Goal: Task Accomplishment & Management: Use online tool/utility

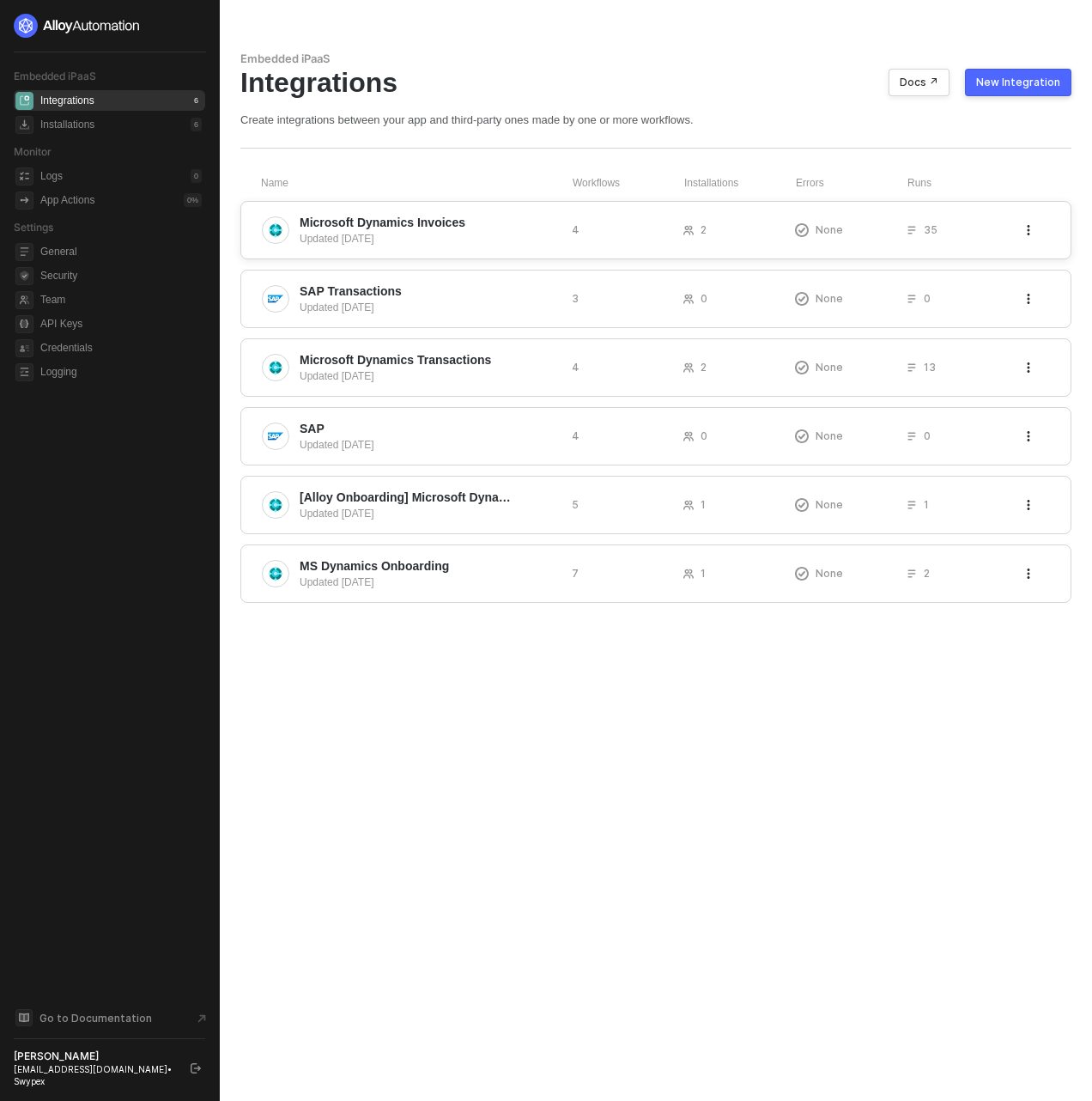
click at [494, 223] on span "Microsoft Dynamics Invoices" at bounding box center [429, 222] width 258 height 17
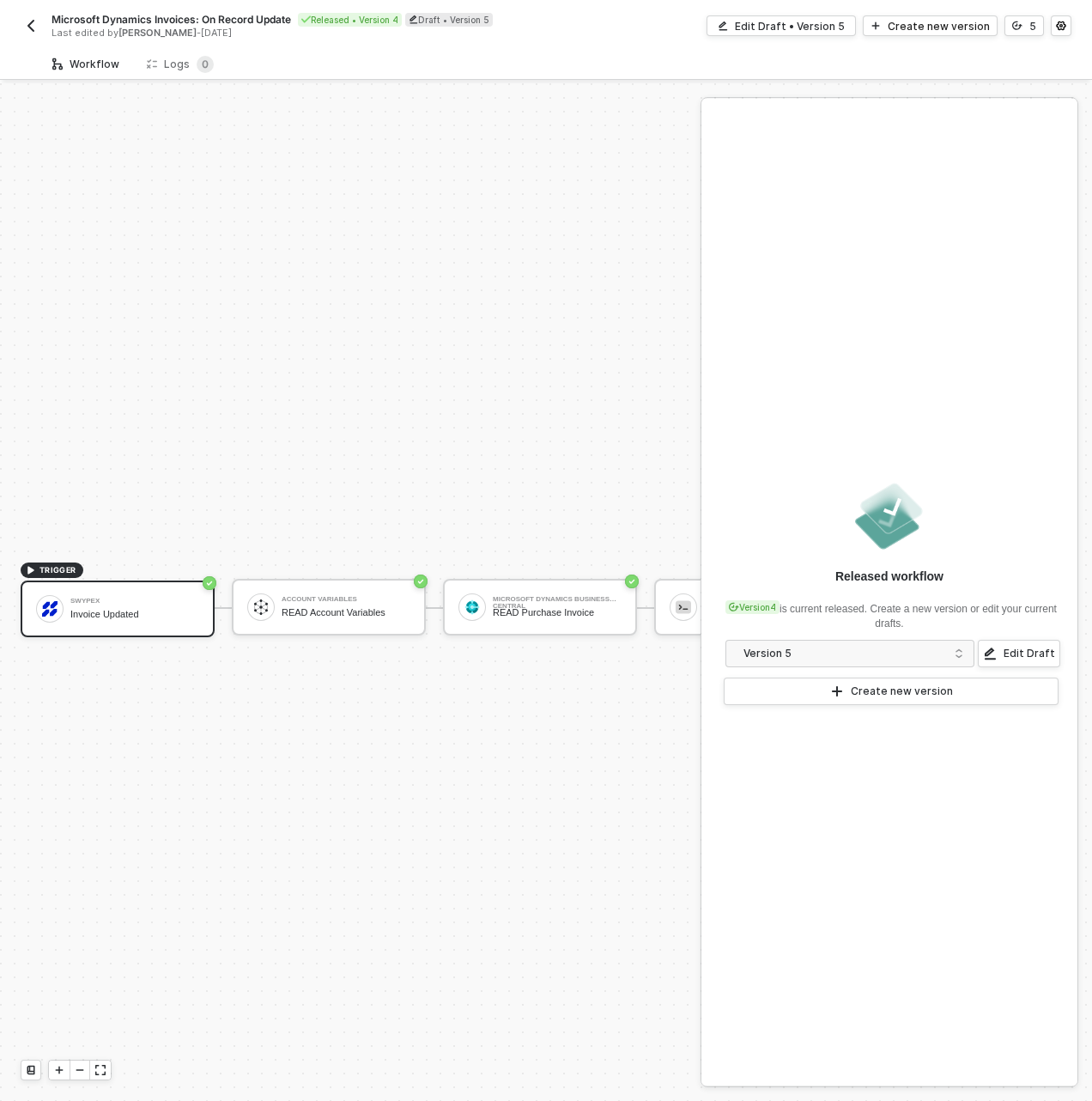
scroll to position [44, 0]
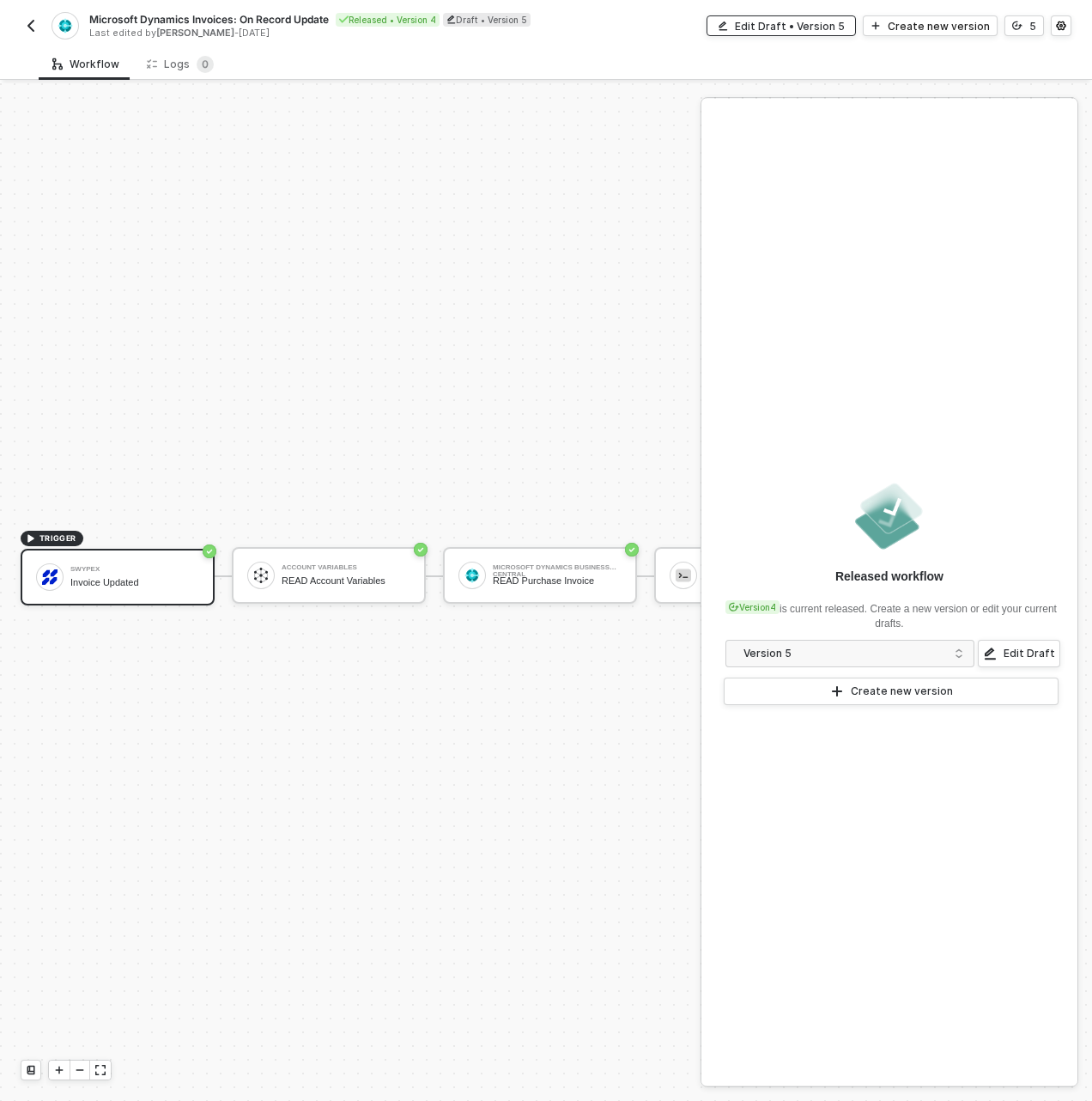
click at [822, 19] on div "Edit Draft • Version 5" at bounding box center [789, 26] width 110 height 14
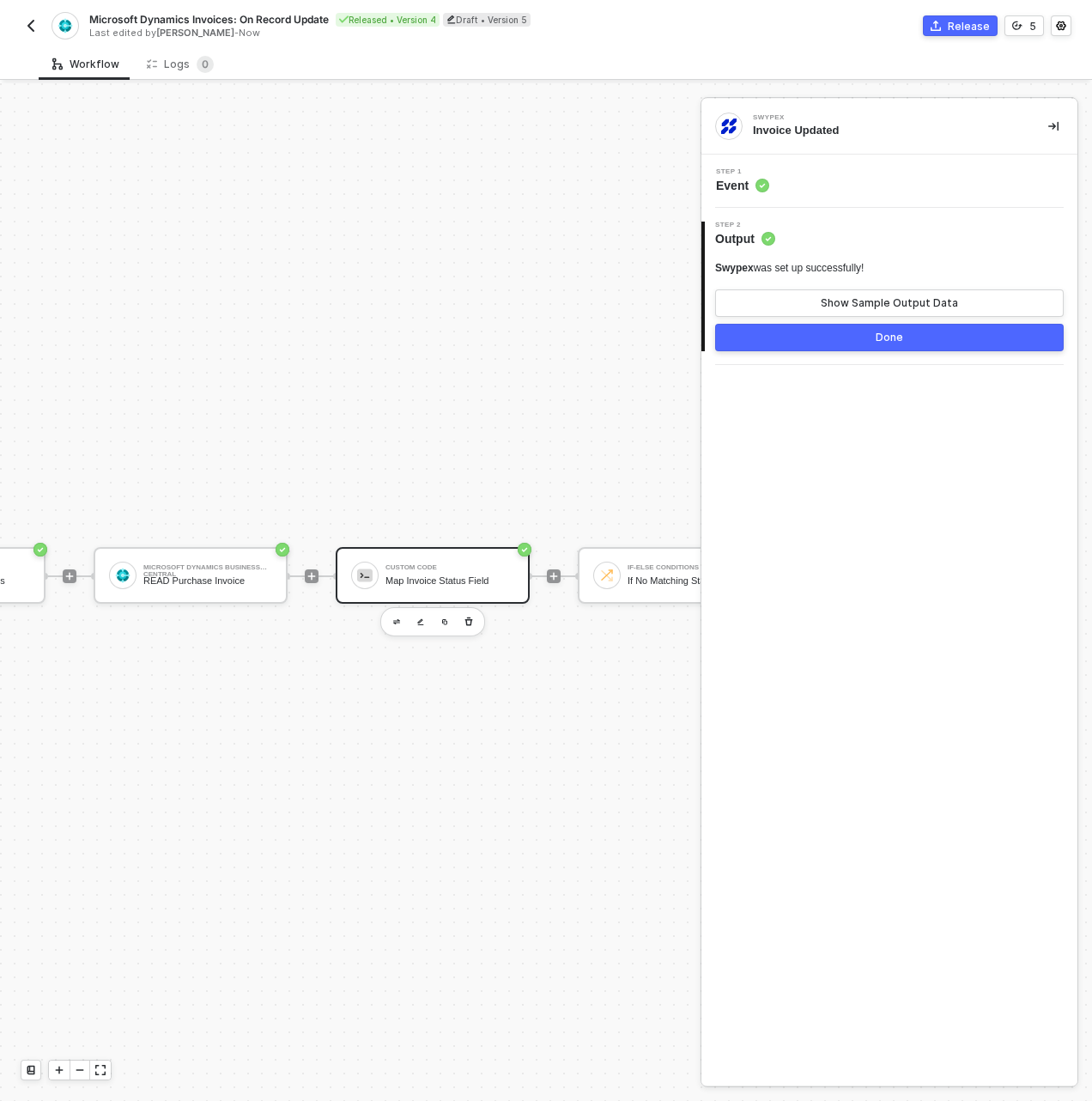
scroll to position [44, 412]
click at [232, 576] on div "READ Purchase Invoice" at bounding box center [207, 581] width 129 height 11
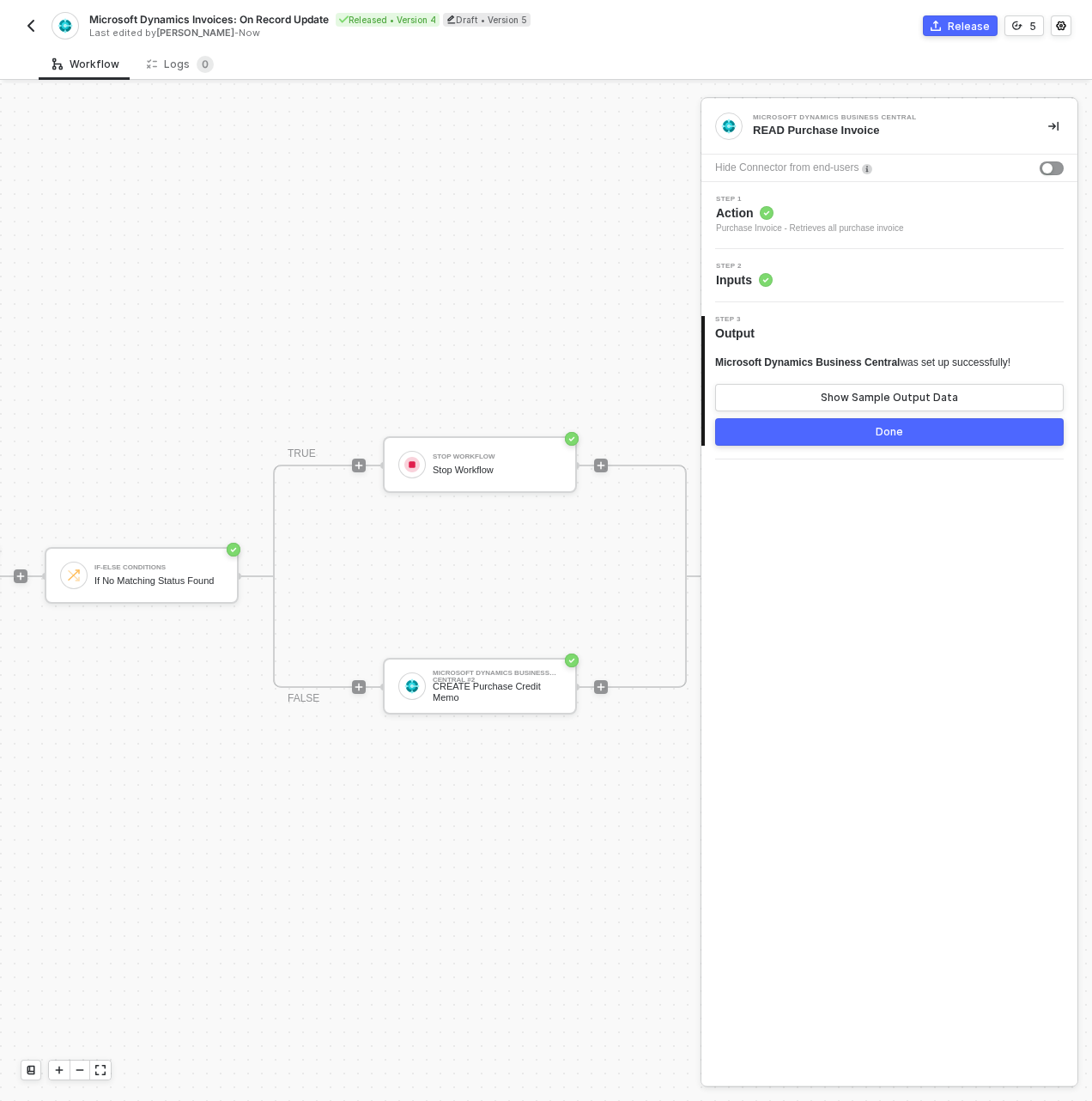
scroll to position [44, 944]
click at [469, 681] on div "CREATE Purchase Credit Memo" at bounding box center [497, 691] width 129 height 22
click at [912, 187] on div "Step 1 Action Sales Credit Memo - Adds a new sales credit memo" at bounding box center [889, 215] width 376 height 67
click at [902, 217] on span "Action" at bounding box center [814, 213] width 198 height 17
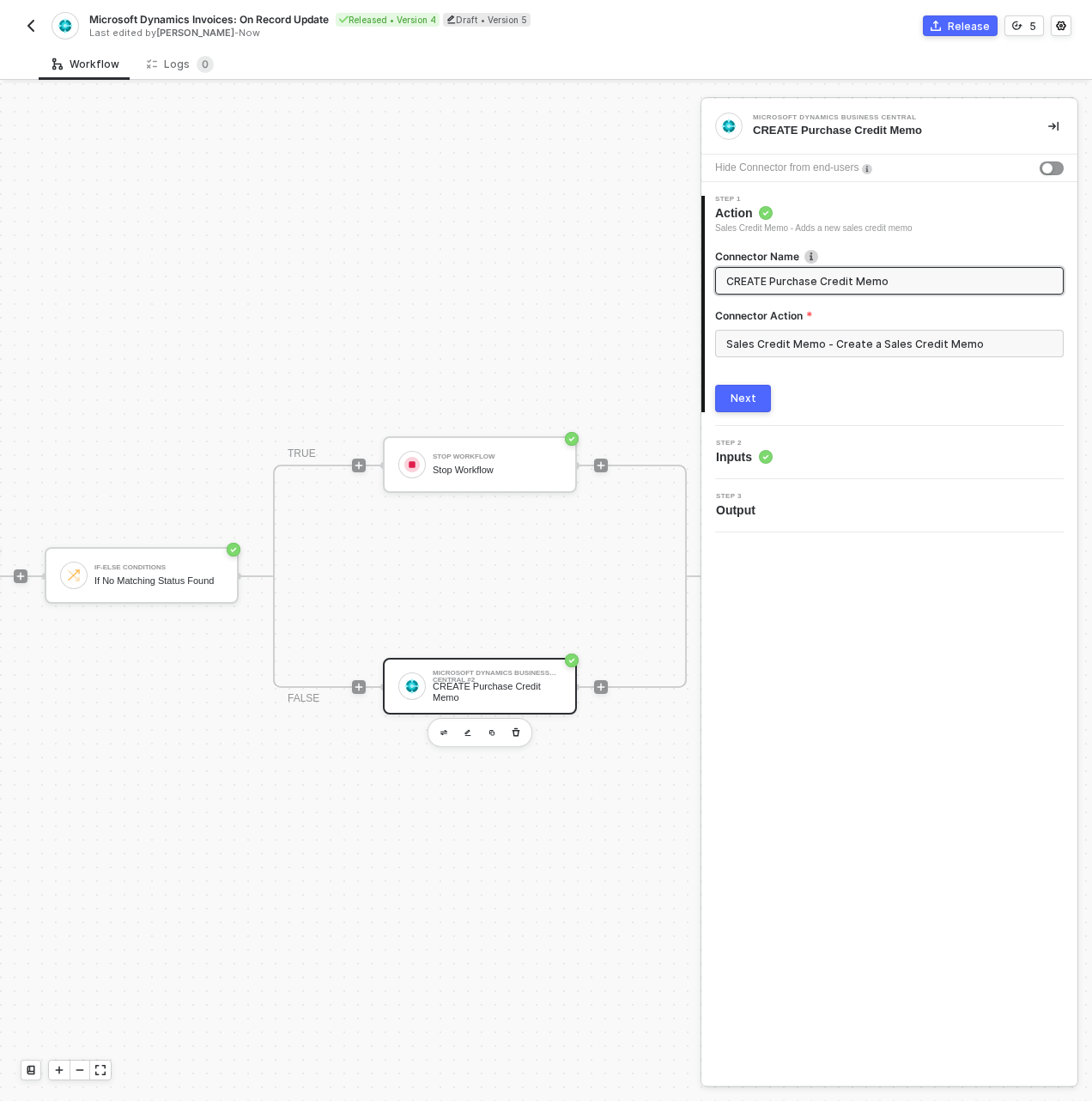
click at [611, 586] on div "TRUE Stop Workflow Stop Workflow FALSE Microsoft Dynamics Business Central #2 C…" at bounding box center [479, 577] width 414 height 223
click at [530, 681] on div "CREATE Purchase Credit Memo" at bounding box center [497, 691] width 129 height 22
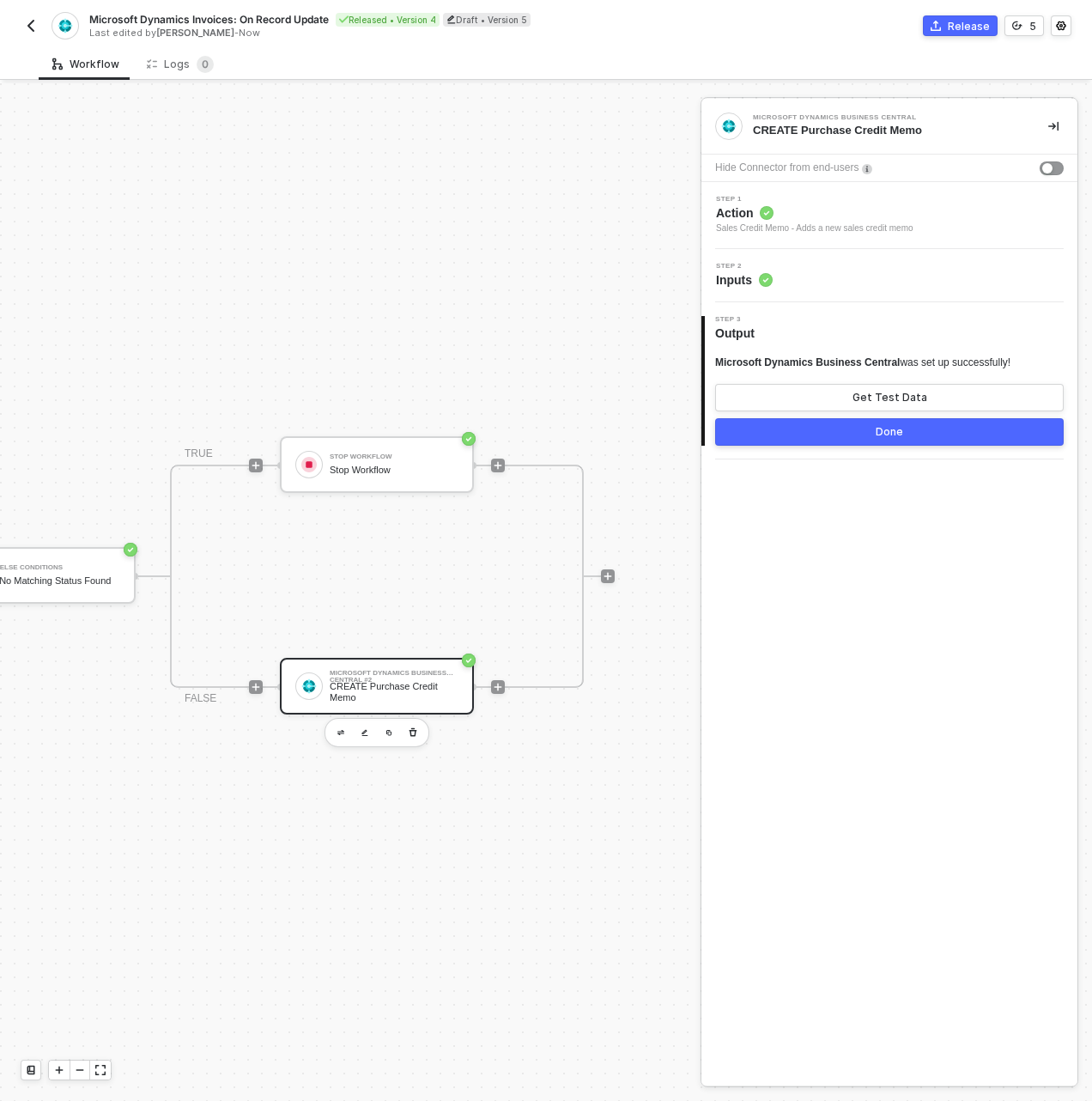
scroll to position [44, 1082]
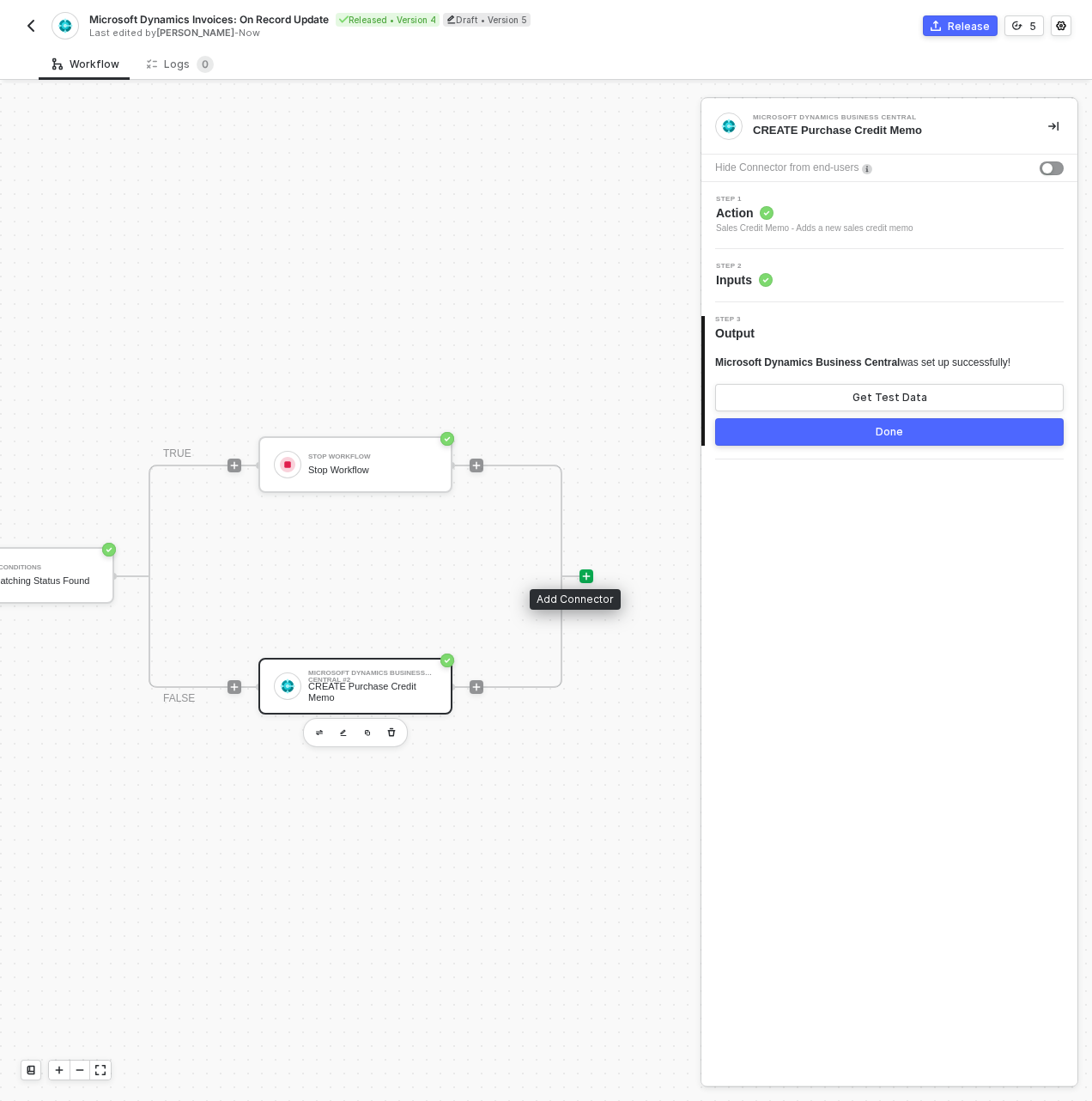
click at [583, 573] on icon "icon-play" at bounding box center [587, 577] width 8 height 8
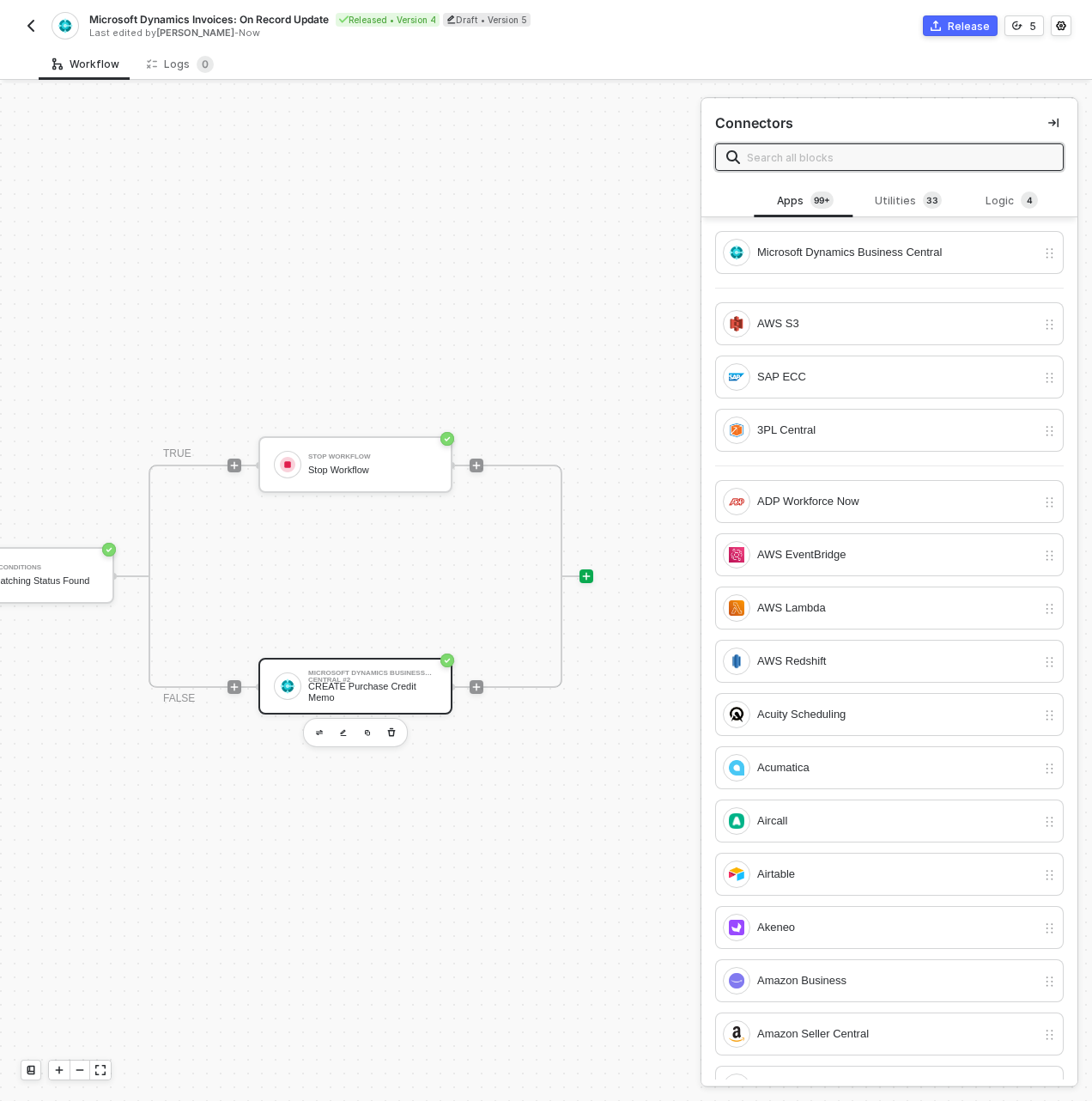
click at [405, 681] on div "CREATE Purchase Credit Memo" at bounding box center [373, 691] width 129 height 22
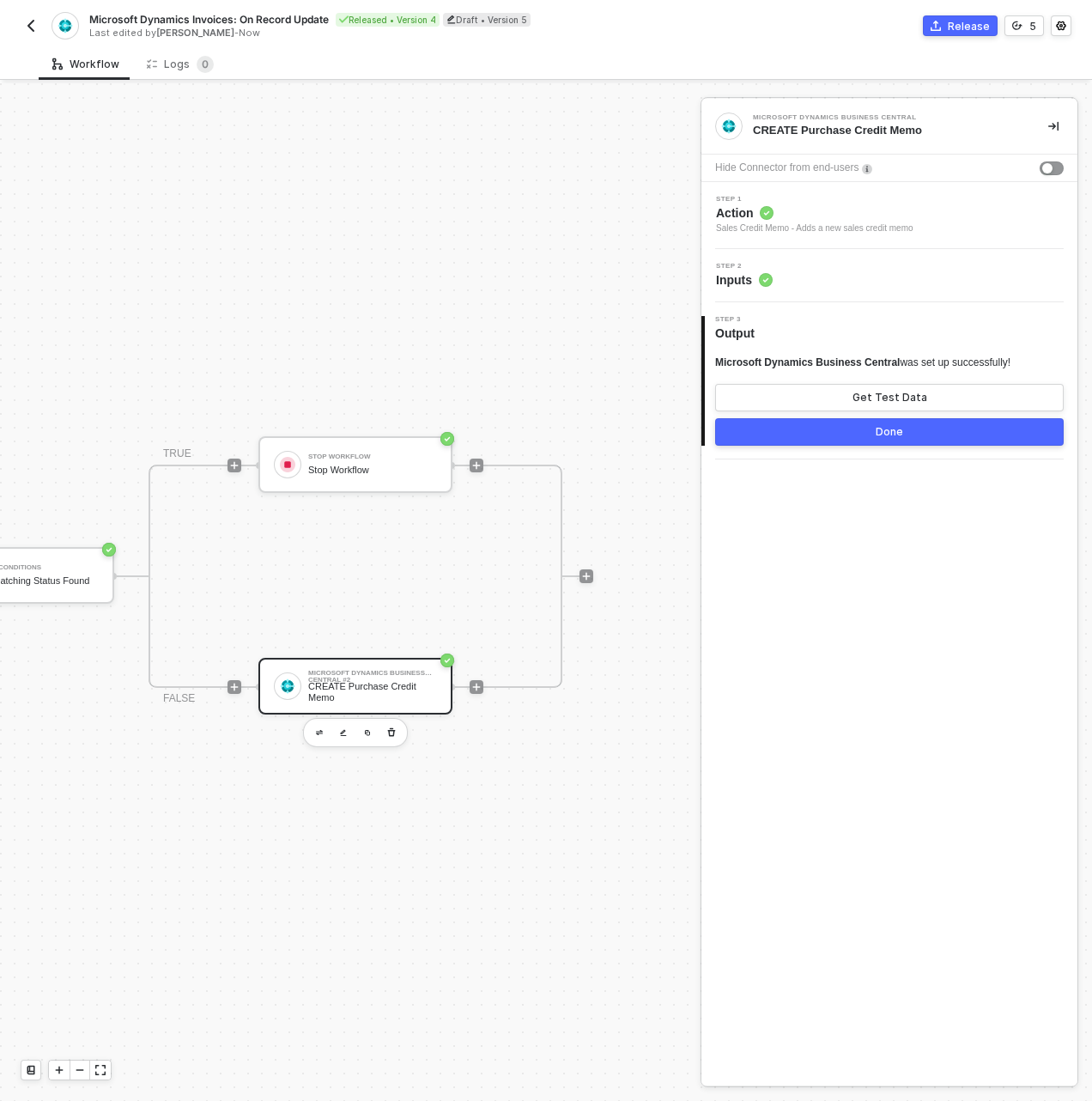
click at [587, 559] on div at bounding box center [586, 576] width 228 height 133
click at [33, 29] on img "button" at bounding box center [30, 26] width 14 height 14
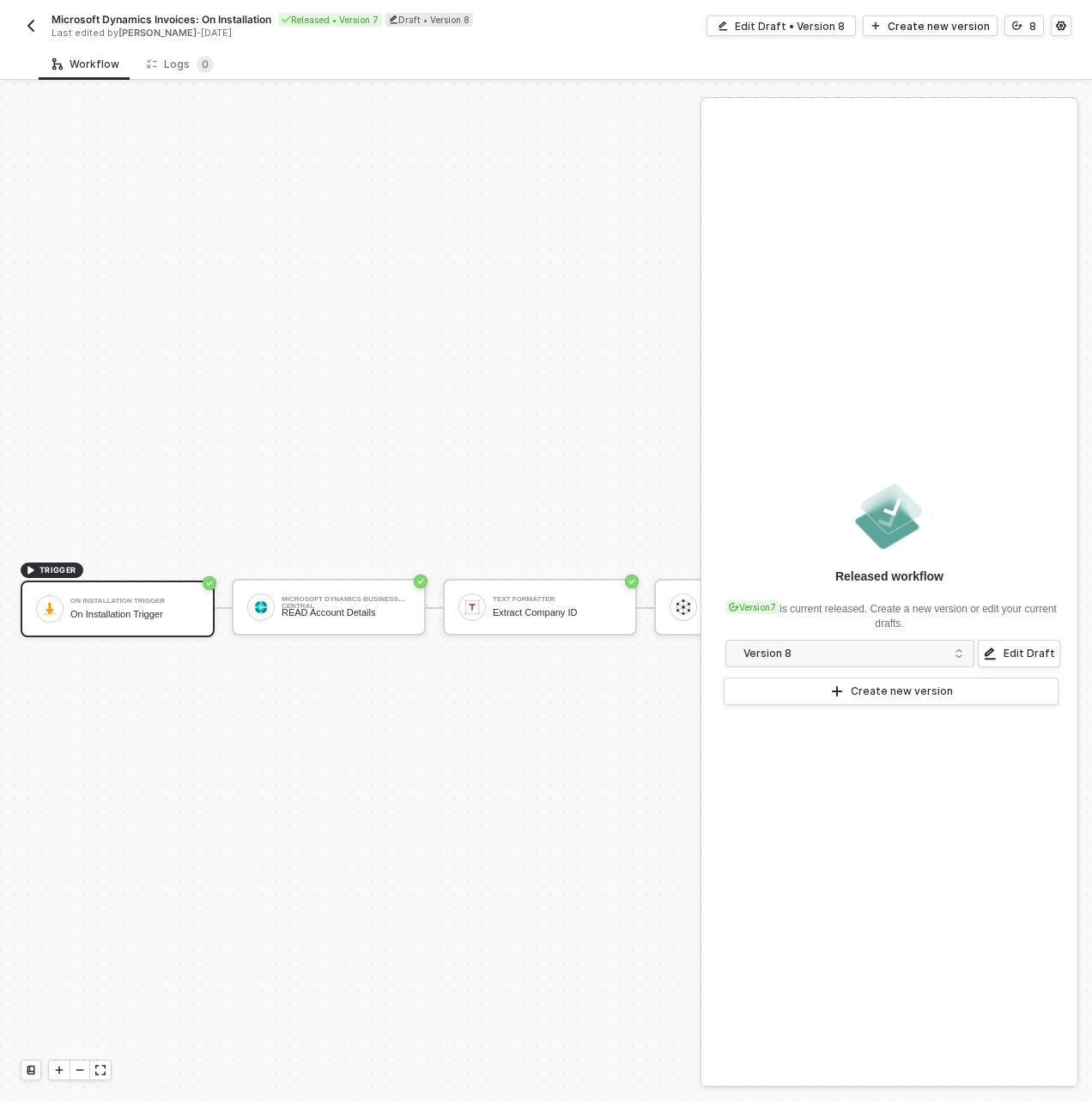
scroll to position [44, 0]
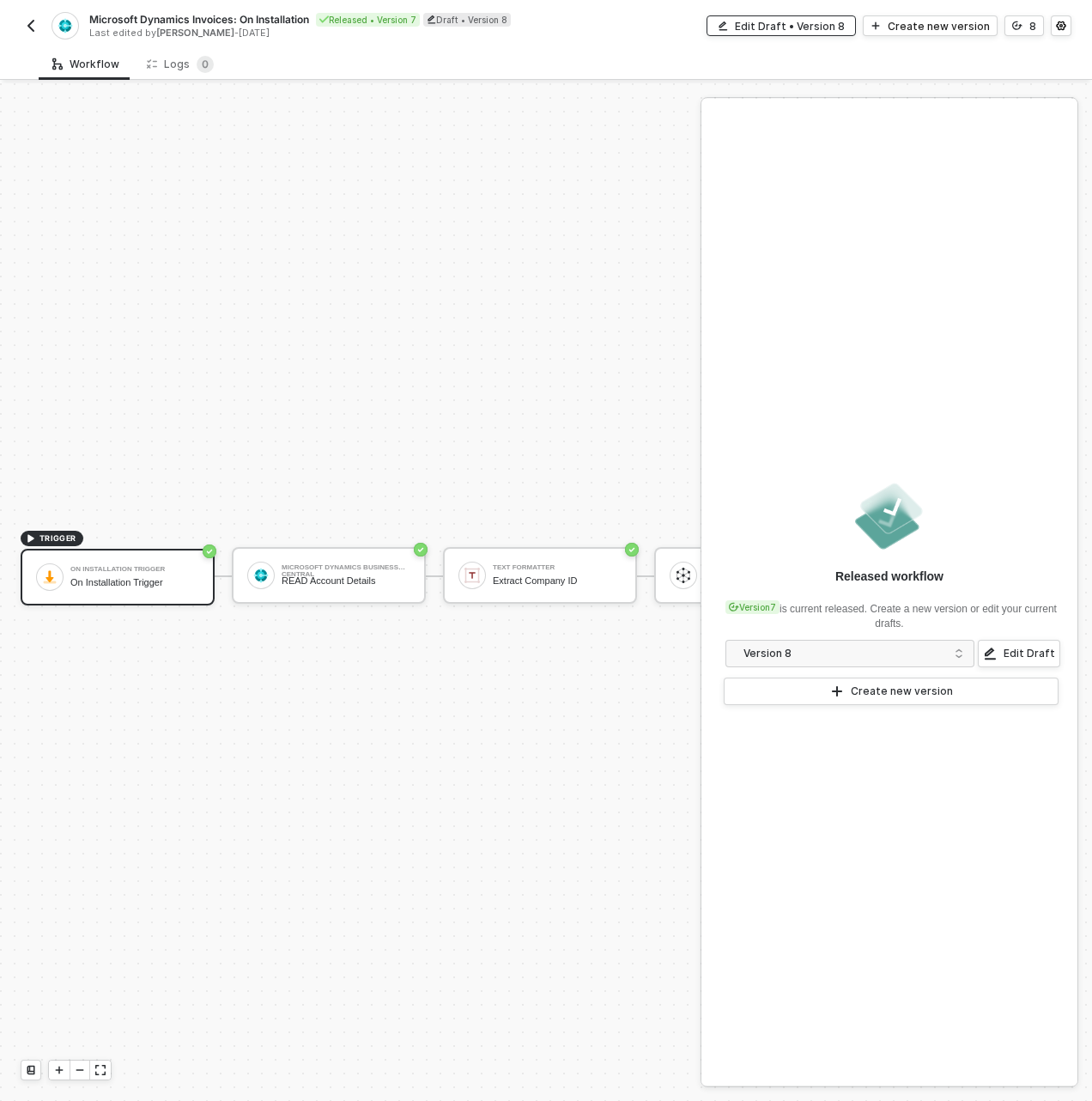
click at [799, 19] on div "Edit Draft • Version 8" at bounding box center [789, 26] width 110 height 14
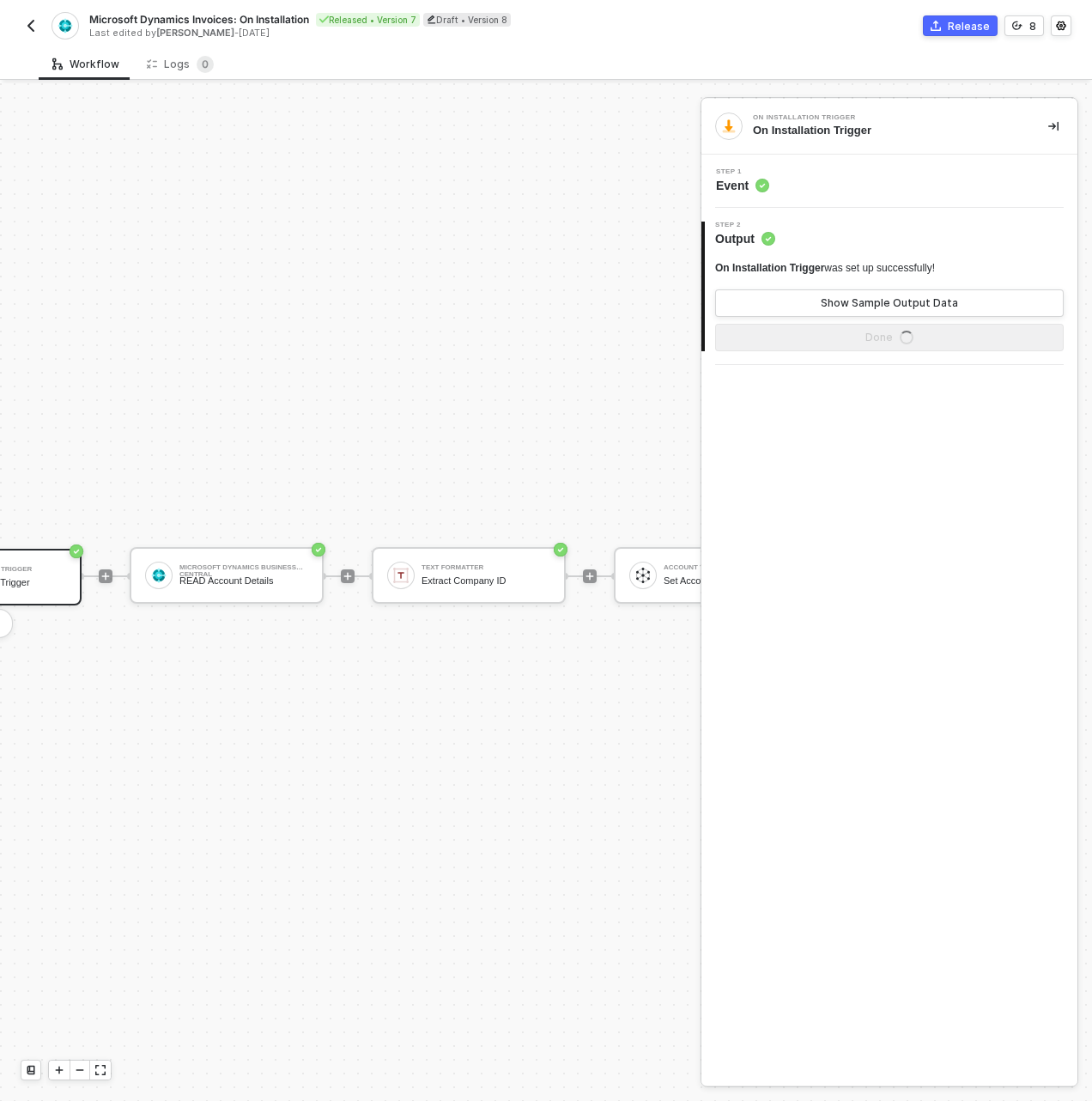
scroll to position [44, 137]
click at [273, 576] on div "Microsoft Dynamics Business Central READ Account Details" at bounding box center [239, 575] width 129 height 32
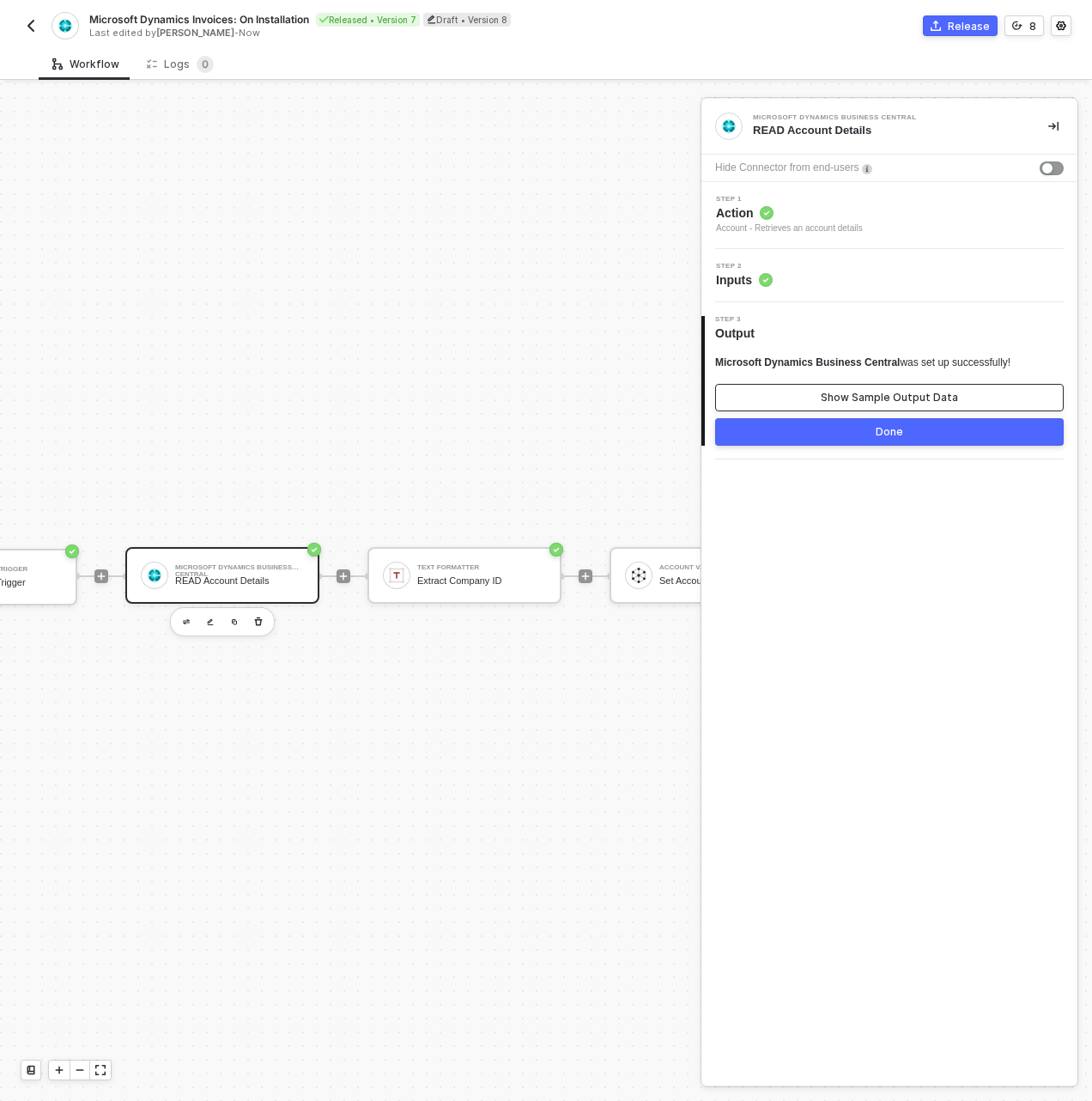
click at [936, 393] on div "Show Sample Output Data" at bounding box center [889, 398] width 137 height 14
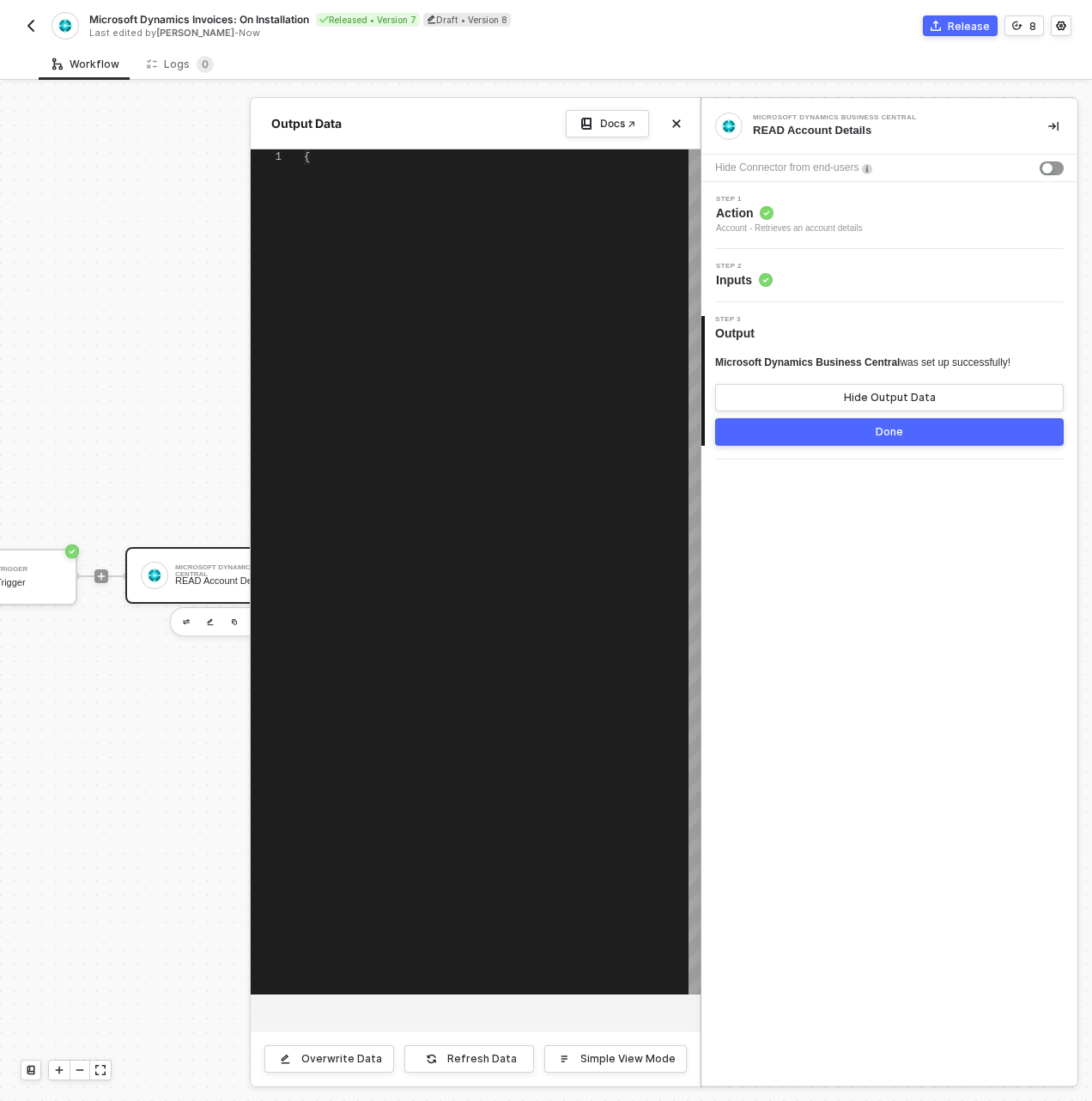
type textarea "{ "account": { "id": "2102a939-5ce6-ee11-a201-6045bdc89dad", "number": "11100",…"
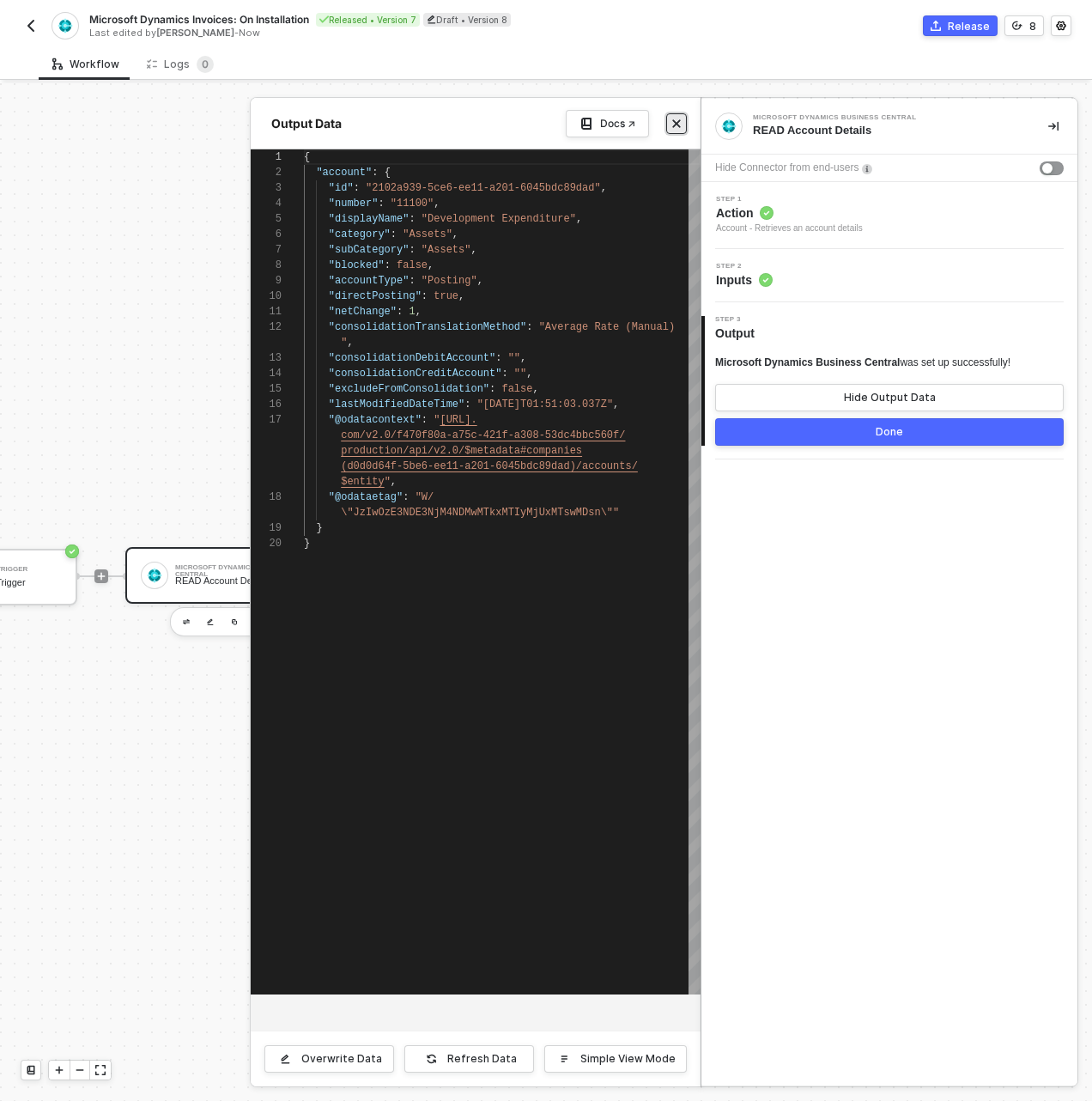
click at [683, 125] on button "Close" at bounding box center [677, 124] width 21 height 21
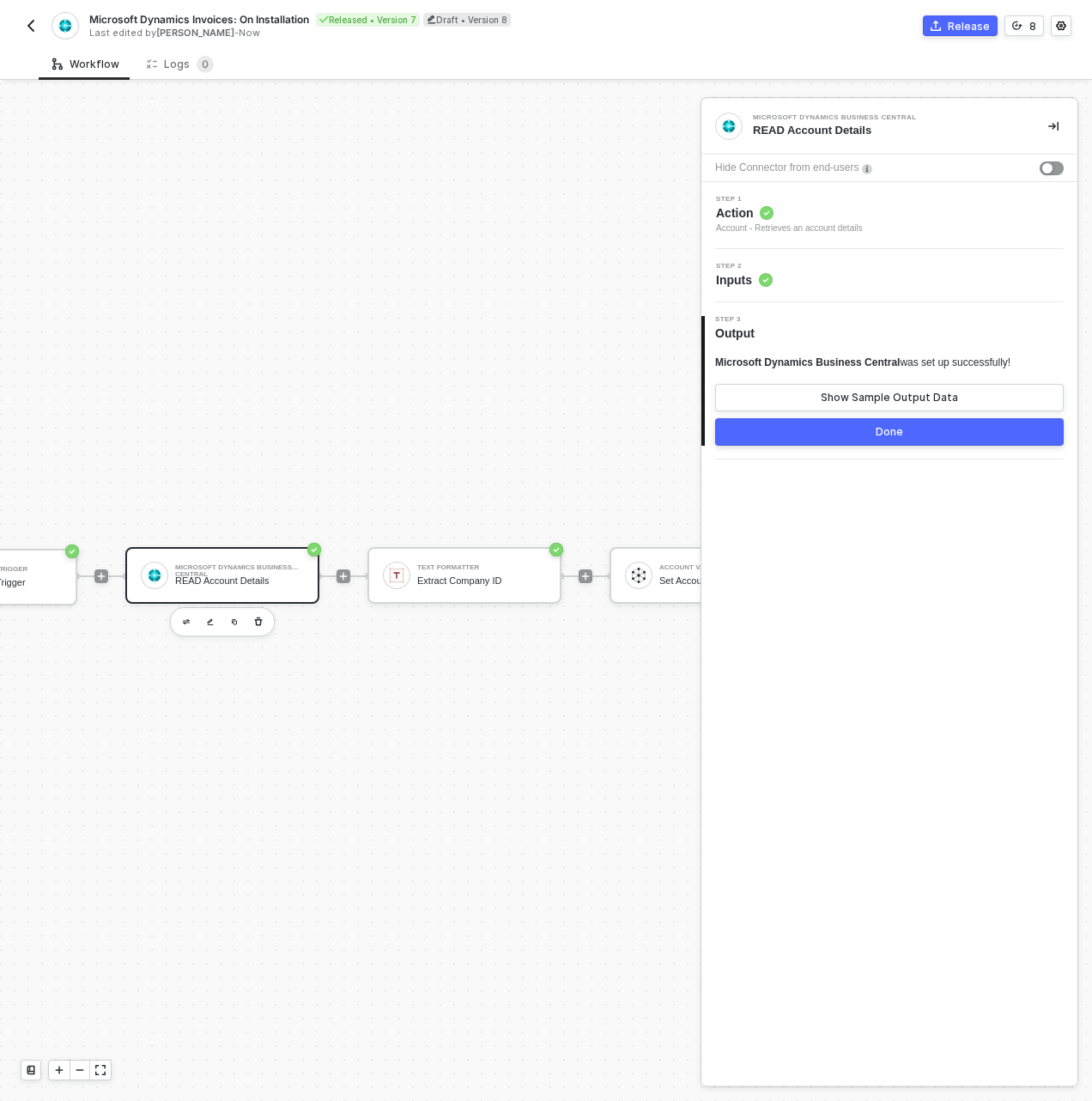
click at [797, 263] on div "Step 2 Inputs" at bounding box center [891, 275] width 372 height 26
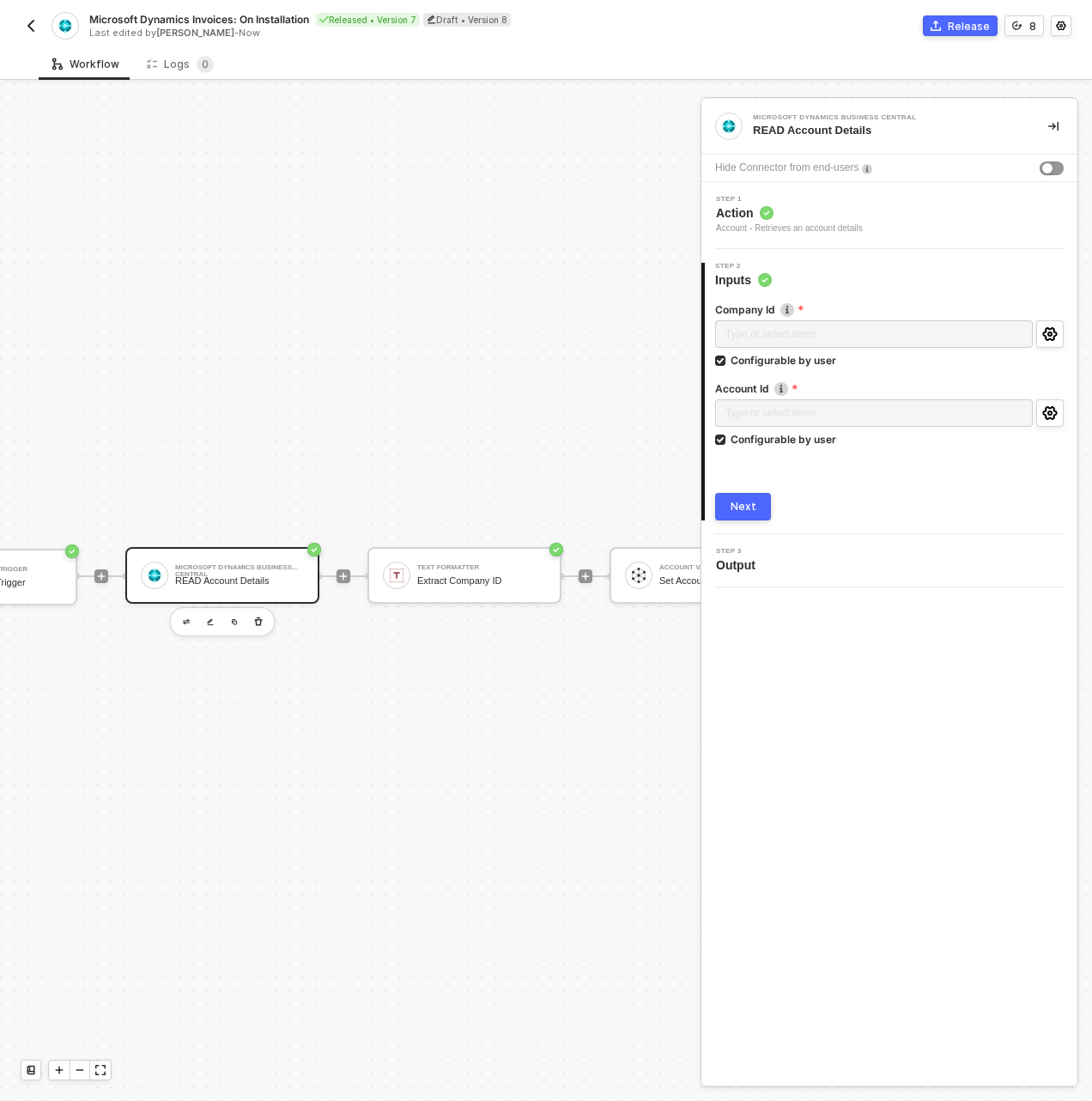
click at [505, 408] on div "TRIGGER On Installation Trigger On Installation Trigger Microsoft Dynamics Busi…" at bounding box center [348, 576] width 972 height 1049
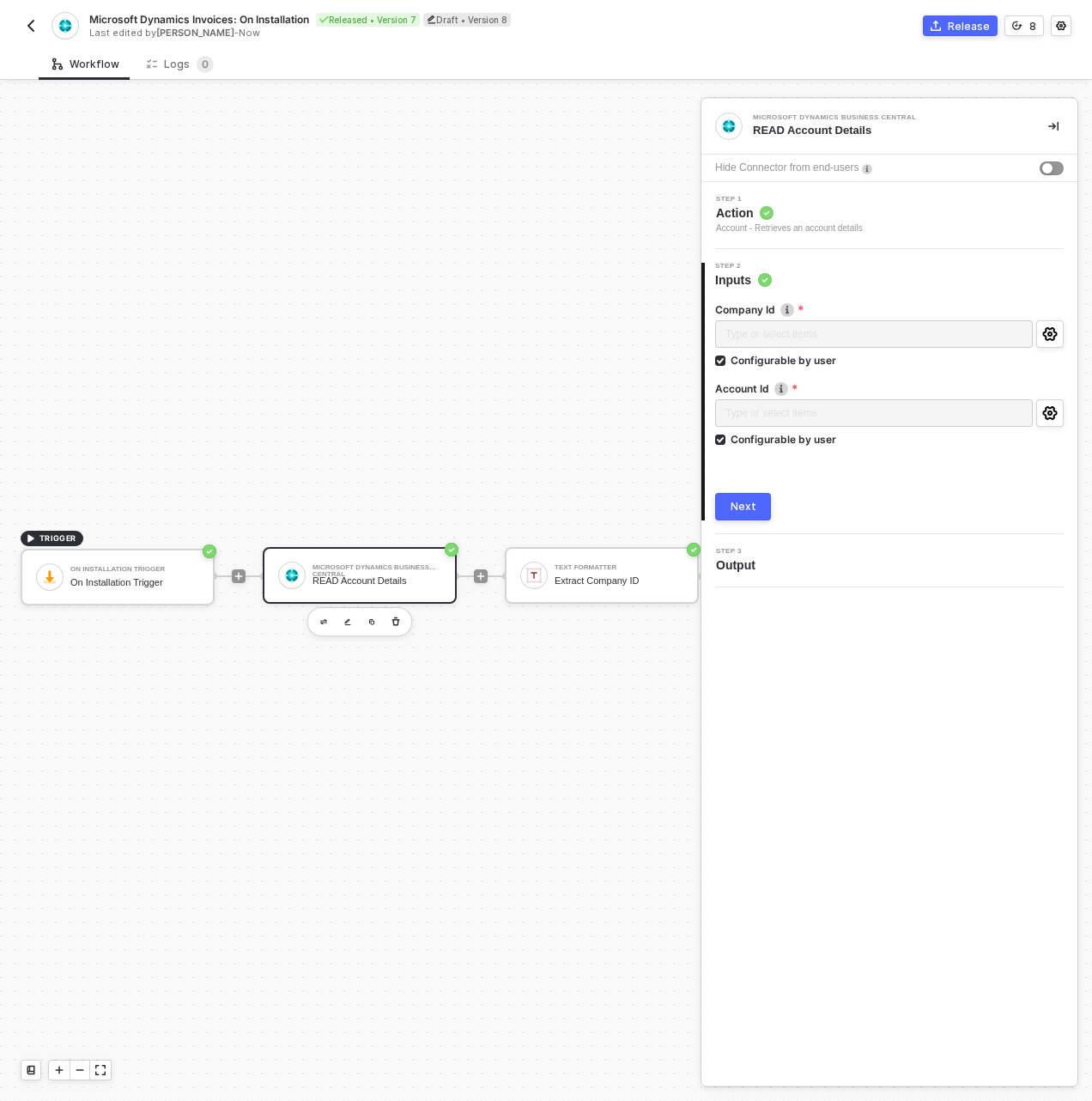
click at [27, 29] on img "button" at bounding box center [30, 26] width 14 height 14
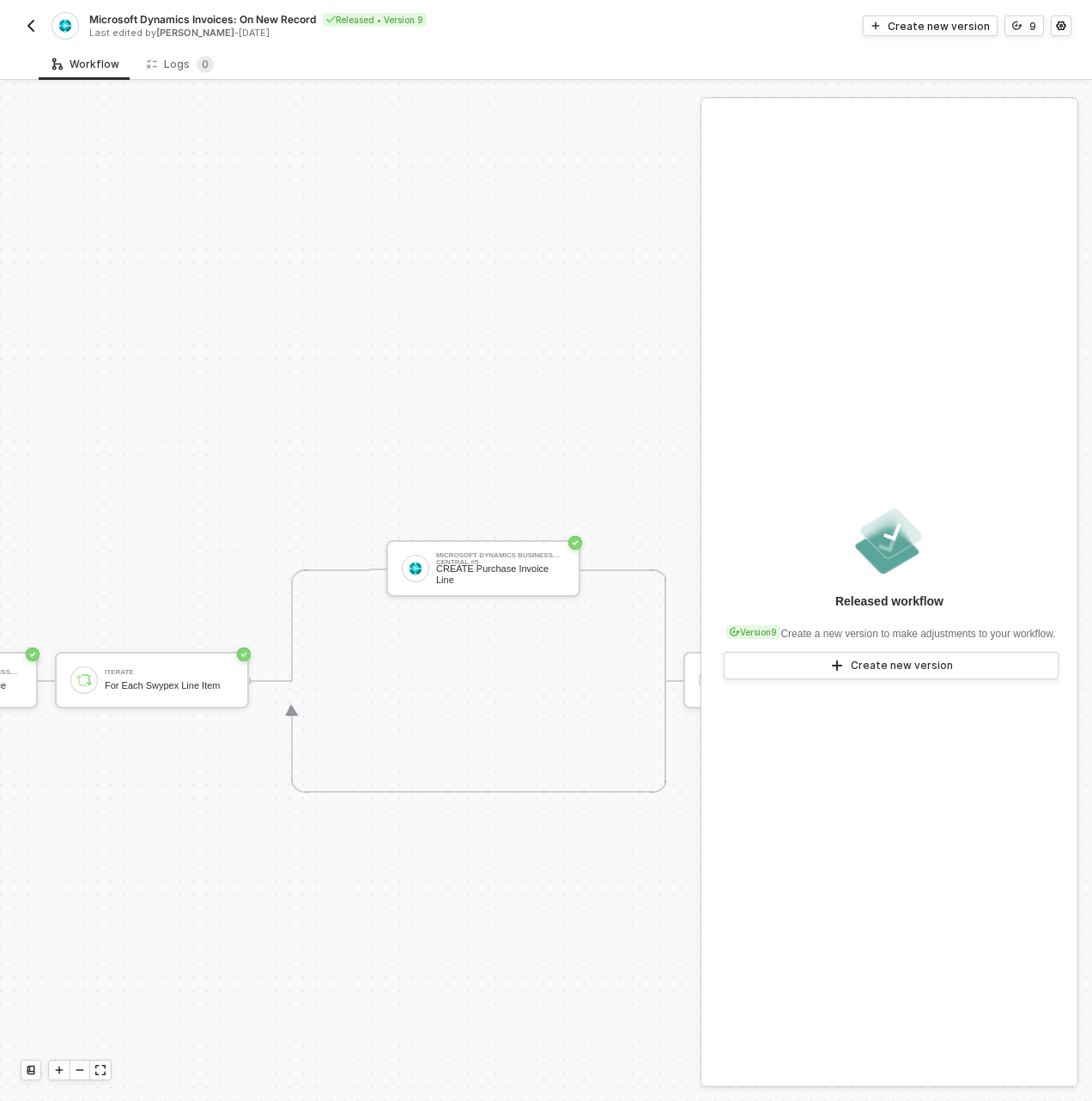
scroll to position [596, 1519]
click at [39, 27] on button "button" at bounding box center [31, 26] width 21 height 21
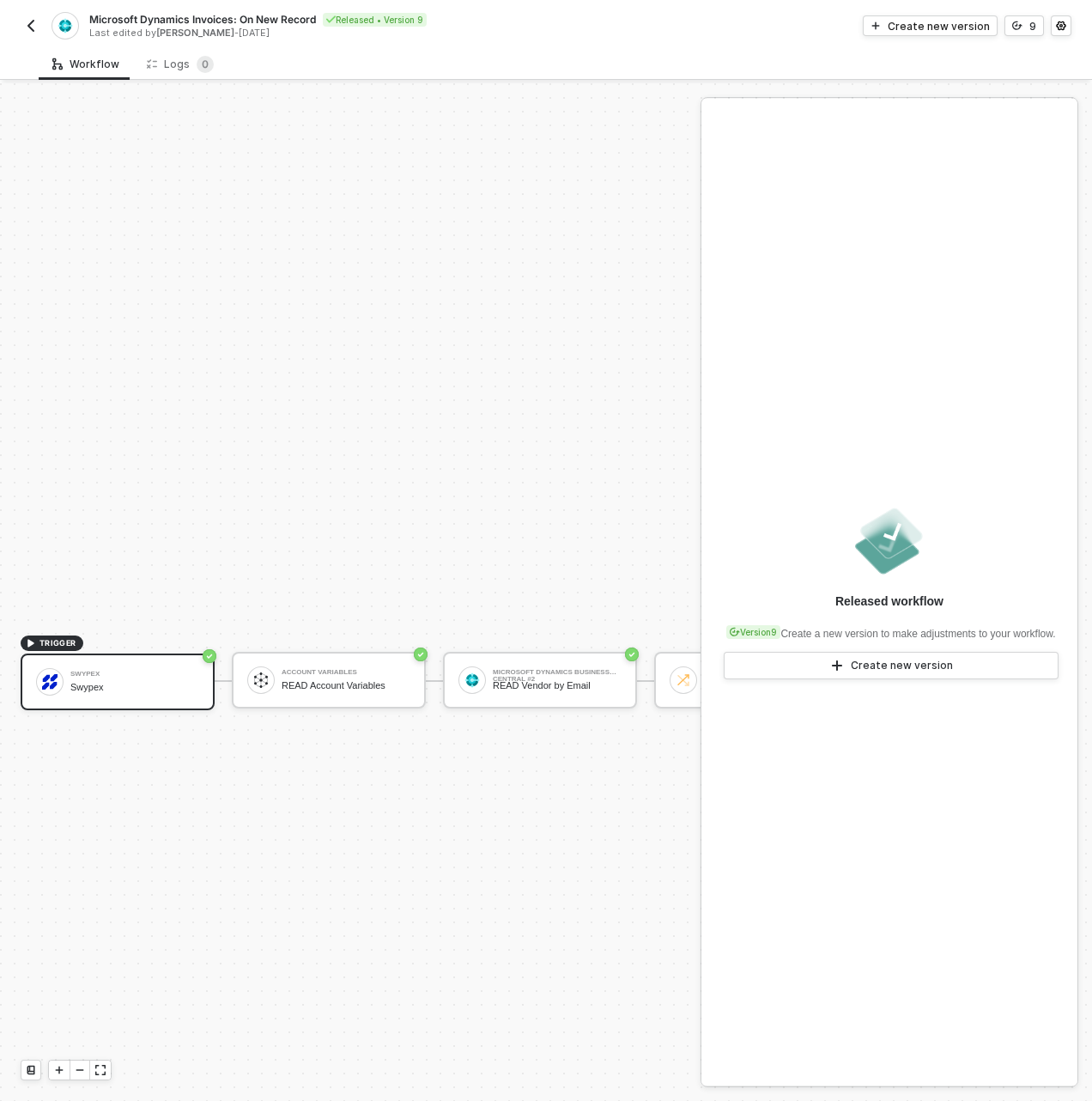
click at [22, 26] on button "button" at bounding box center [31, 26] width 21 height 21
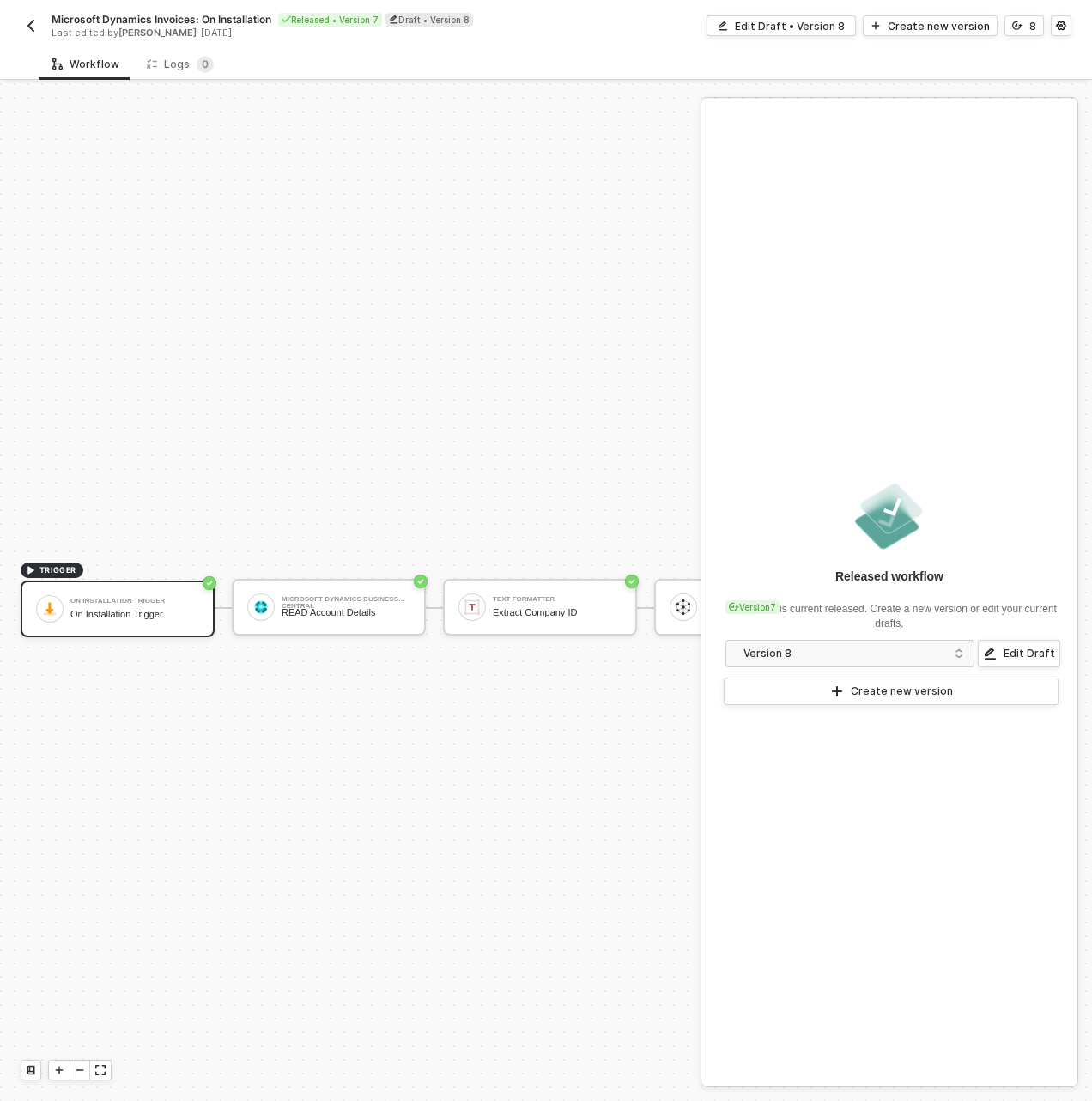
scroll to position [44, 0]
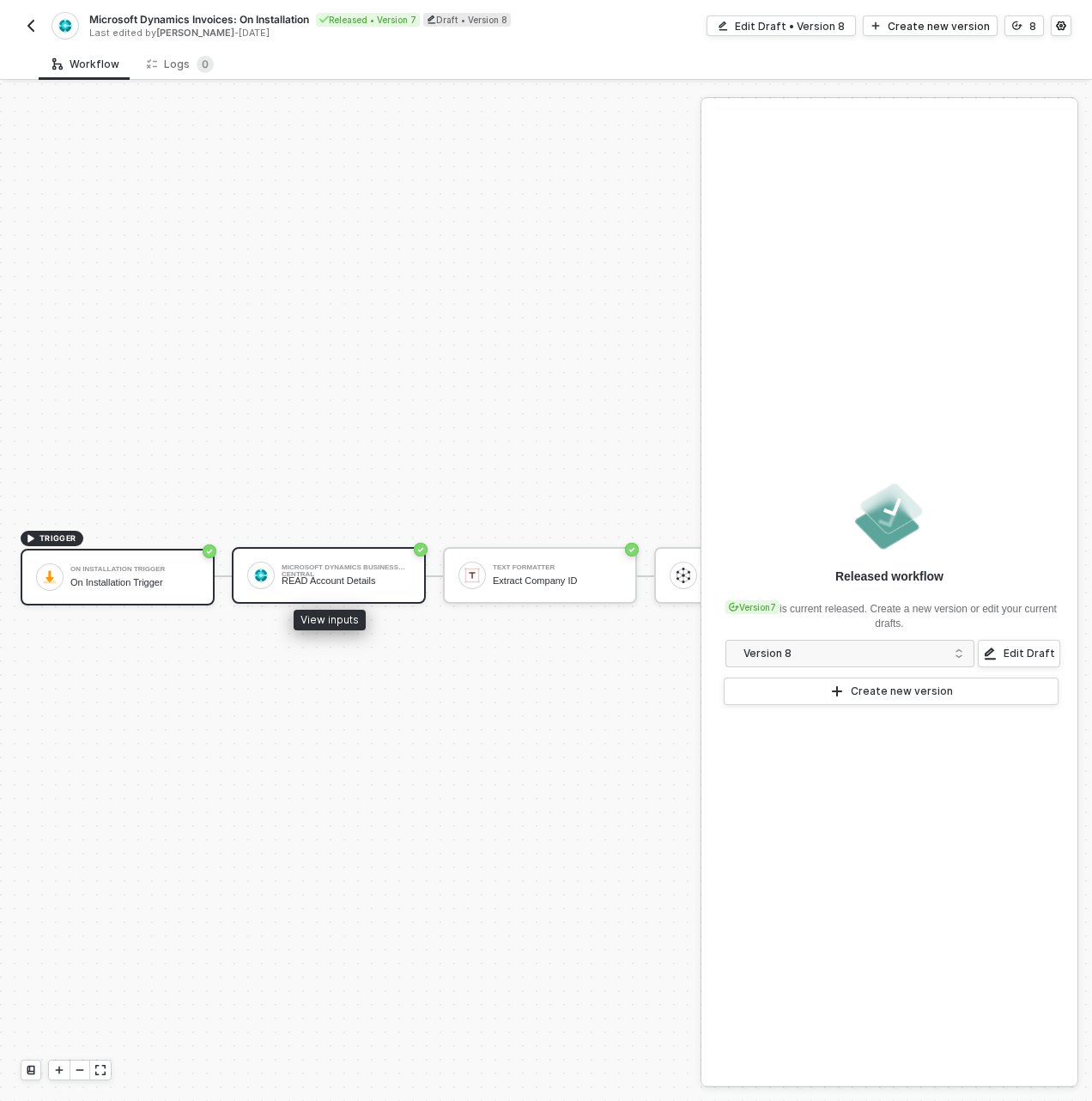
click at [361, 559] on div "Microsoft Dynamics Business Central READ Account Details" at bounding box center [346, 575] width 129 height 32
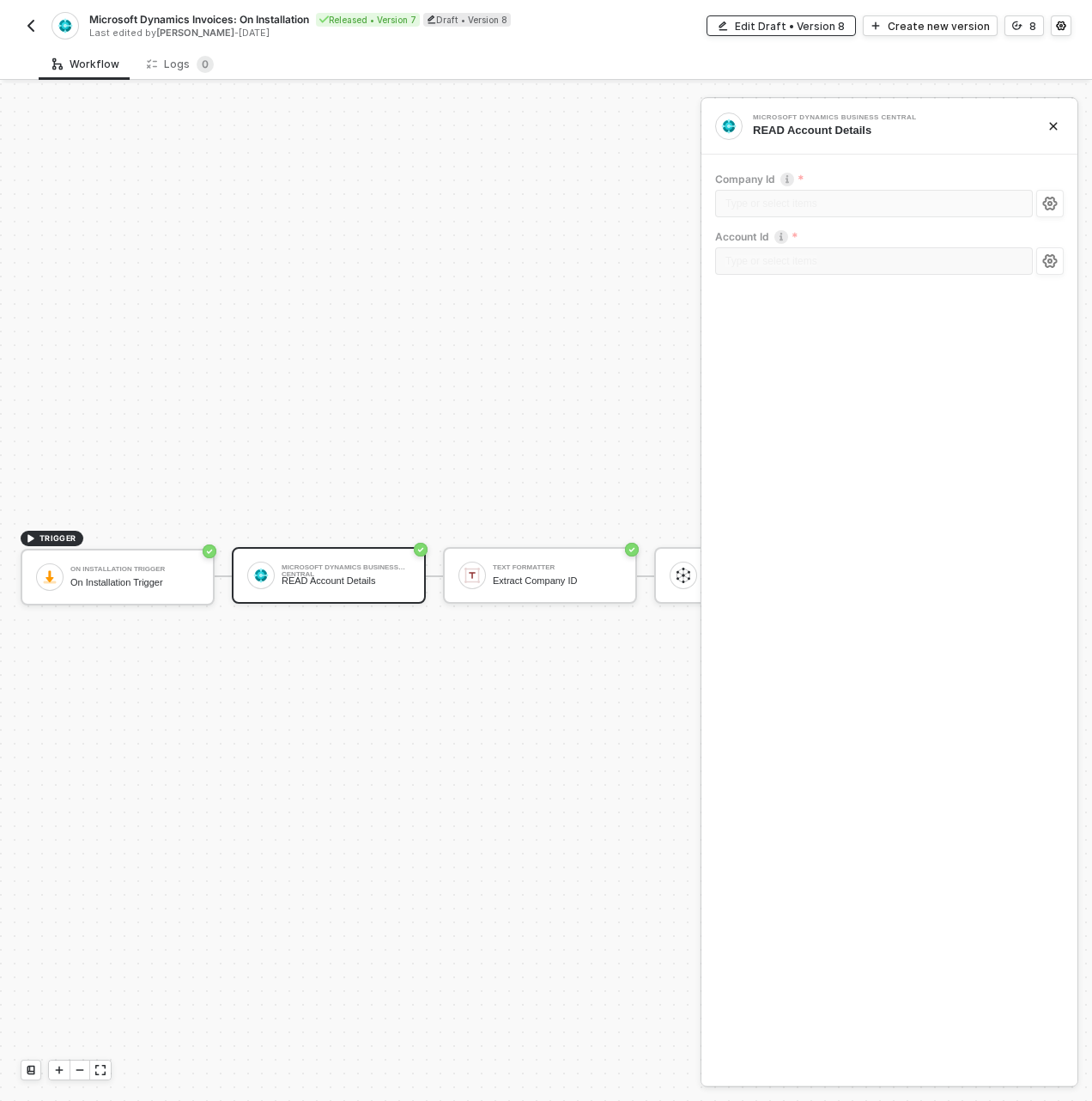
click at [760, 23] on div "Edit Draft • Version 8" at bounding box center [789, 26] width 110 height 14
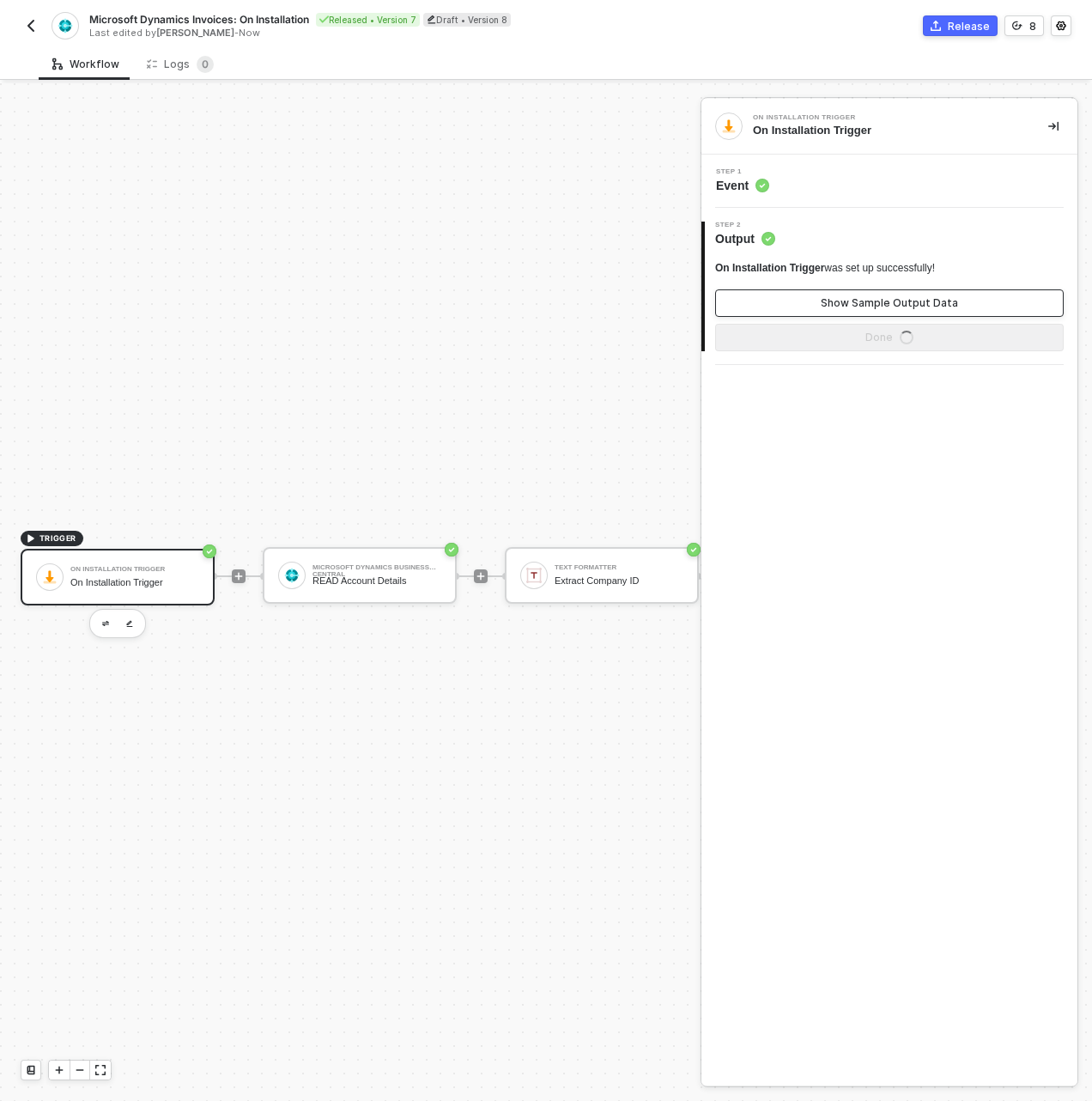
click at [837, 298] on div "Show Sample Output Data" at bounding box center [889, 303] width 137 height 14
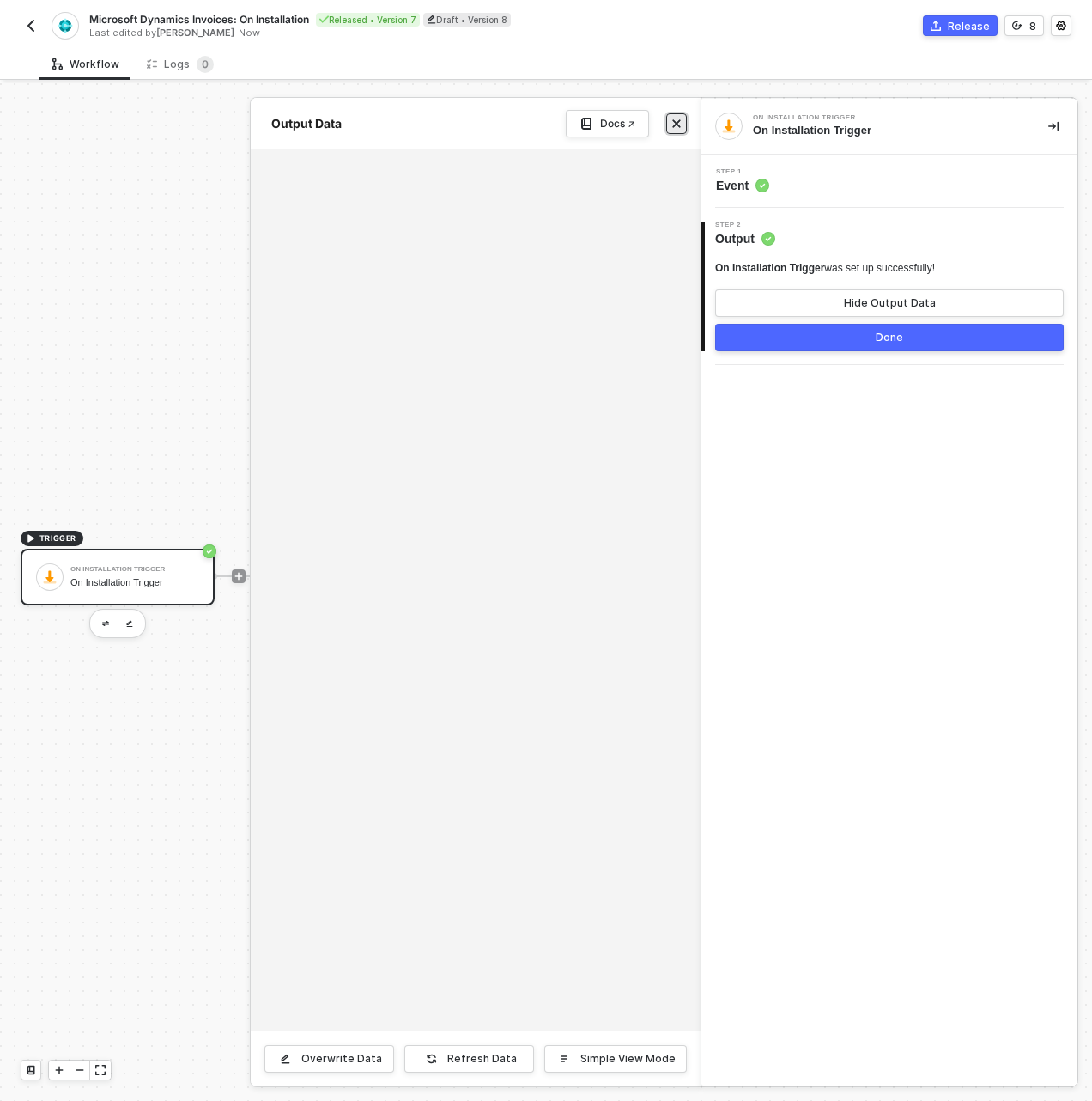
click at [676, 116] on button "Close" at bounding box center [677, 124] width 21 height 21
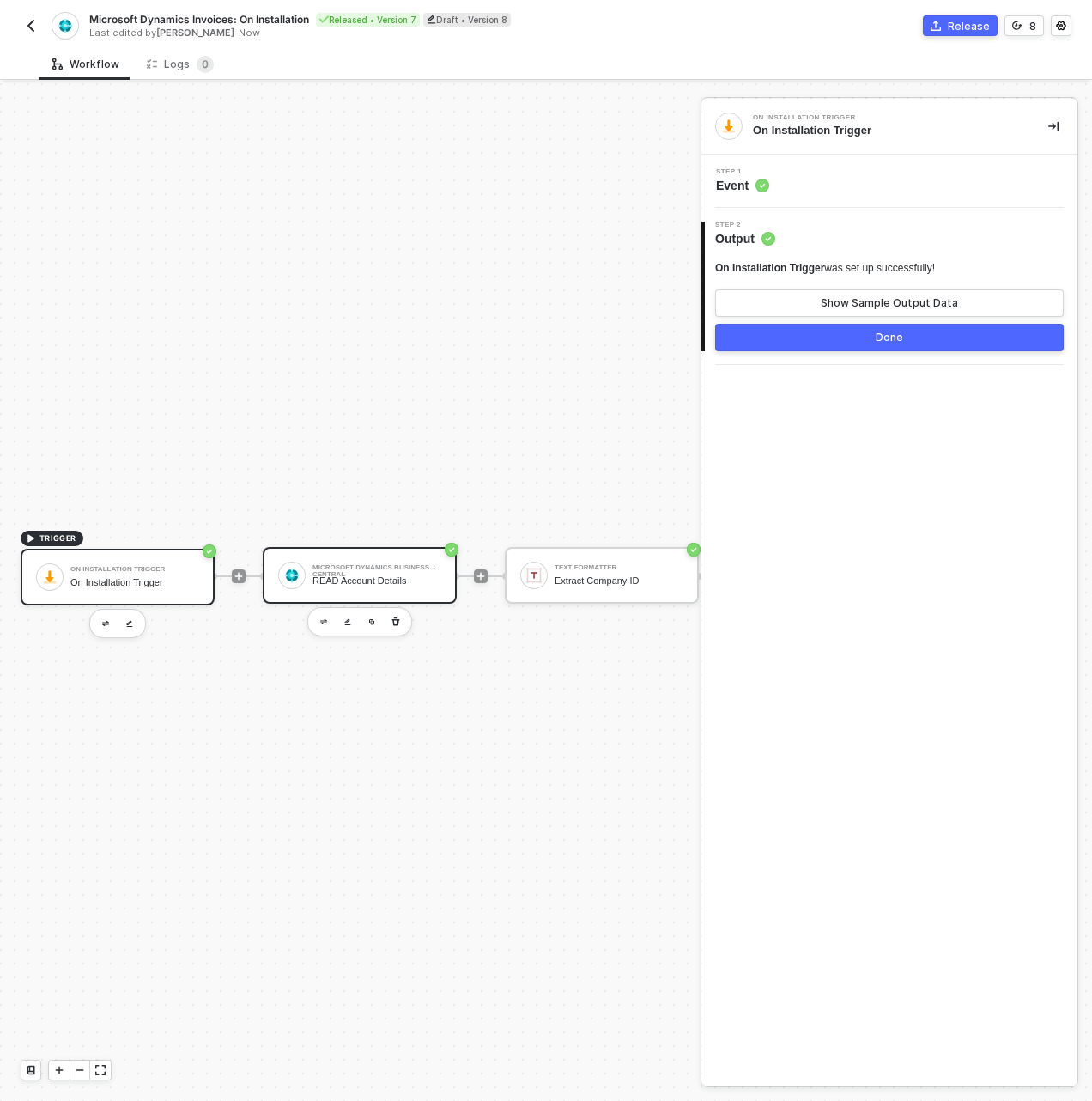
click at [335, 564] on div "Microsoft Dynamics Business Central" at bounding box center [377, 567] width 129 height 7
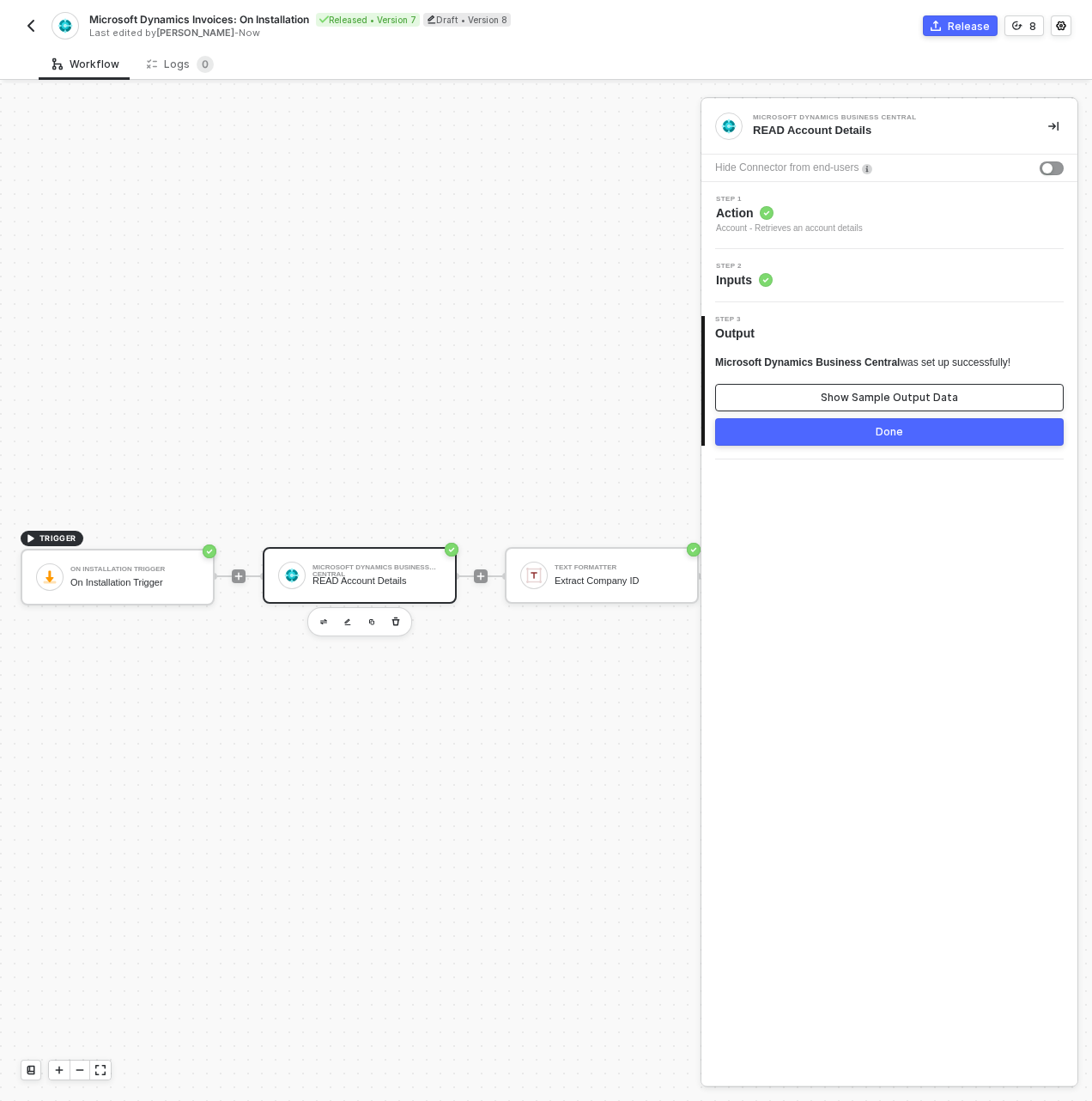
click at [837, 386] on button "Show Sample Output Data" at bounding box center [889, 397] width 348 height 27
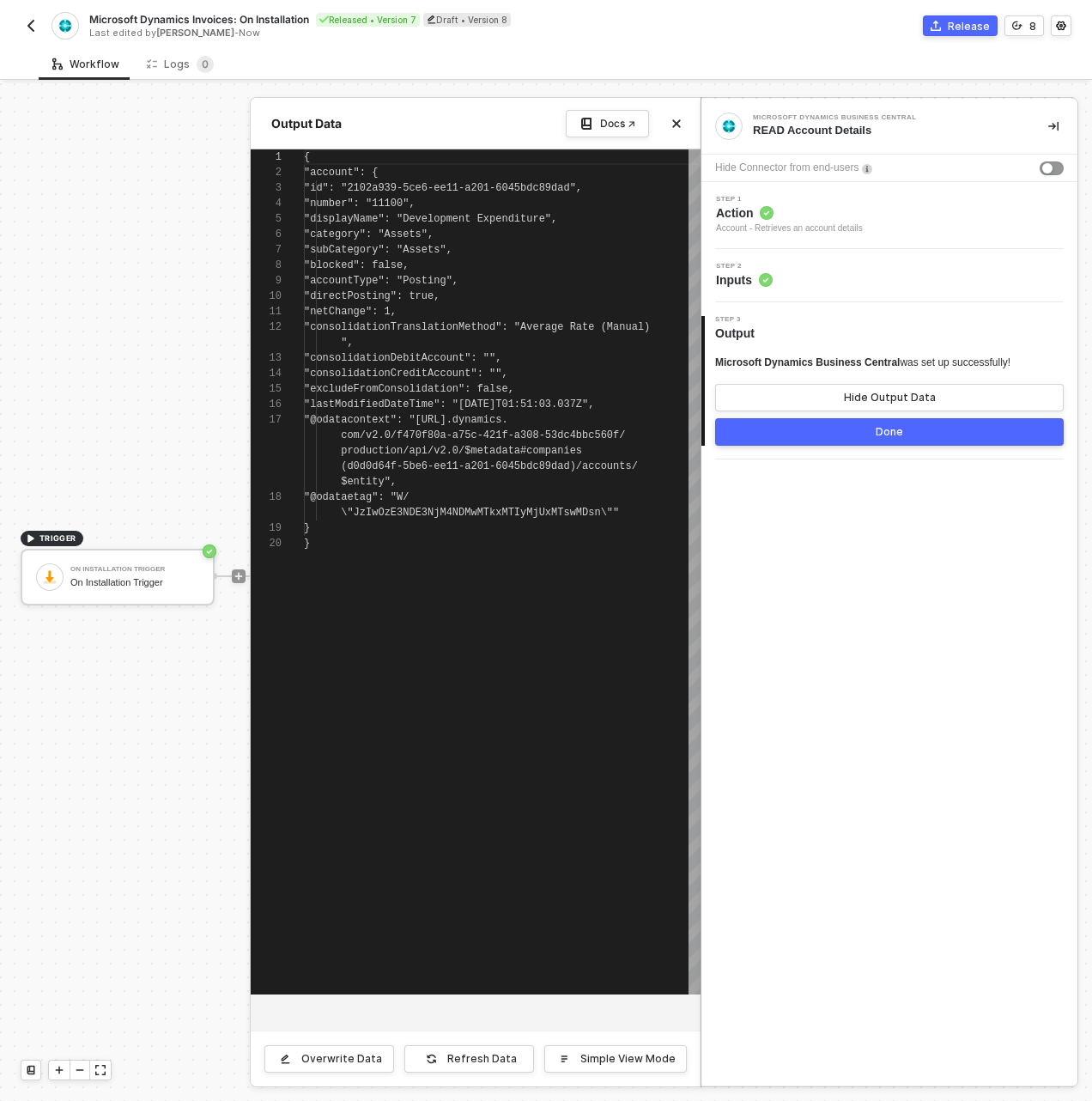
scroll to position [154, 0]
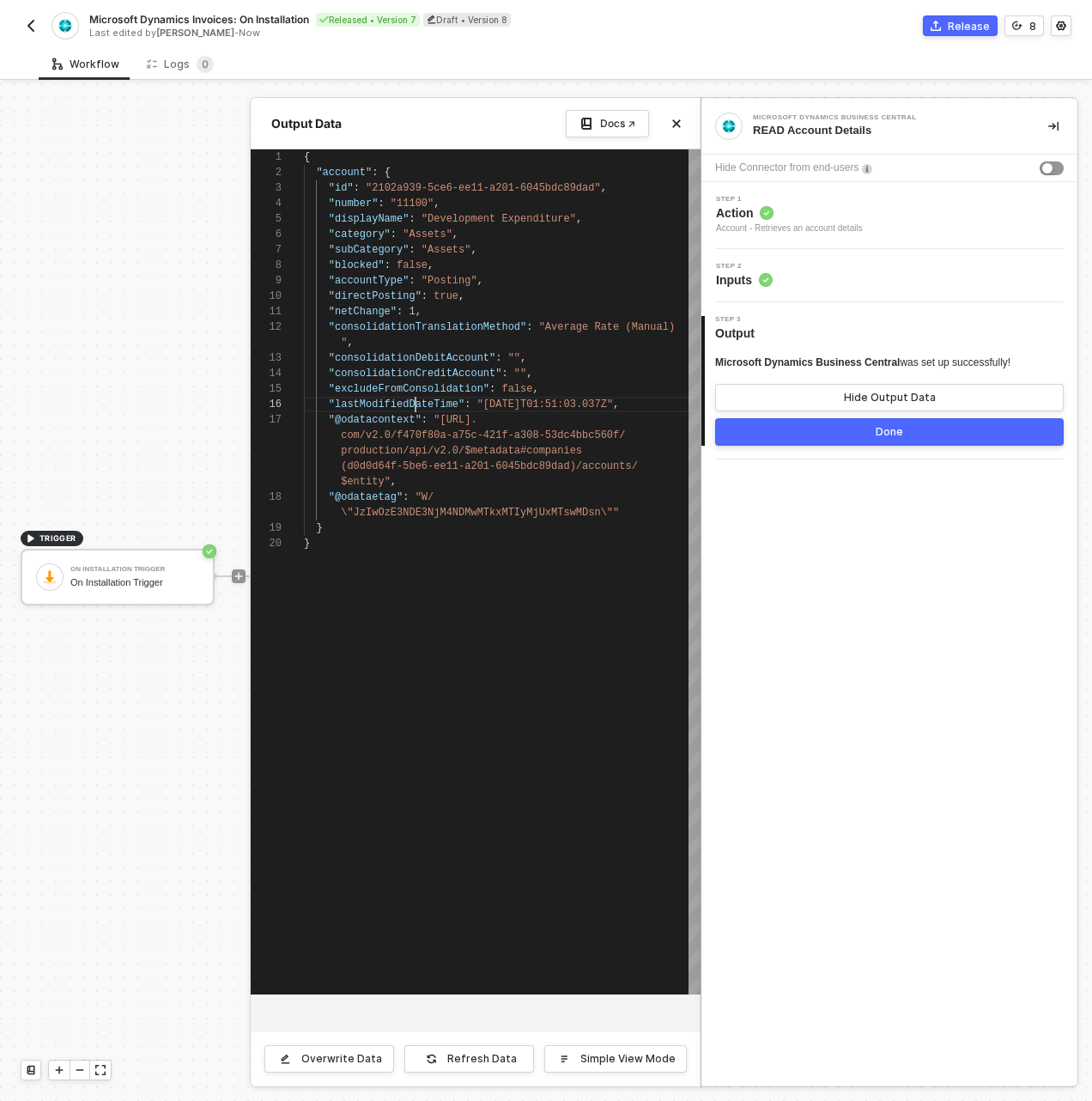
click at [418, 401] on span ""lastModifiedDateTime"" at bounding box center [396, 404] width 135 height 12
type textarea "(d0d0d64f-5be6-ee11-a201-6045bdc89dad)/accounts/$entity", "@odataetag": "W/\"Jz…"
click at [431, 469] on span "(d0d0d64f-5be6-ee11-a201-6045bdc89dad)/accounts/" at bounding box center [489, 466] width 297 height 12
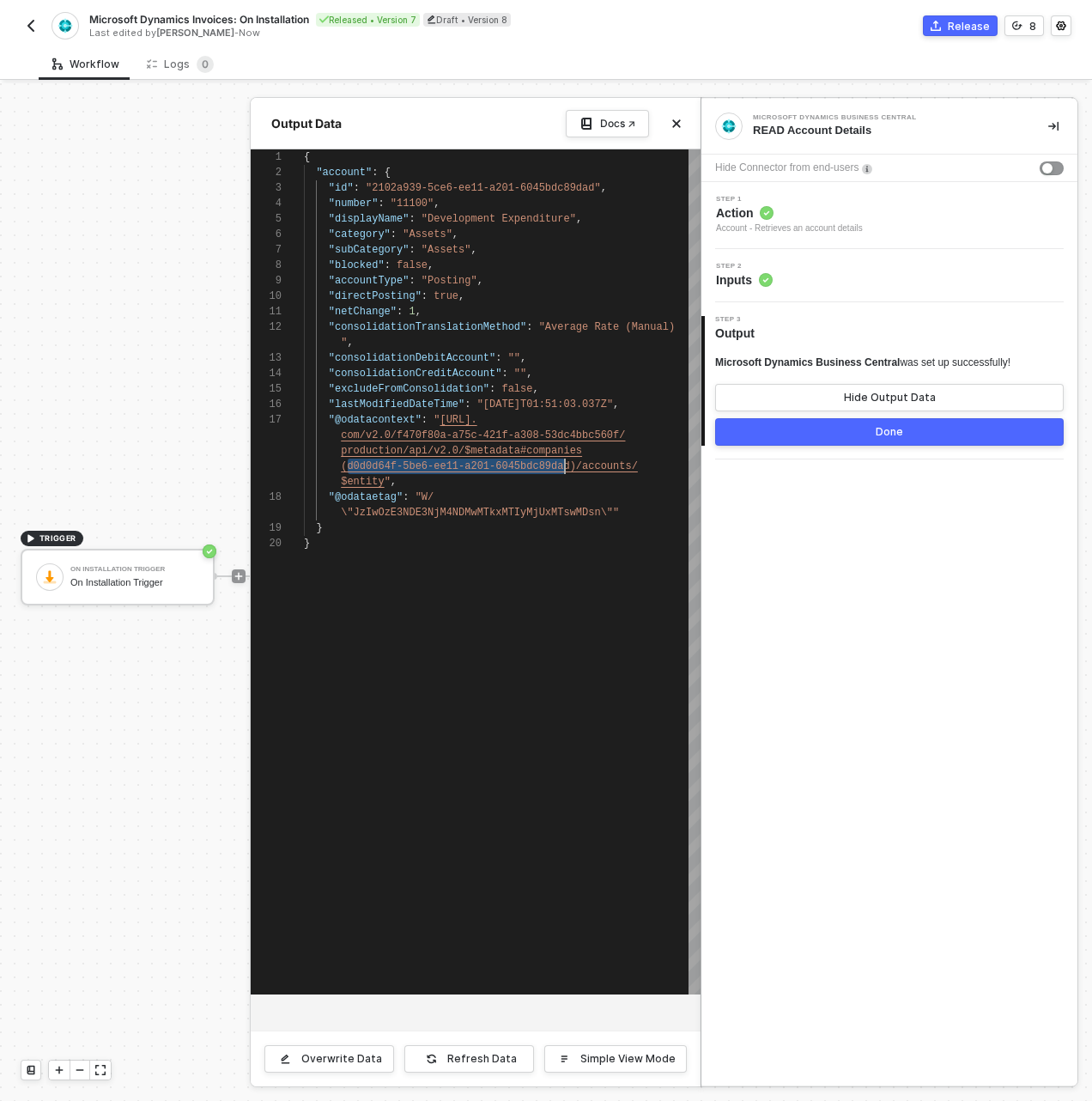
scroll to position [0, 261]
drag, startPoint x: 349, startPoint y: 467, endPoint x: 569, endPoint y: 465, distance: 220.0
click at [684, 116] on button "Close" at bounding box center [677, 124] width 21 height 21
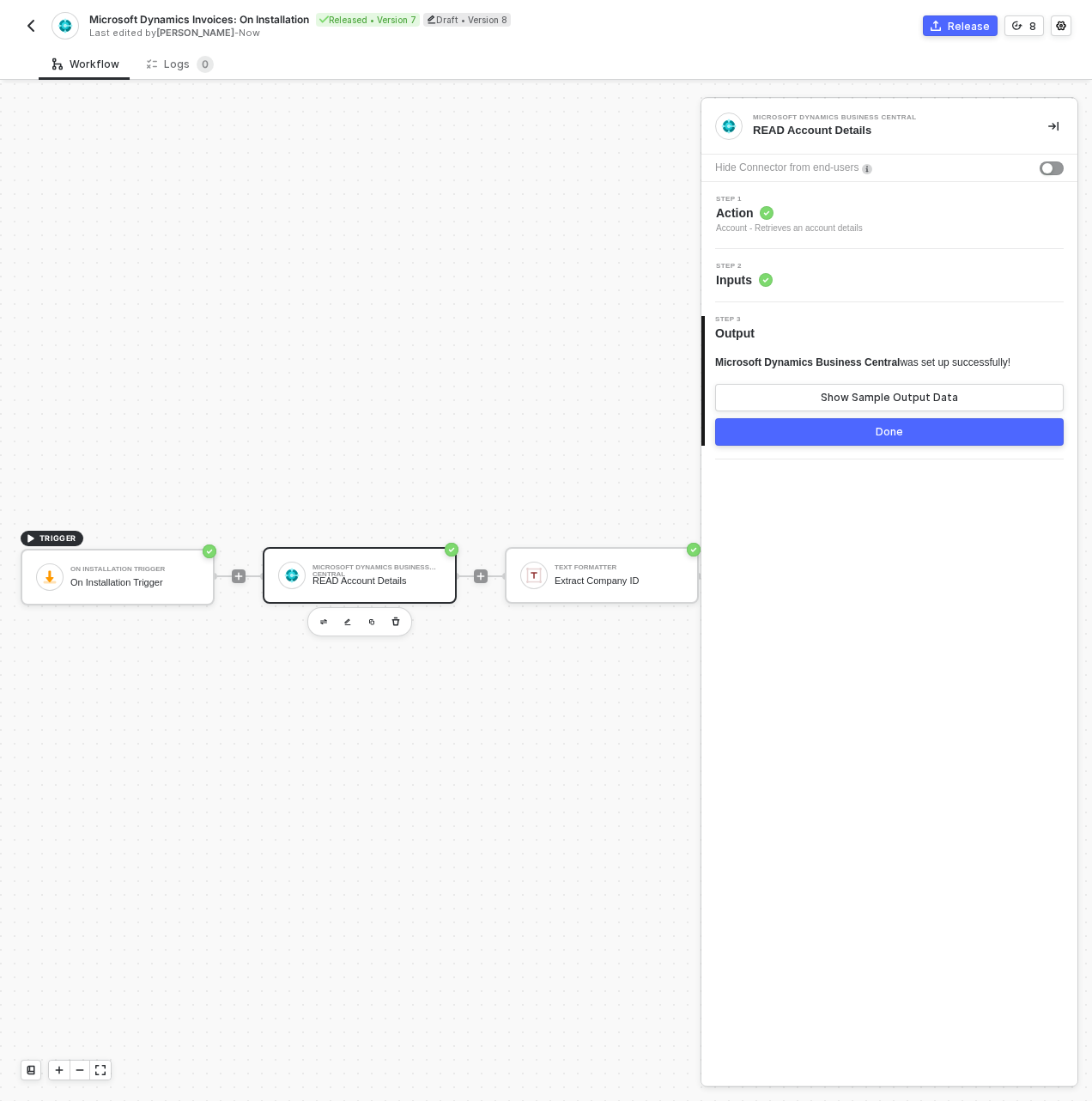
click at [407, 564] on div "Microsoft Dynamics Business Central" at bounding box center [377, 567] width 129 height 7
click at [583, 559] on div "Text Formatter Extract Company ID" at bounding box center [619, 575] width 129 height 32
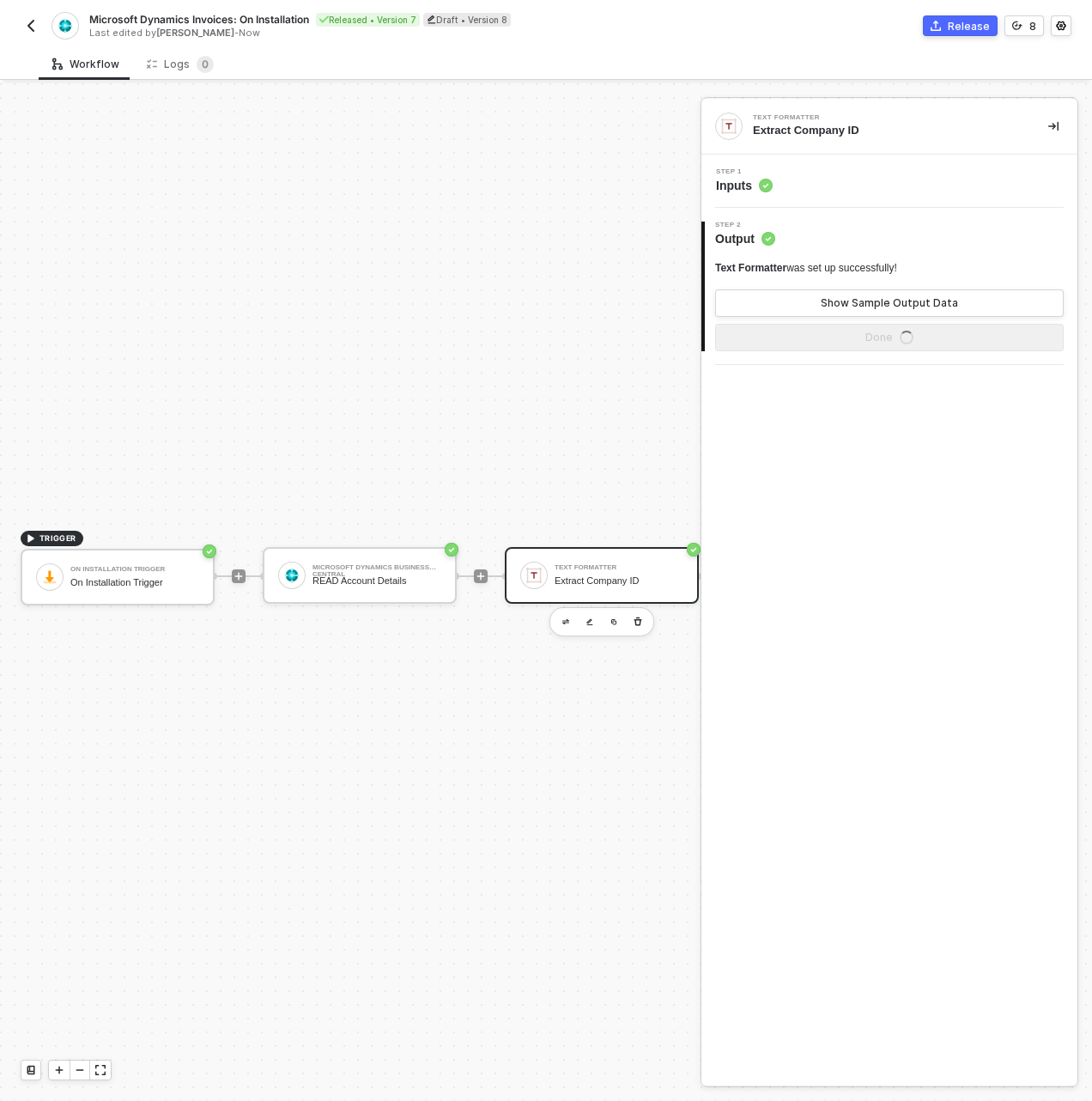
click at [805, 181] on div "Step 1 Inputs" at bounding box center [891, 181] width 372 height 26
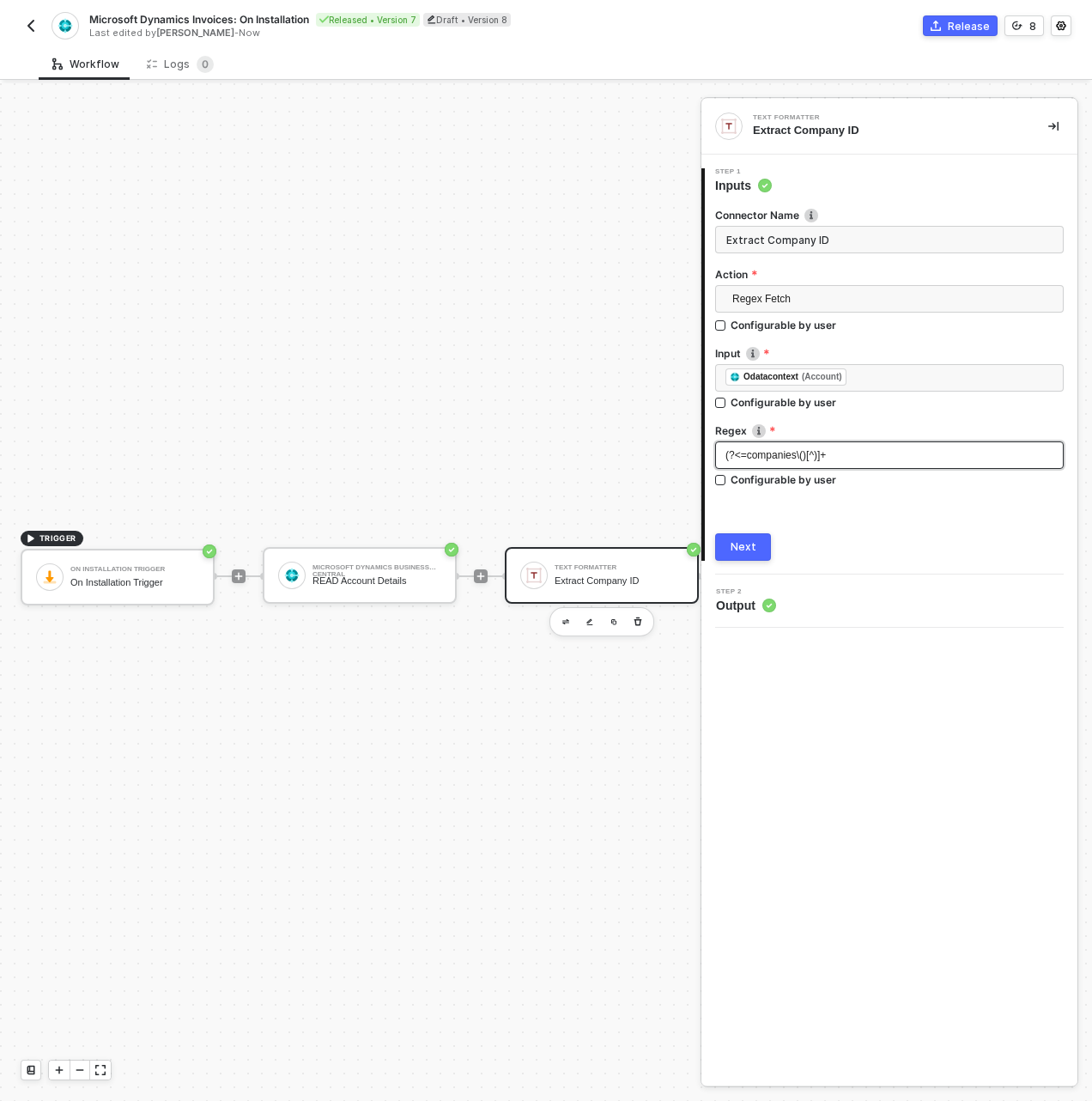
click at [794, 454] on span "(?<=companies\()[^)]+" at bounding box center [775, 454] width 100 height 12
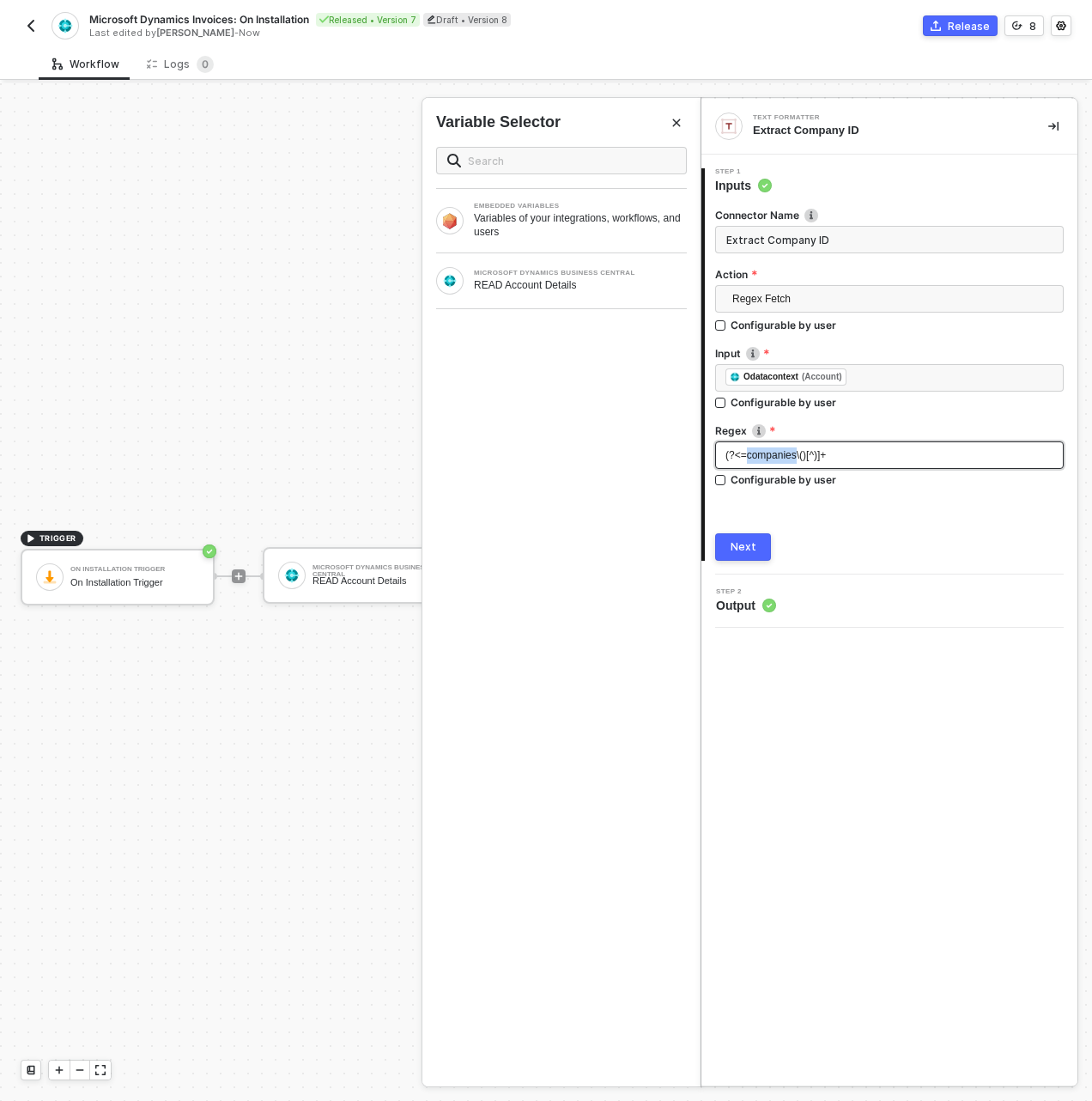
click at [794, 454] on span "(?<=companies\()[^)]+" at bounding box center [775, 454] width 100 height 12
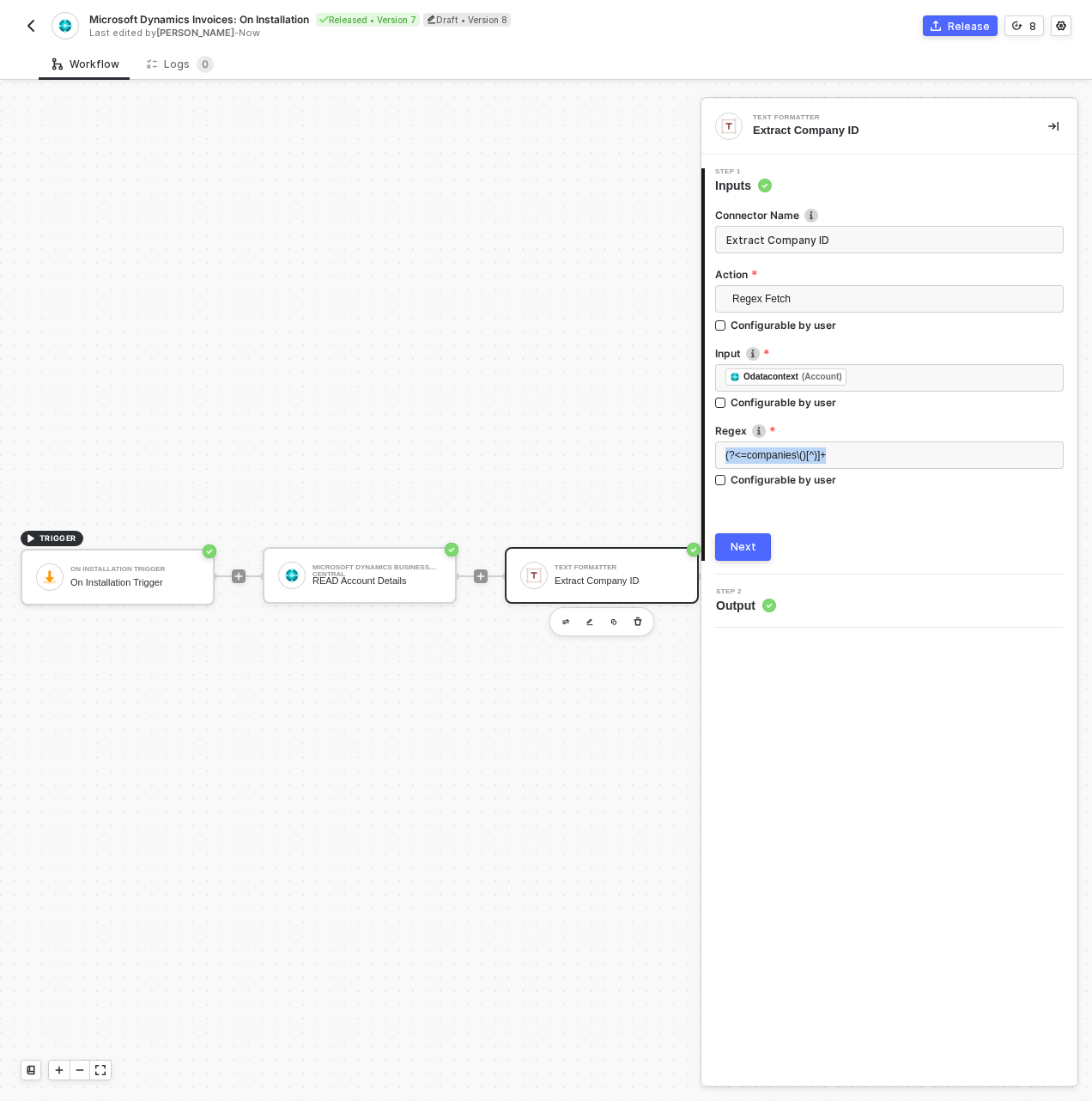
click at [752, 546] on div "Next" at bounding box center [743, 547] width 26 height 14
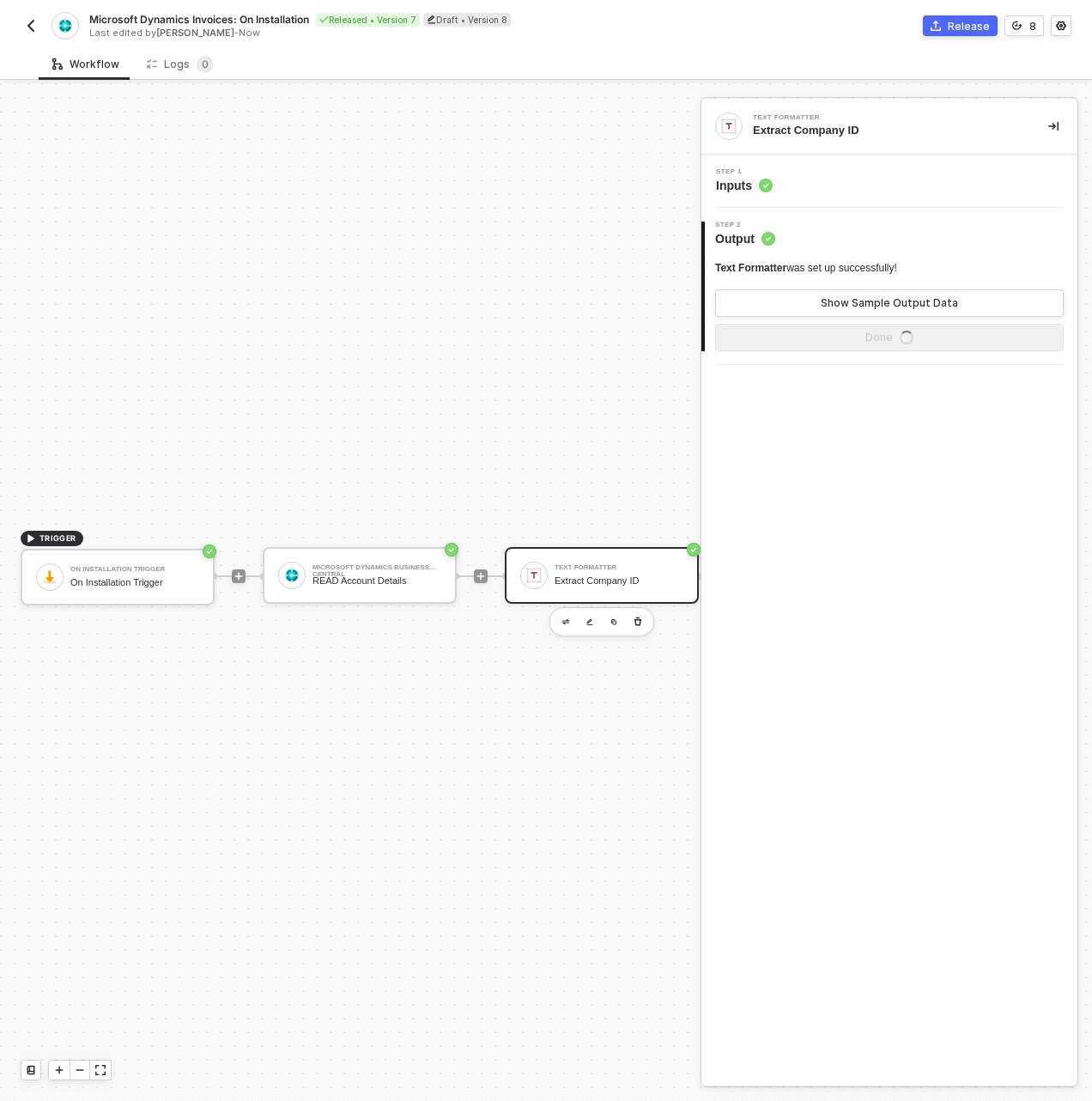
click at [807, 320] on div "Text Formatter was set up successfully! Show Sample Output Data Done" at bounding box center [889, 306] width 348 height 90
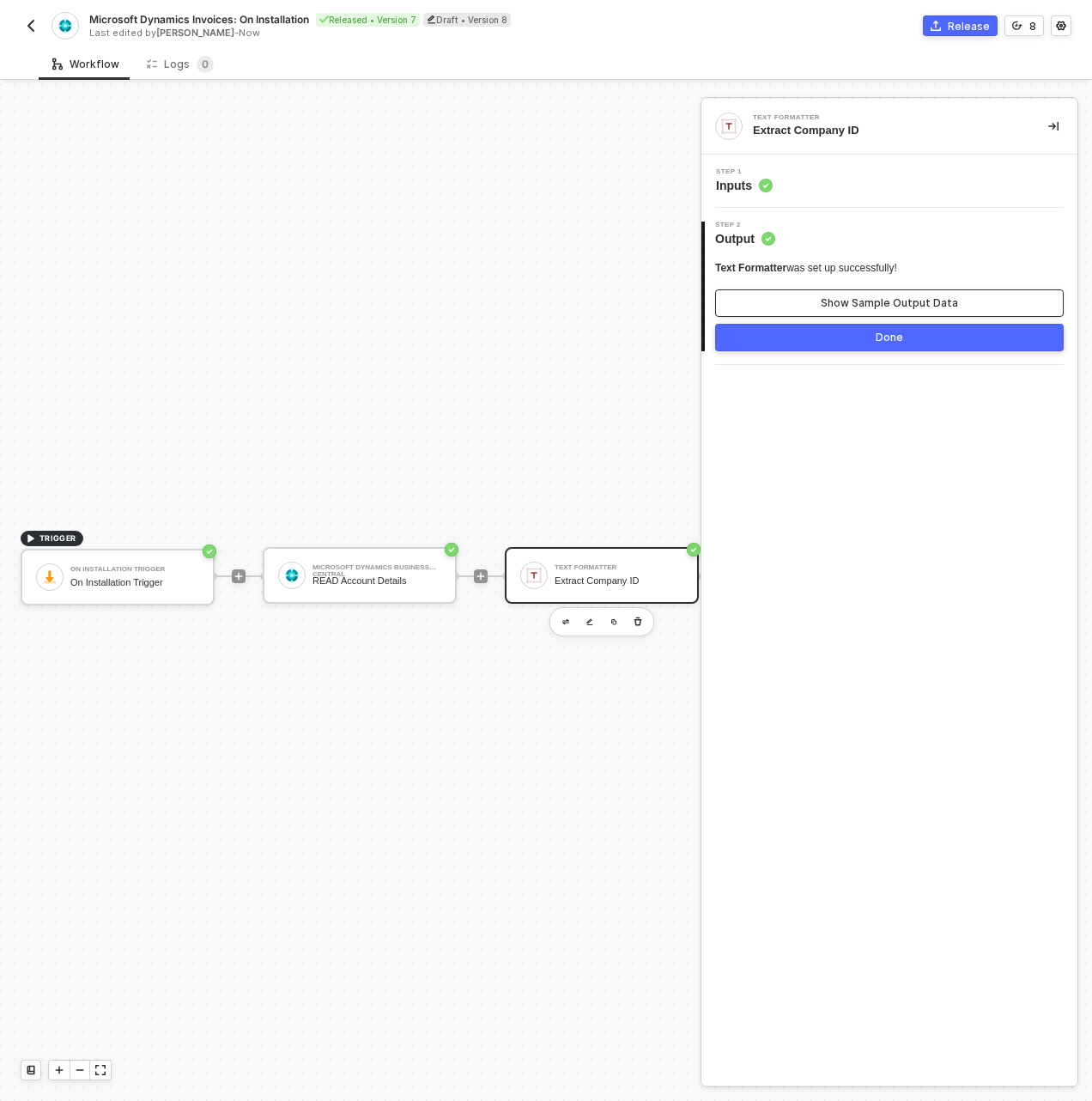
click at [808, 310] on button "Show Sample Output Data" at bounding box center [889, 303] width 348 height 27
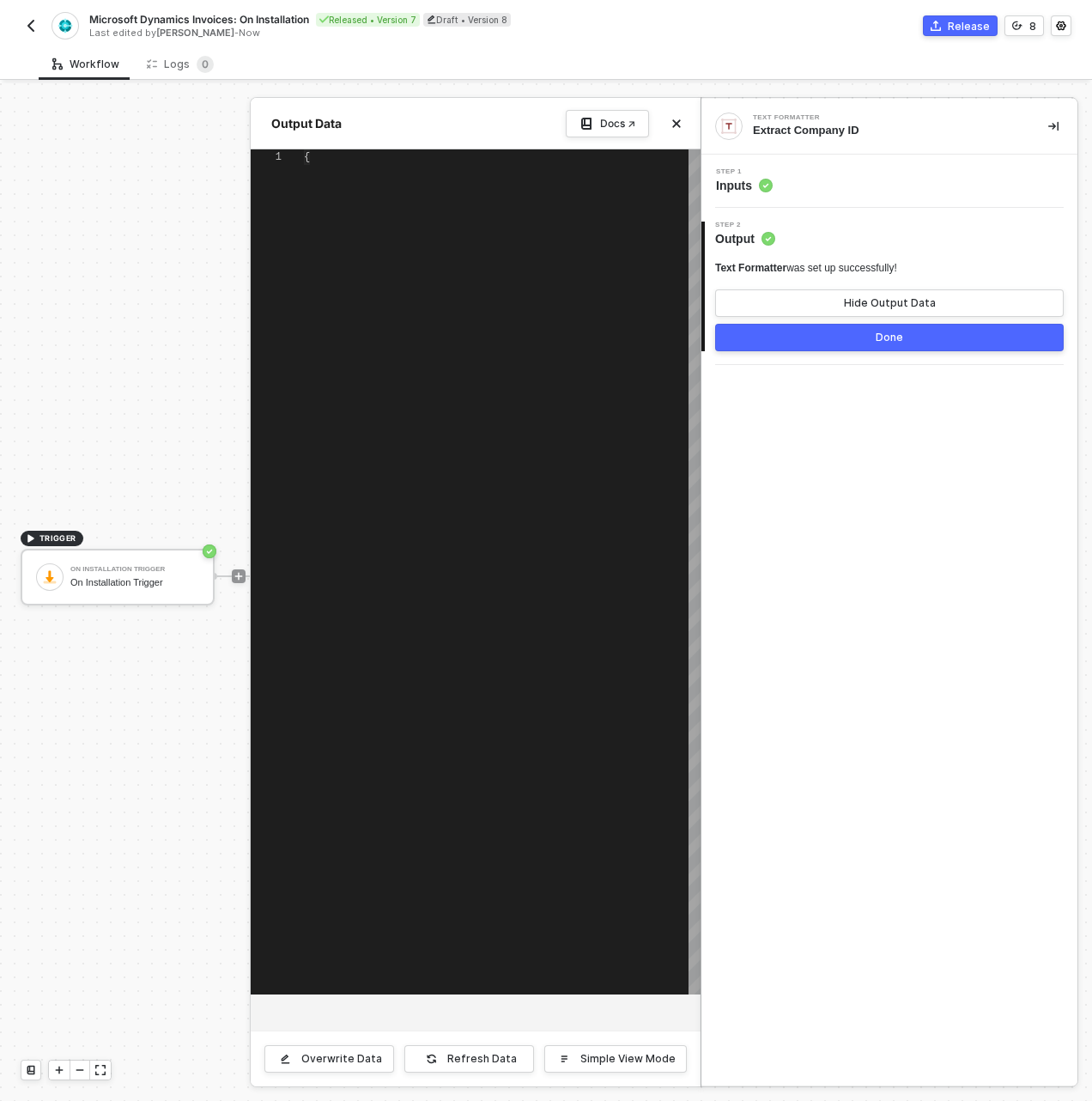
type textarea "{ "value": "d0d0d64f-5be6-ee11-a201-6045bdc89dad" }"
click at [421, 178] on div "1 2 3 { "value" : "d0d0d64f-5be6-ee11-a201-6045bdc89dad" } { "value": "d0d0d64f…" at bounding box center [475, 572] width 449 height 845
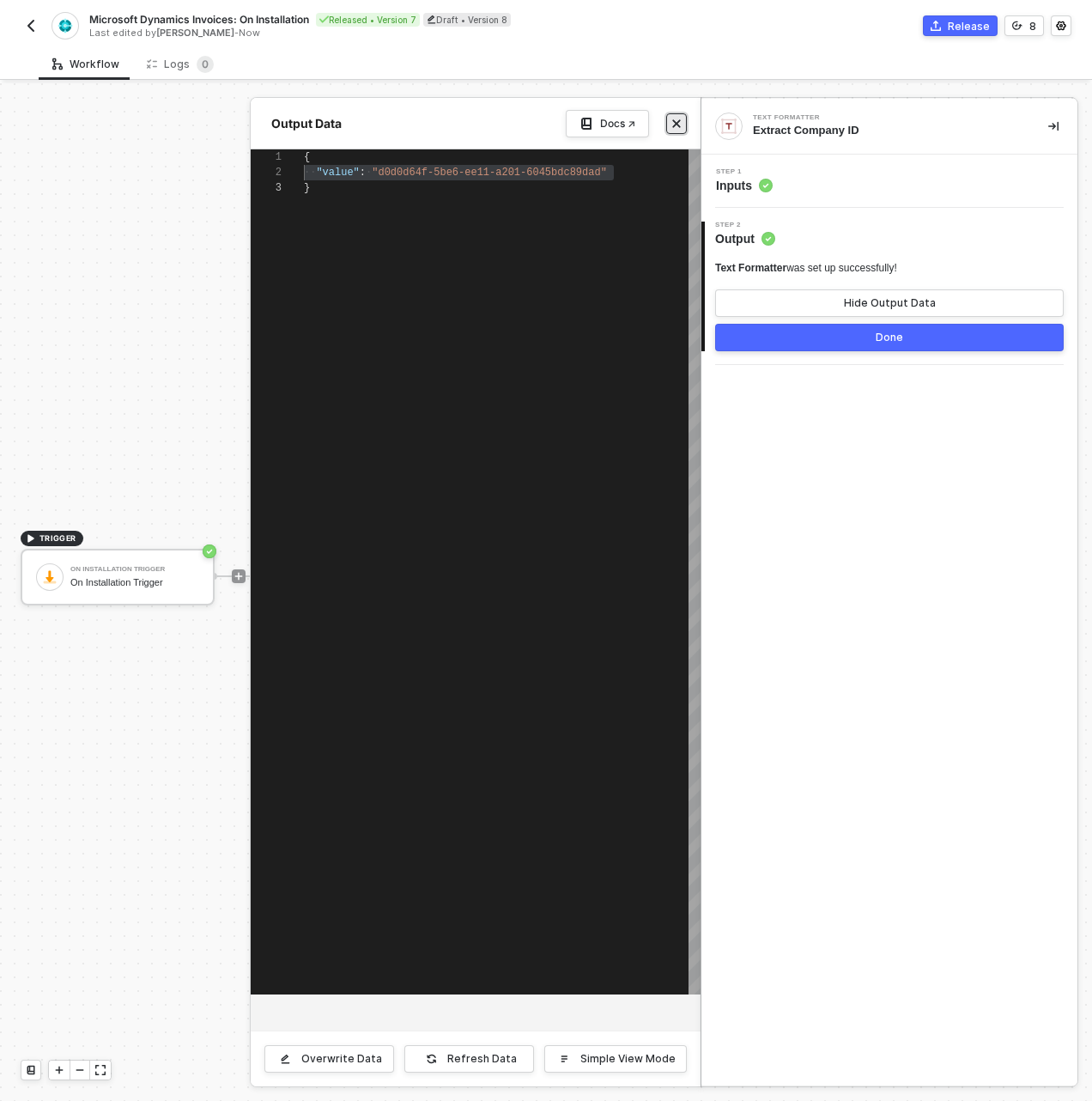
click at [676, 119] on icon "icon-close" at bounding box center [676, 123] width 10 height 10
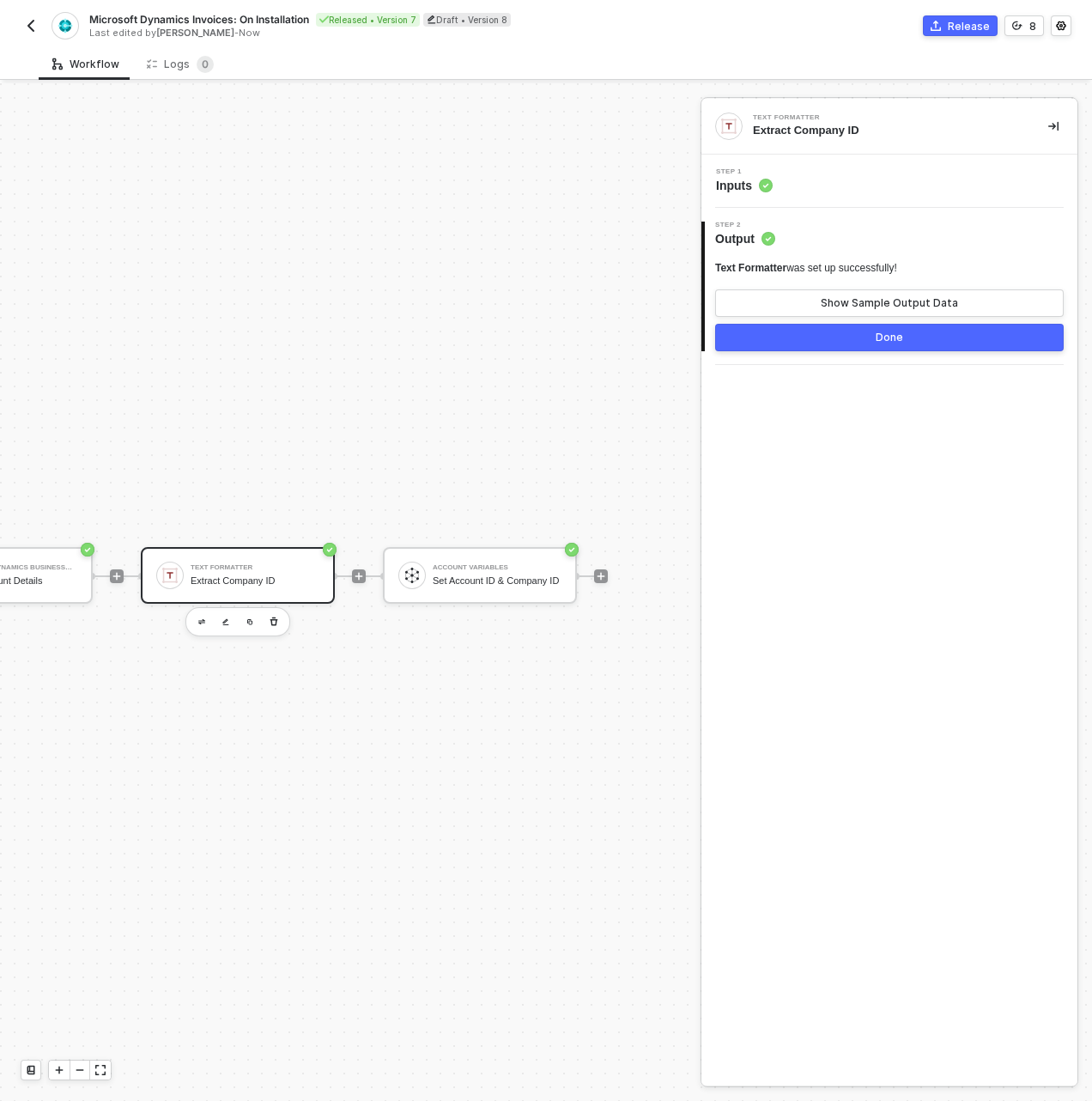
scroll to position [44, 392]
click at [479, 564] on div "Account Variables" at bounding box center [483, 567] width 129 height 7
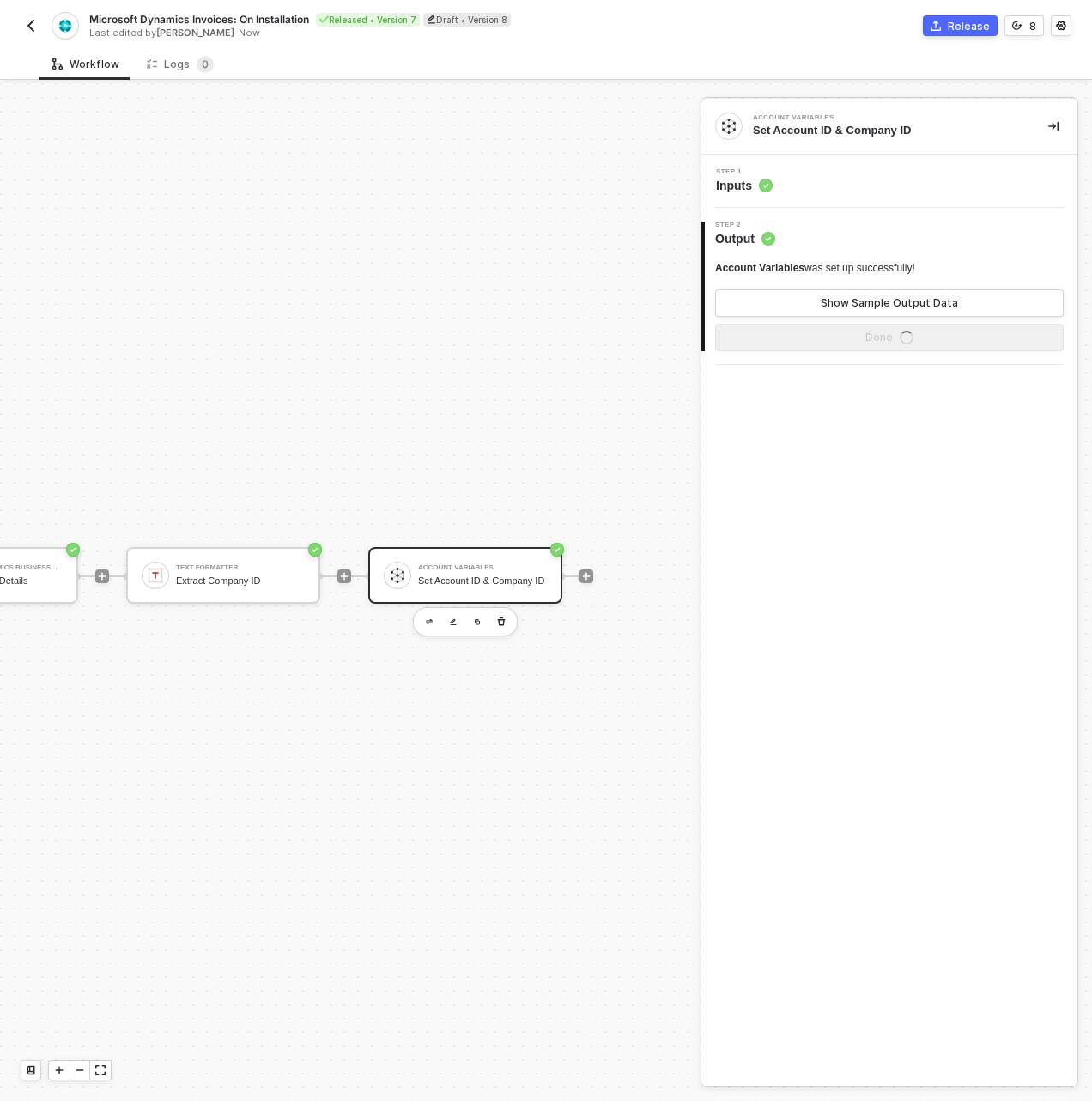
click at [854, 164] on div "Step 1 Inputs" at bounding box center [889, 181] width 376 height 53
click at [849, 178] on div "Step 1 Inputs" at bounding box center [891, 181] width 372 height 26
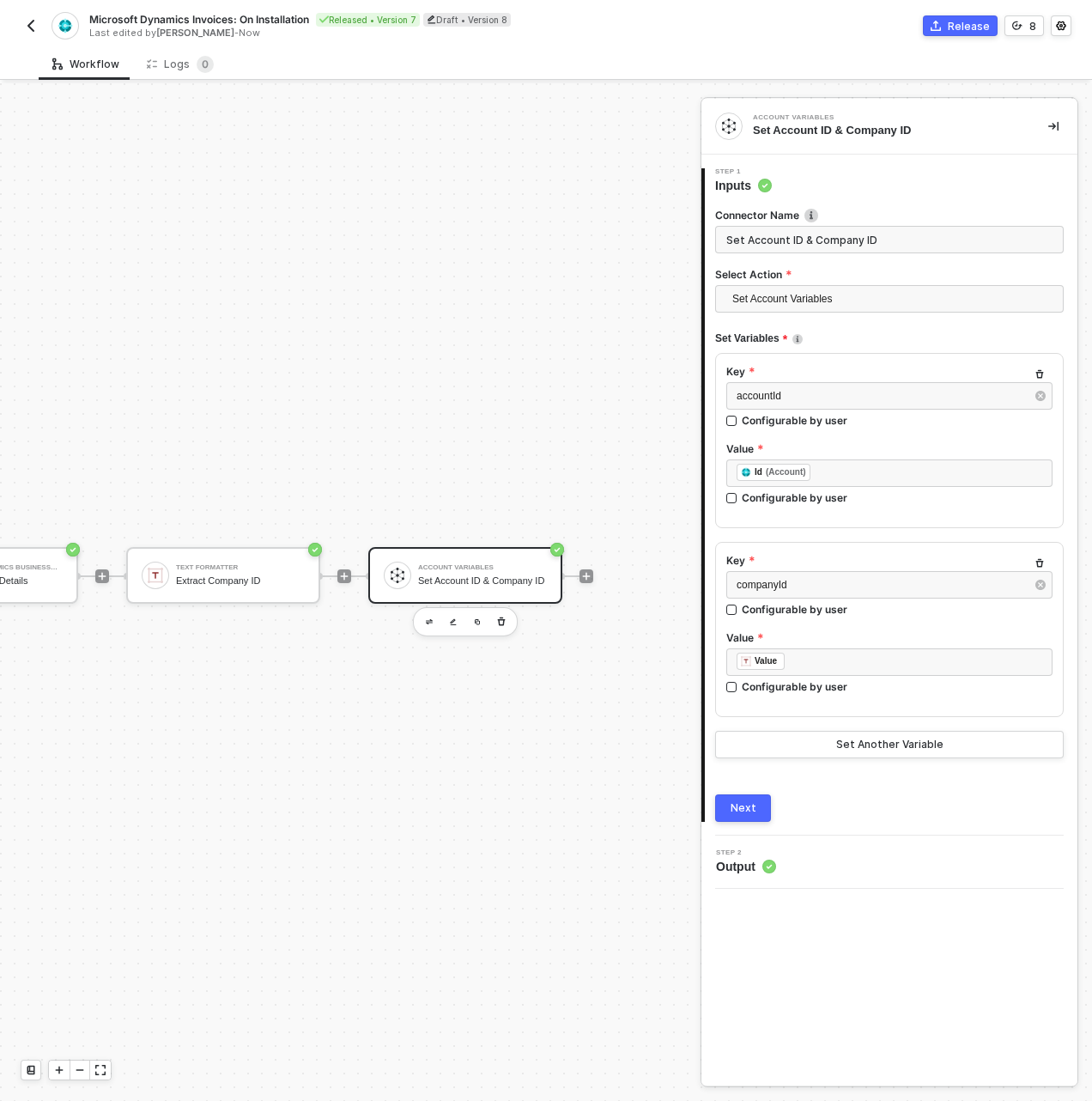
click at [32, 27] on img "button" at bounding box center [30, 26] width 14 height 14
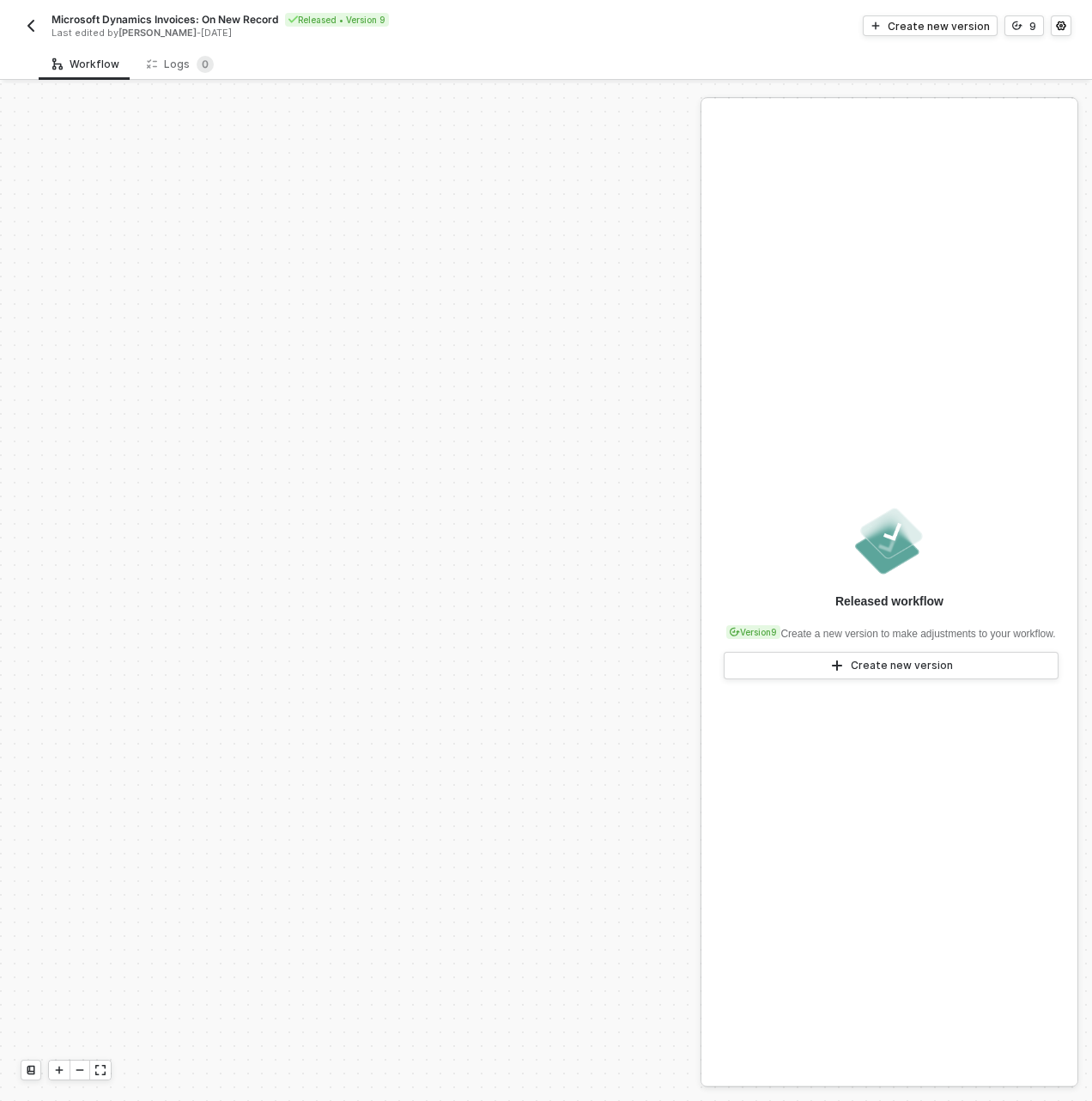
scroll to position [596, 0]
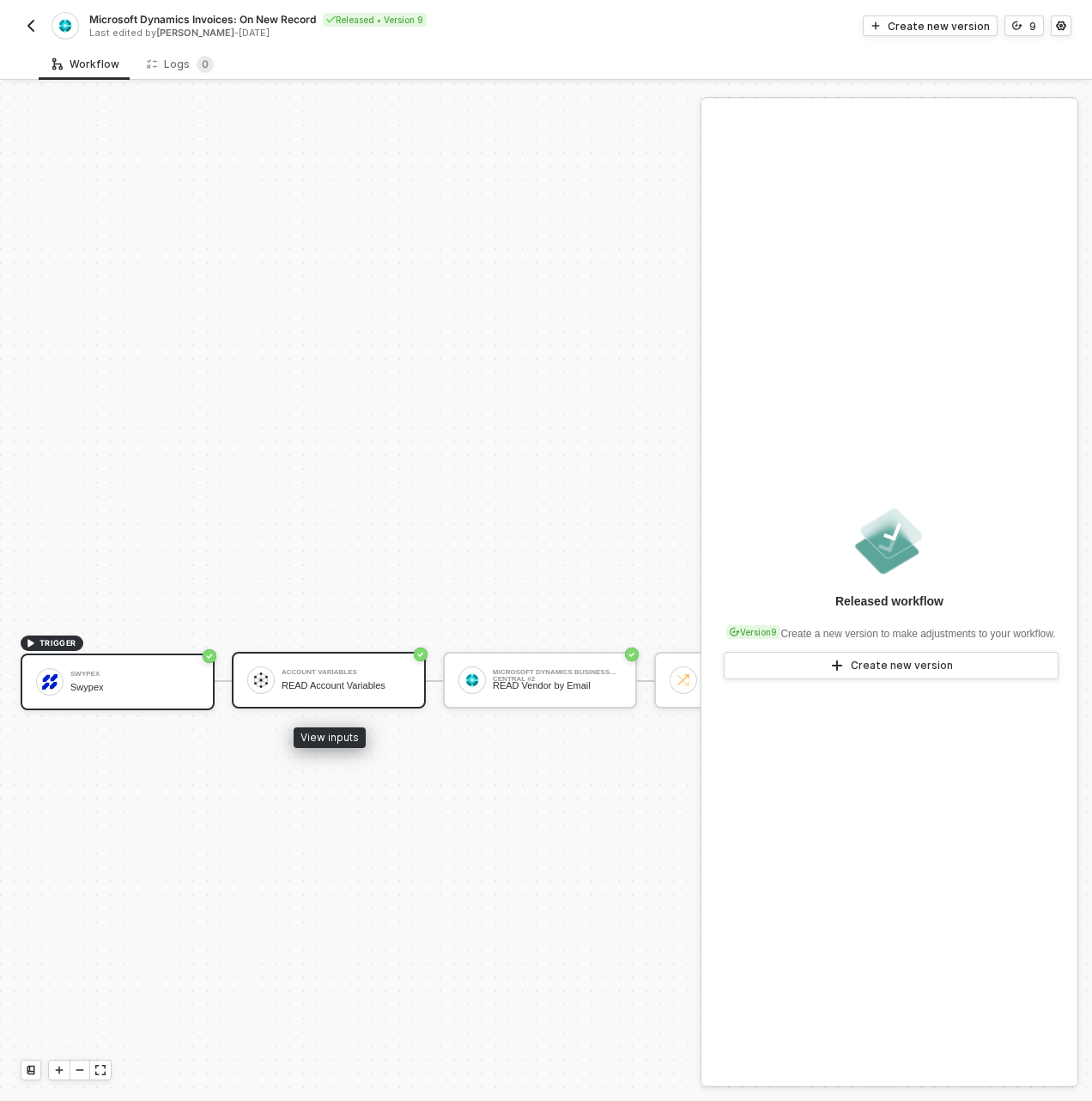
click at [295, 677] on div "Account Variables READ Account Variables" at bounding box center [346, 680] width 129 height 32
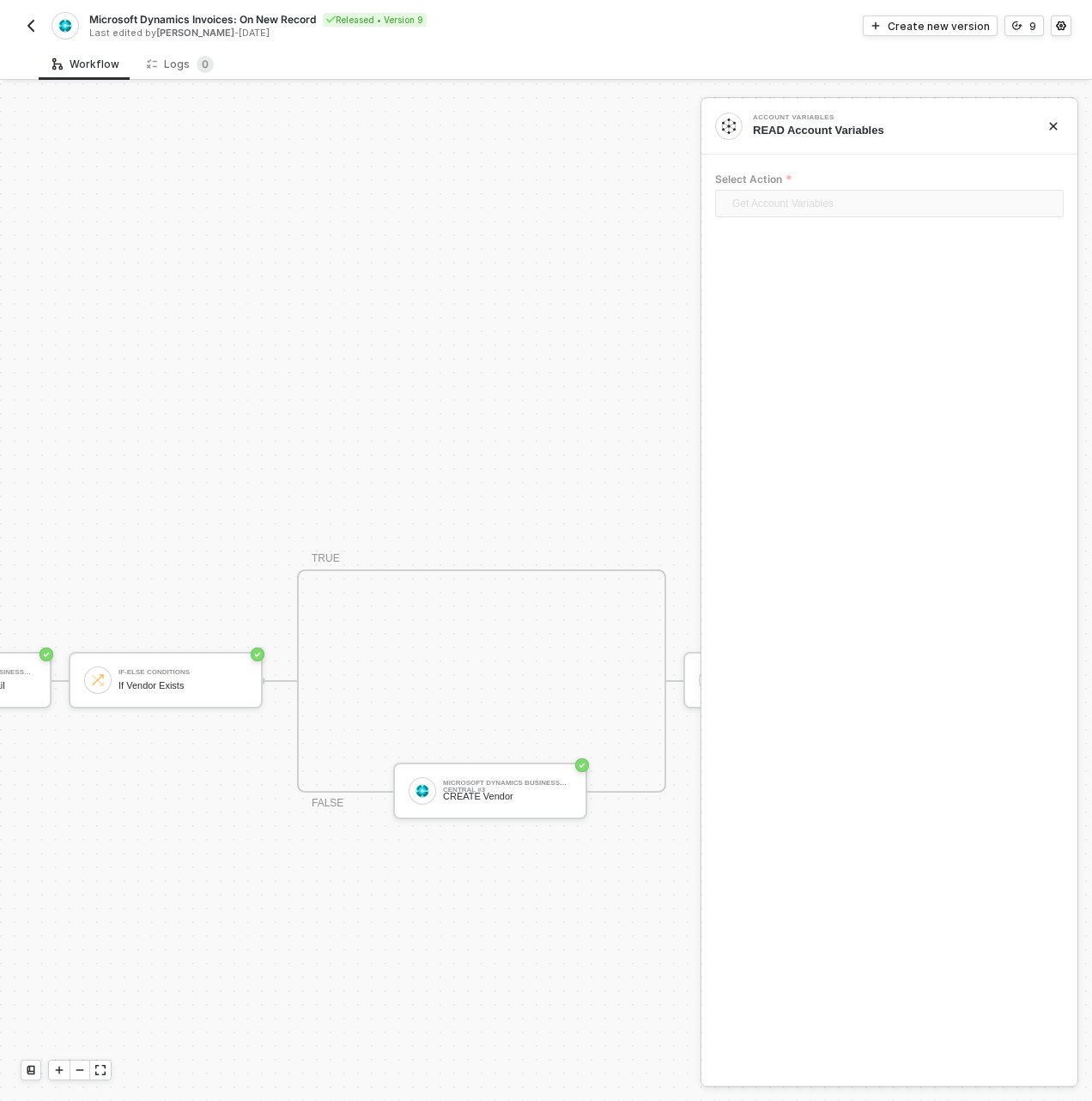
scroll to position [596, 481]
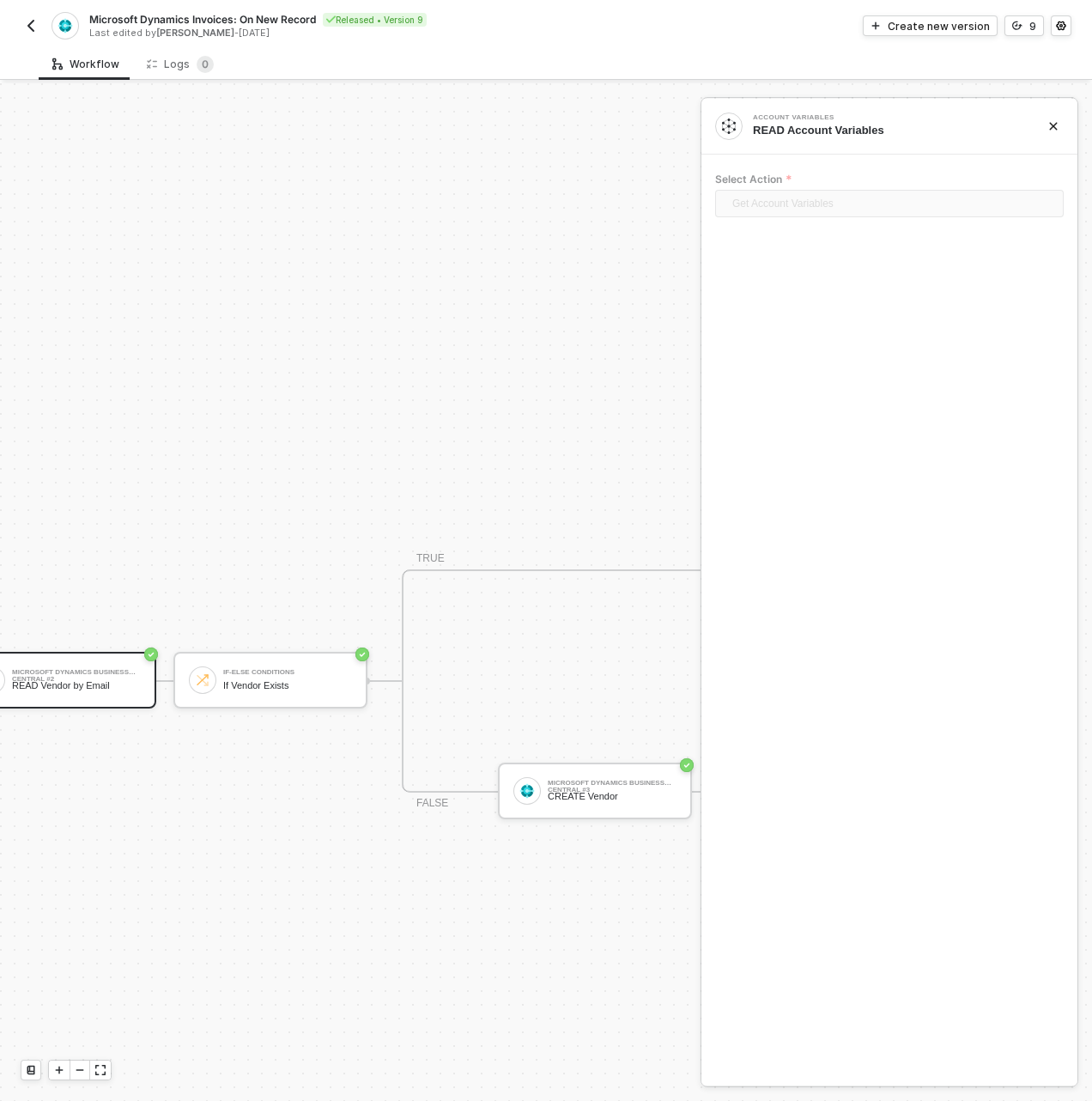
click at [143, 680] on div "Microsoft Dynamics Business Central #2 READ Vendor by Email" at bounding box center [59, 680] width 194 height 57
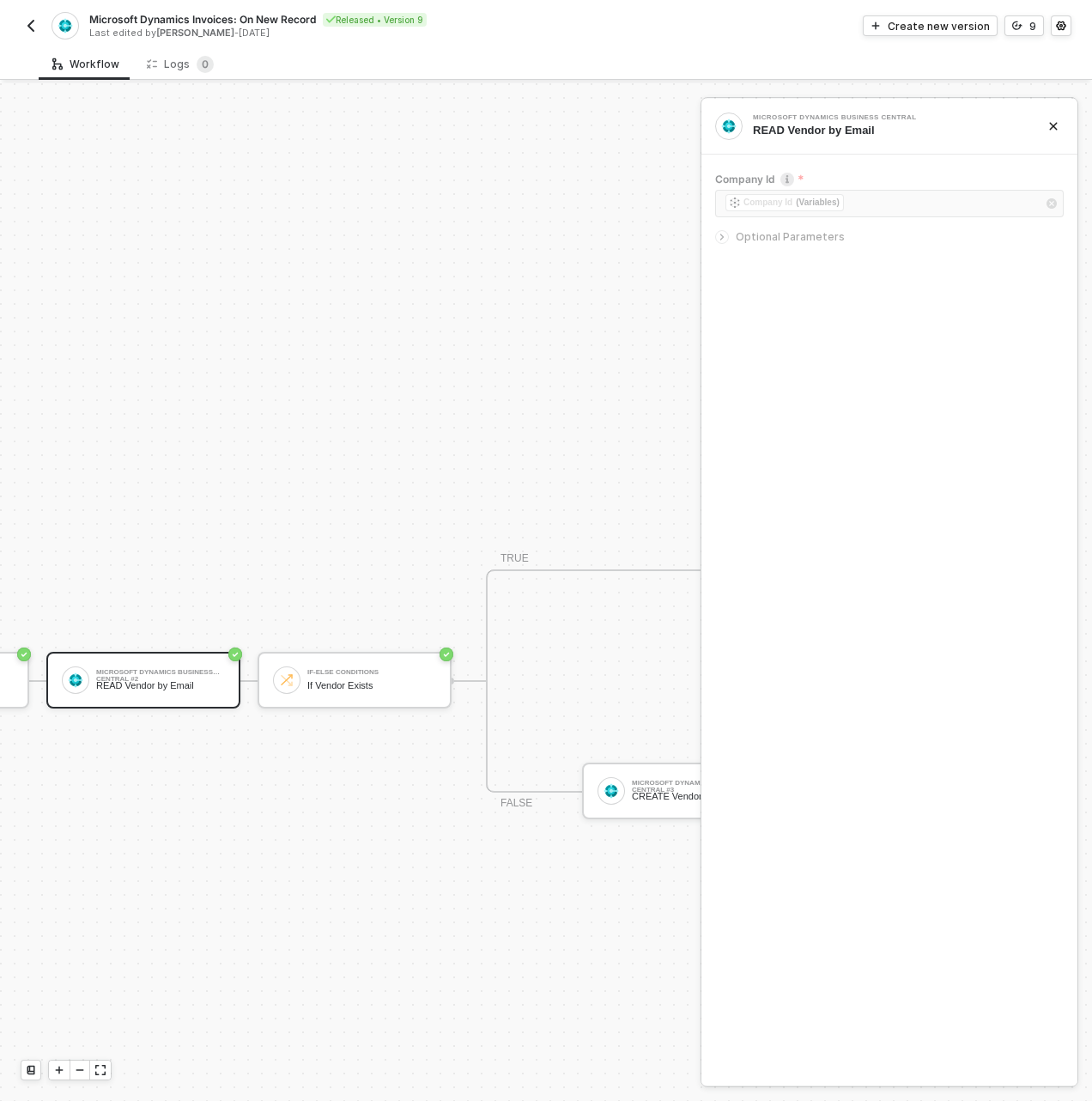
scroll to position [596, 171]
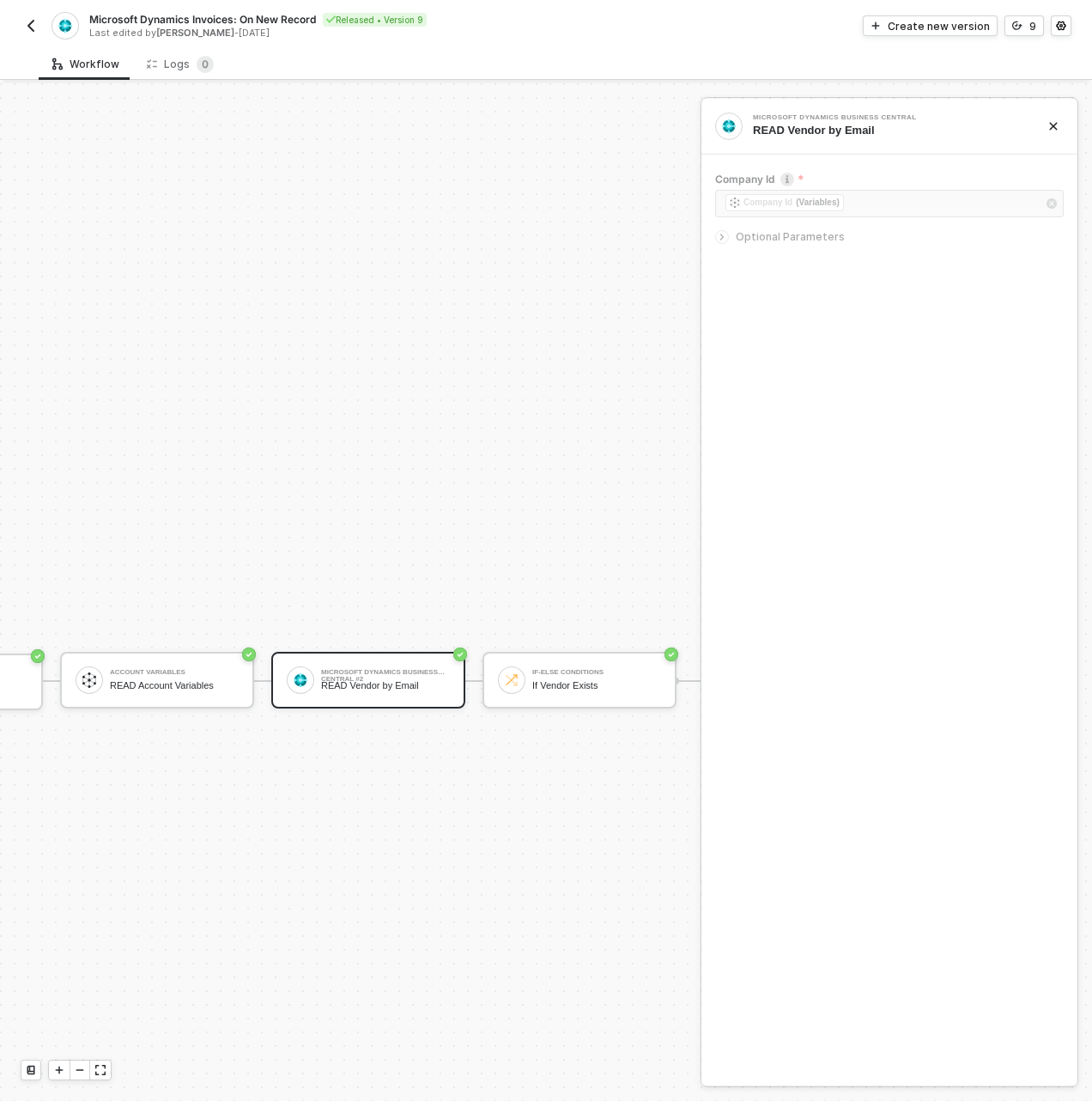
click at [26, 27] on img "button" at bounding box center [30, 26] width 14 height 14
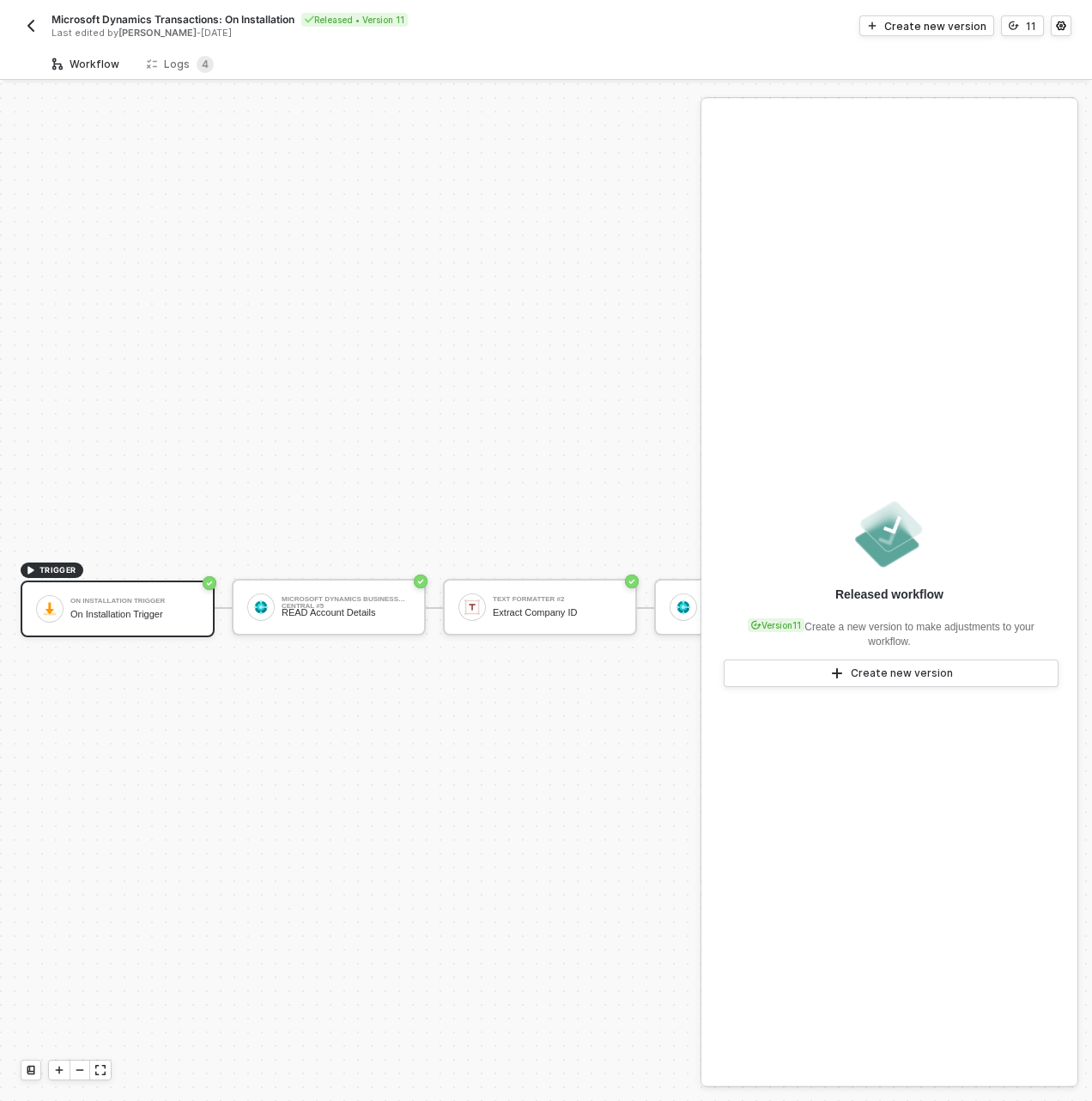
scroll to position [44, 0]
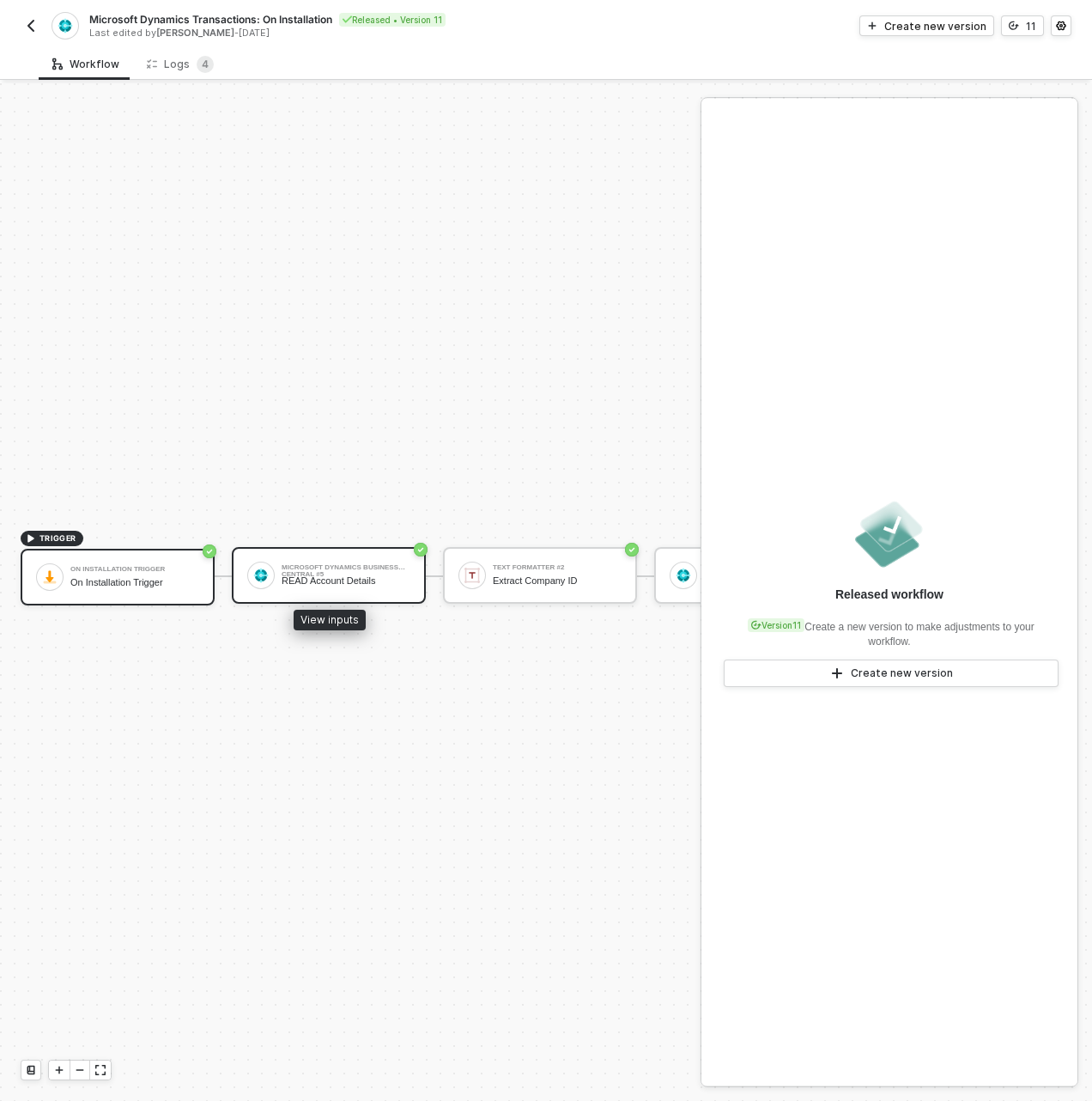
click at [302, 574] on div "Microsoft Dynamics Business Central #5 READ Account Details" at bounding box center [346, 575] width 129 height 32
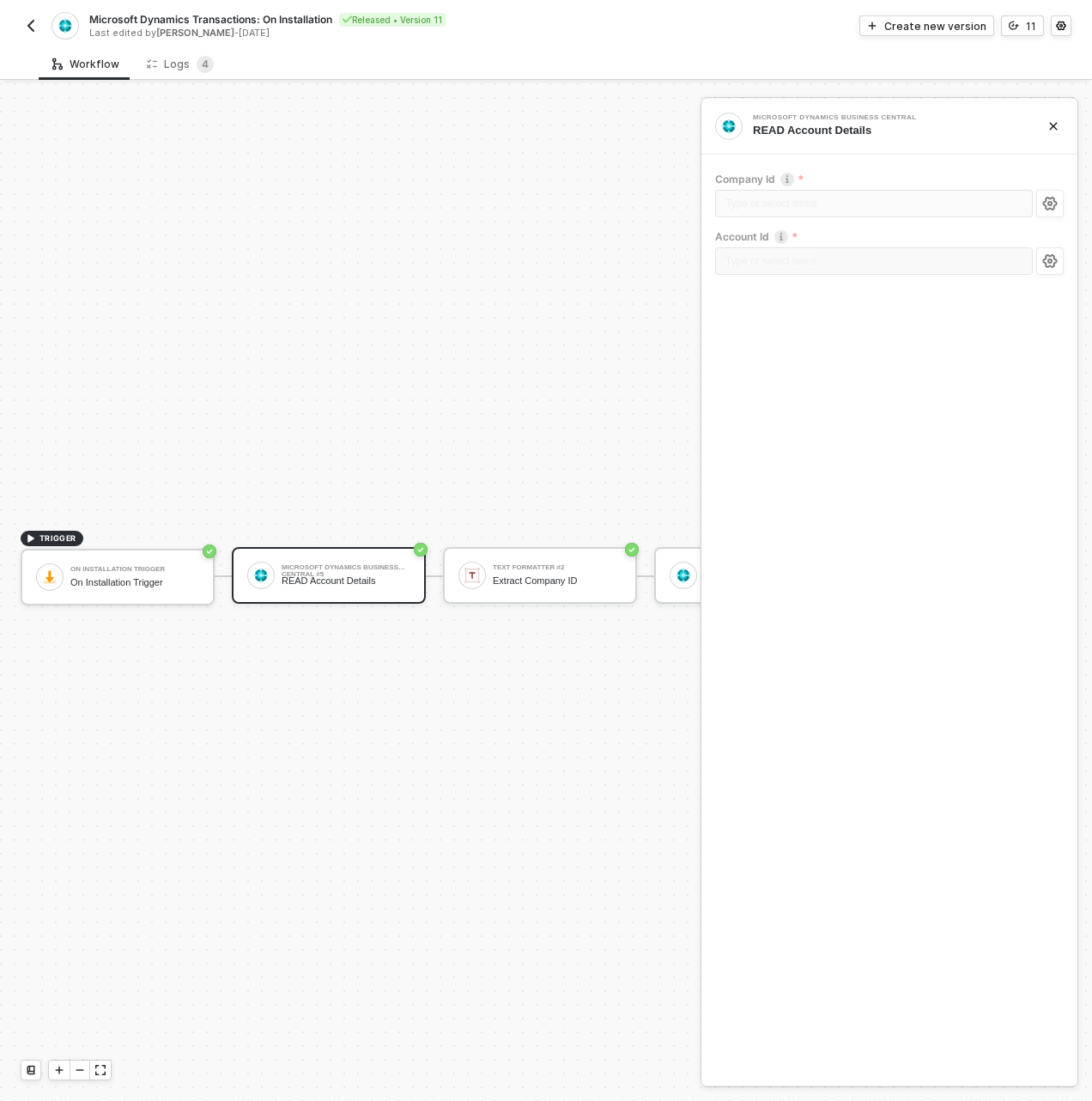
click at [38, 27] on button "button" at bounding box center [31, 26] width 21 height 21
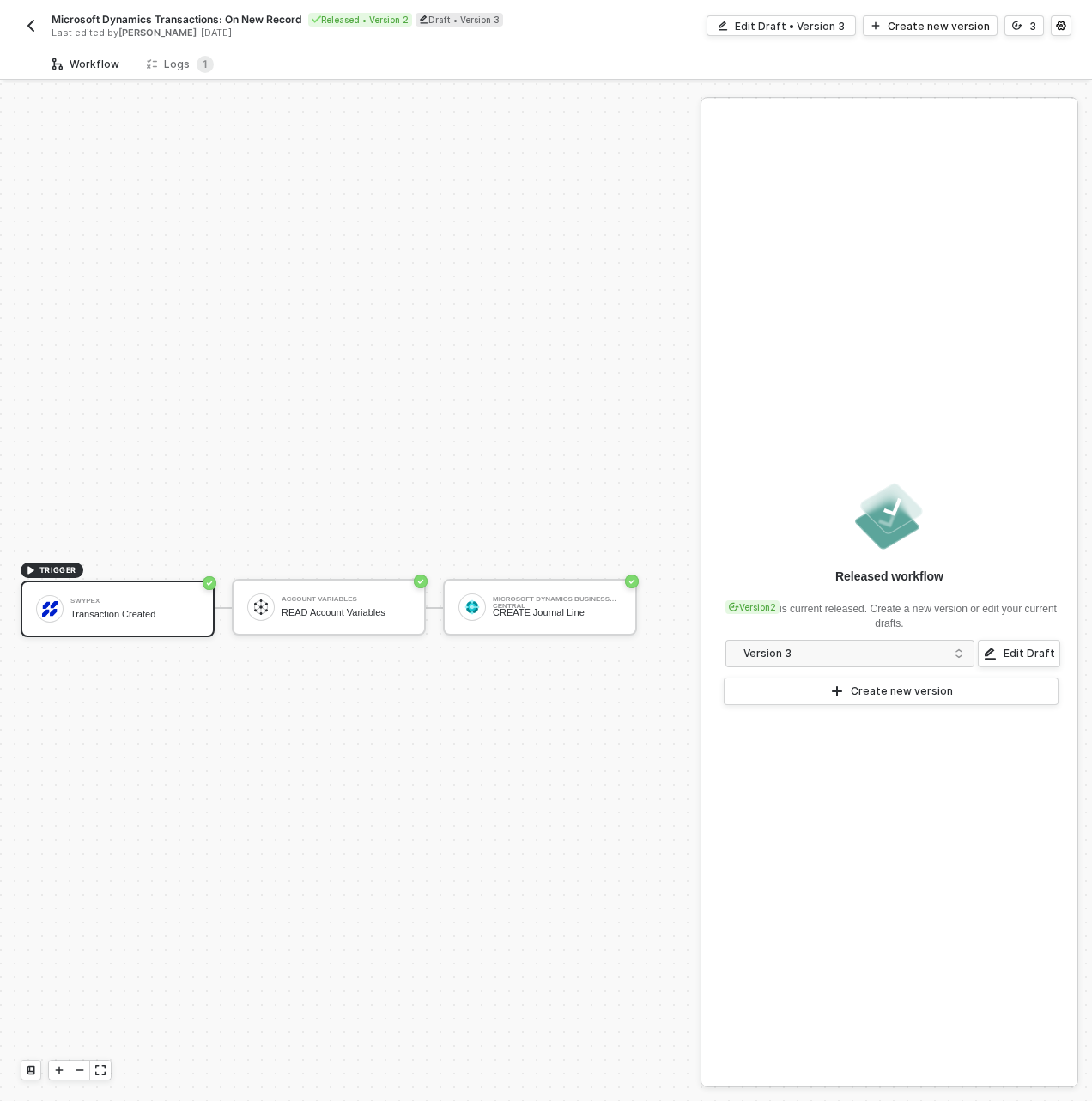
scroll to position [32, 0]
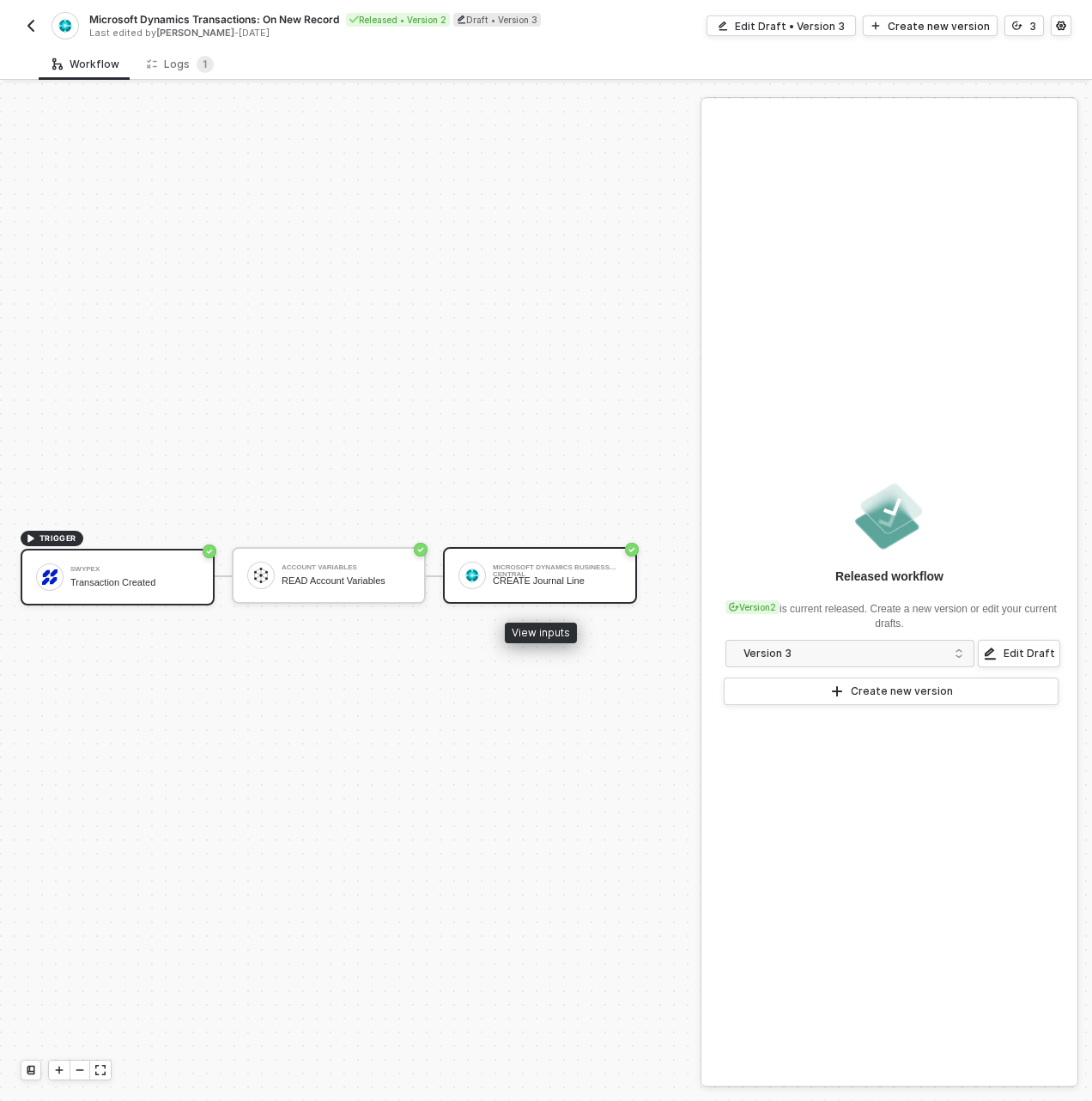
click at [461, 575] on div at bounding box center [471, 575] width 27 height 27
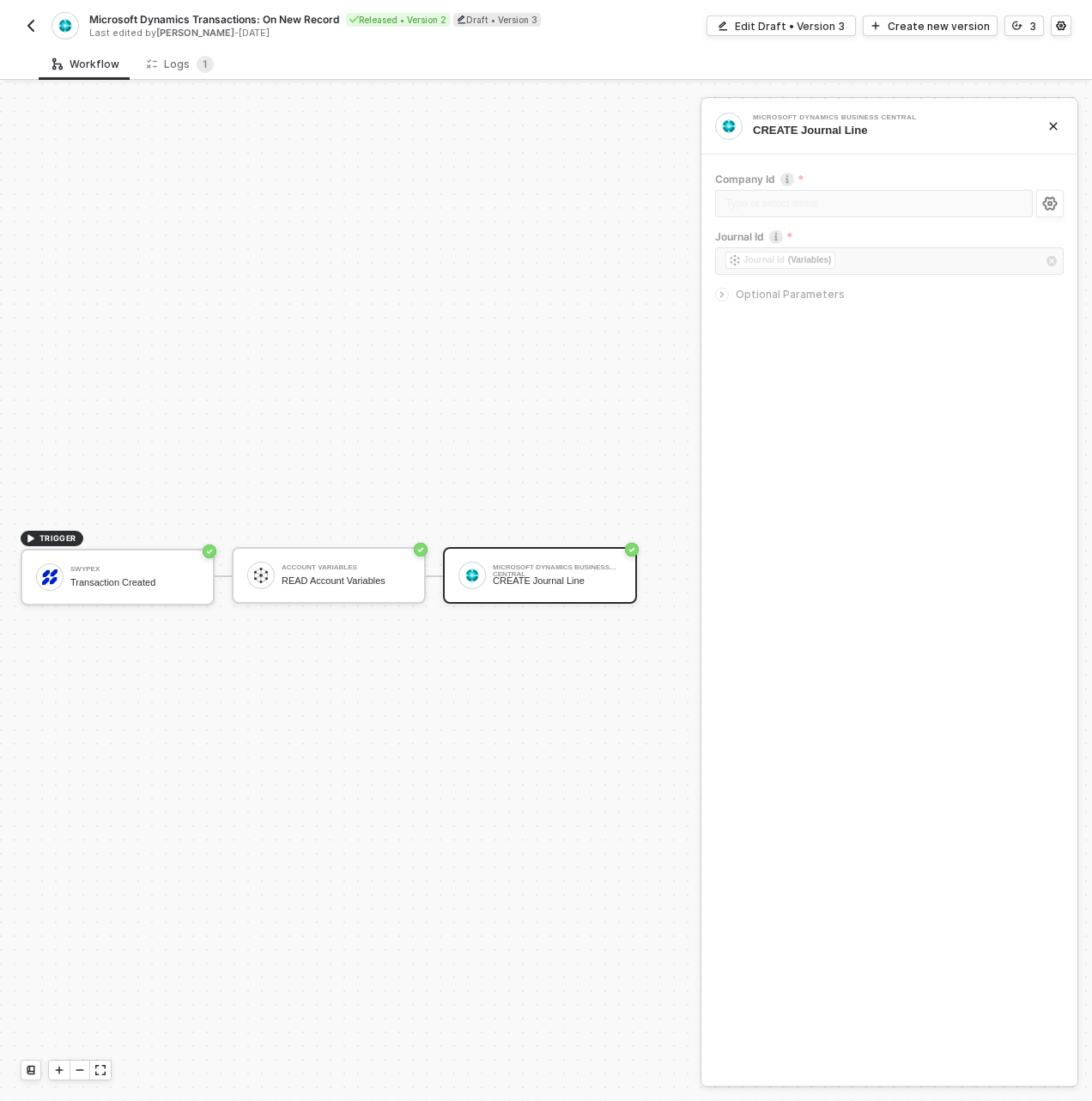
click at [29, 24] on img "button" at bounding box center [30, 26] width 14 height 14
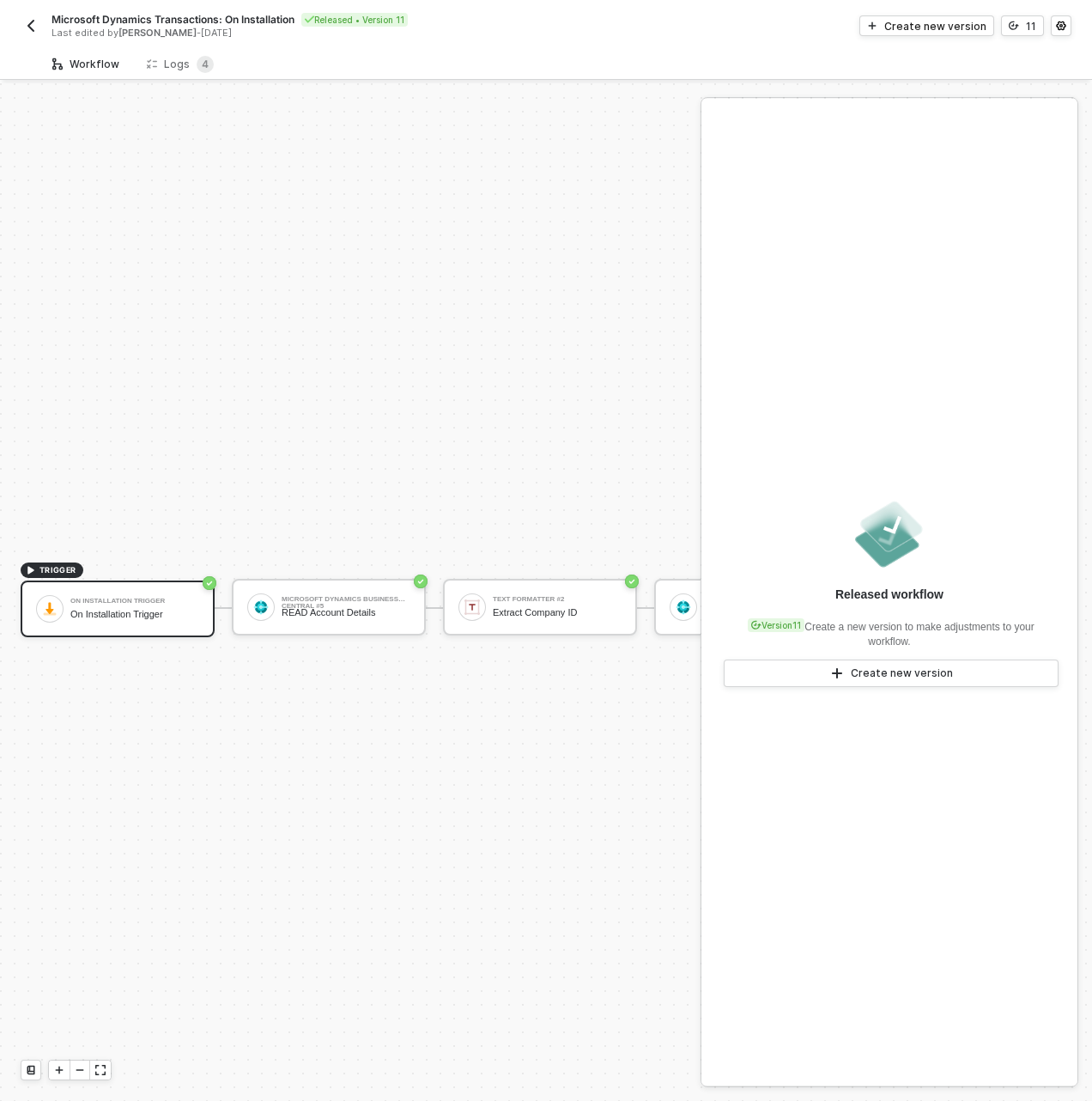
scroll to position [44, 0]
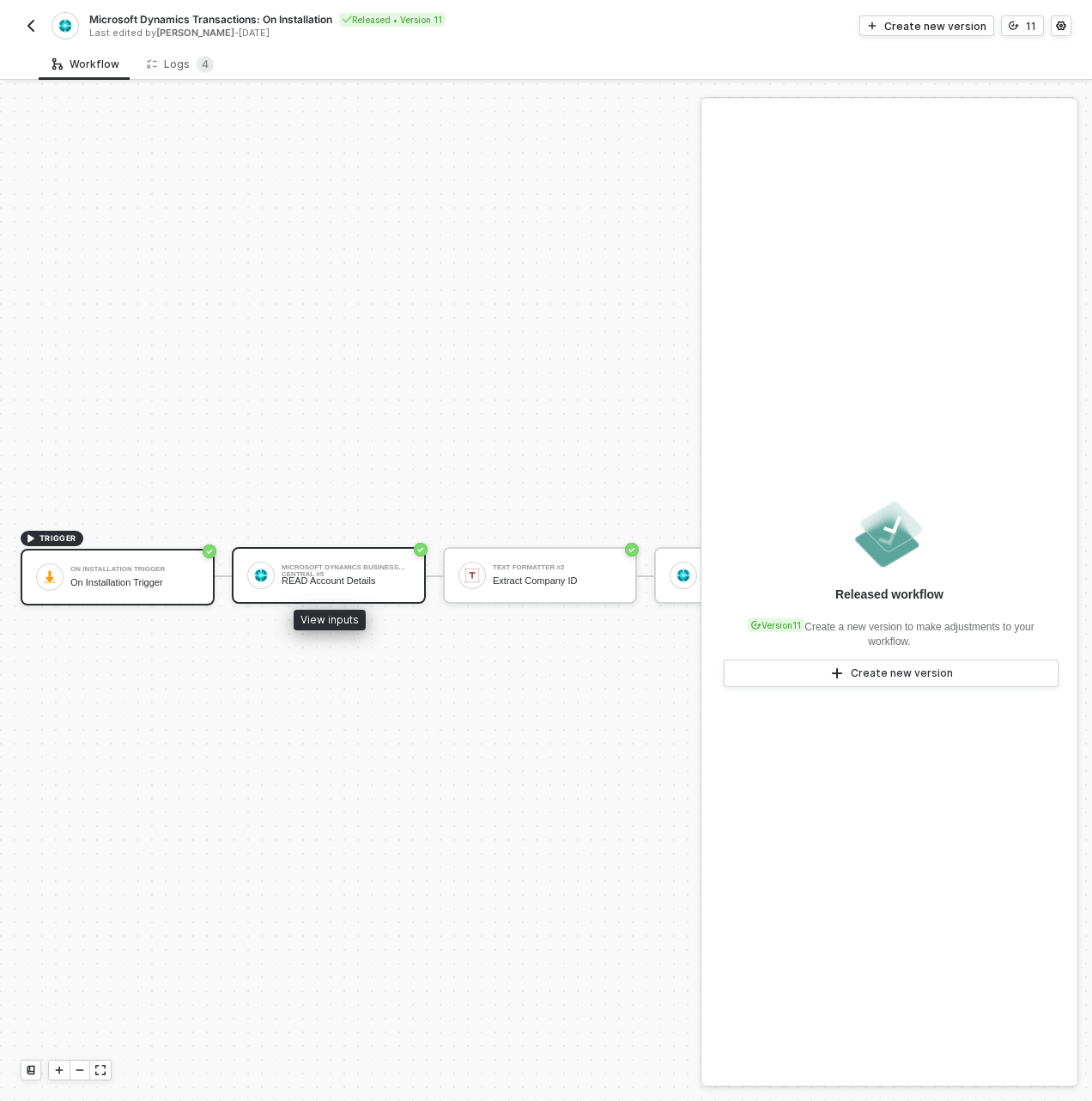
click at [326, 576] on div "READ Account Details" at bounding box center [346, 581] width 129 height 11
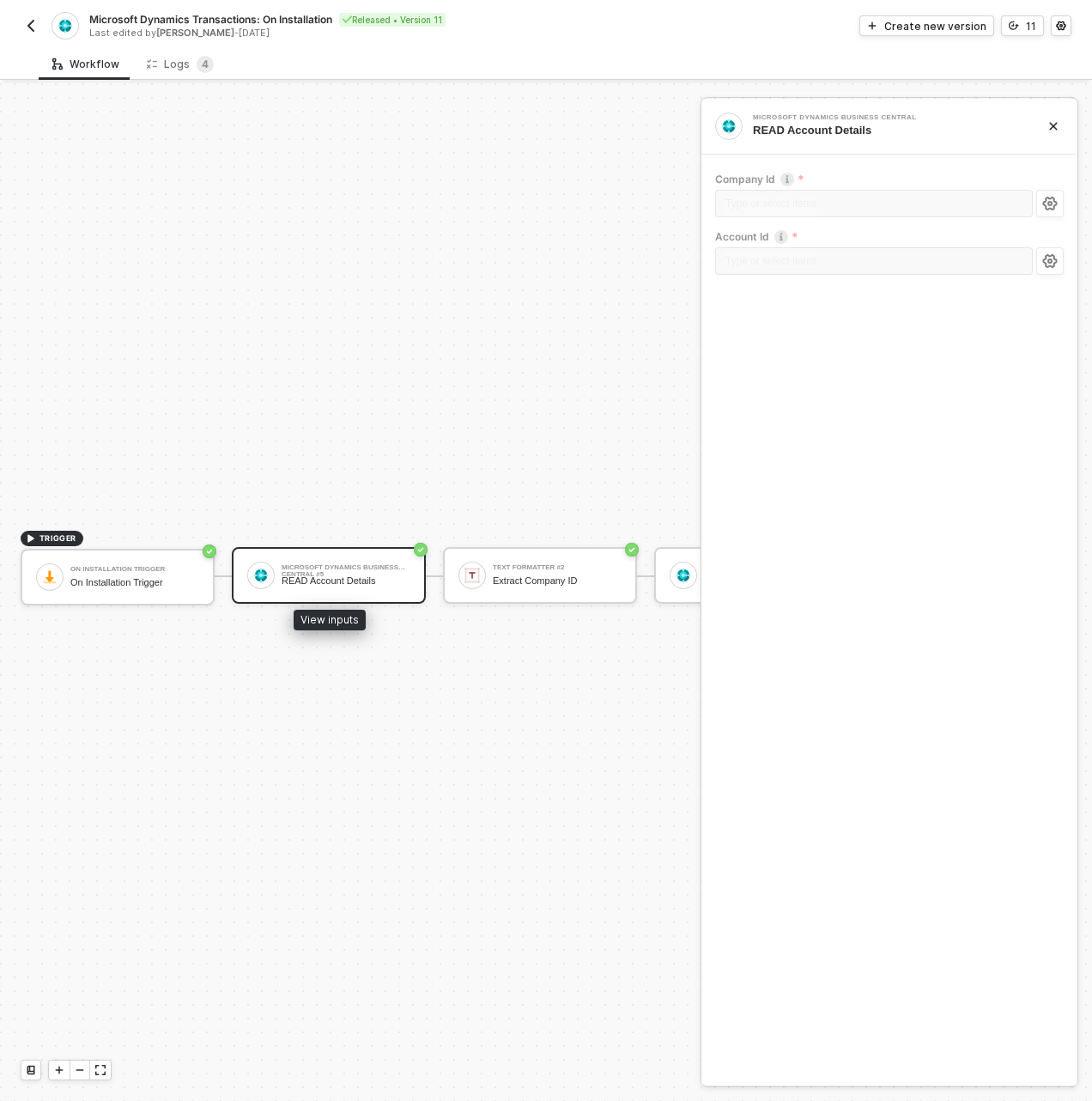
click at [321, 547] on div "Microsoft Dynamics Business Central #5 READ Account Details" at bounding box center [328, 576] width 194 height 57
click at [32, 22] on img "button" at bounding box center [30, 26] width 14 height 14
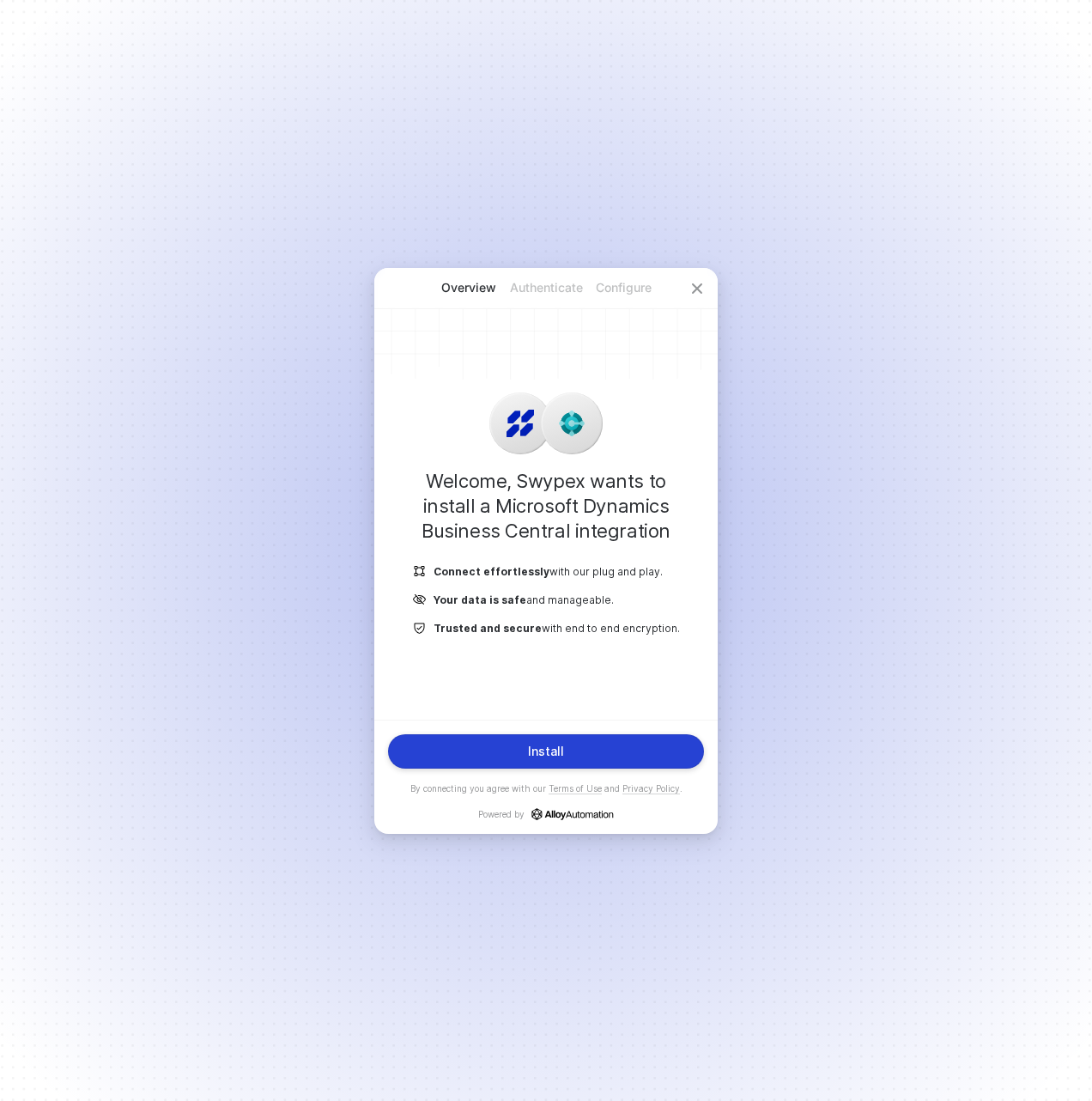
click at [587, 748] on button "Install" at bounding box center [546, 752] width 316 height 34
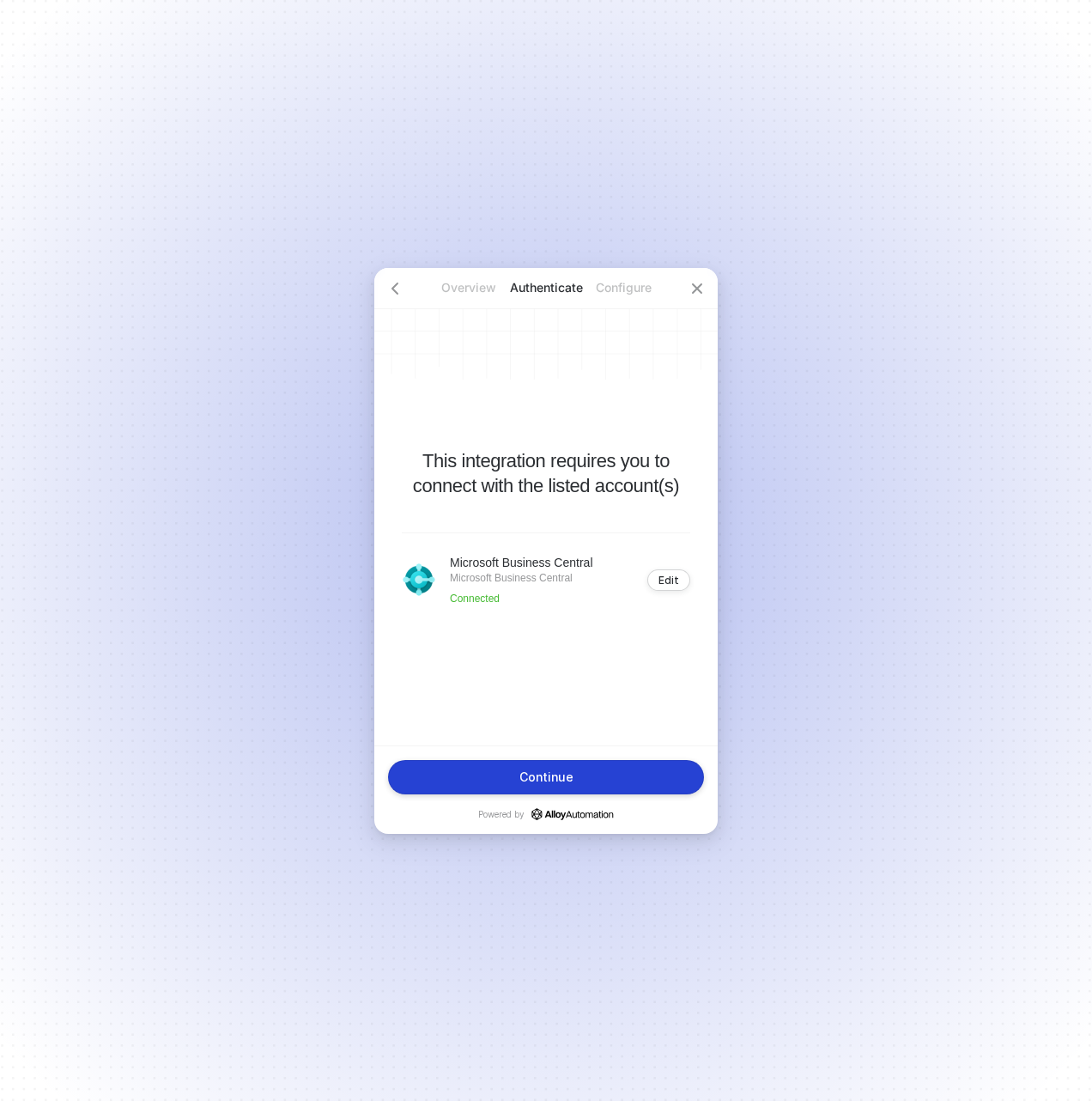
click at [606, 768] on button "Continue" at bounding box center [546, 777] width 316 height 34
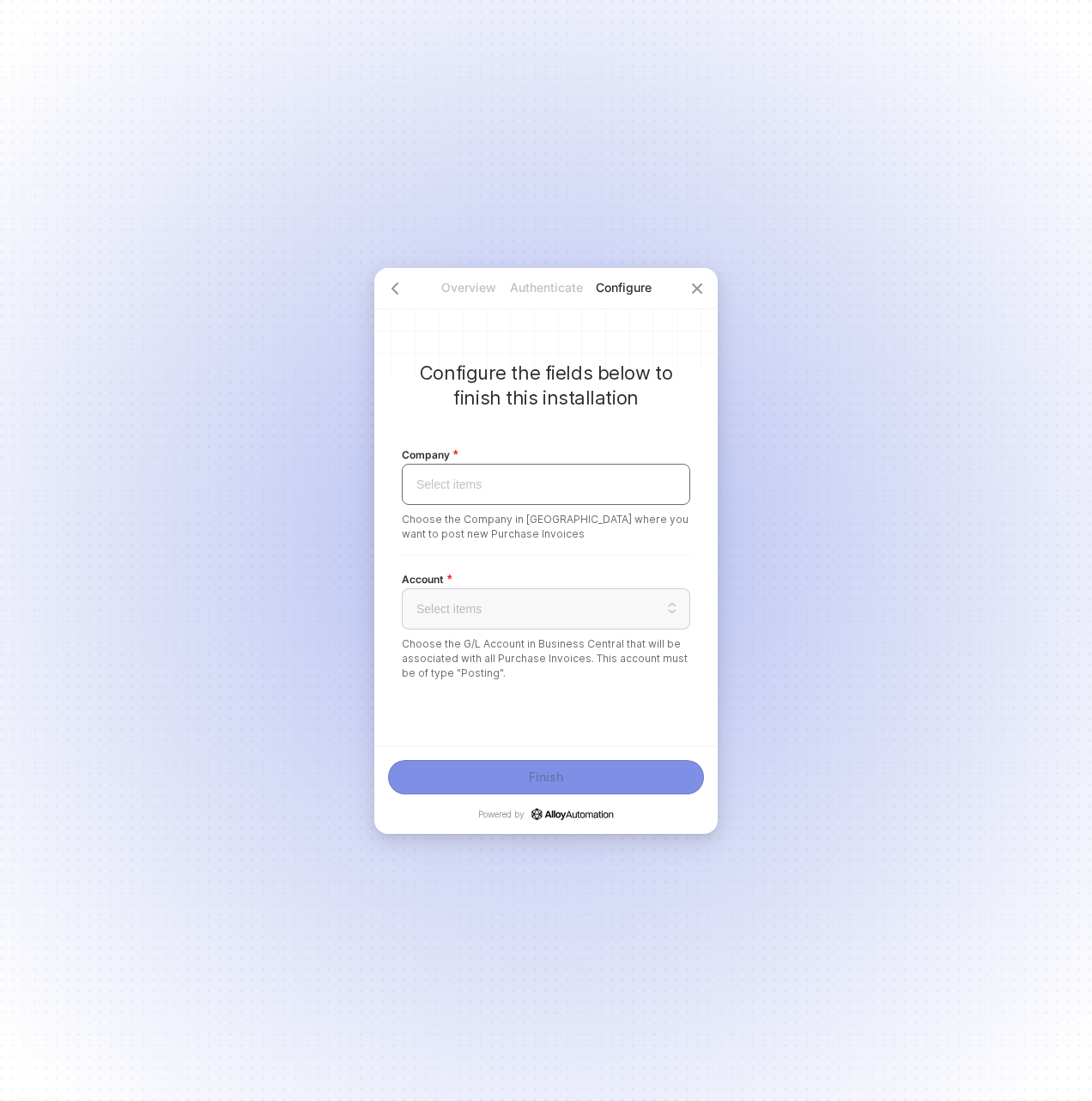
click at [475, 478] on input "search" at bounding box center [545, 485] width 268 height 40
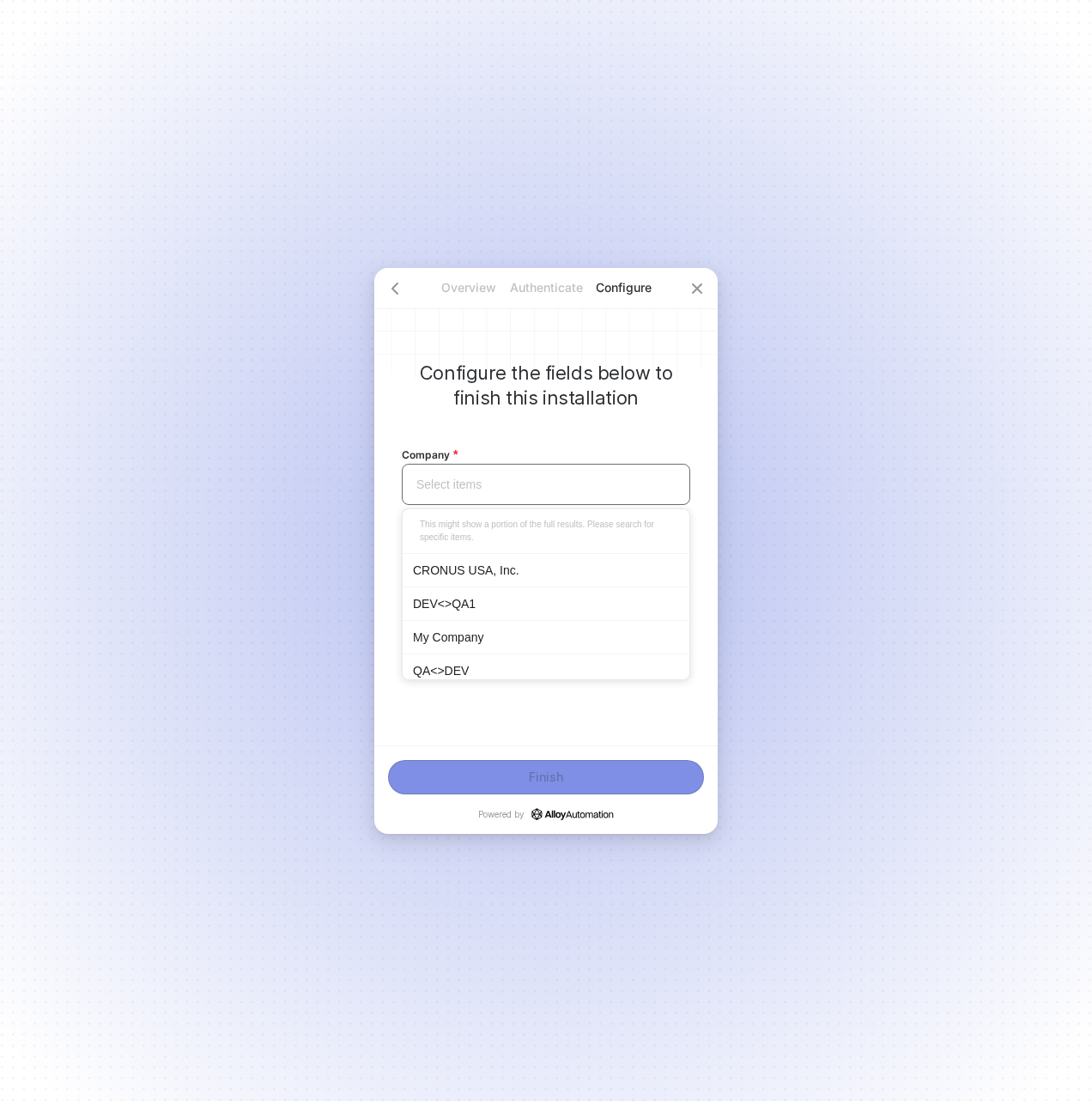
click at [496, 568] on div "CRONUS USA, Inc." at bounding box center [545, 570] width 266 height 19
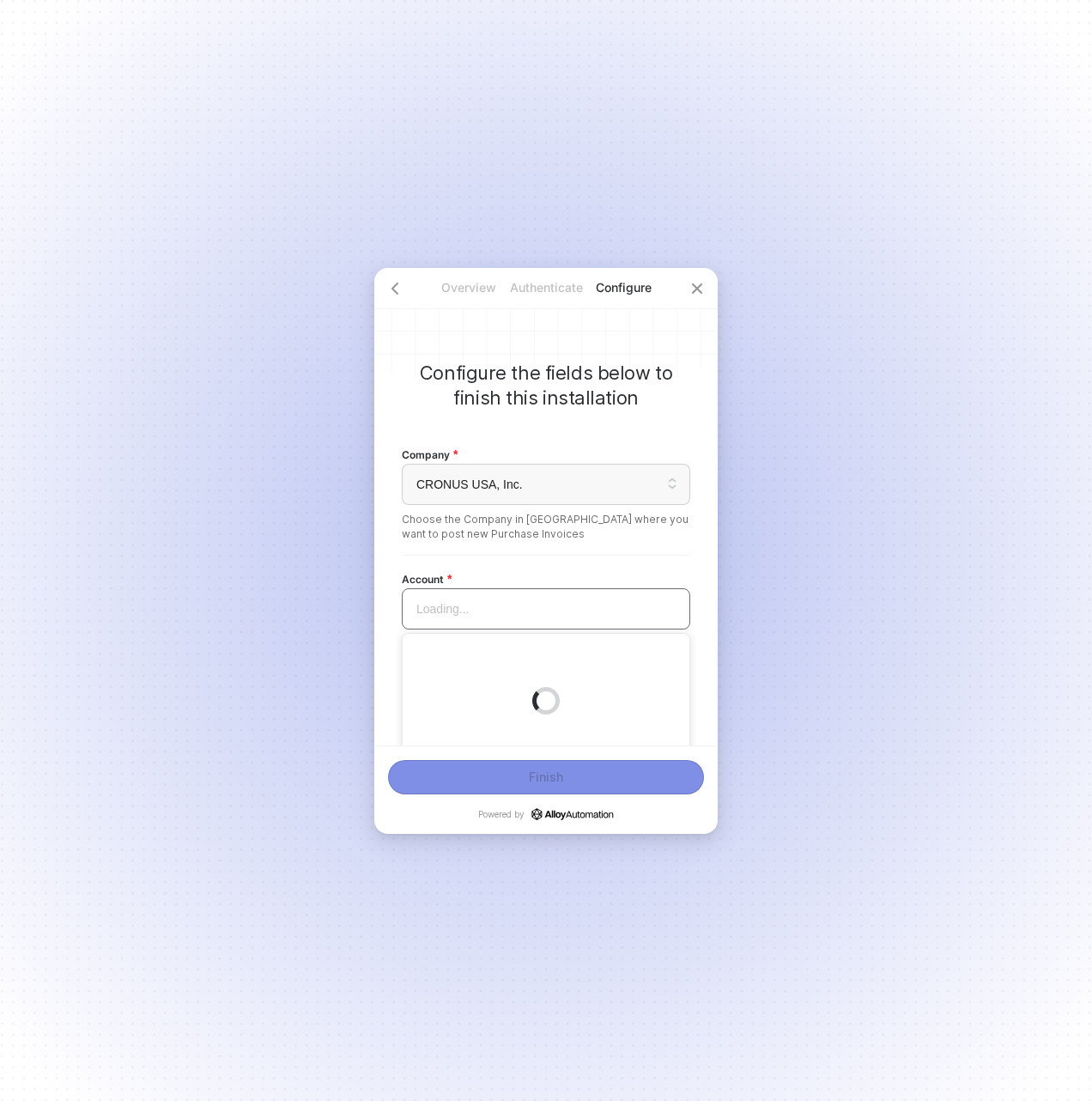
click at [509, 589] on input "search" at bounding box center [545, 609] width 268 height 40
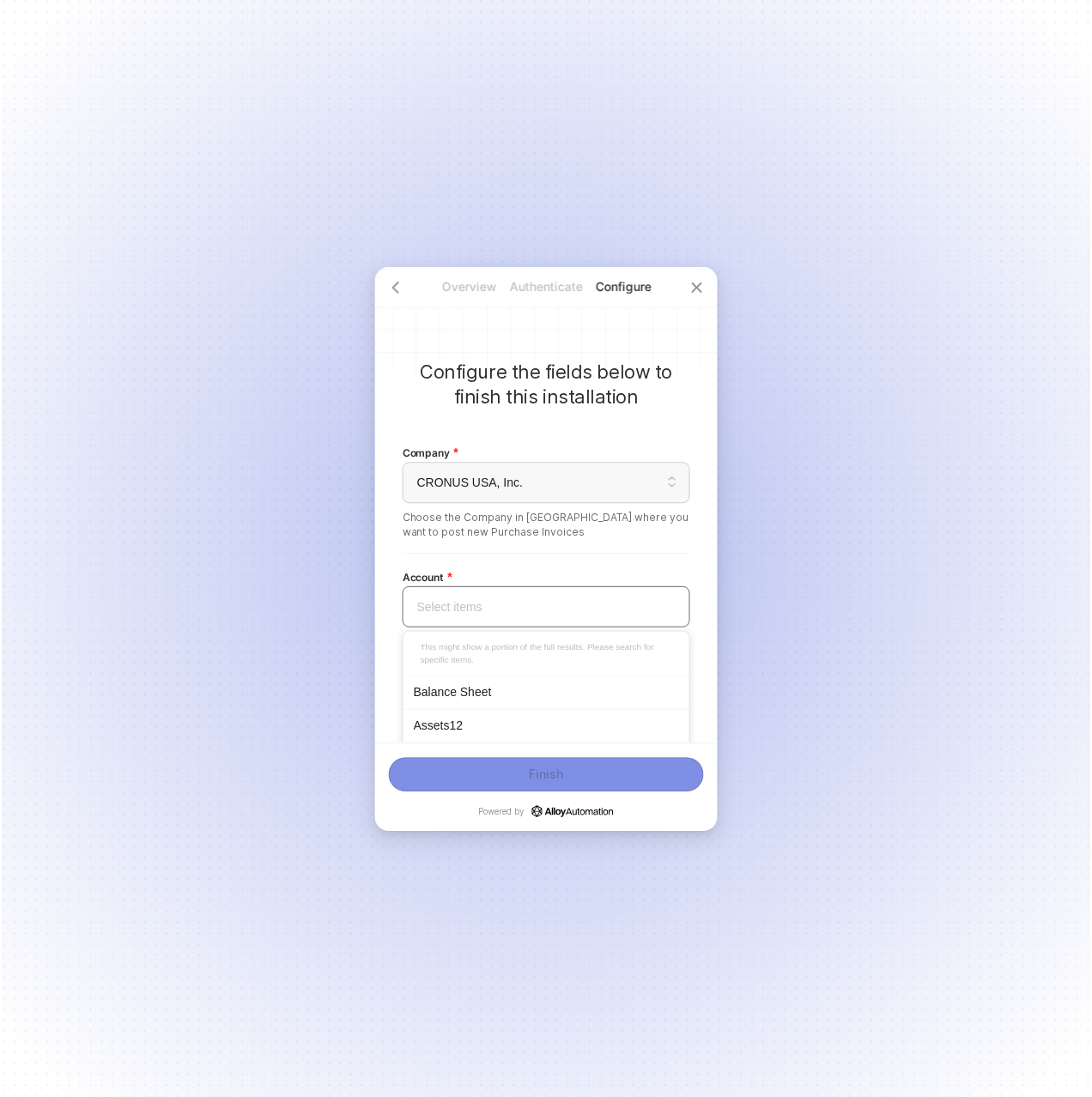
scroll to position [146, 0]
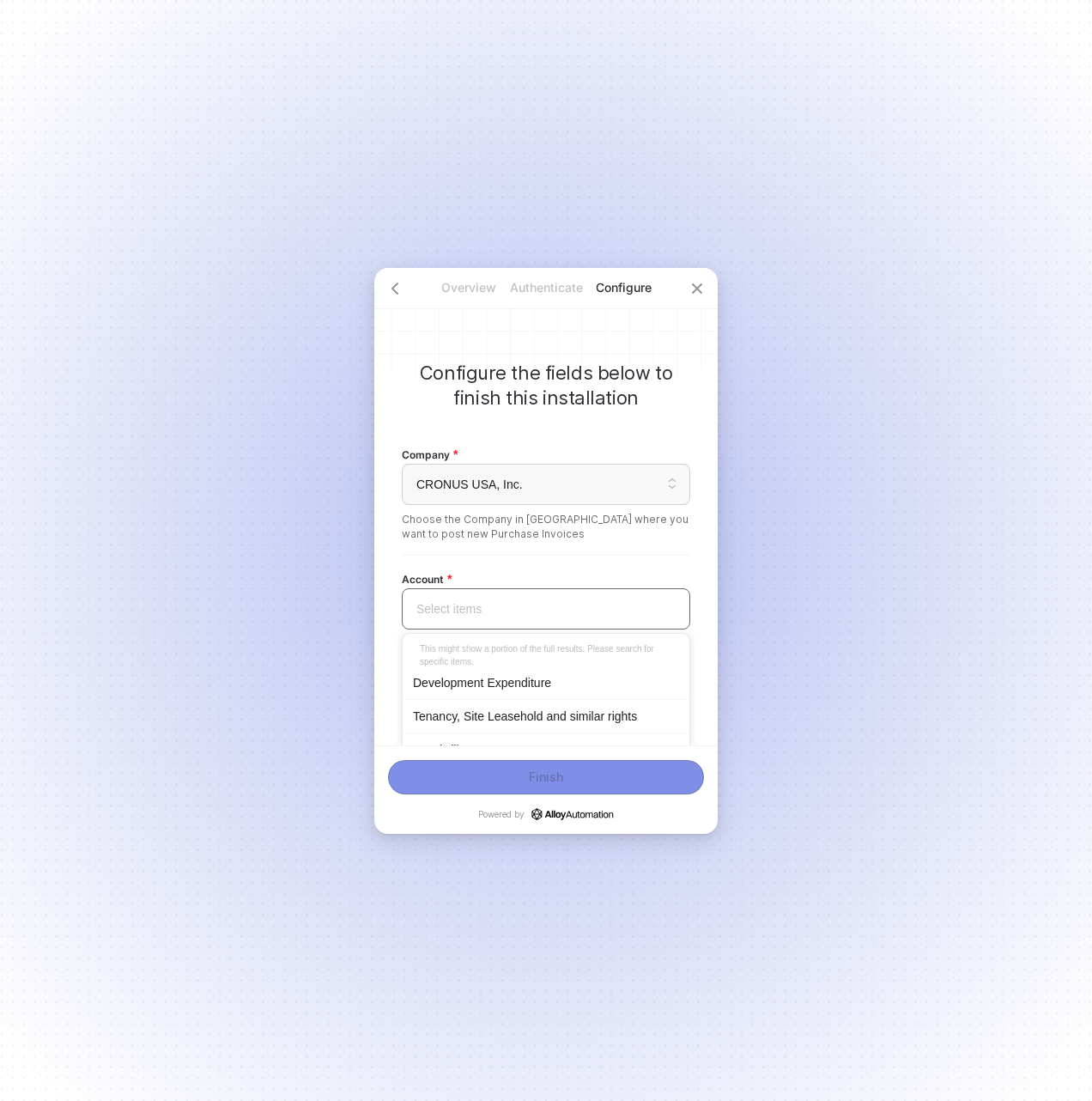
click at [493, 682] on div "Development Expenditure" at bounding box center [545, 683] width 266 height 19
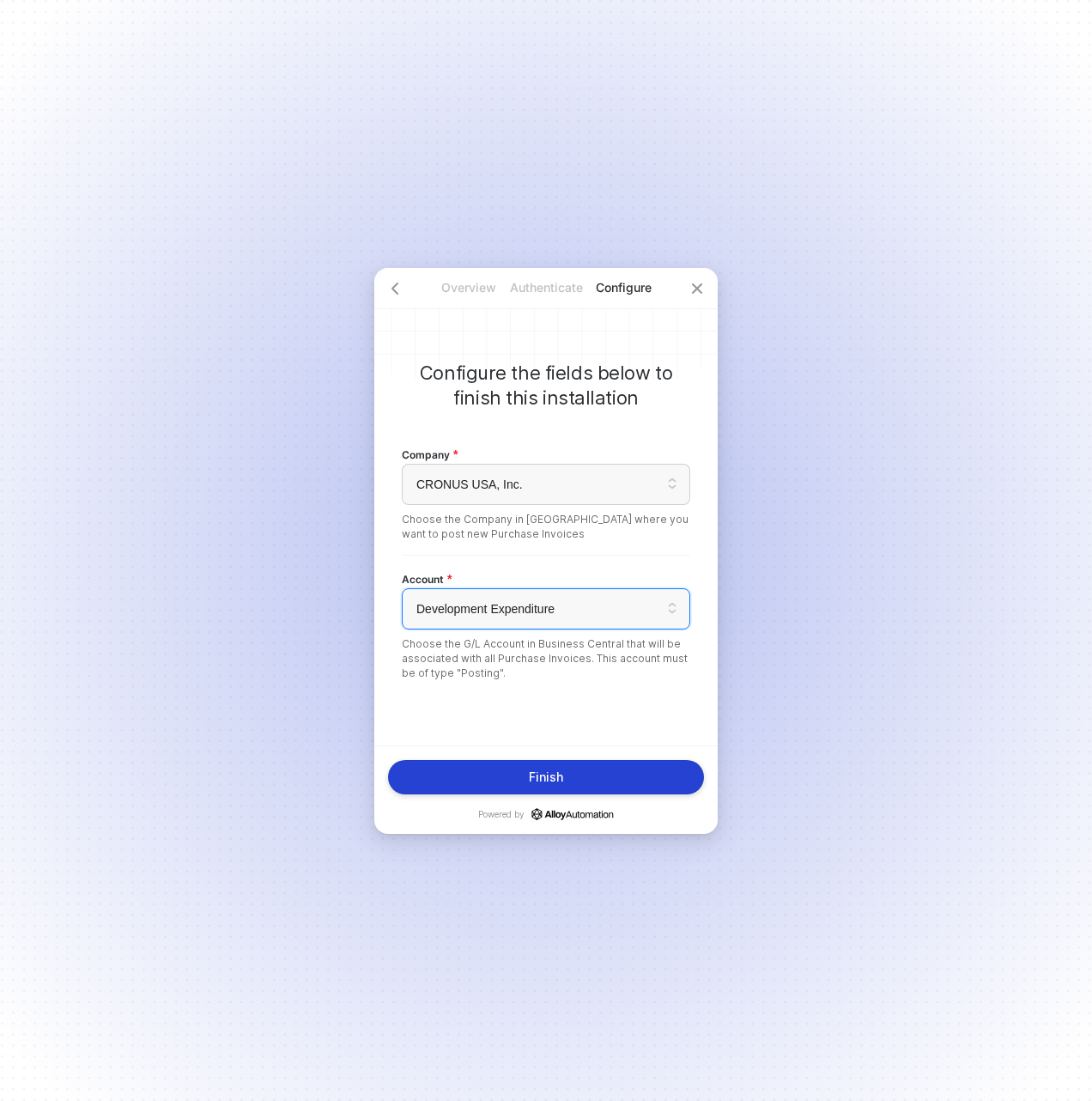
click at [465, 790] on button "Finish" at bounding box center [546, 777] width 316 height 34
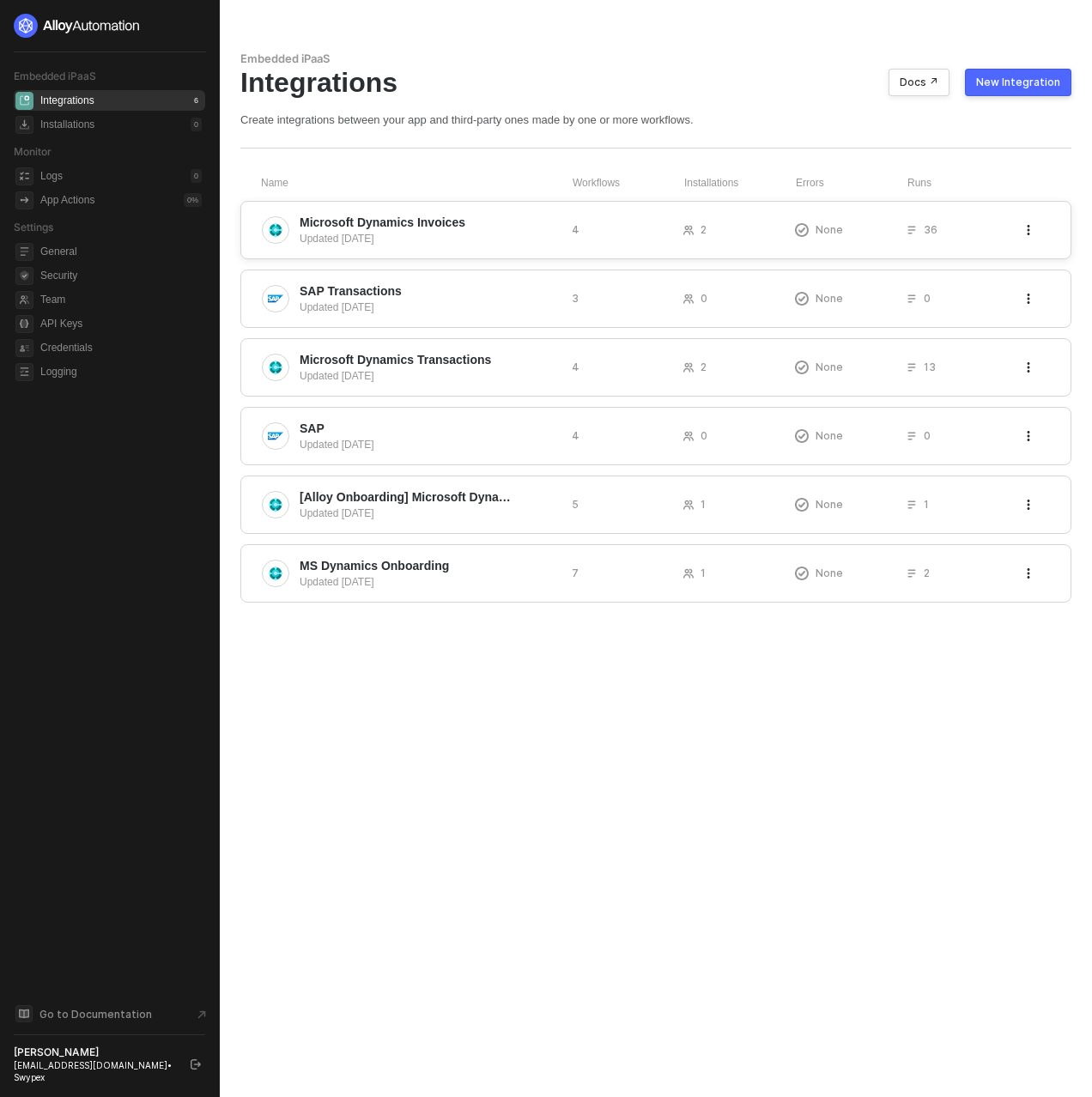
click at [454, 221] on span "Microsoft Dynamics Invoices" at bounding box center [382, 222] width 166 height 17
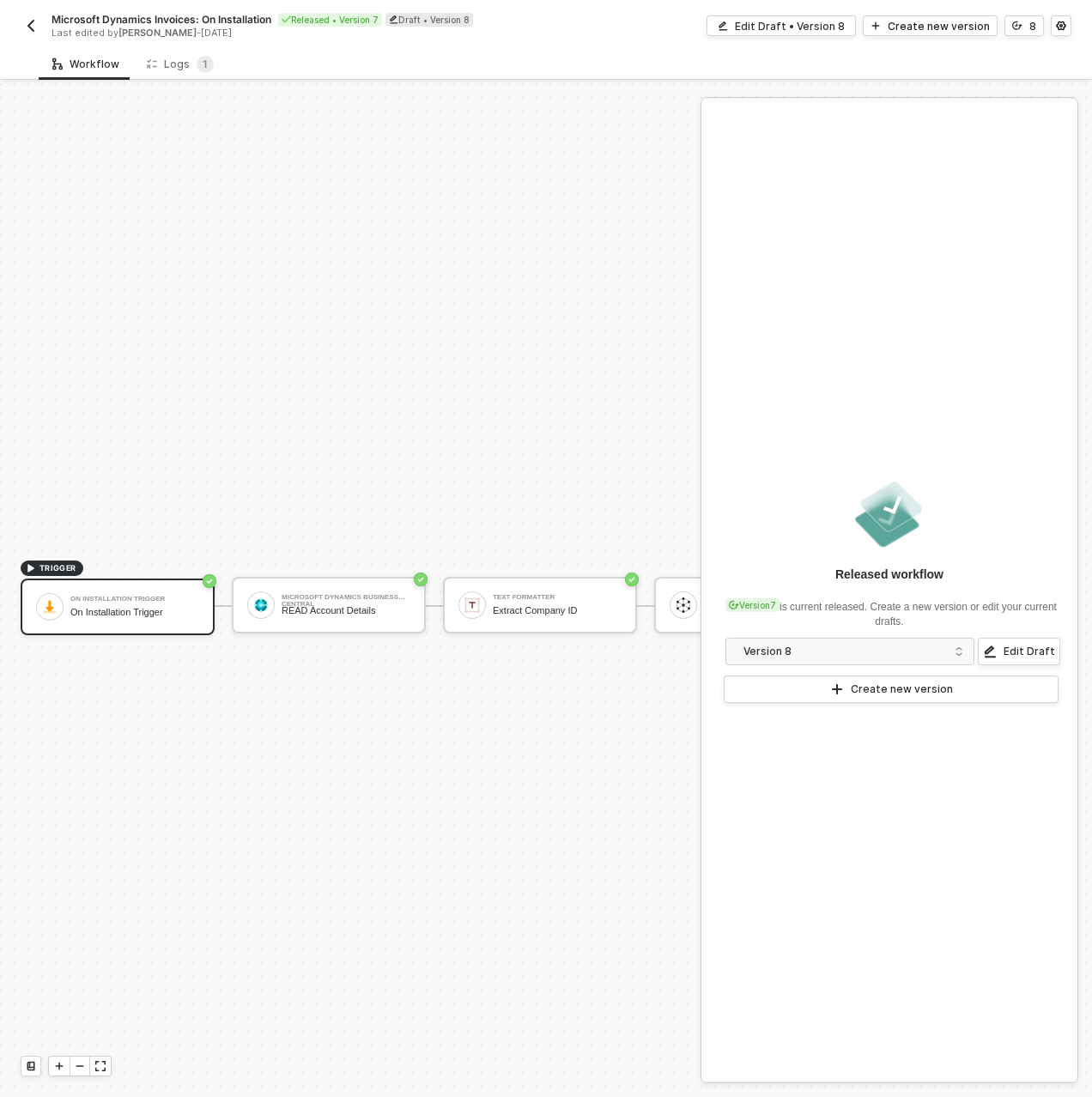
scroll to position [44, 0]
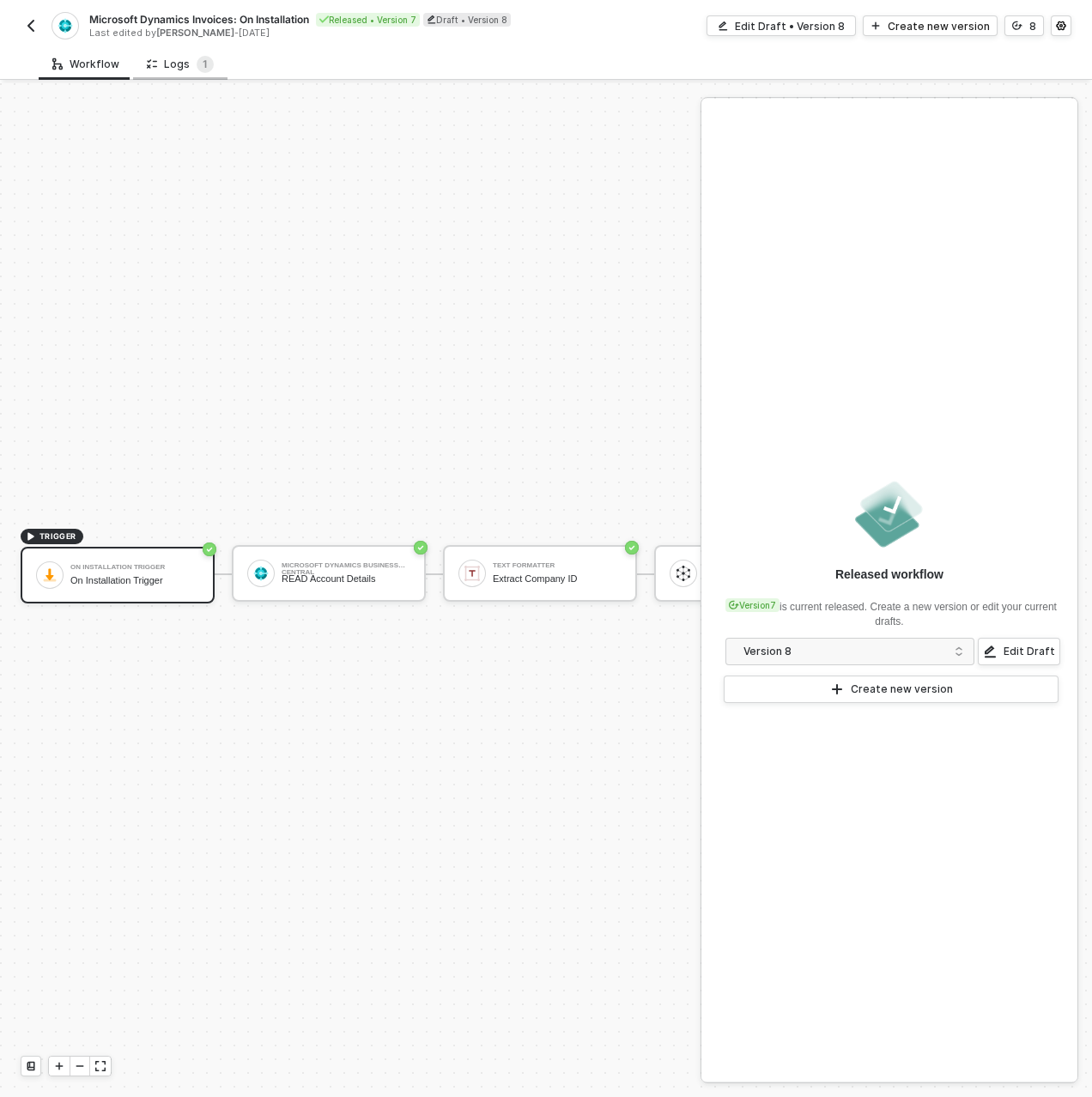
click at [188, 69] on div "Logs 1" at bounding box center [180, 64] width 67 height 17
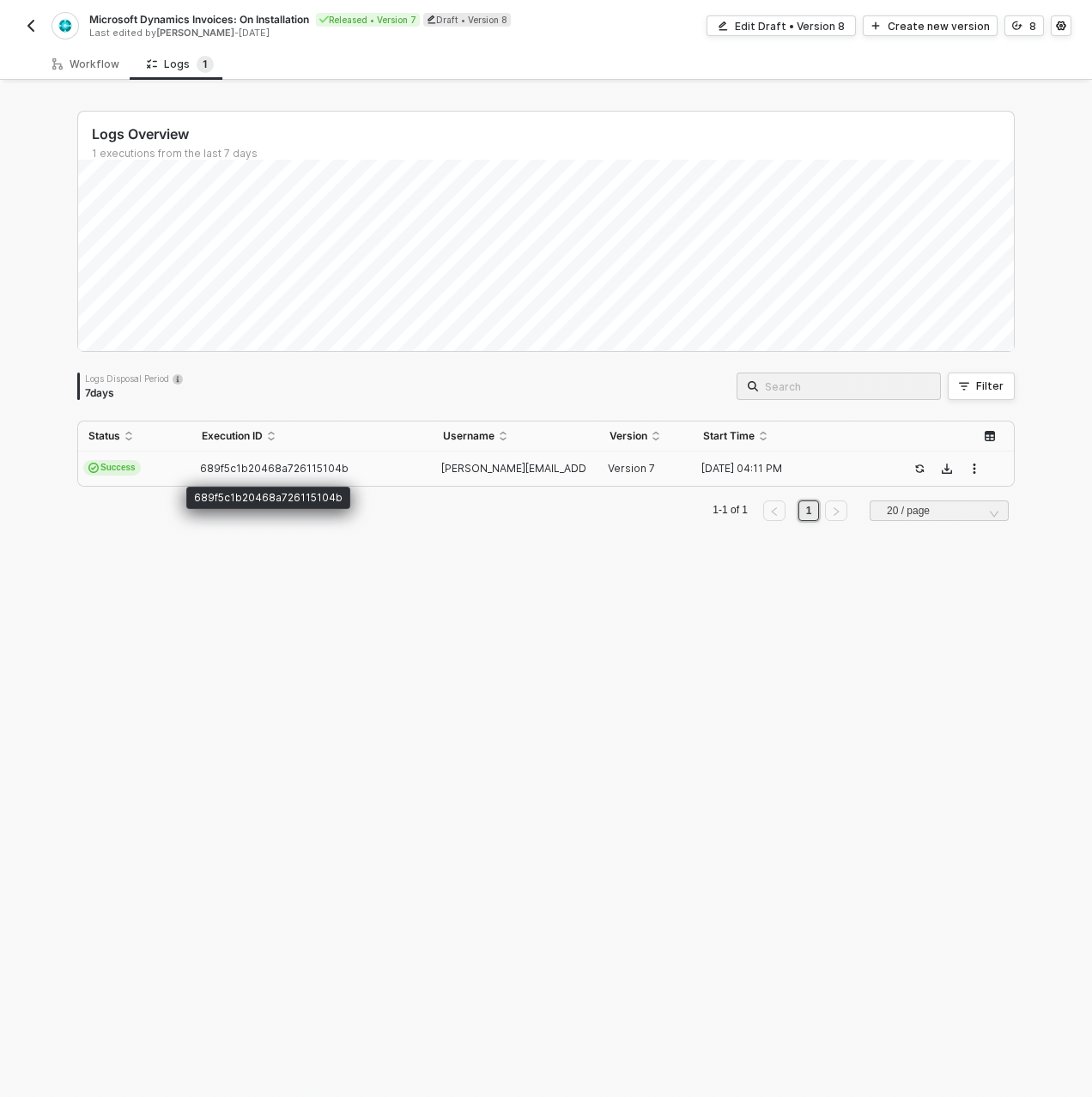
click at [210, 462] on span "689f5c1b20468a726115104b" at bounding box center [273, 469] width 149 height 13
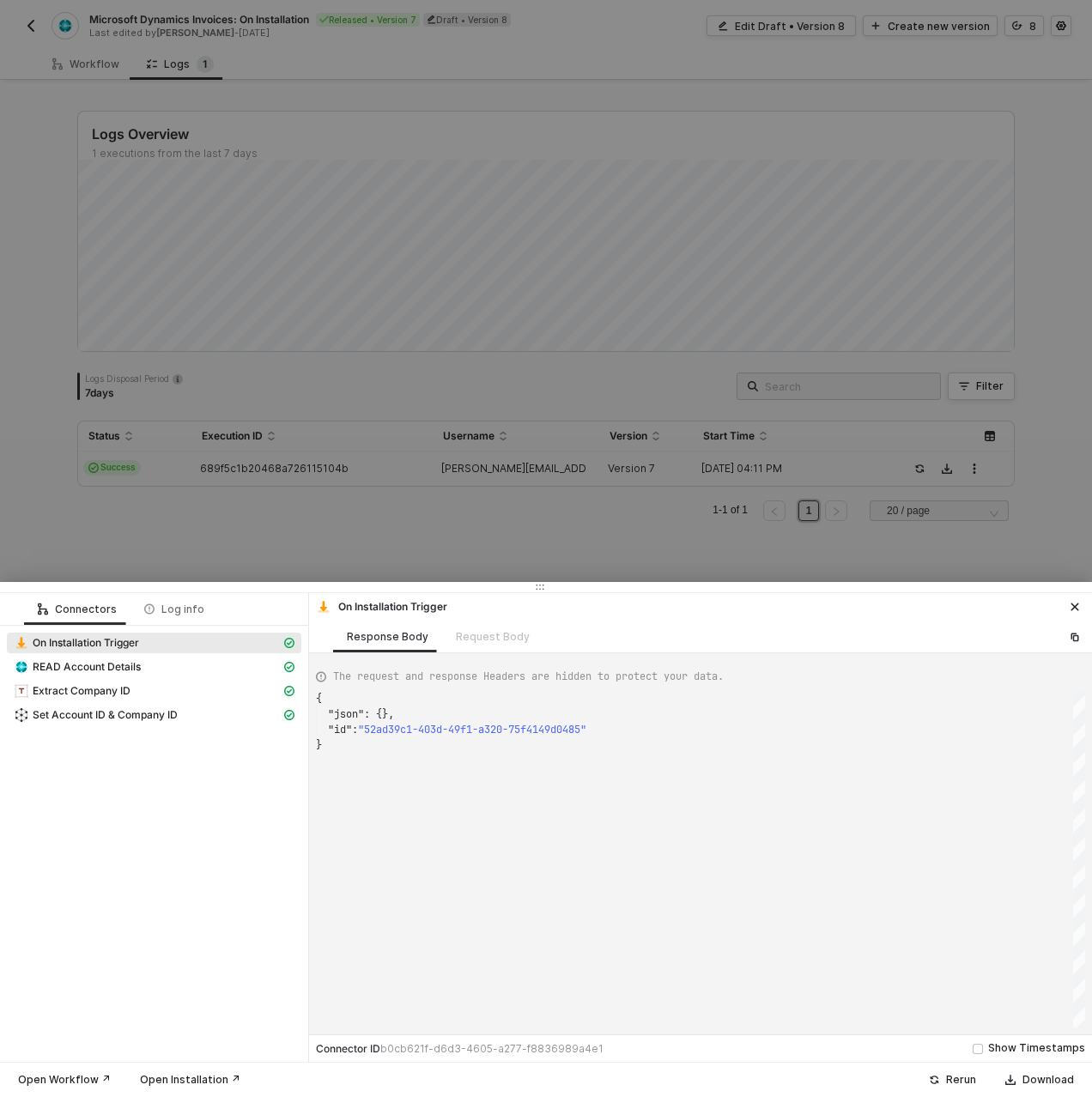
scroll to position [46, 0]
click at [126, 662] on span "READ Account Details" at bounding box center [86, 667] width 108 height 14
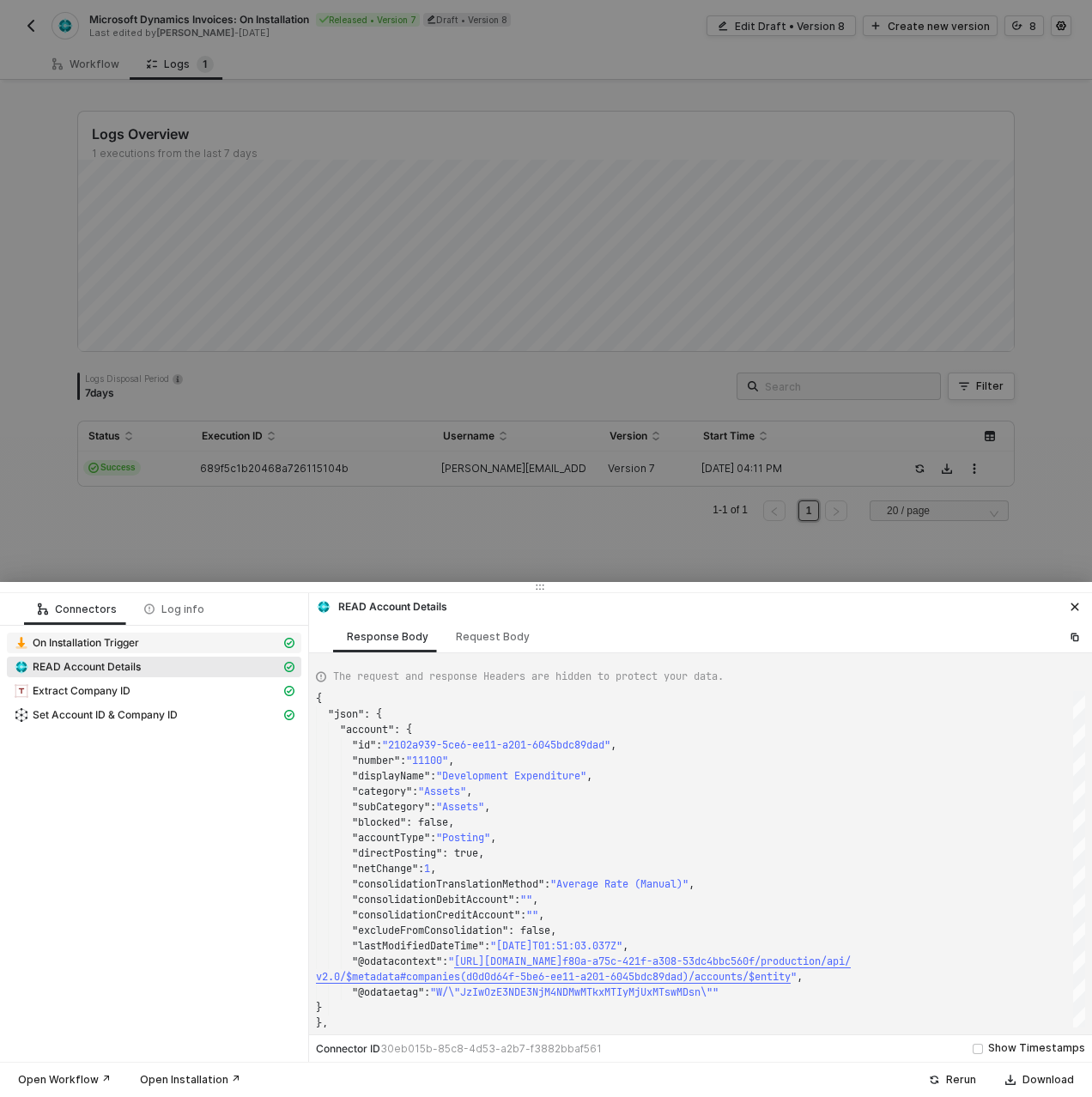
click at [107, 643] on span "On Installation Trigger" at bounding box center [85, 643] width 106 height 14
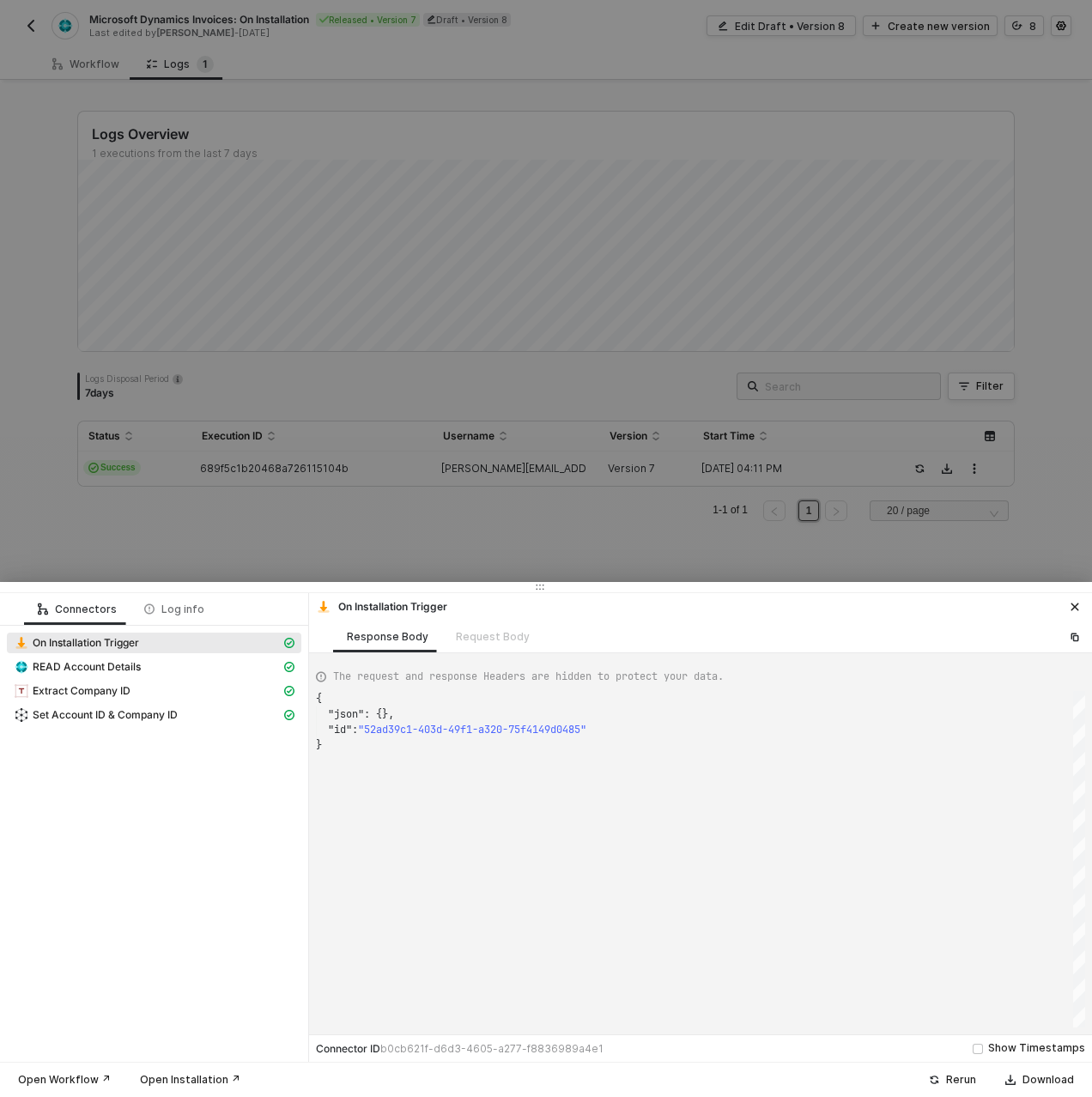
scroll to position [46, 0]
click at [484, 635] on div "Request Body" at bounding box center [492, 637] width 101 height 32
click at [73, 670] on span "READ Account Details" at bounding box center [86, 667] width 108 height 14
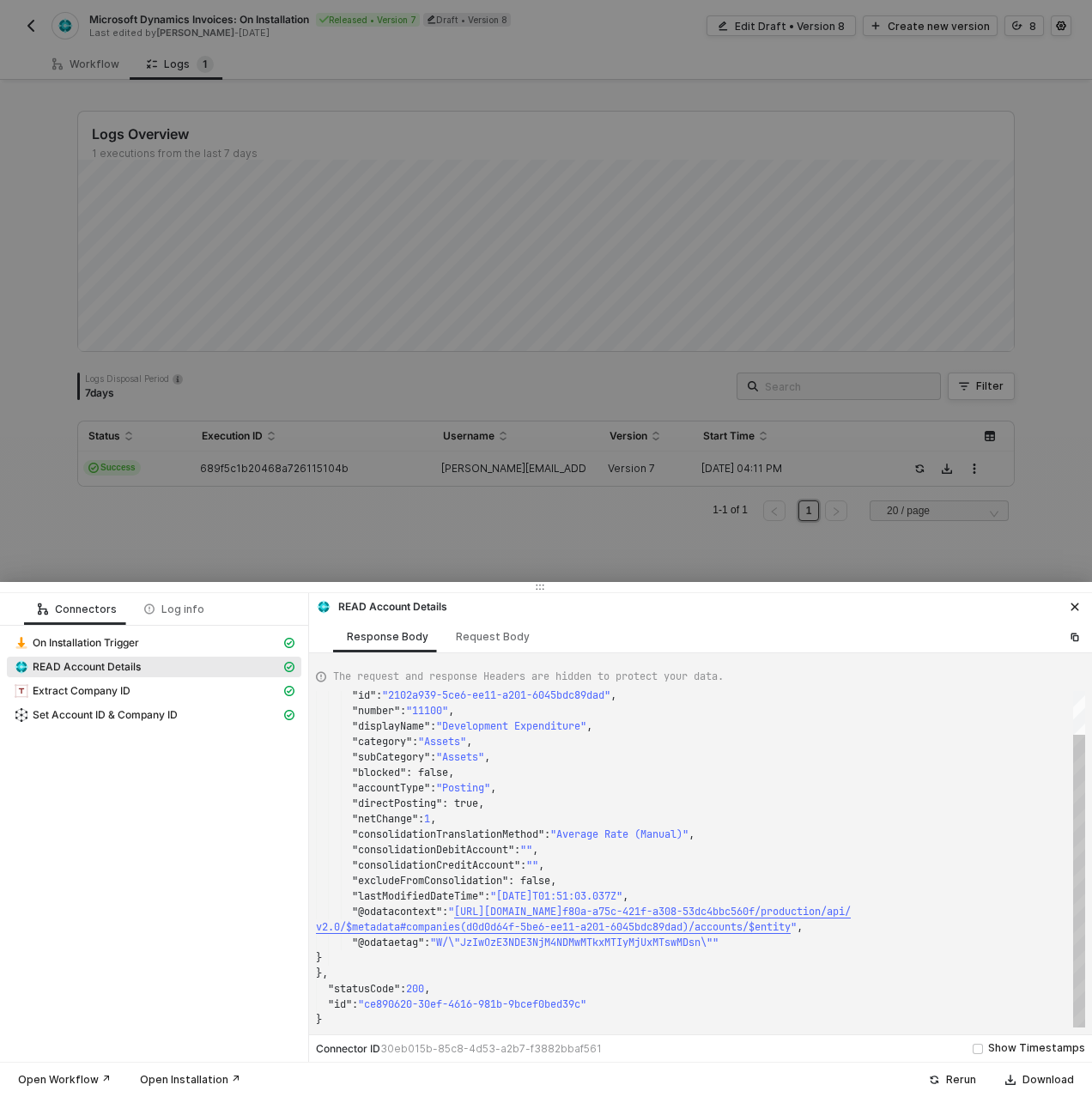
type textarea ""directPosting": true, "netChange": 1, "consolidationTranslationMethod": "Avera…"
click at [393, 906] on span ""@odatacontext"" at bounding box center [396, 911] width 90 height 14
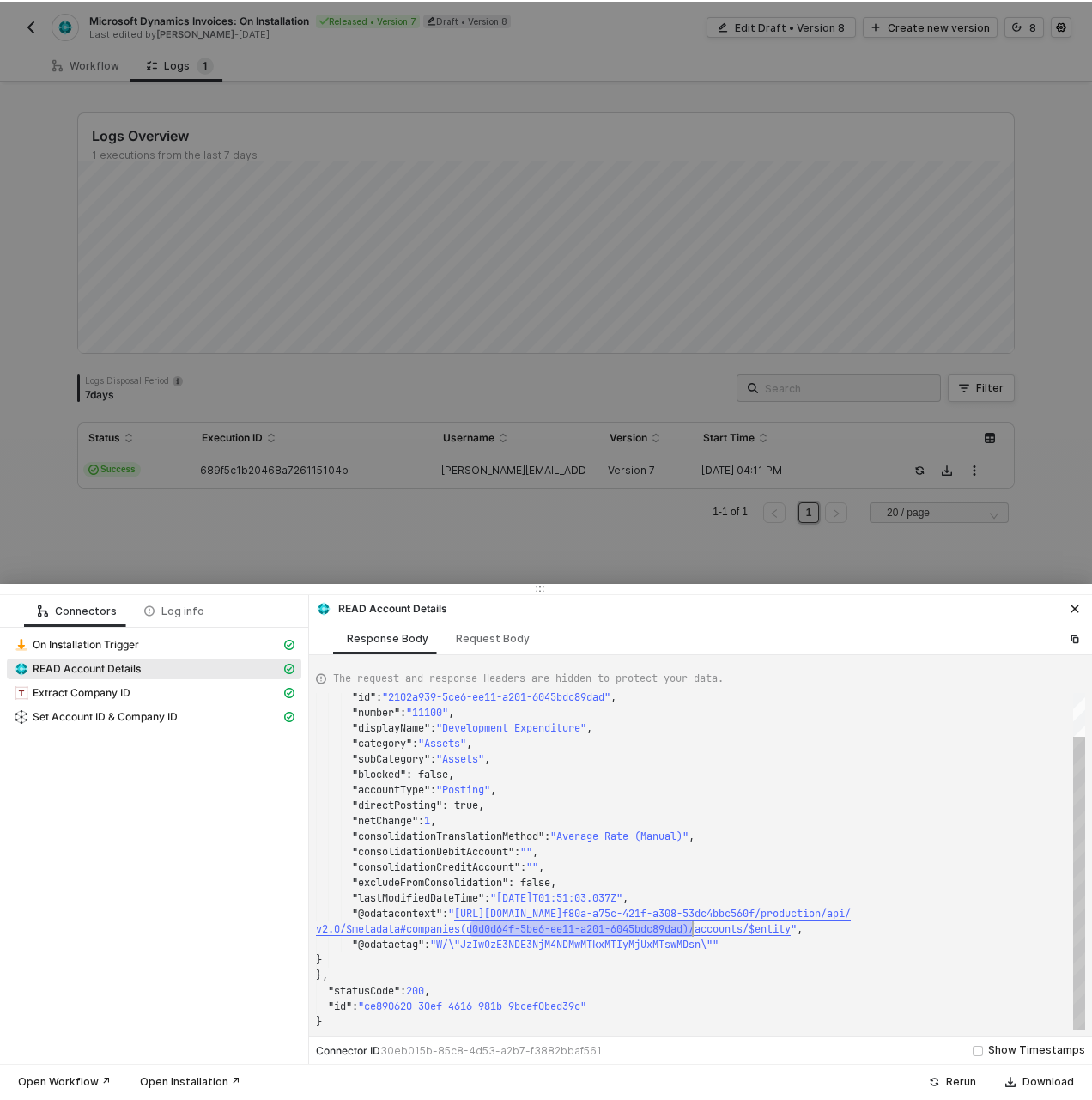
scroll to position [108, 377]
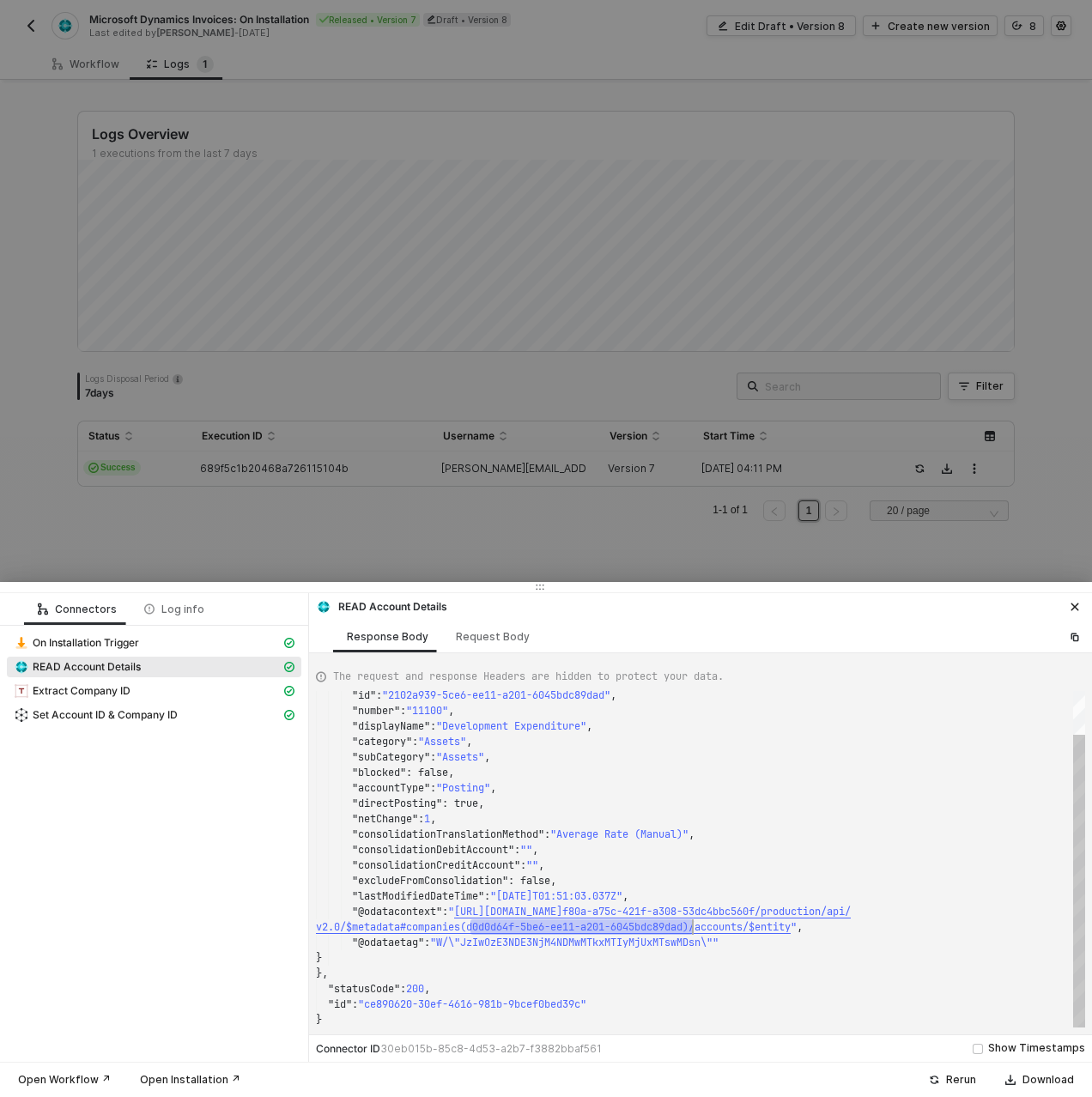
drag, startPoint x: 475, startPoint y: 928, endPoint x: 692, endPoint y: 929, distance: 217.0
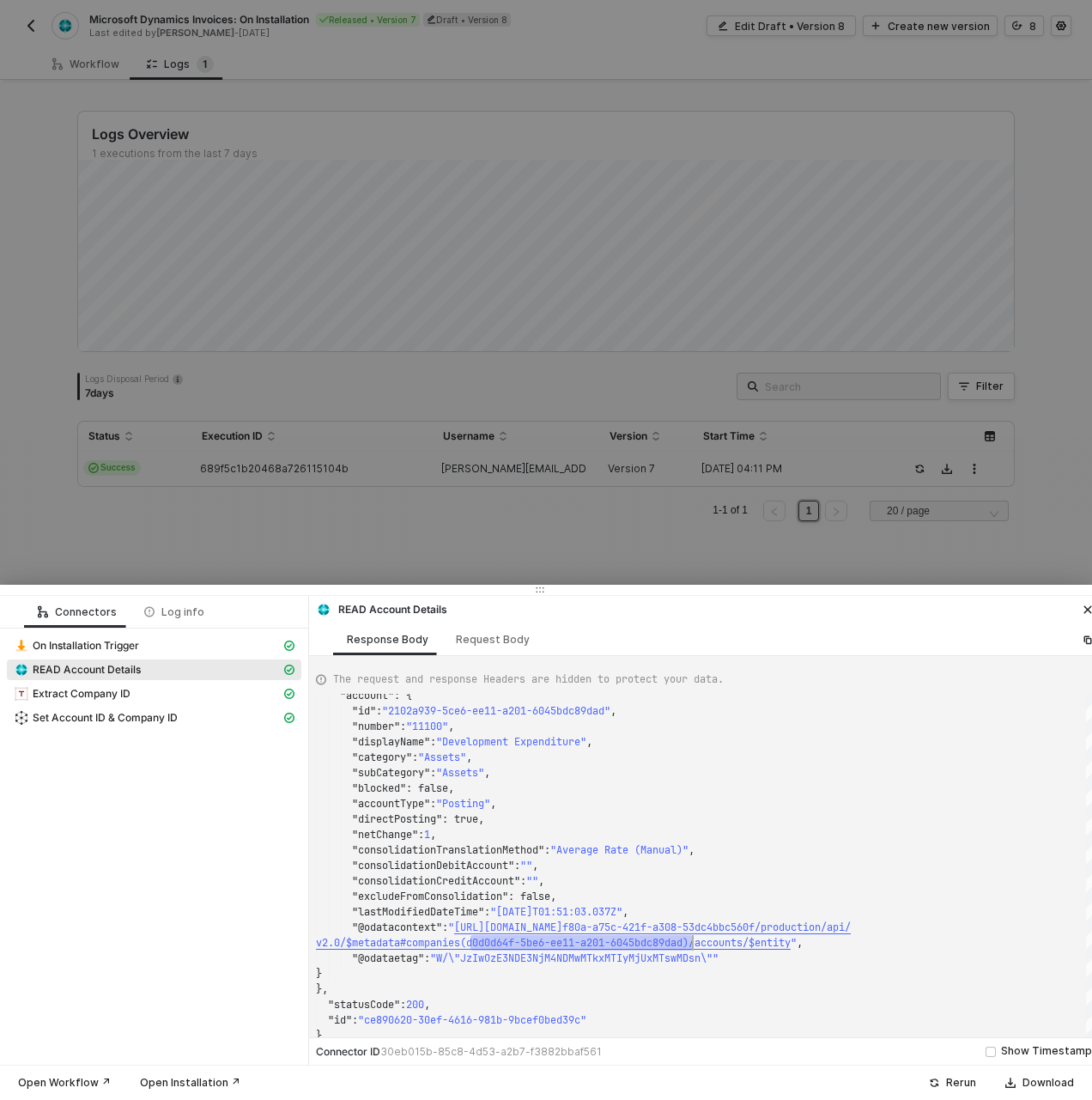
click at [114, 665] on span "READ Account Details" at bounding box center [86, 669] width 108 height 14
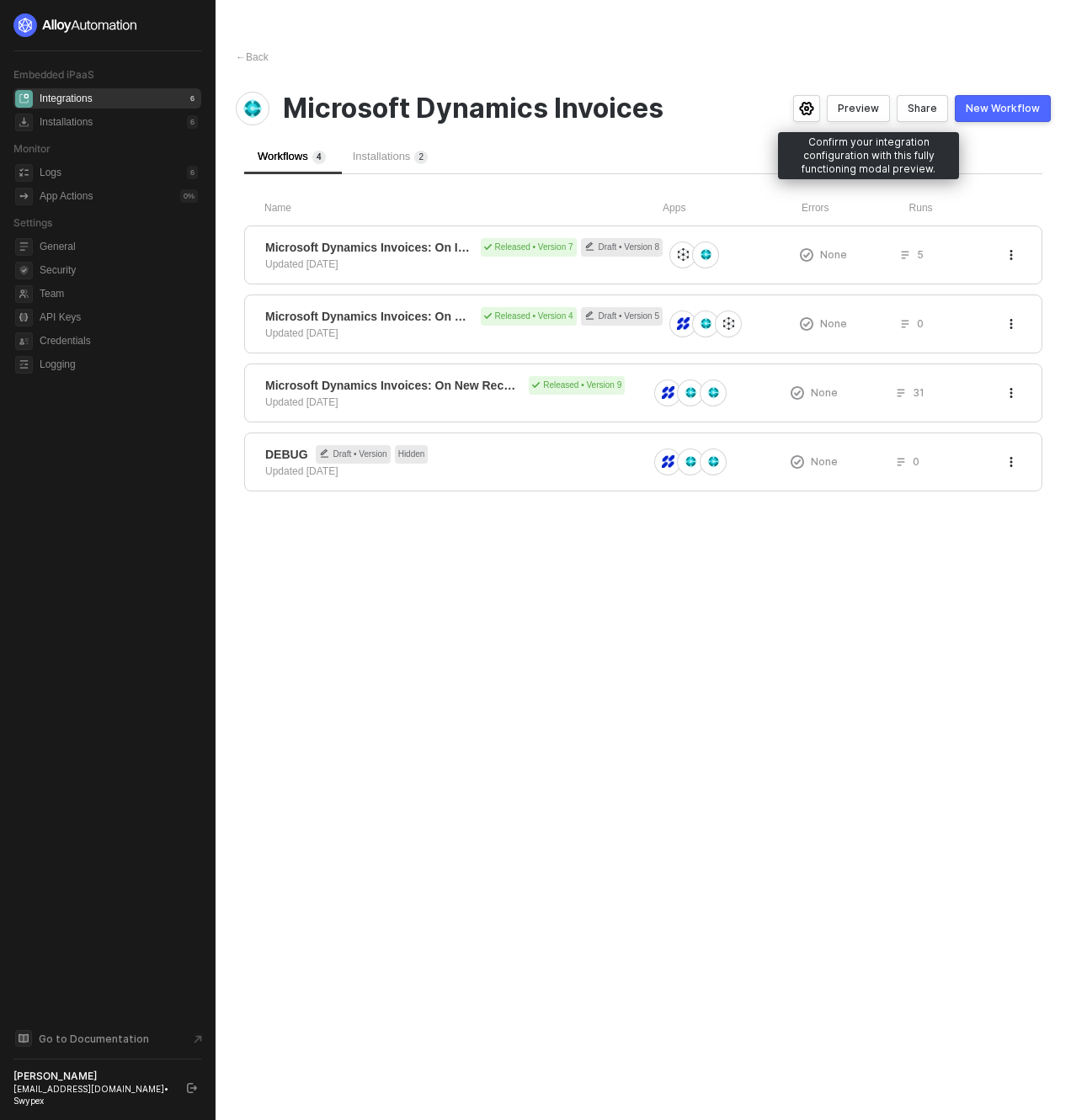
click at [910, 111] on button "Share" at bounding box center [922, 108] width 51 height 27
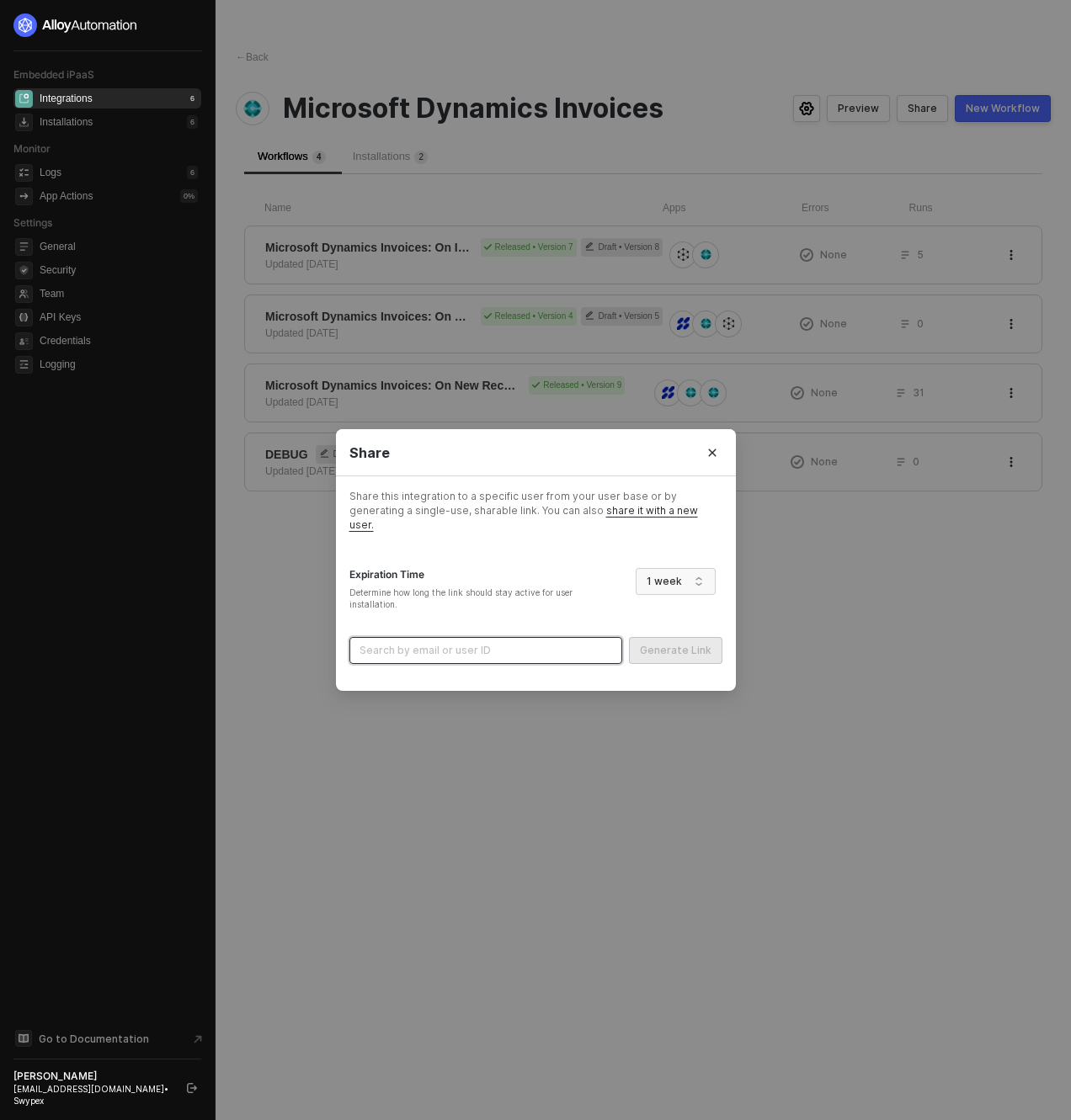
click at [525, 653] on input "search" at bounding box center [485, 650] width 252 height 25
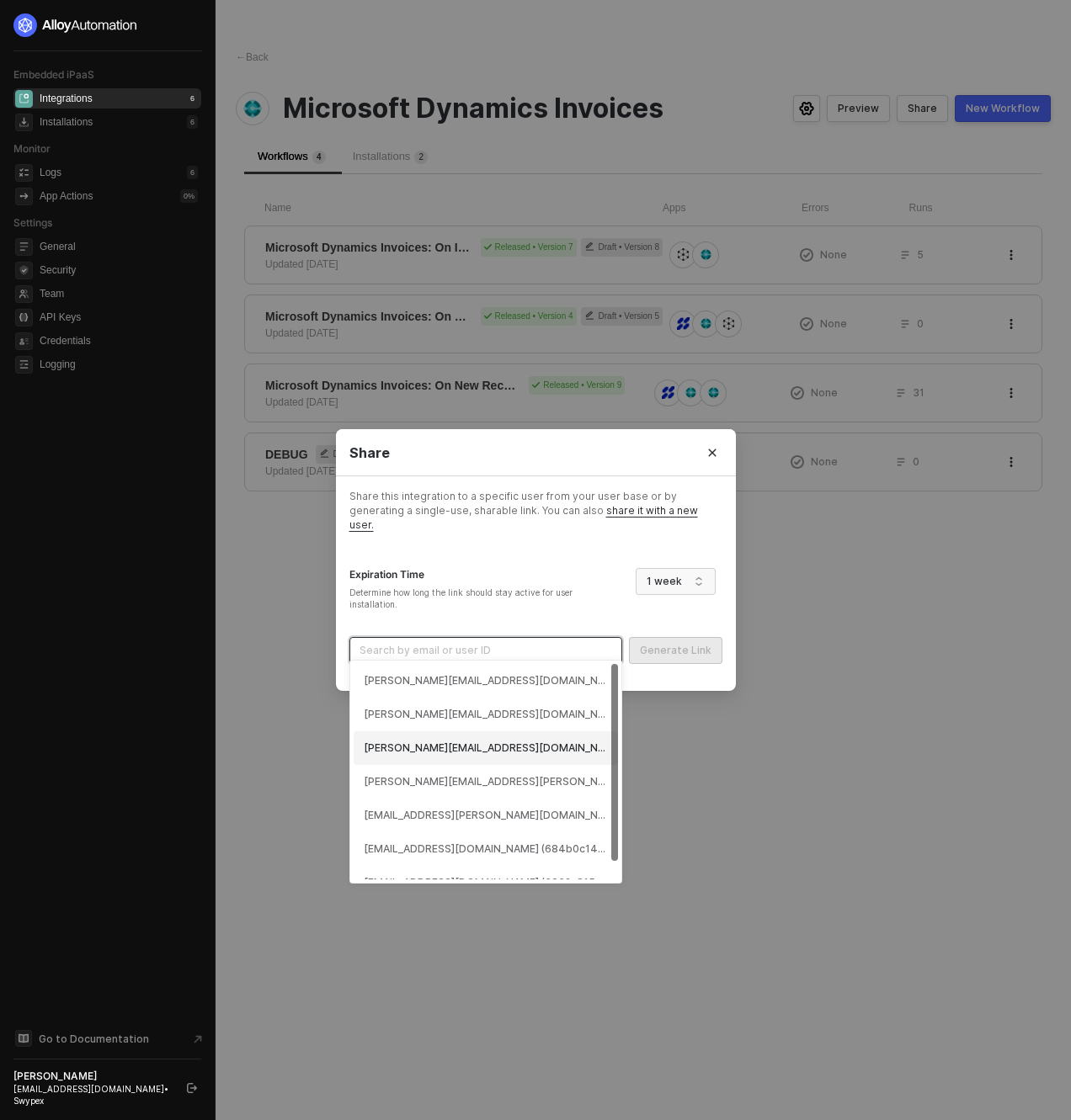
click at [500, 754] on div "[PERSON_NAME][EMAIL_ADDRESS][DOMAIN_NAME] (6877f0a8d3a743bca19fbbf6)" at bounding box center [485, 748] width 244 height 16
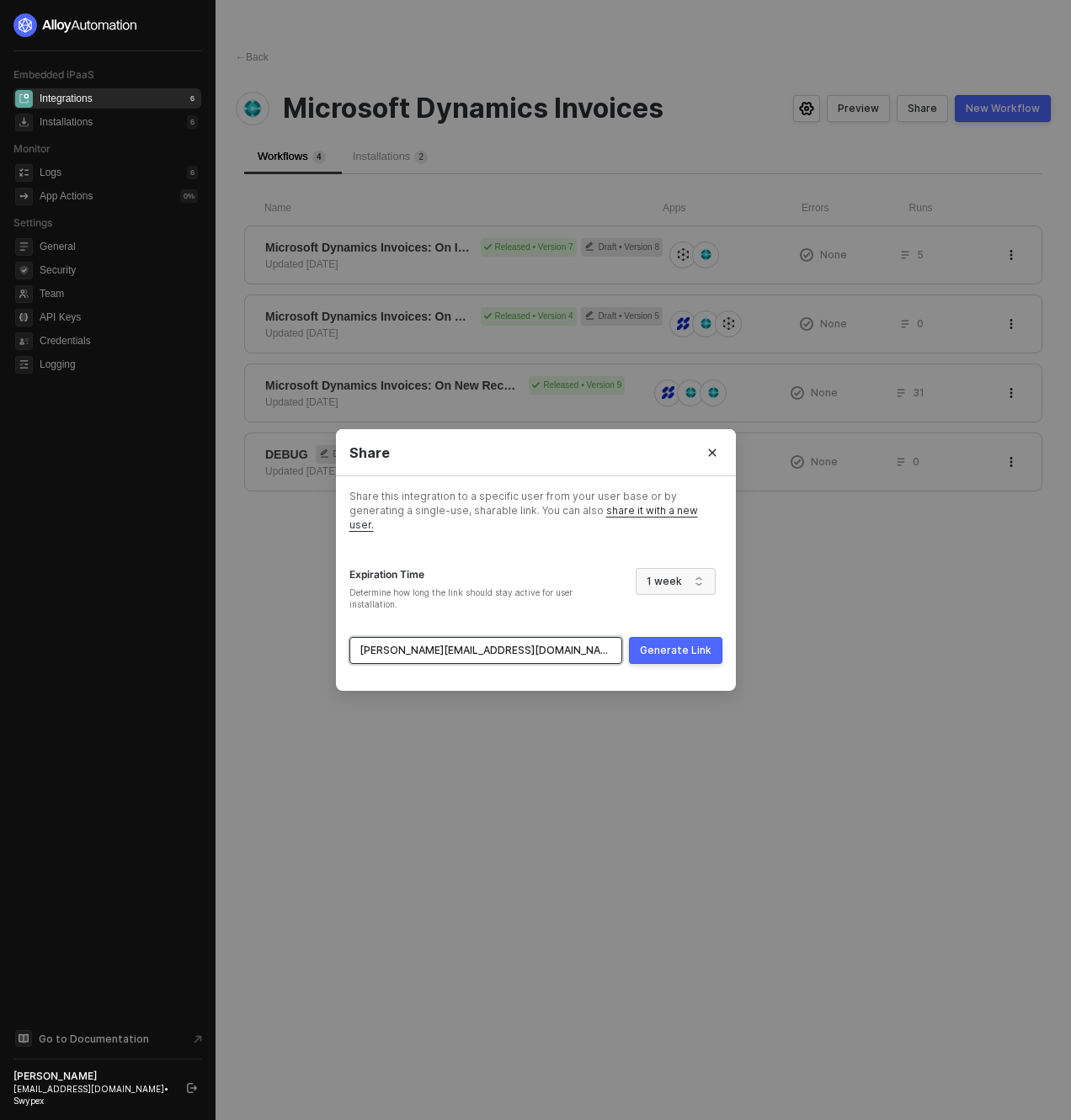
click at [653, 644] on div "Generate Link" at bounding box center [675, 650] width 71 height 14
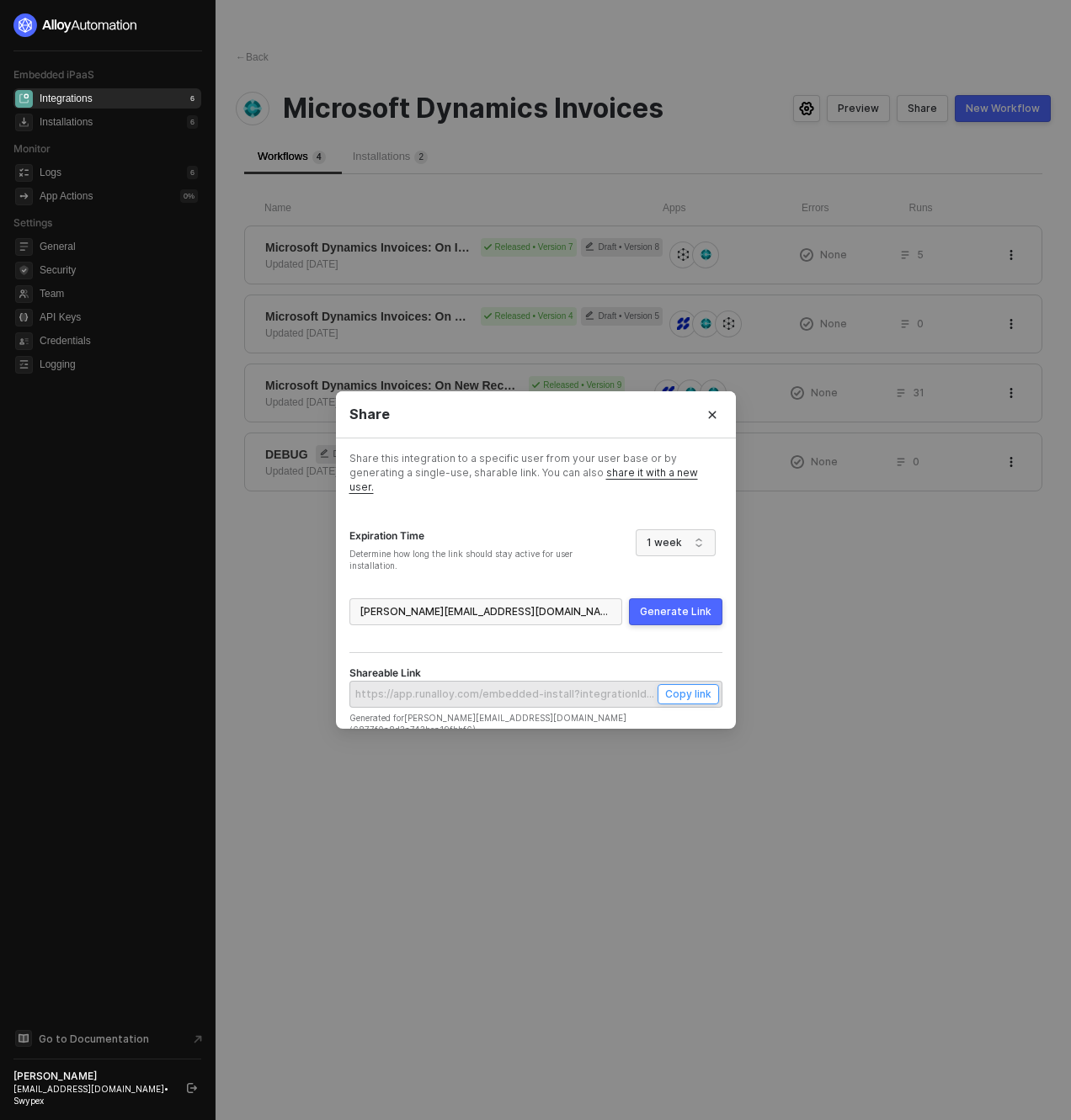
click at [675, 687] on div "Copy link" at bounding box center [689, 693] width 46 height 14
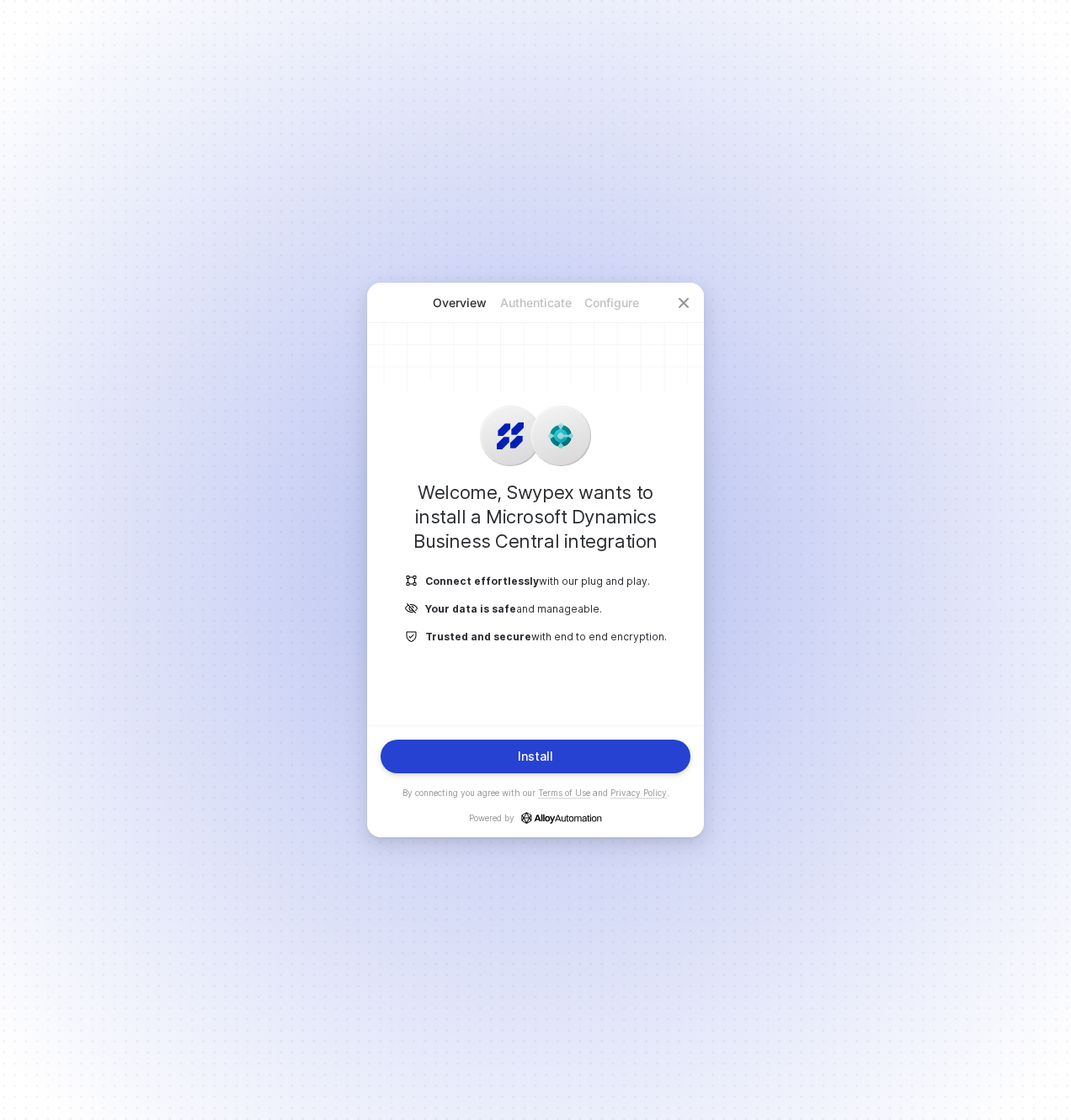
click at [539, 770] on button "Install" at bounding box center [536, 756] width 310 height 33
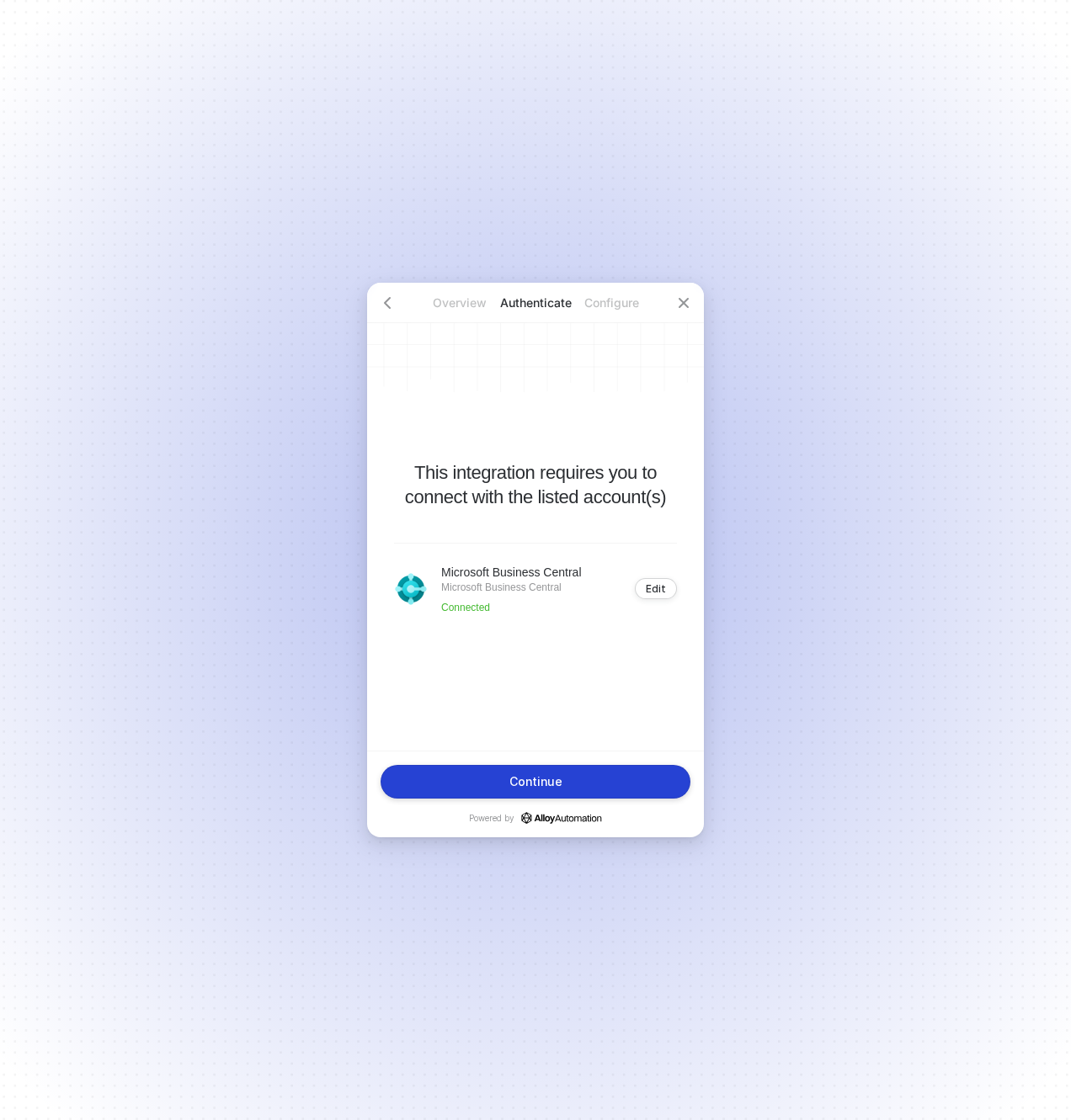
click at [604, 783] on button "Continue" at bounding box center [536, 781] width 310 height 33
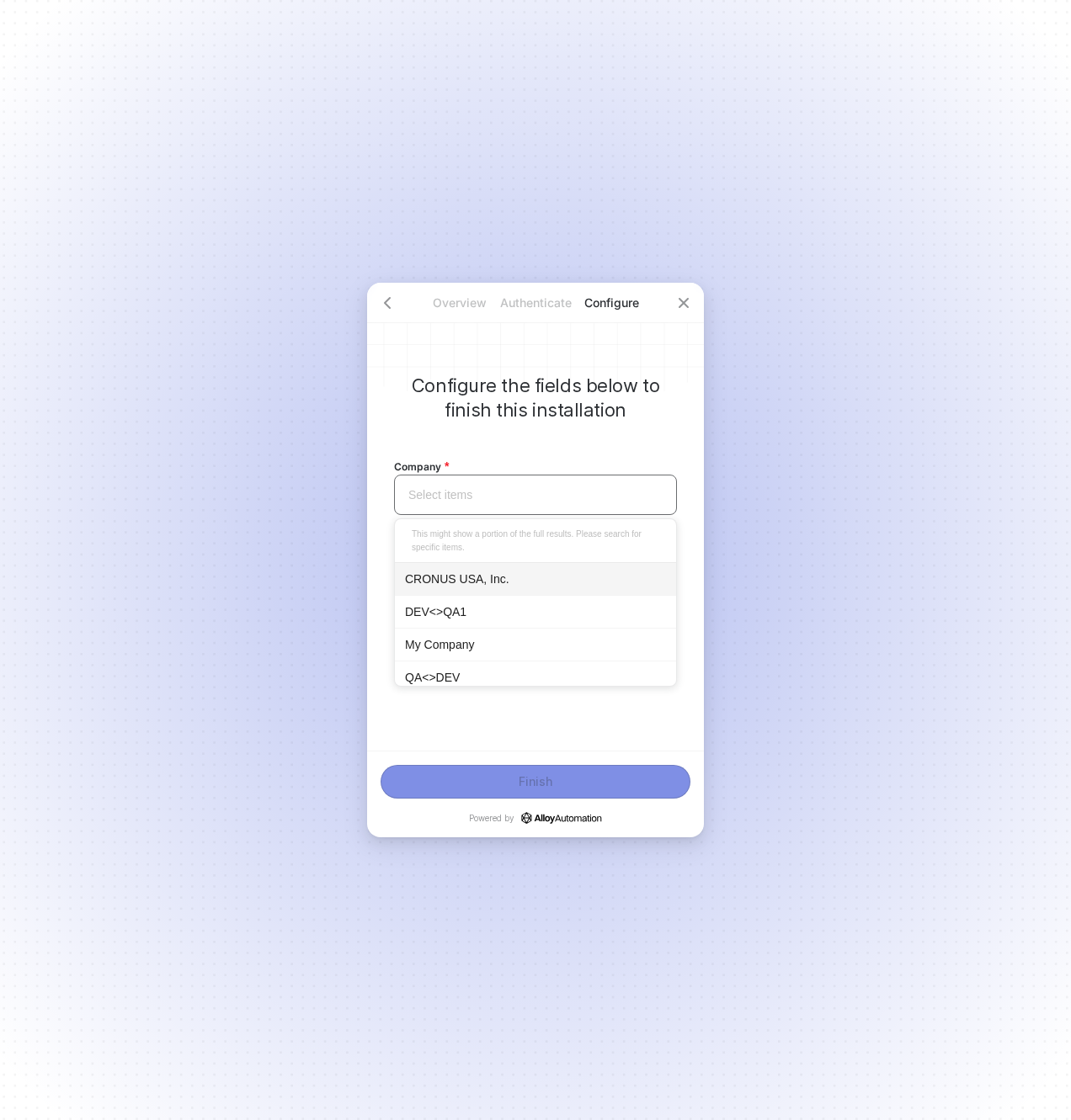
click at [524, 510] on input "search" at bounding box center [535, 495] width 263 height 39
click at [508, 574] on div "CRONUS USA, Inc." at bounding box center [535, 579] width 261 height 19
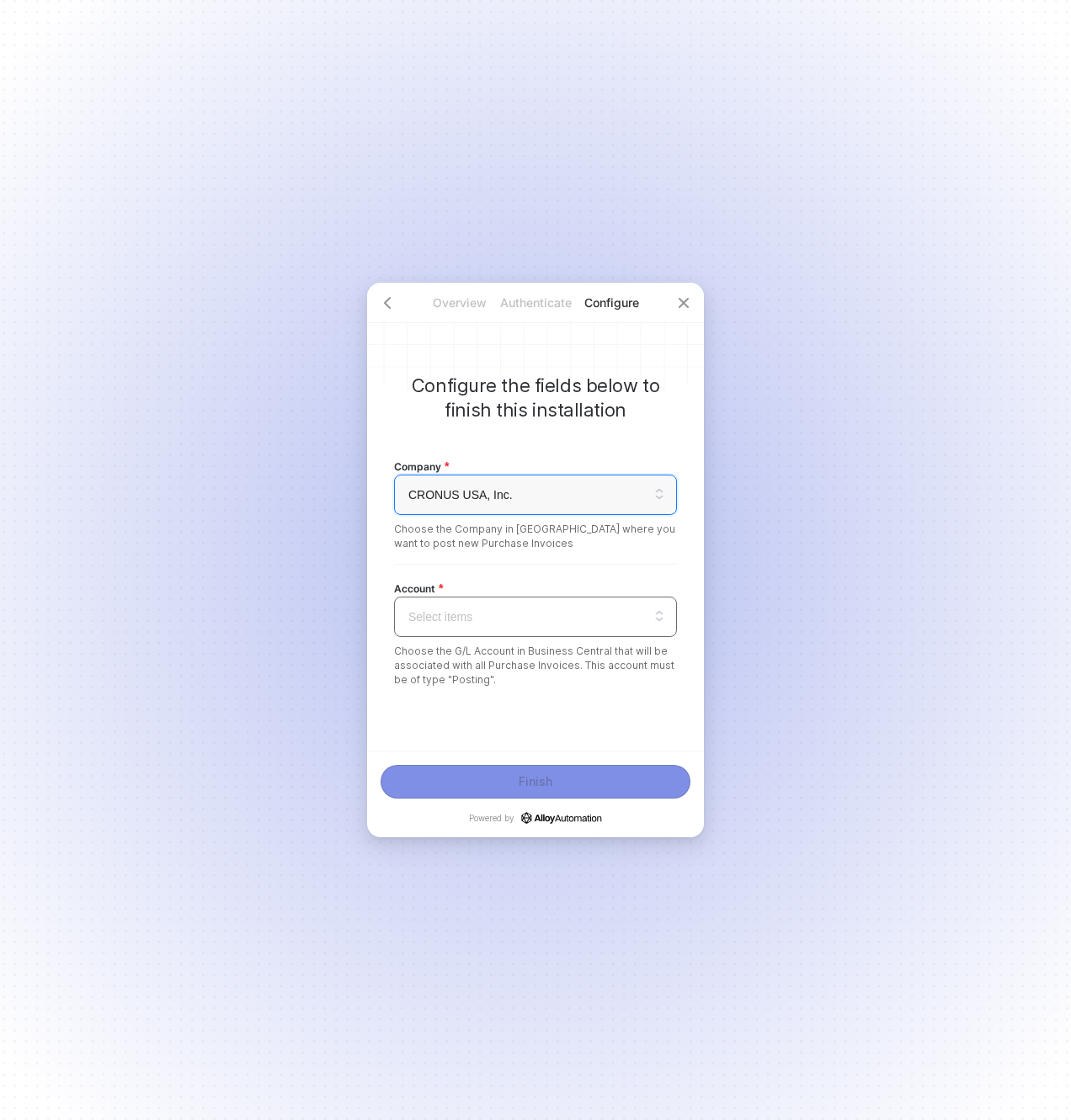
click at [490, 620] on input "search" at bounding box center [535, 617] width 263 height 39
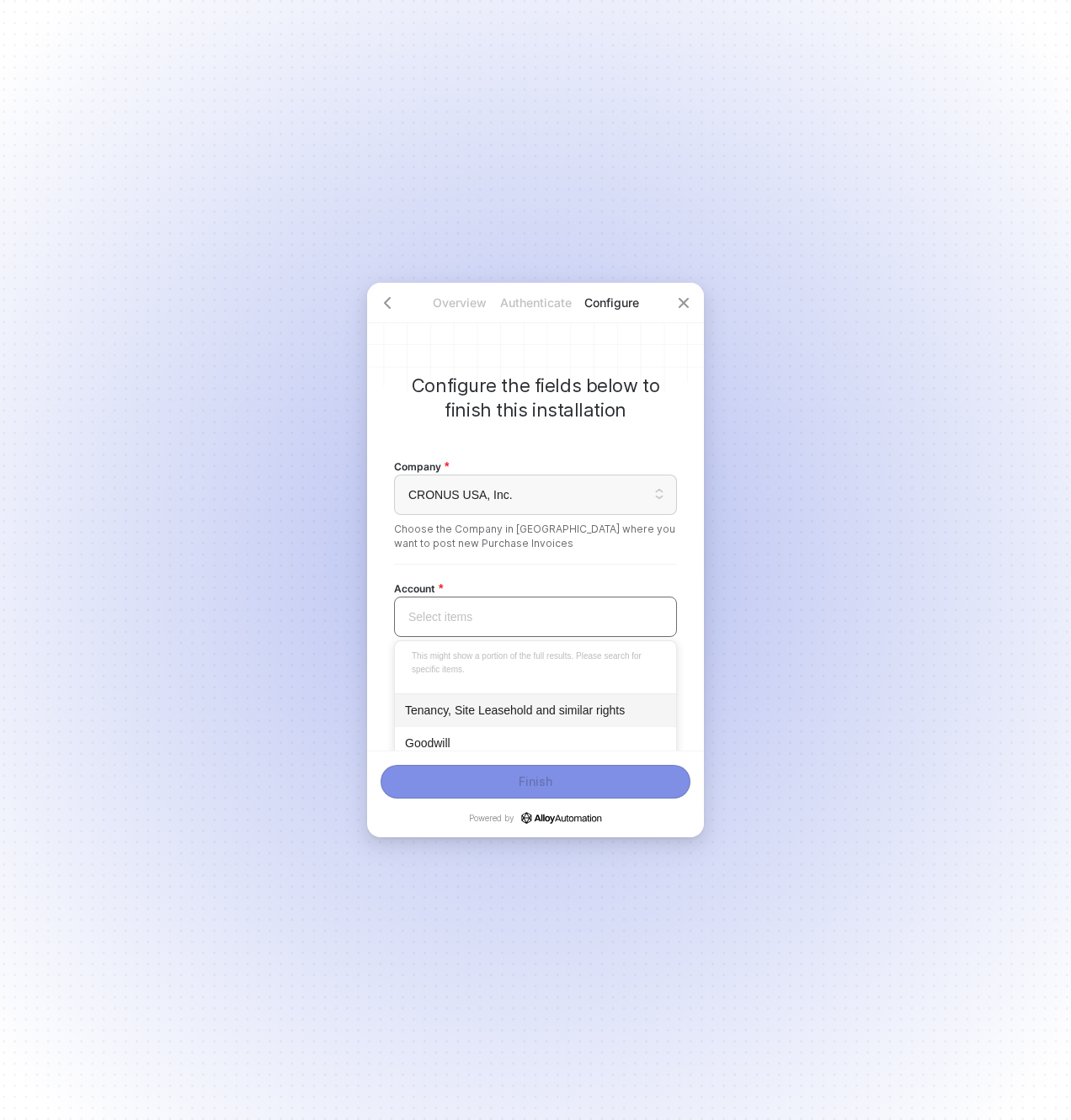
scroll to position [159, 0]
click at [529, 727] on div "Goodwill" at bounding box center [535, 738] width 281 height 32
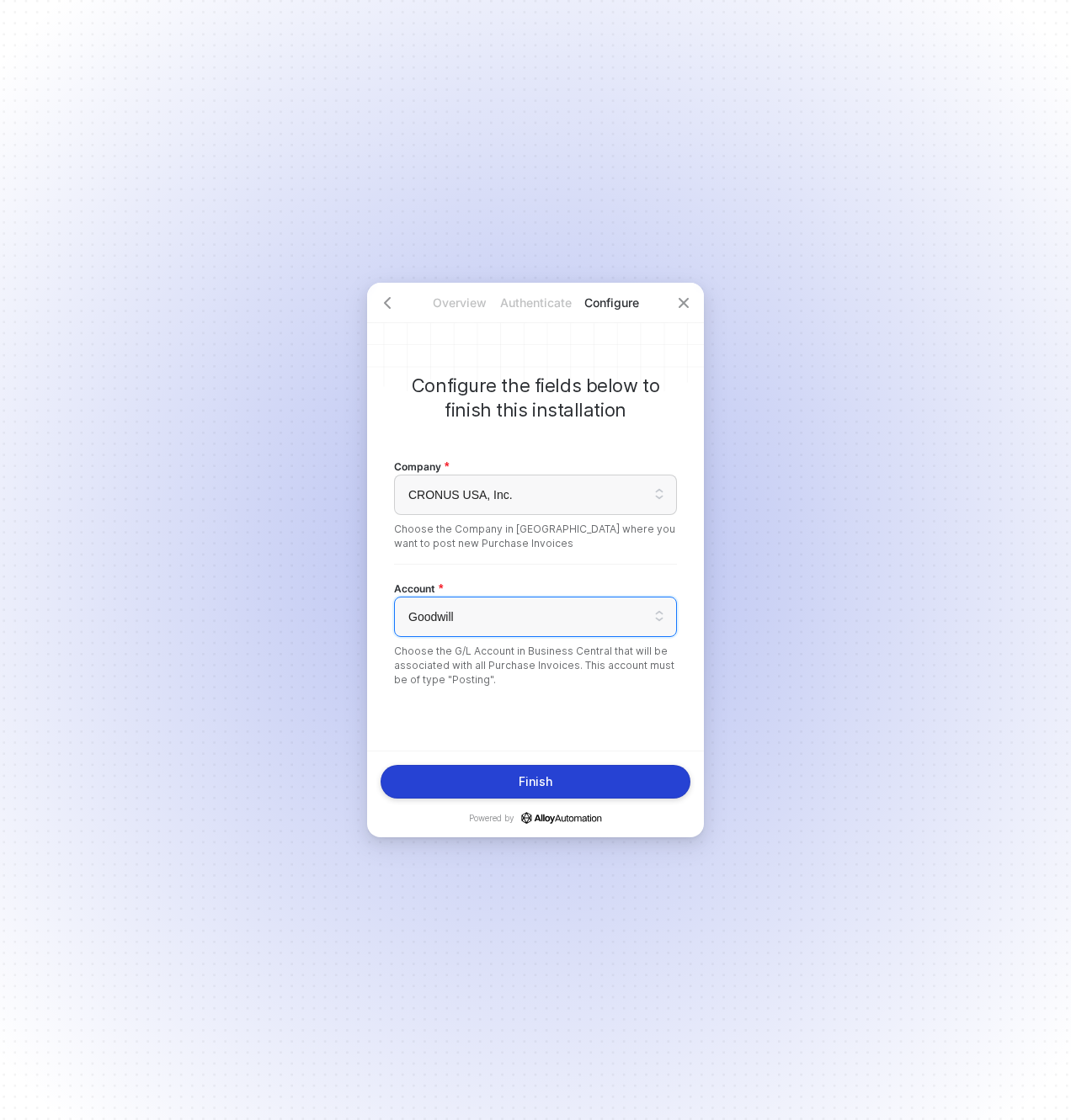
click at [591, 783] on button "Finish" at bounding box center [536, 781] width 310 height 33
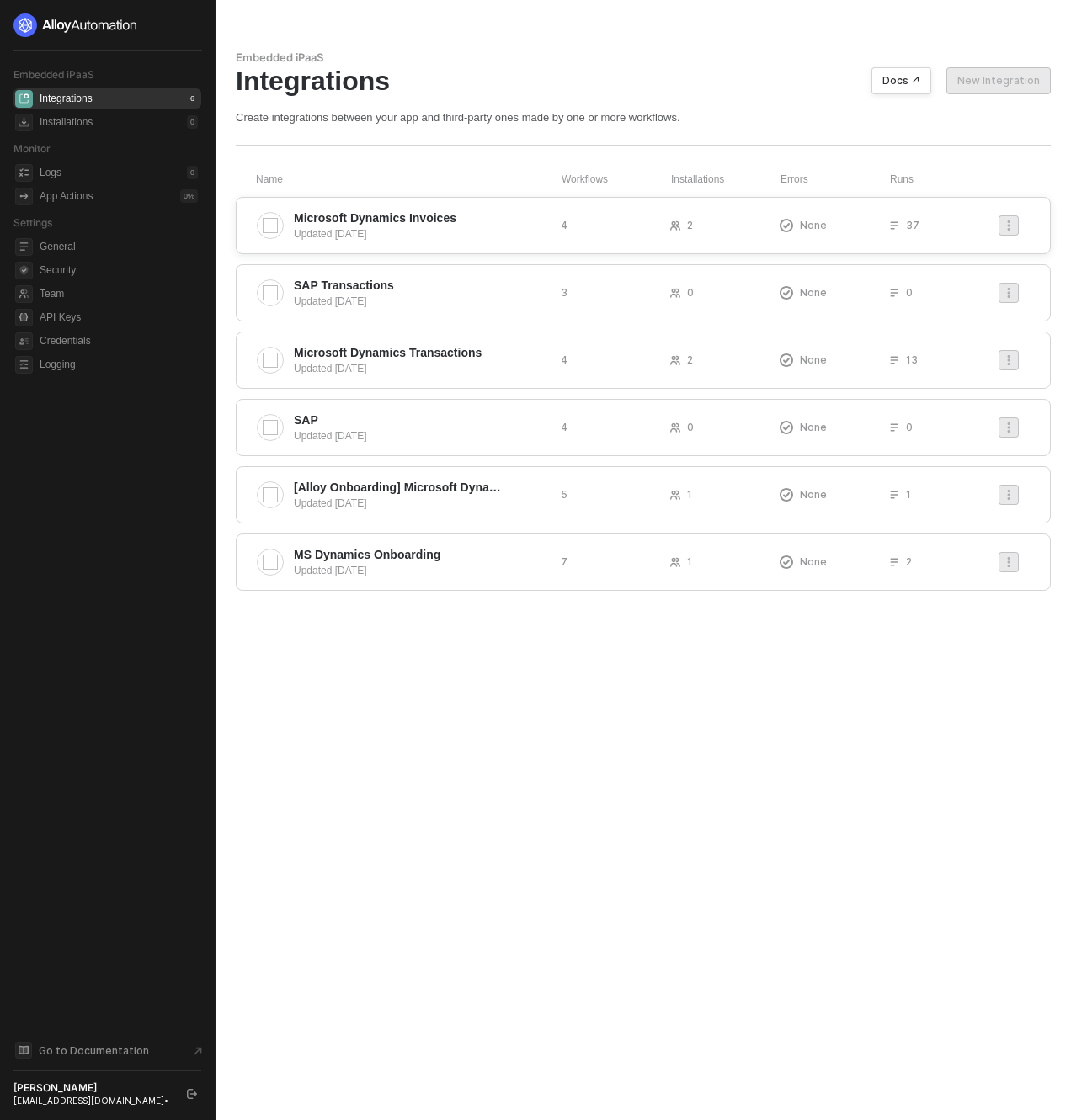
click at [358, 233] on div "Updated [DATE]" at bounding box center [420, 234] width 253 height 15
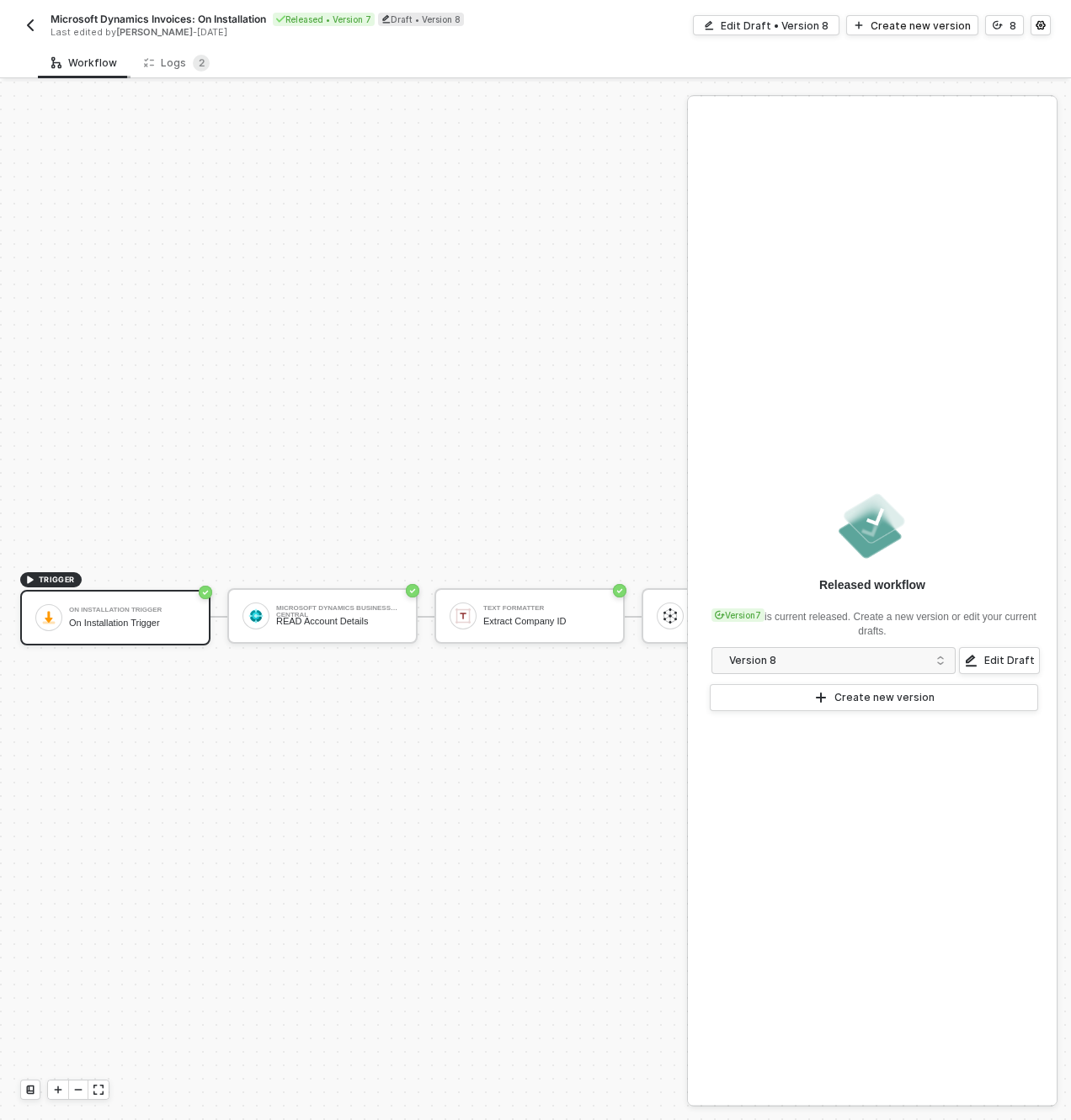
scroll to position [44, 0]
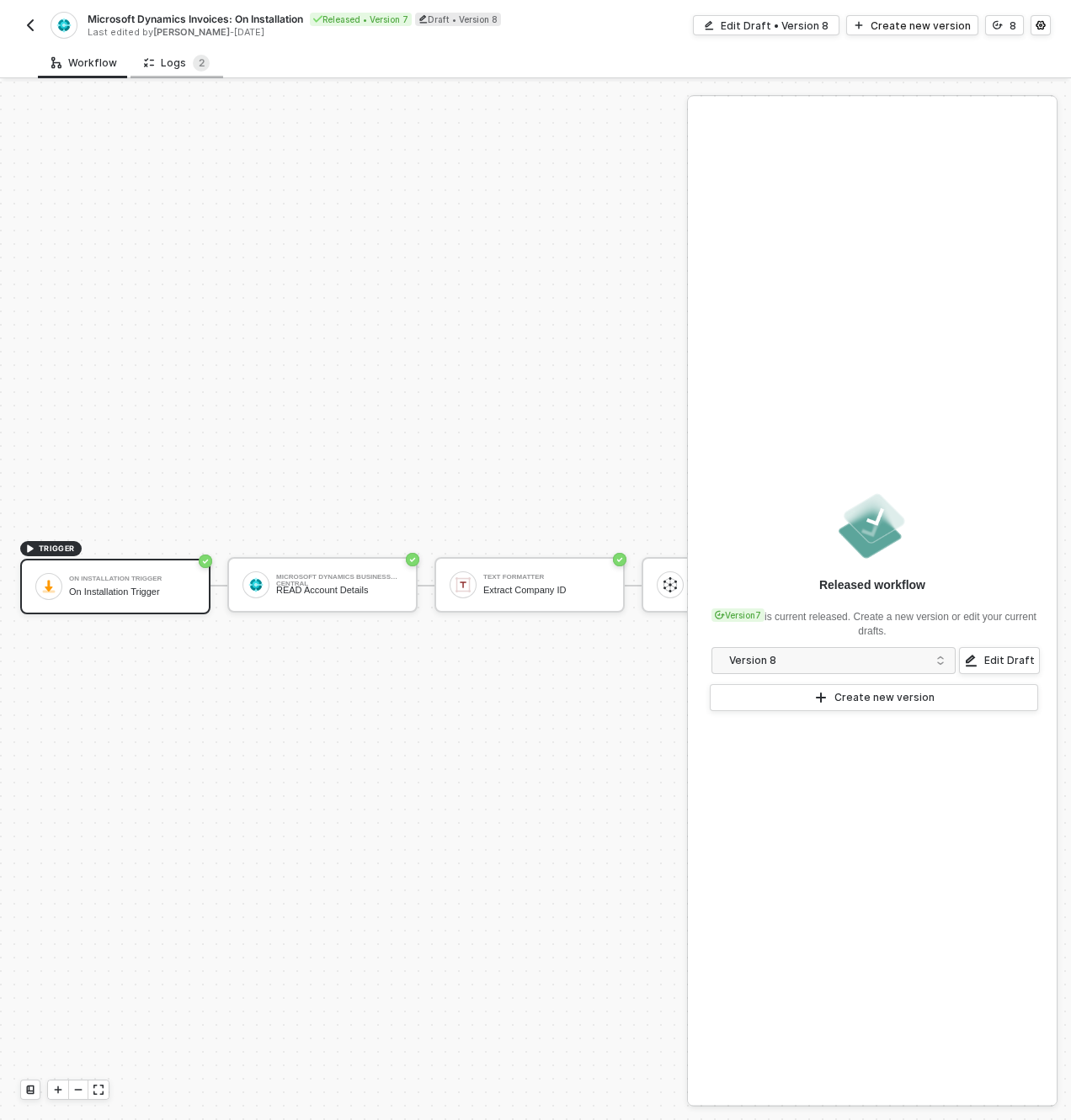
click at [171, 64] on div "Logs 2" at bounding box center [176, 63] width 66 height 17
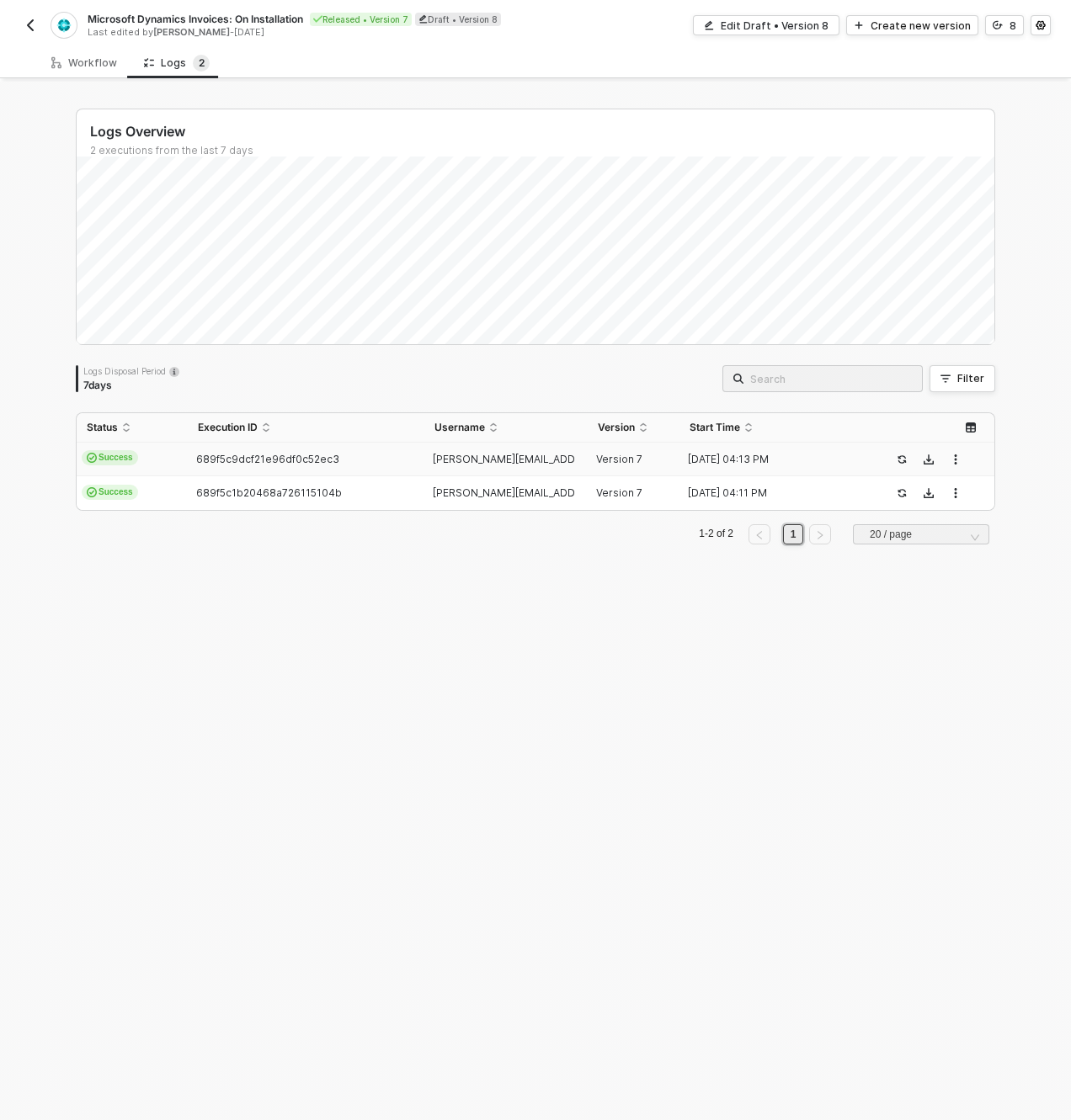
click at [159, 456] on td "Success" at bounding box center [133, 459] width 111 height 33
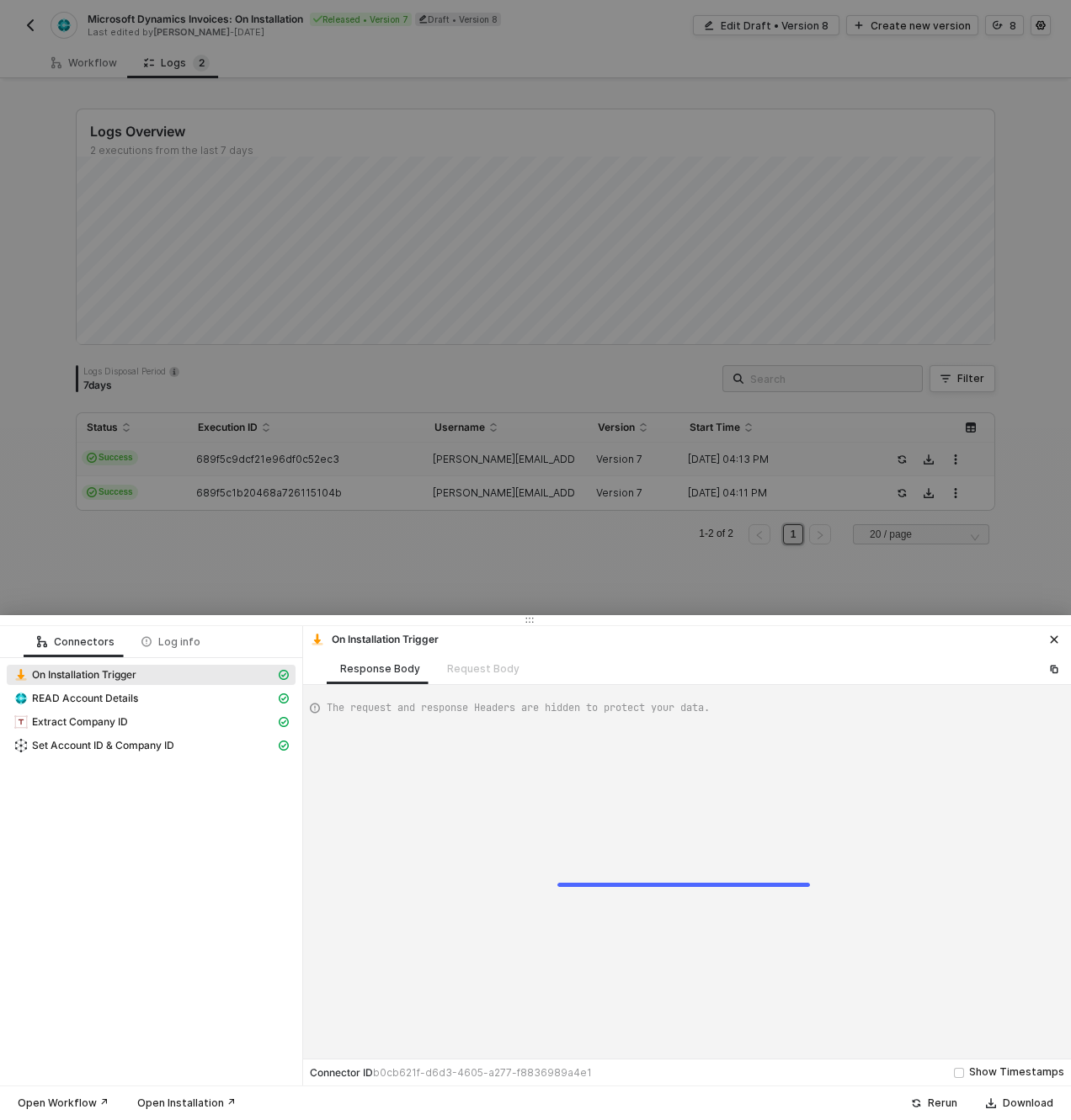
scroll to position [45, 0]
click at [77, 700] on span "READ Account Details" at bounding box center [84, 699] width 106 height 14
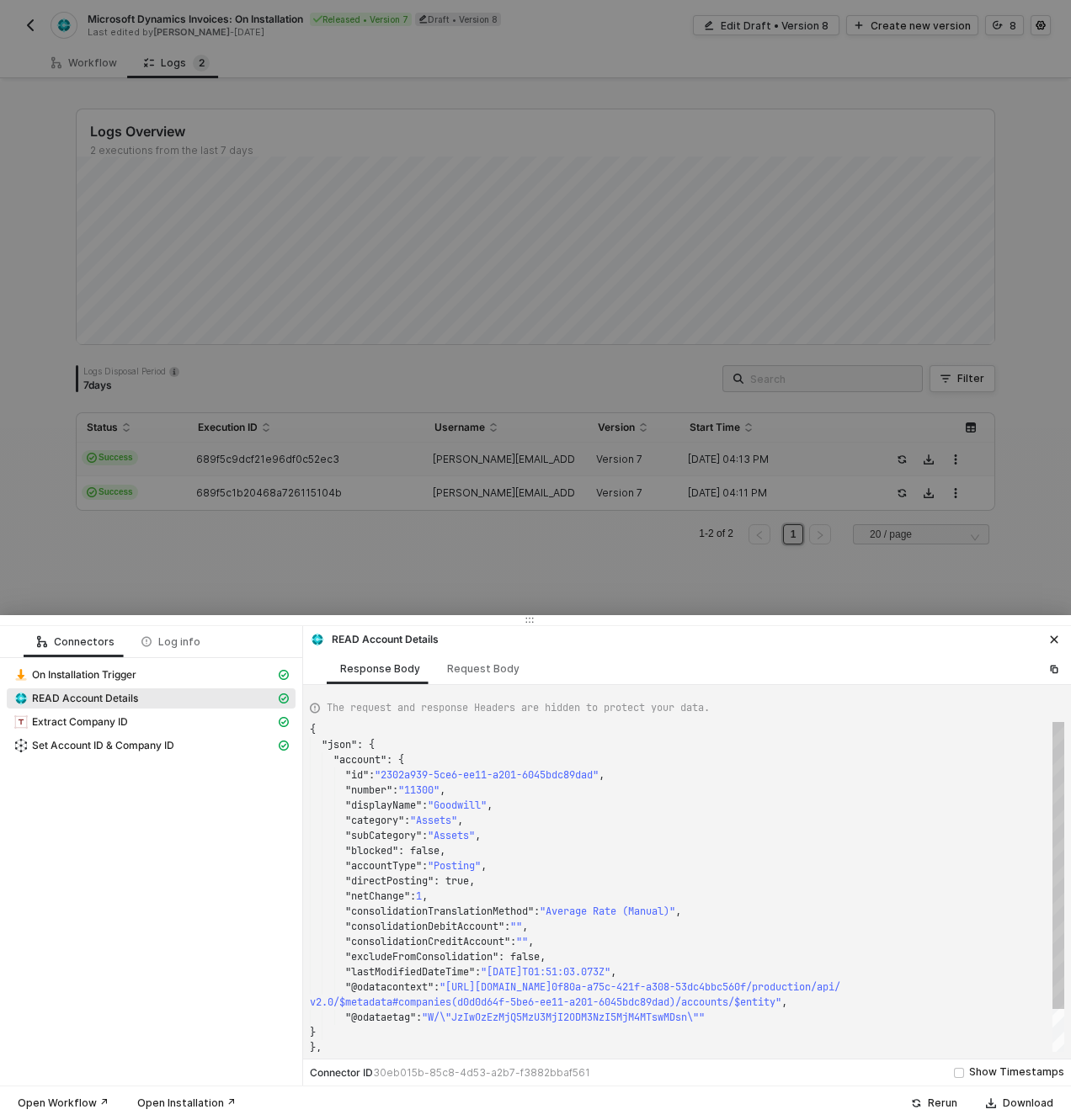
scroll to position [151, 0]
click at [502, 675] on div "Request Body" at bounding box center [484, 669] width 72 height 14
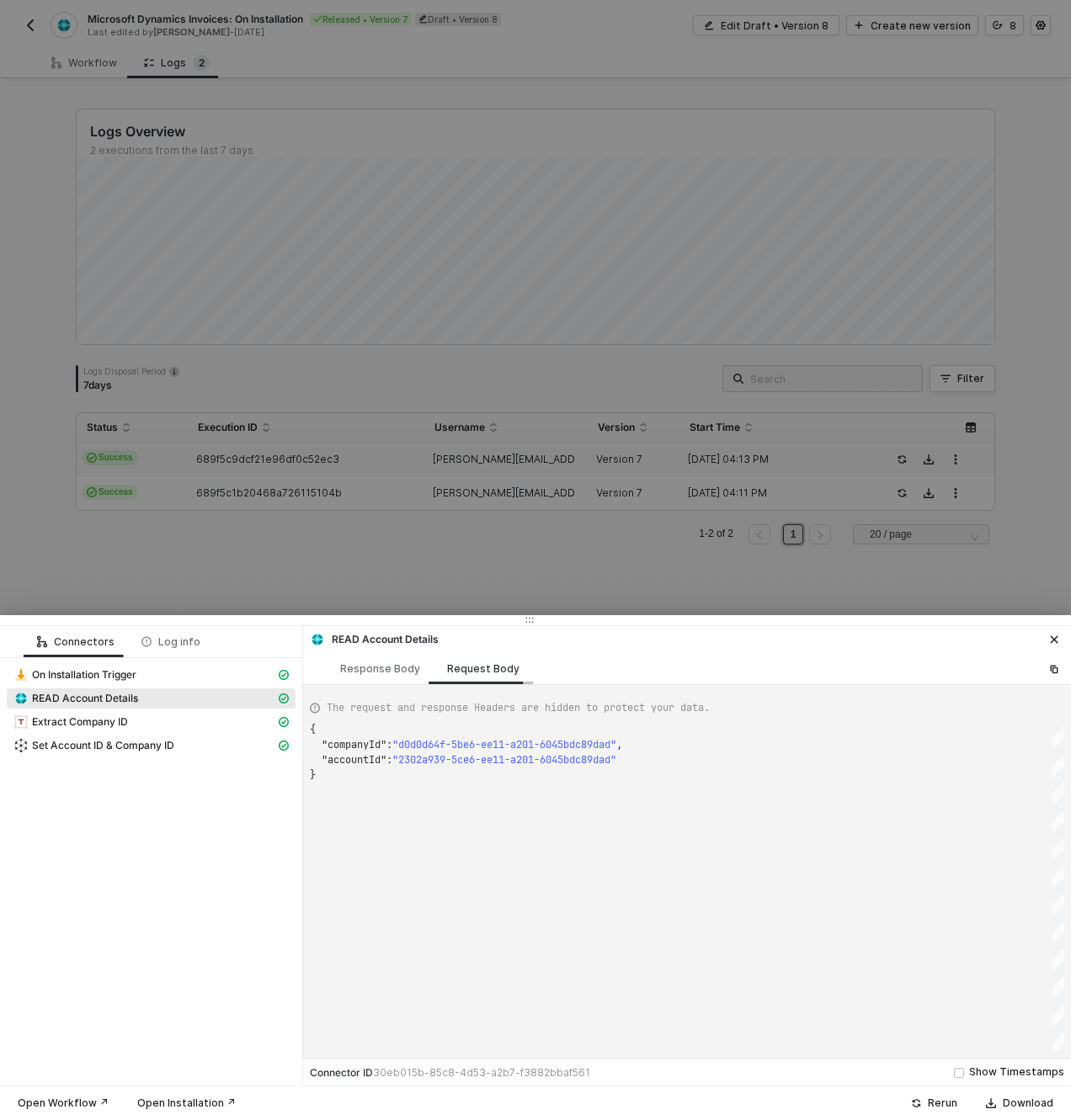
scroll to position [45, 0]
click at [330, 747] on span ""companyId"" at bounding box center [354, 744] width 65 height 14
click at [326, 761] on span ""accountId"" at bounding box center [354, 760] width 65 height 14
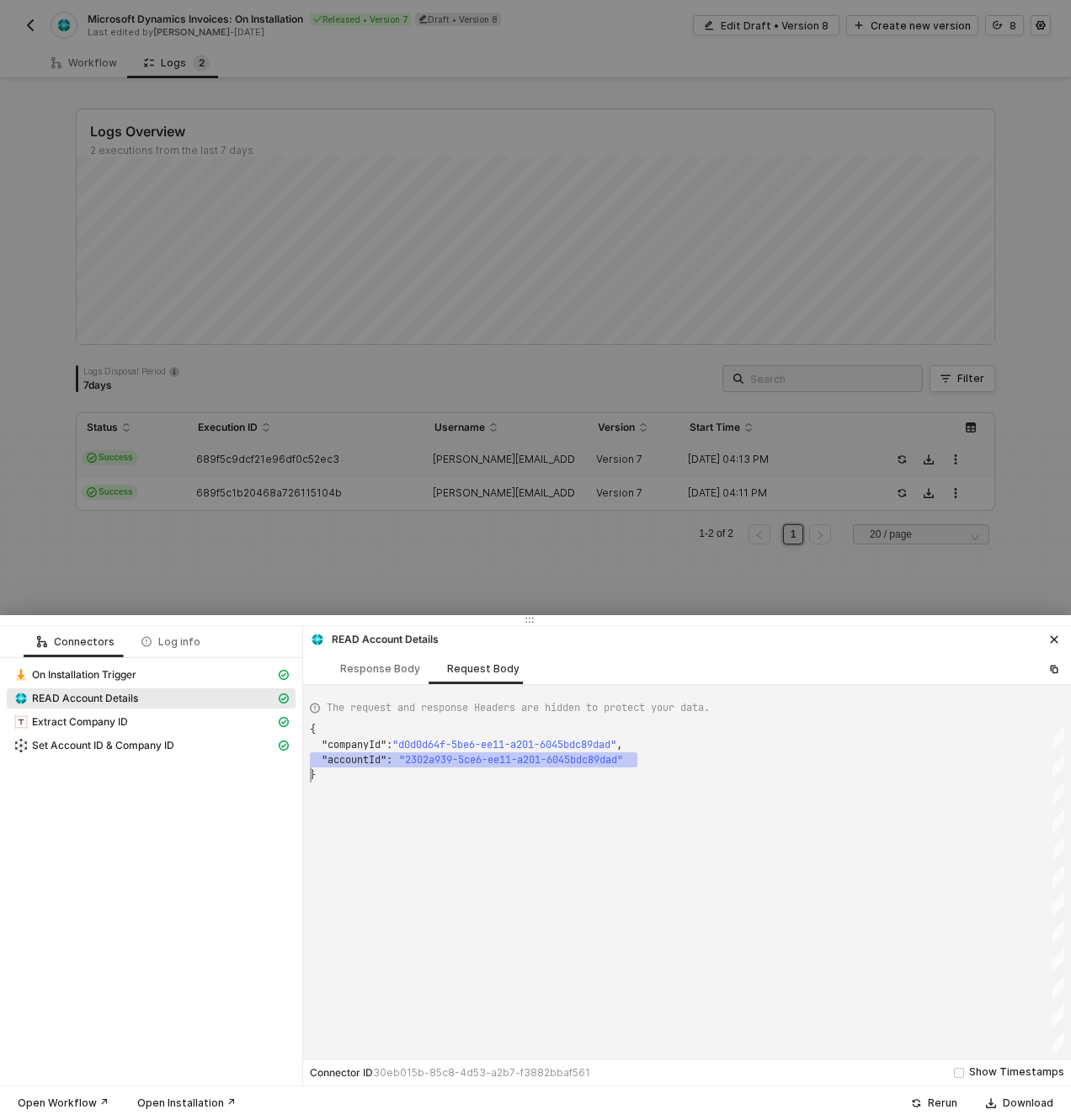
click at [426, 746] on span ""d0d0d64f-5be6-ee11-a201-6045bdc89dad"" at bounding box center [504, 744] width 224 height 14
click at [437, 746] on div "{ "companyId" : "d0d0d64f-5be6-ee11-a201-6045bdc89dad" , "accountId" : "2302a93…" at bounding box center [687, 887] width 755 height 330
click at [367, 663] on div "Response Body" at bounding box center [380, 669] width 80 height 14
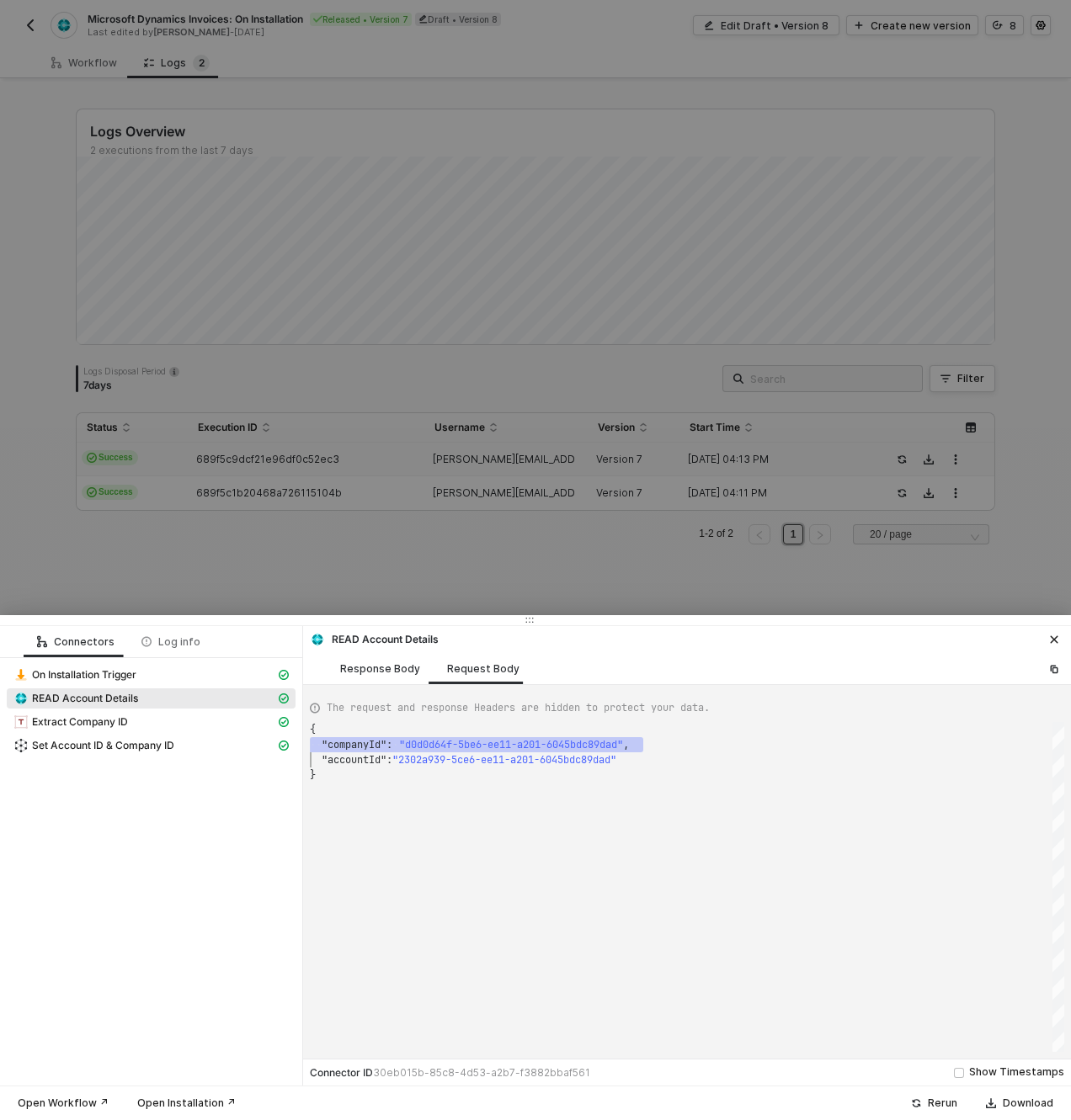
scroll to position [151, 0]
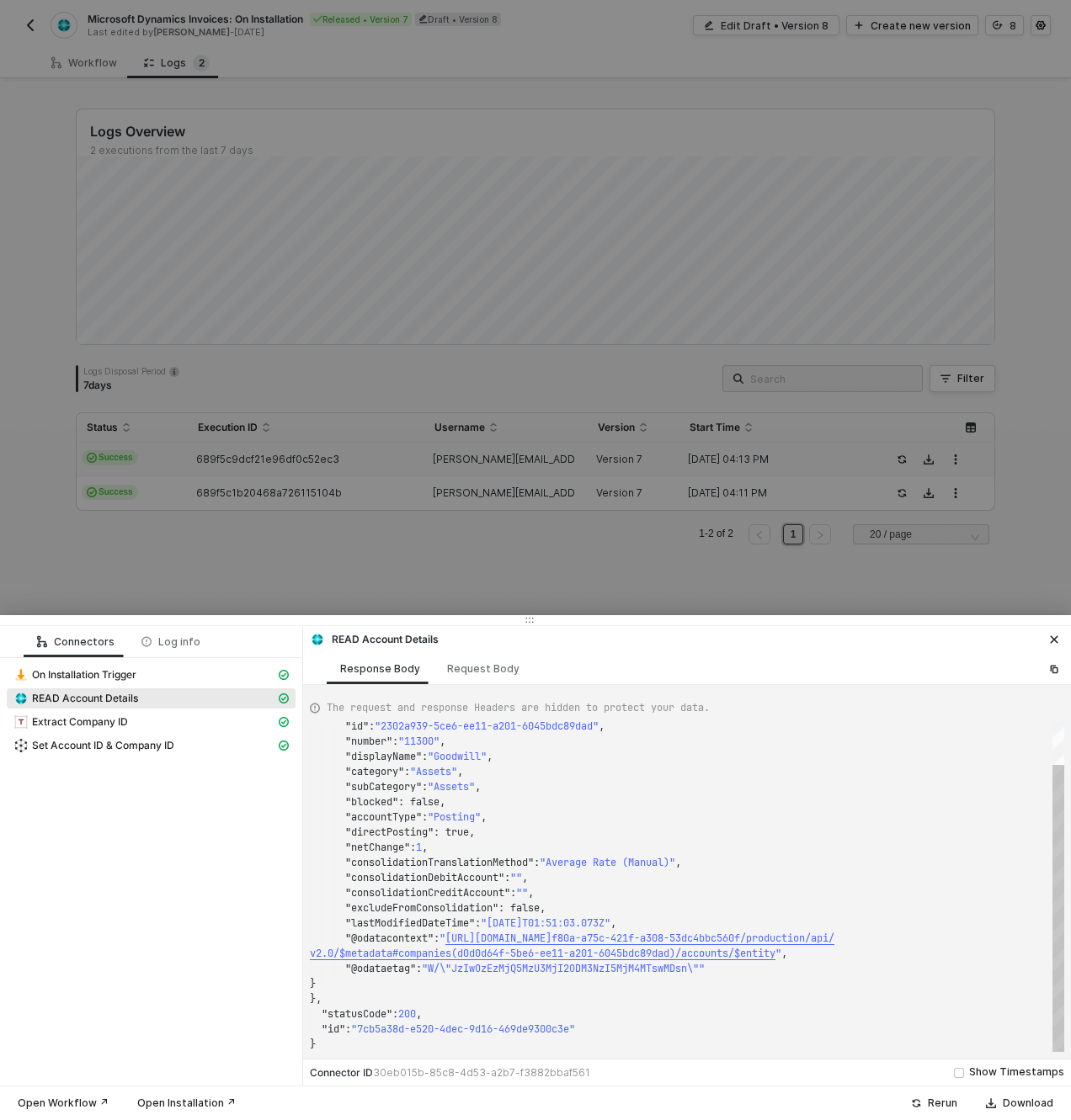
click at [398, 938] on span ""@odatacontext"" at bounding box center [389, 938] width 88 height 14
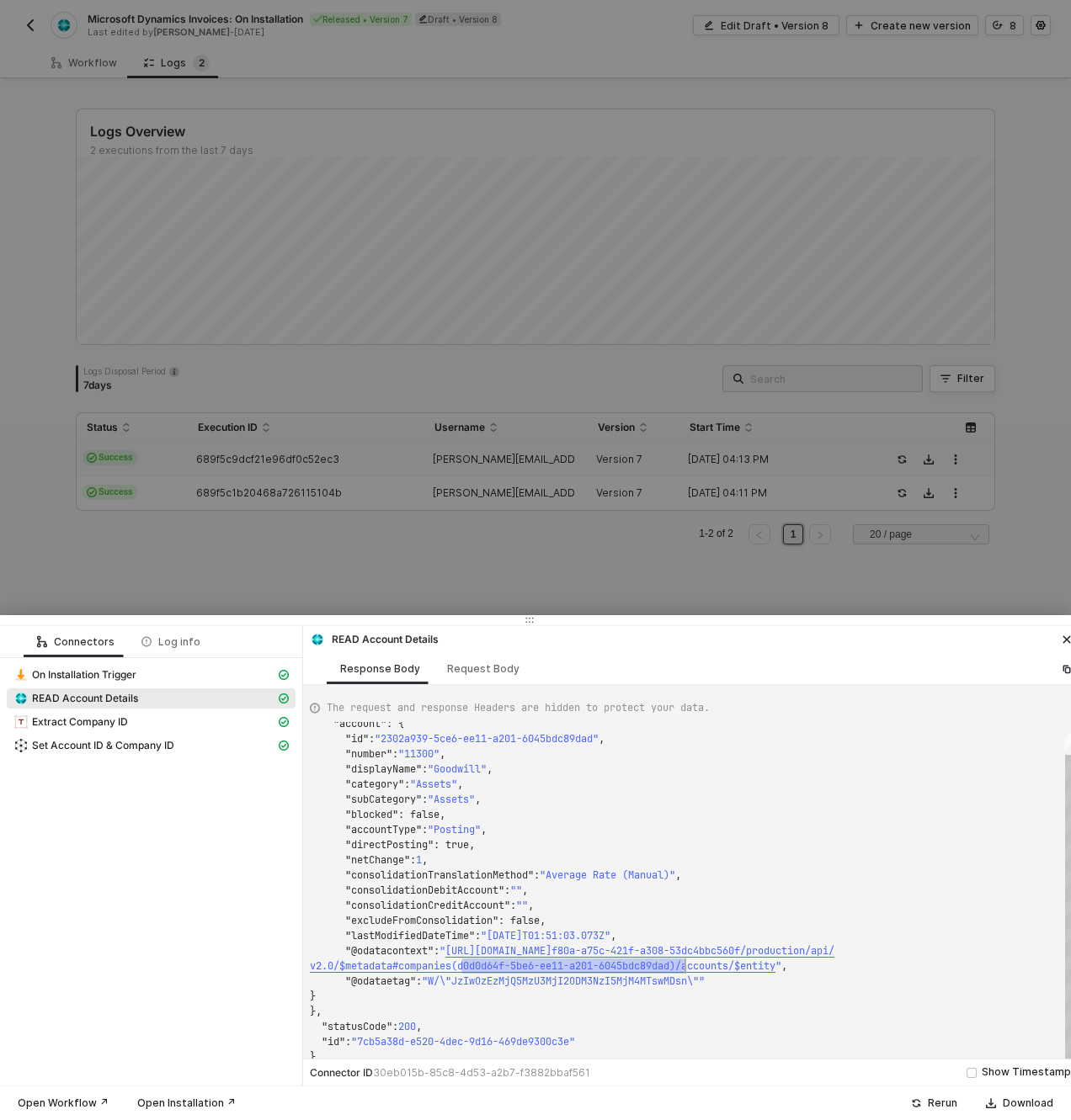
scroll to position [106, 369]
drag, startPoint x: 461, startPoint y: 965, endPoint x: 682, endPoint y: 965, distance: 221.0
click at [159, 728] on div "Extract Company ID" at bounding box center [145, 722] width 262 height 15
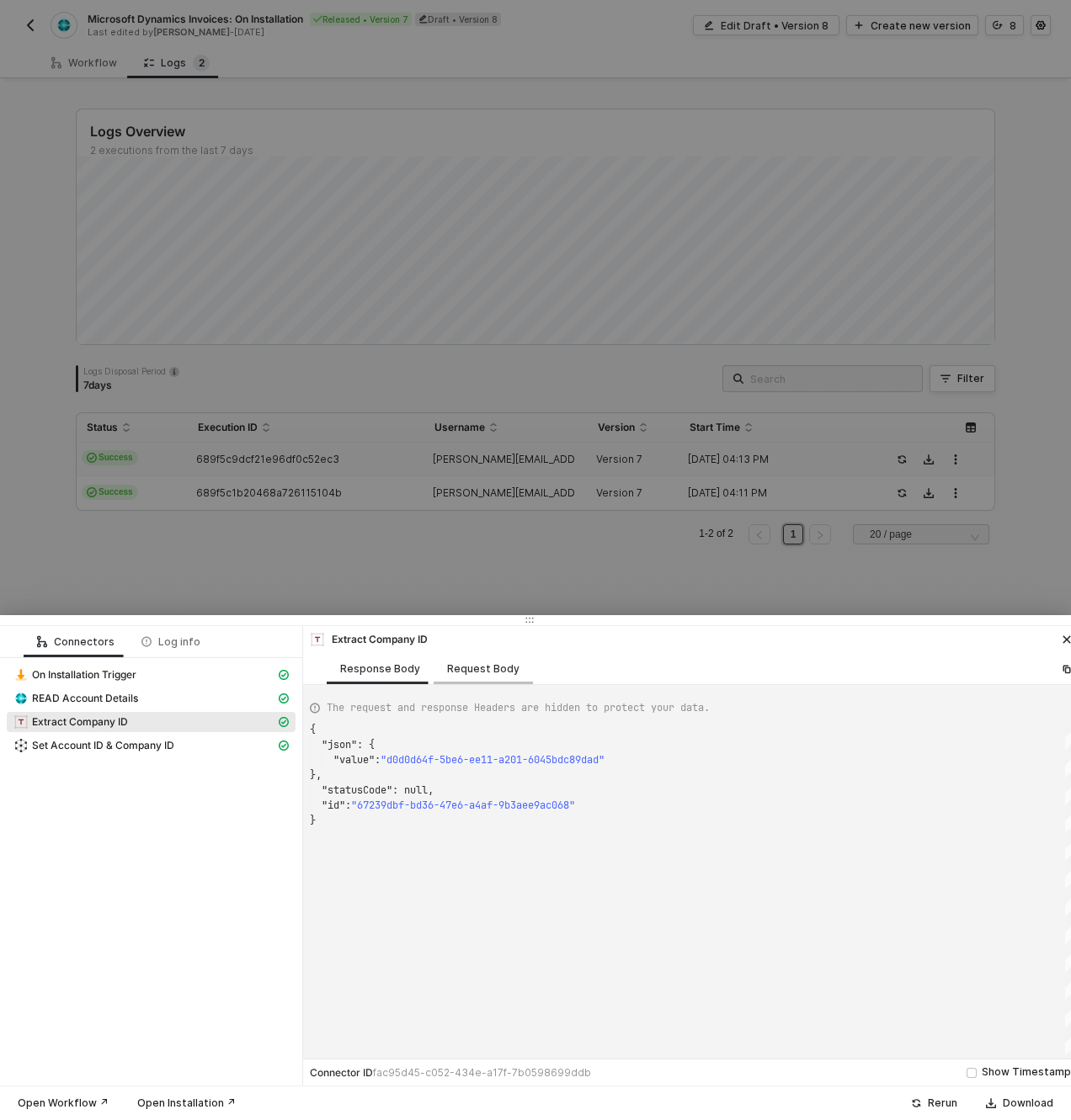
click at [458, 674] on div "Request Body" at bounding box center [484, 669] width 72 height 14
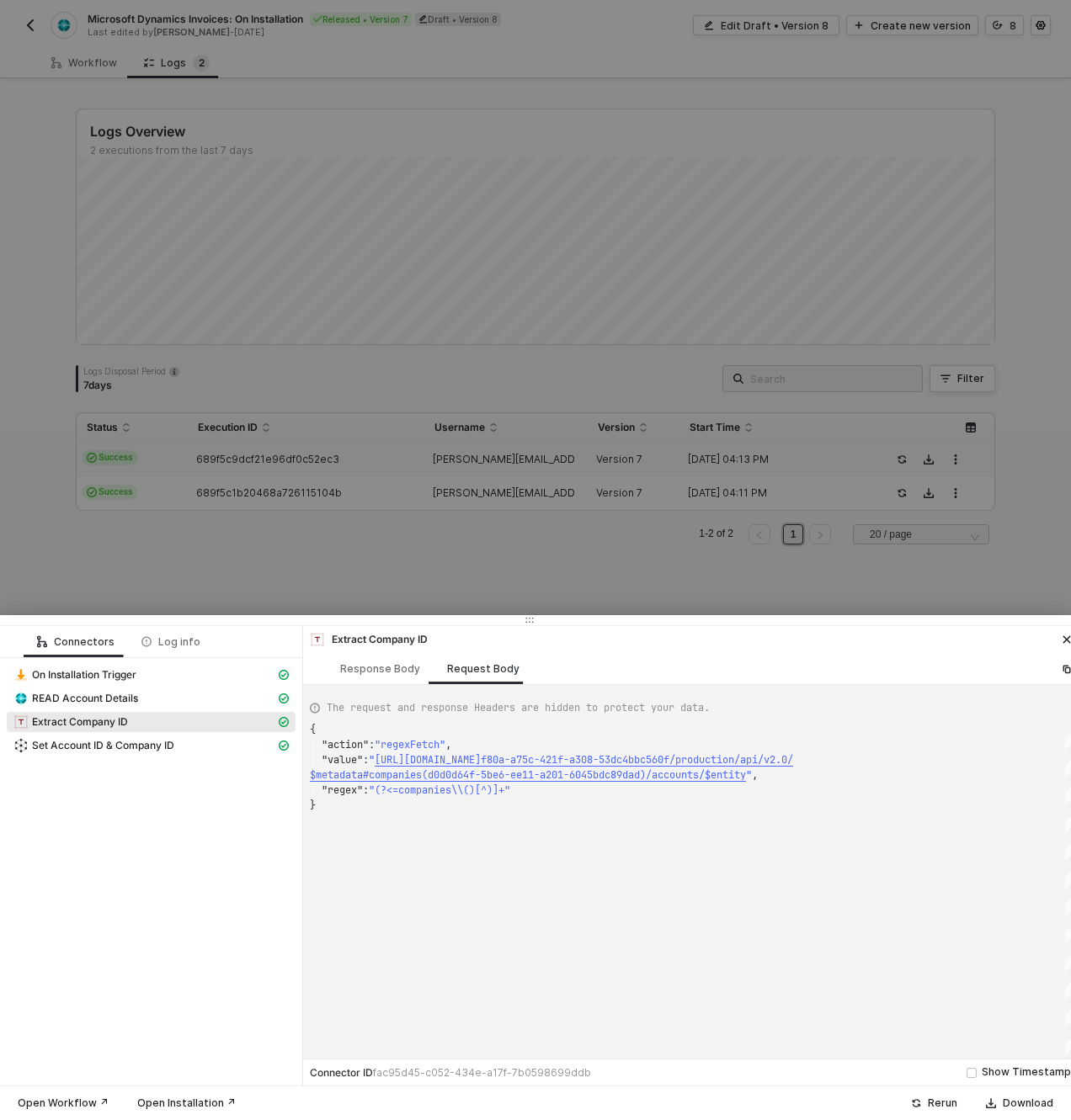
click at [451, 793] on span ""(?<=companies\\()[^)]+"" at bounding box center [439, 790] width 141 height 14
click at [376, 675] on div "Response Body" at bounding box center [380, 669] width 80 height 14
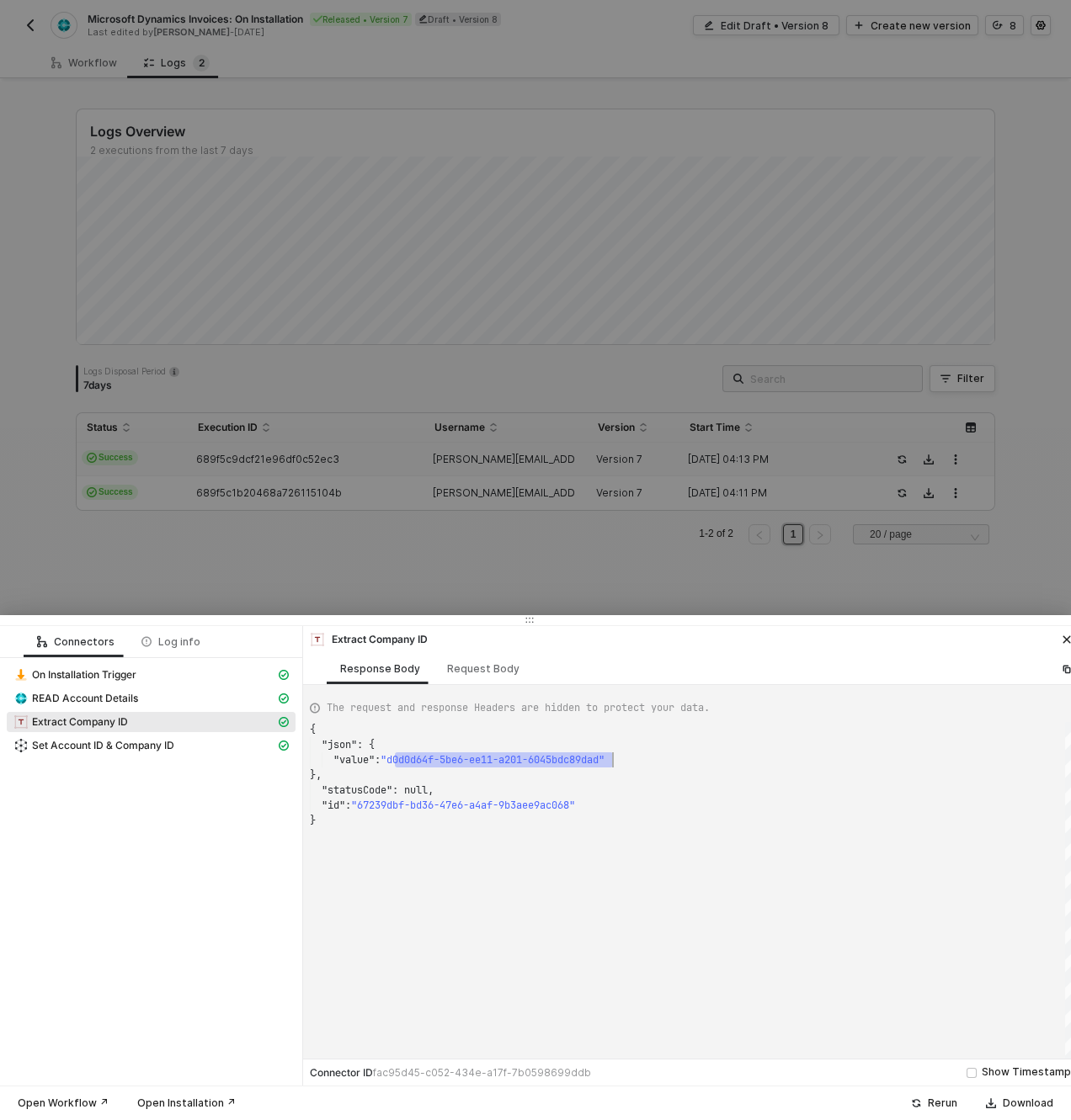
scroll to position [31, 303]
drag, startPoint x: 393, startPoint y: 758, endPoint x: 613, endPoint y: 761, distance: 220.0
click at [83, 748] on span "Set Account ID & Company ID" at bounding box center [102, 745] width 142 height 14
type textarea "{ "json": { "variables": { "accountId": "2302a939-5ce6-ee11-a201-6045bdc89dad",…"
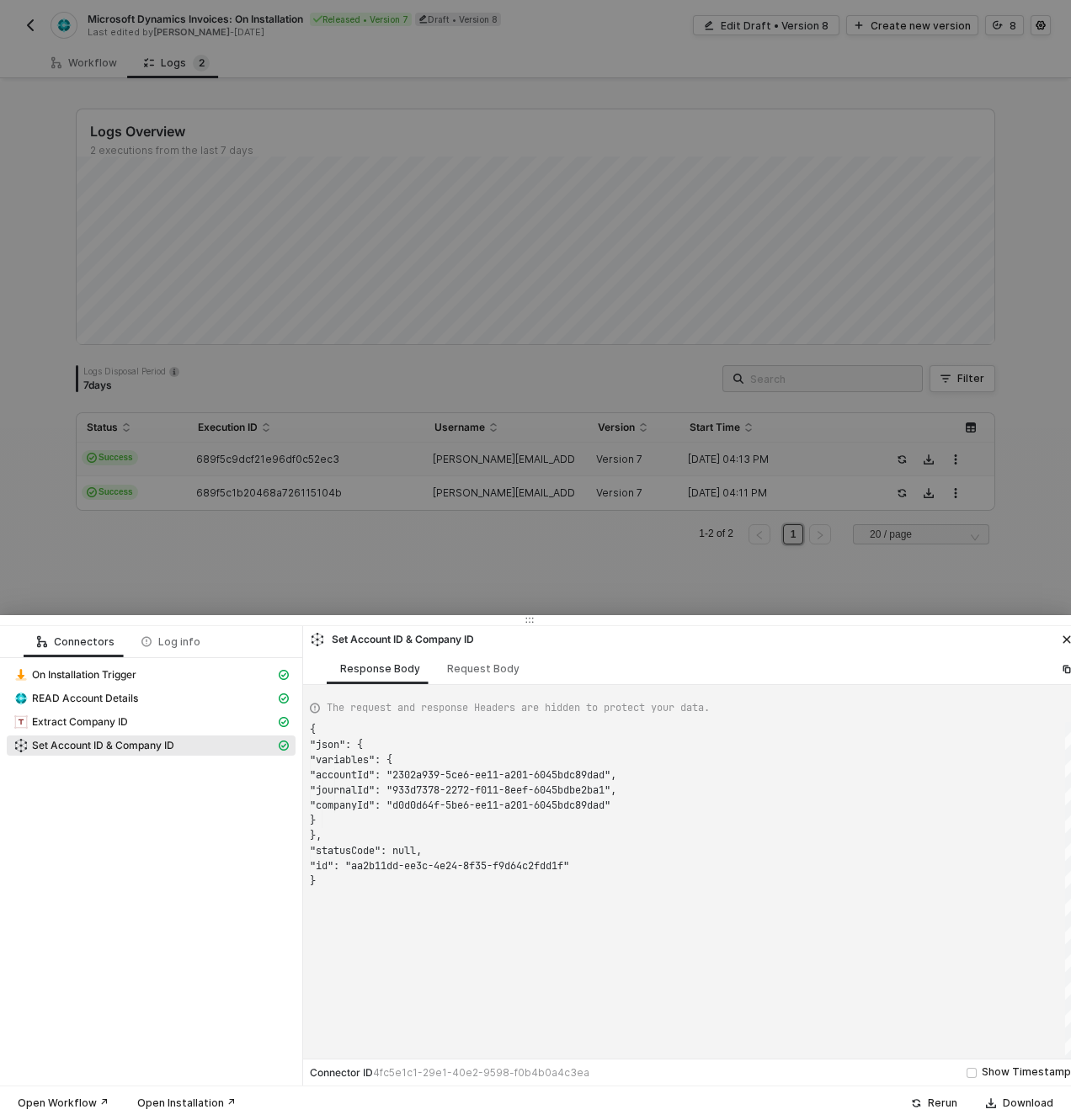
scroll to position [0, 0]
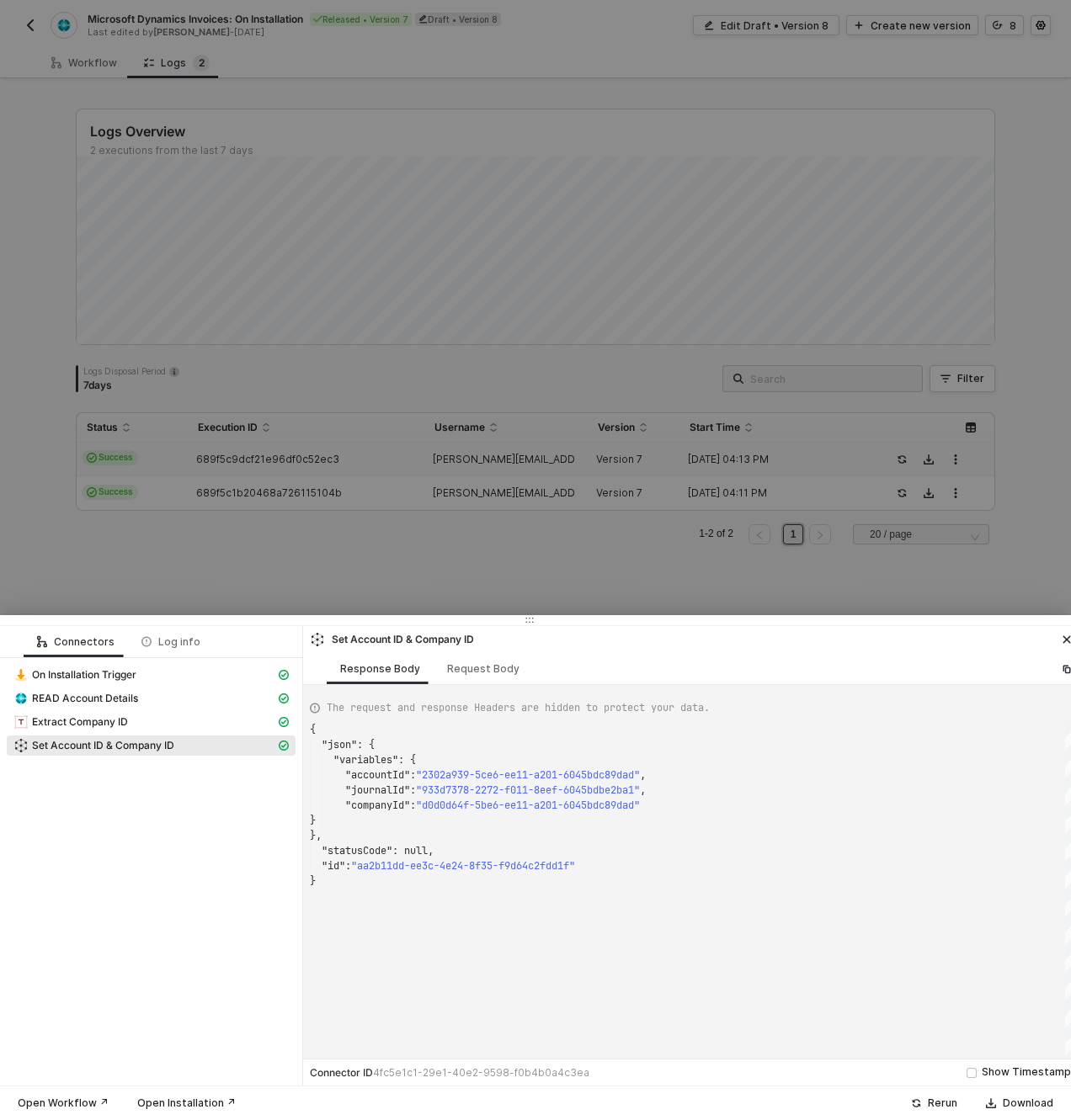
click at [401, 805] on div "{ "json" : { "variables" : { ·· ·· ·· "accountId" : · "2302a939-5ce6-ee11-a201-…" at bounding box center [693, 893] width 767 height 342
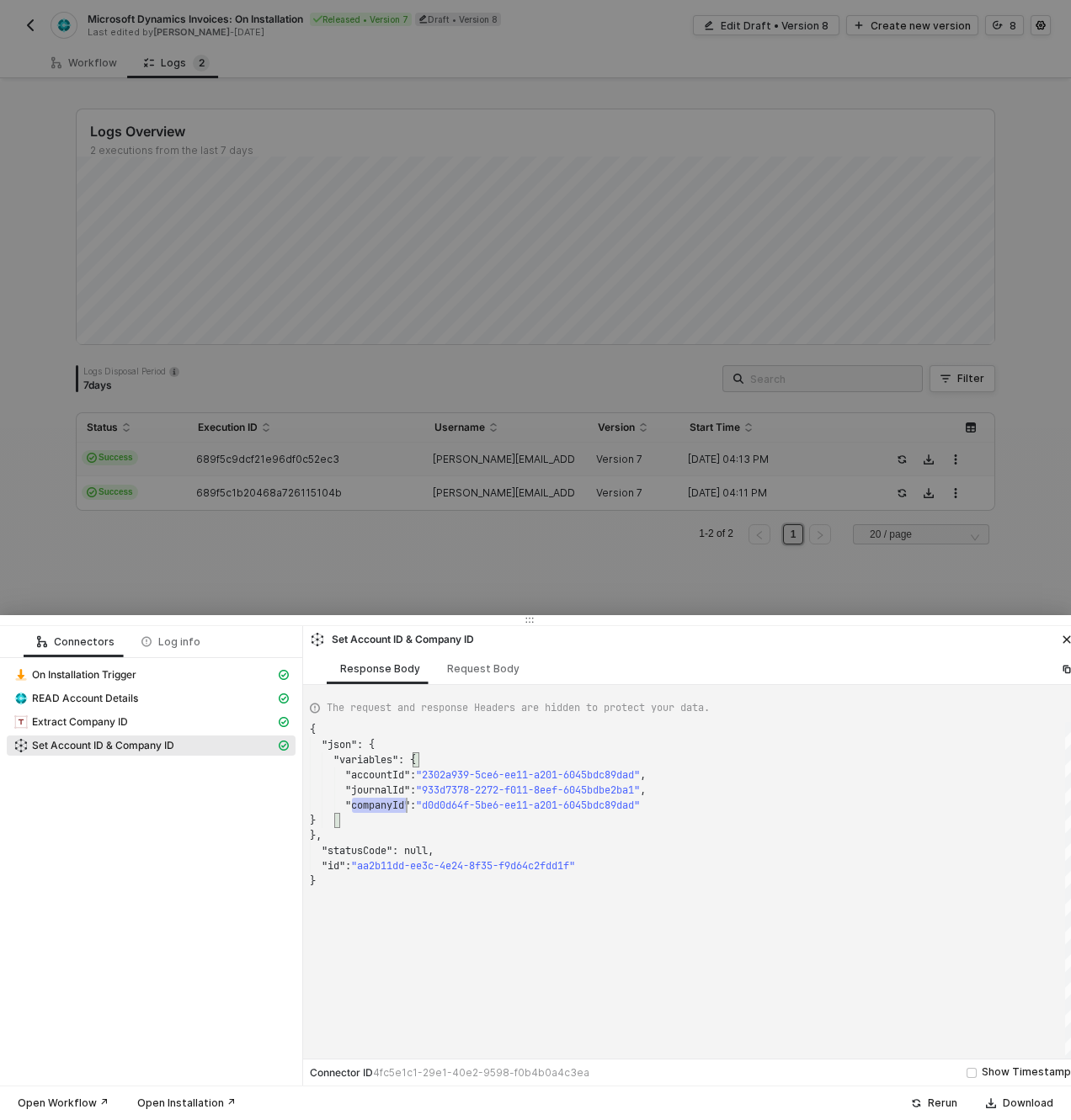
scroll to position [76, 97]
click at [401, 805] on div "{ "json" : { "variables" : { "accountId" : "2302a939-5ce6-ee11-a201-6045bdc89da…" at bounding box center [693, 893] width 767 height 342
click at [494, 791] on span ""933d7378-2272-f011-8eef-6045bdbe2ba1"" at bounding box center [527, 790] width 224 height 14
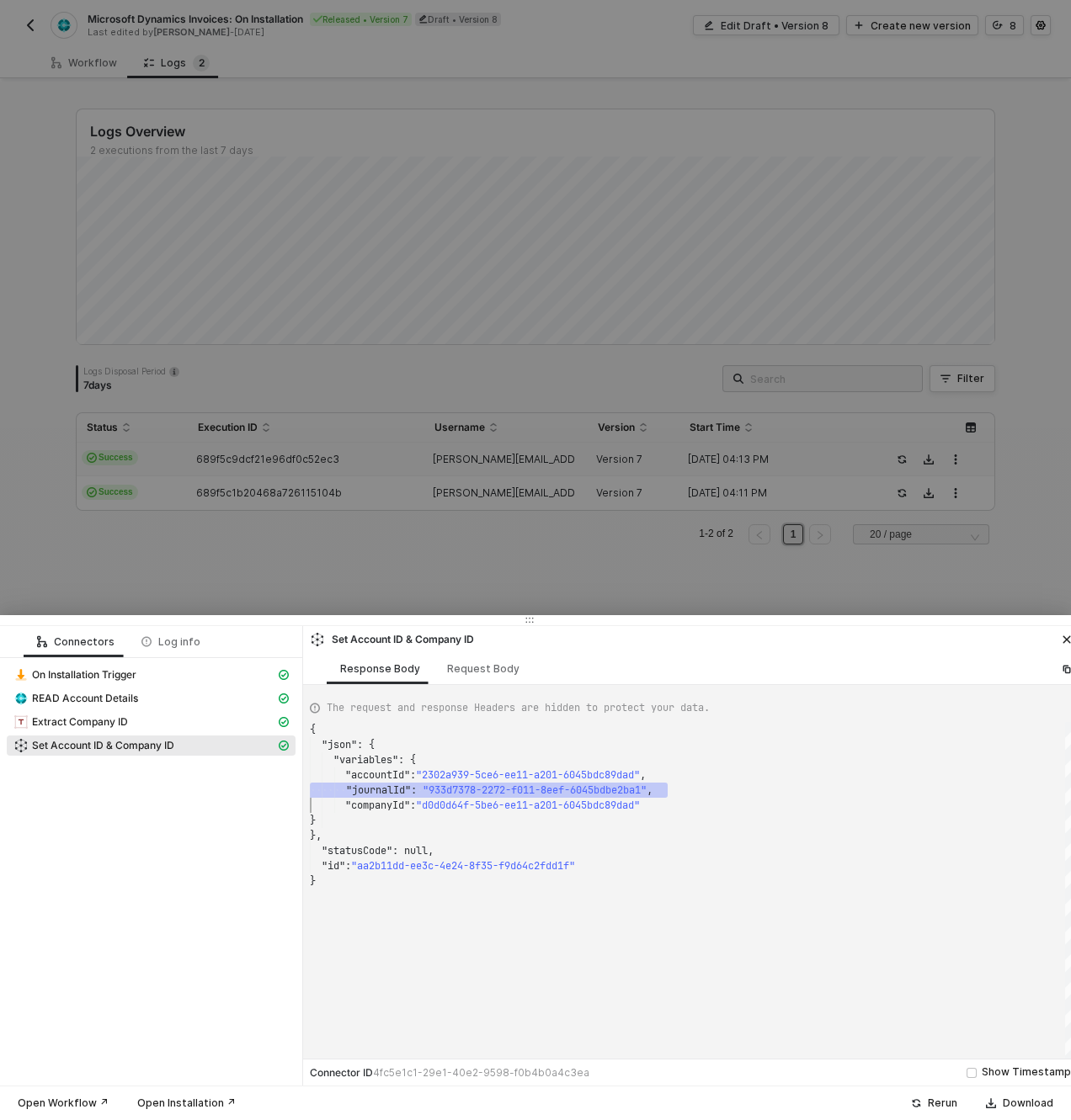
click at [364, 803] on div "{ "json" : { "variables" : { "accountId" : "2302a939-5ce6-ee11-a201-6045bdc89da…" at bounding box center [693, 893] width 767 height 342
click at [328, 568] on div at bounding box center [536, 560] width 1071 height 1120
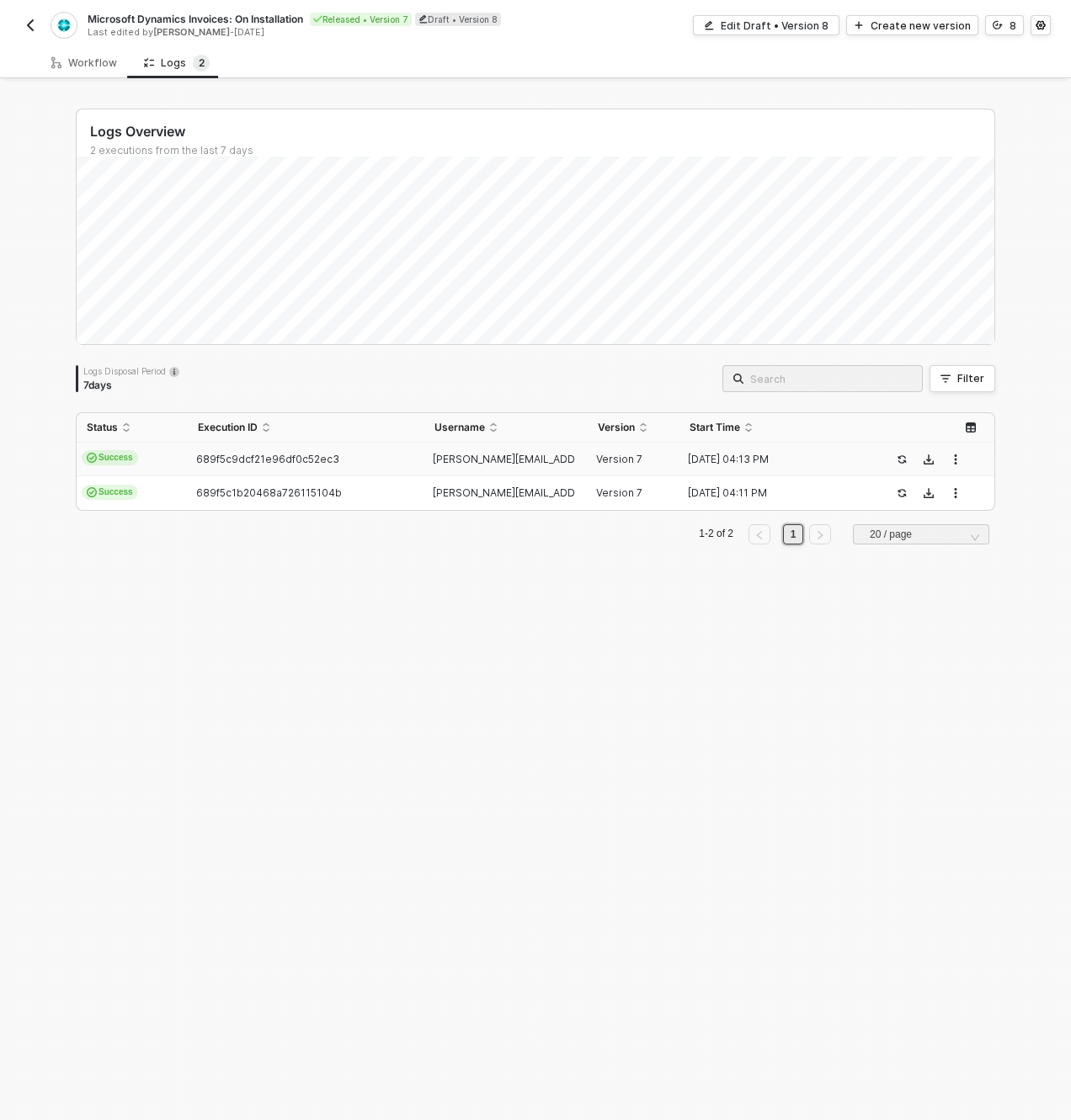
click at [171, 459] on td "Success" at bounding box center [133, 459] width 111 height 33
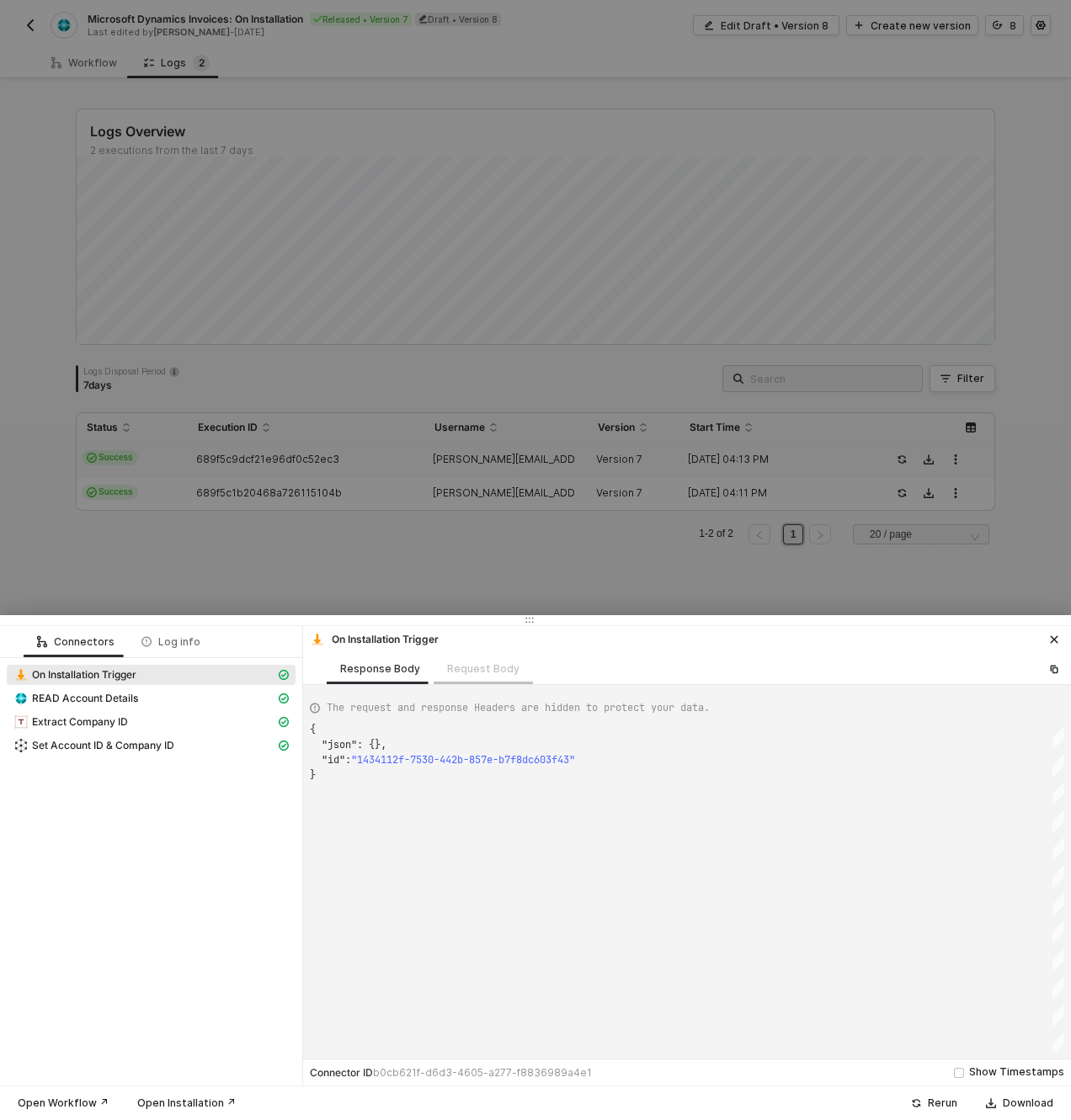
click at [508, 672] on div "Request Body" at bounding box center [483, 669] width 99 height 32
click at [104, 668] on span "On Installation Trigger" at bounding box center [84, 675] width 104 height 14
click at [117, 699] on span "READ Account Details" at bounding box center [84, 699] width 106 height 14
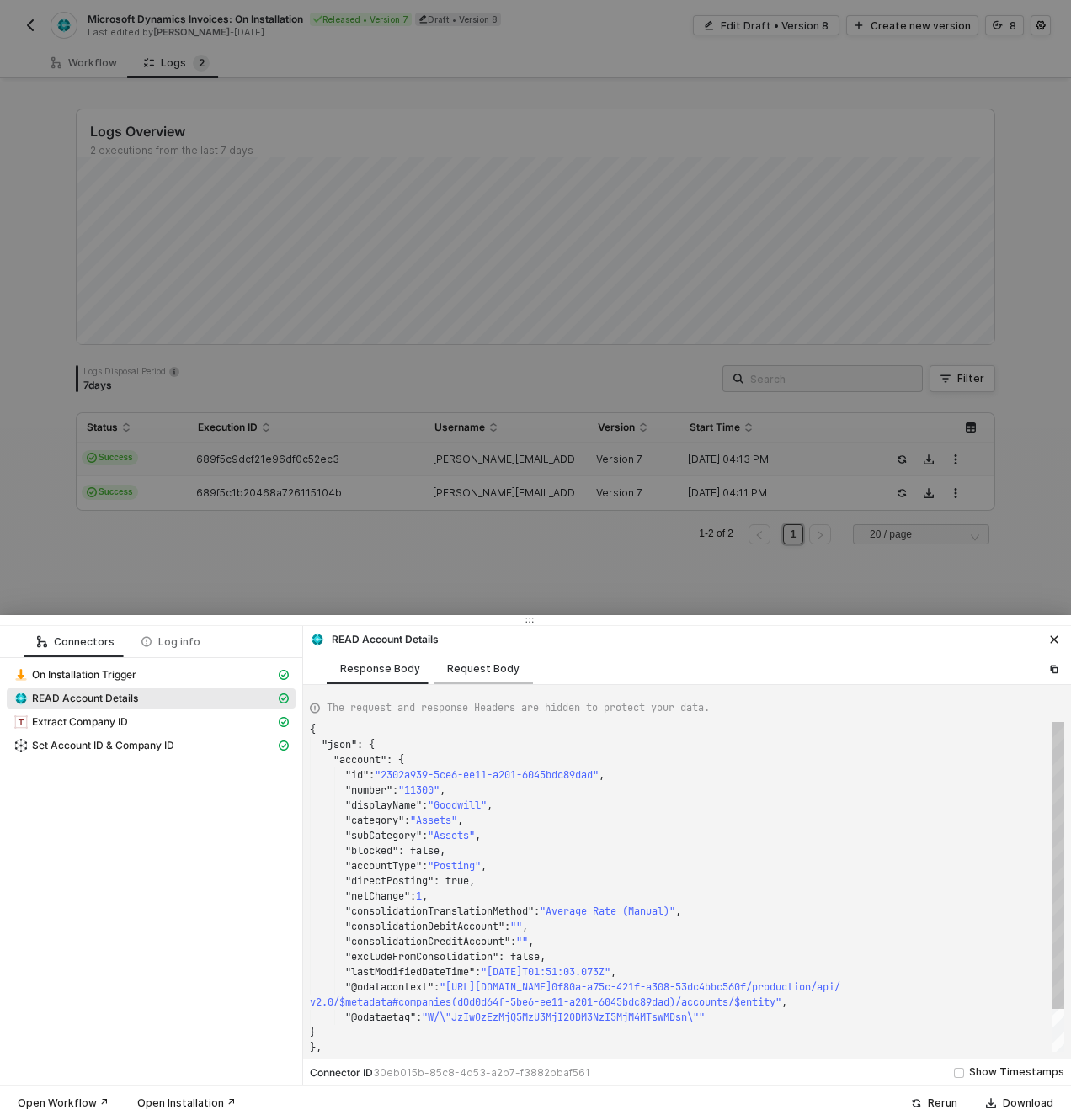
click at [473, 670] on div "Request Body" at bounding box center [484, 669] width 72 height 14
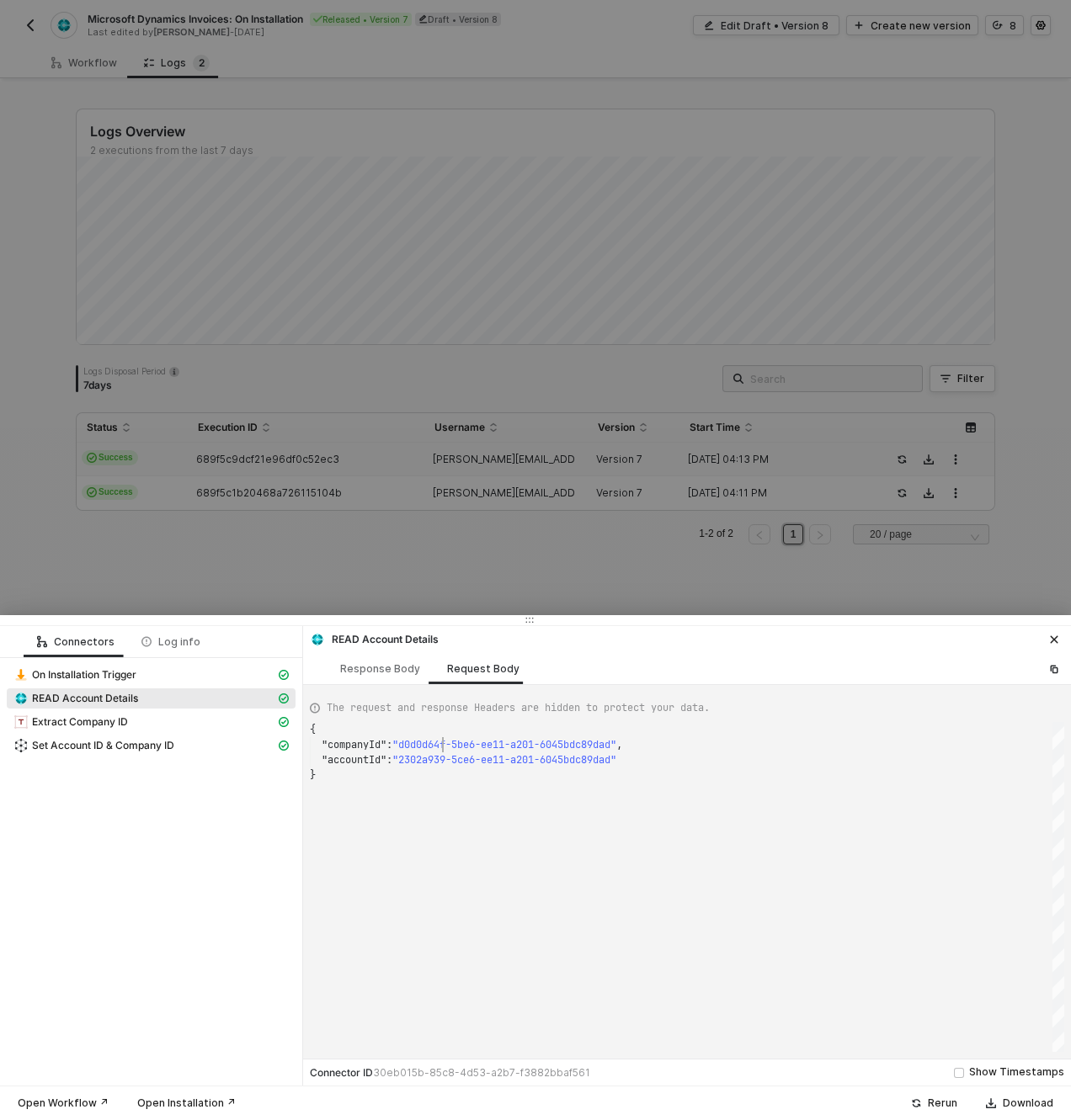
click at [445, 743] on span ""d0d0d64f-5be6-ee11-a201-6045bdc89dad"" at bounding box center [504, 744] width 224 height 14
click at [95, 698] on span "READ Account Details" at bounding box center [84, 699] width 106 height 14
click at [381, 666] on div "Response Body" at bounding box center [380, 669] width 80 height 14
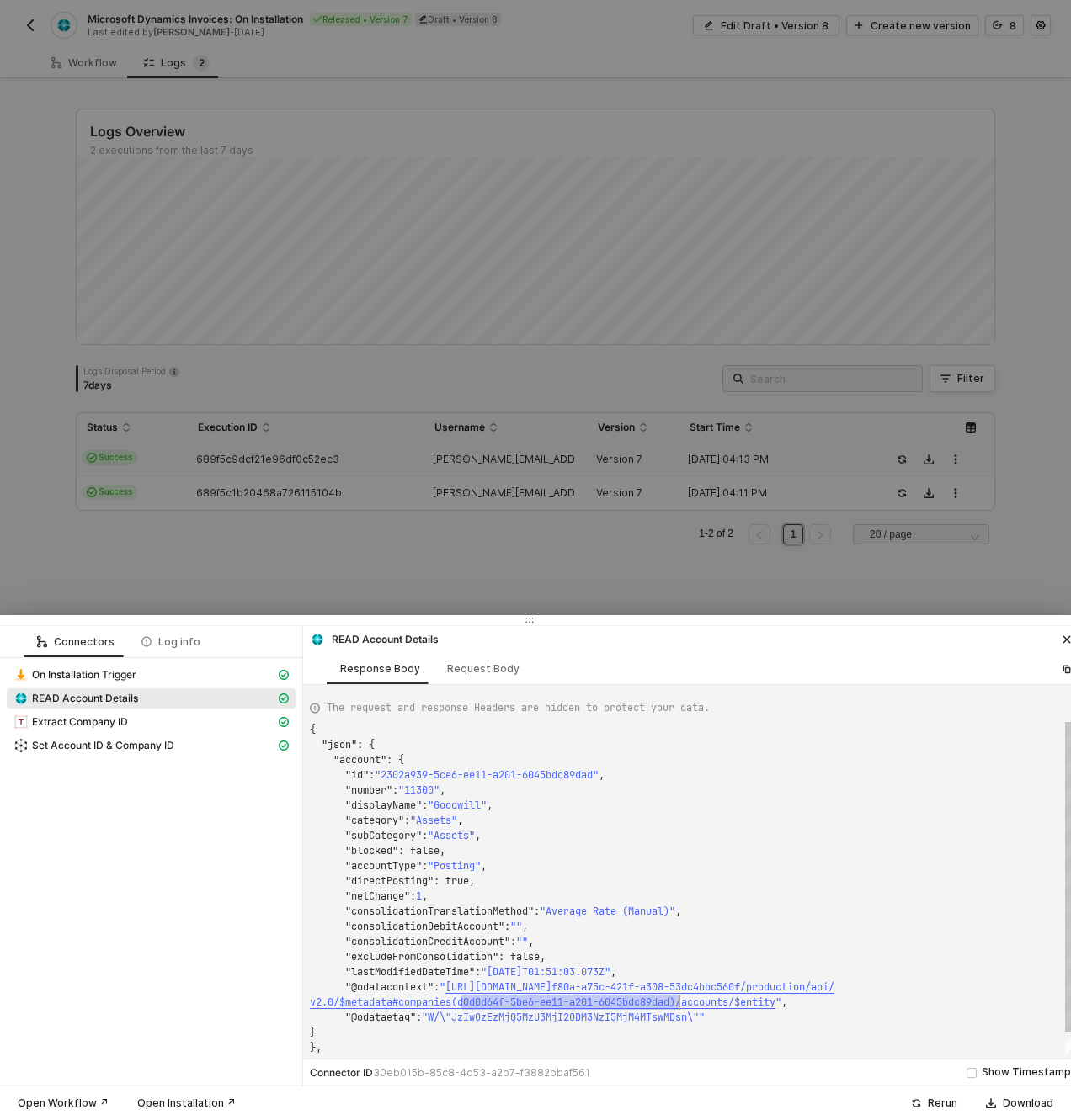
scroll to position [106, 369]
click at [484, 663] on div "Request Body" at bounding box center [484, 669] width 72 height 14
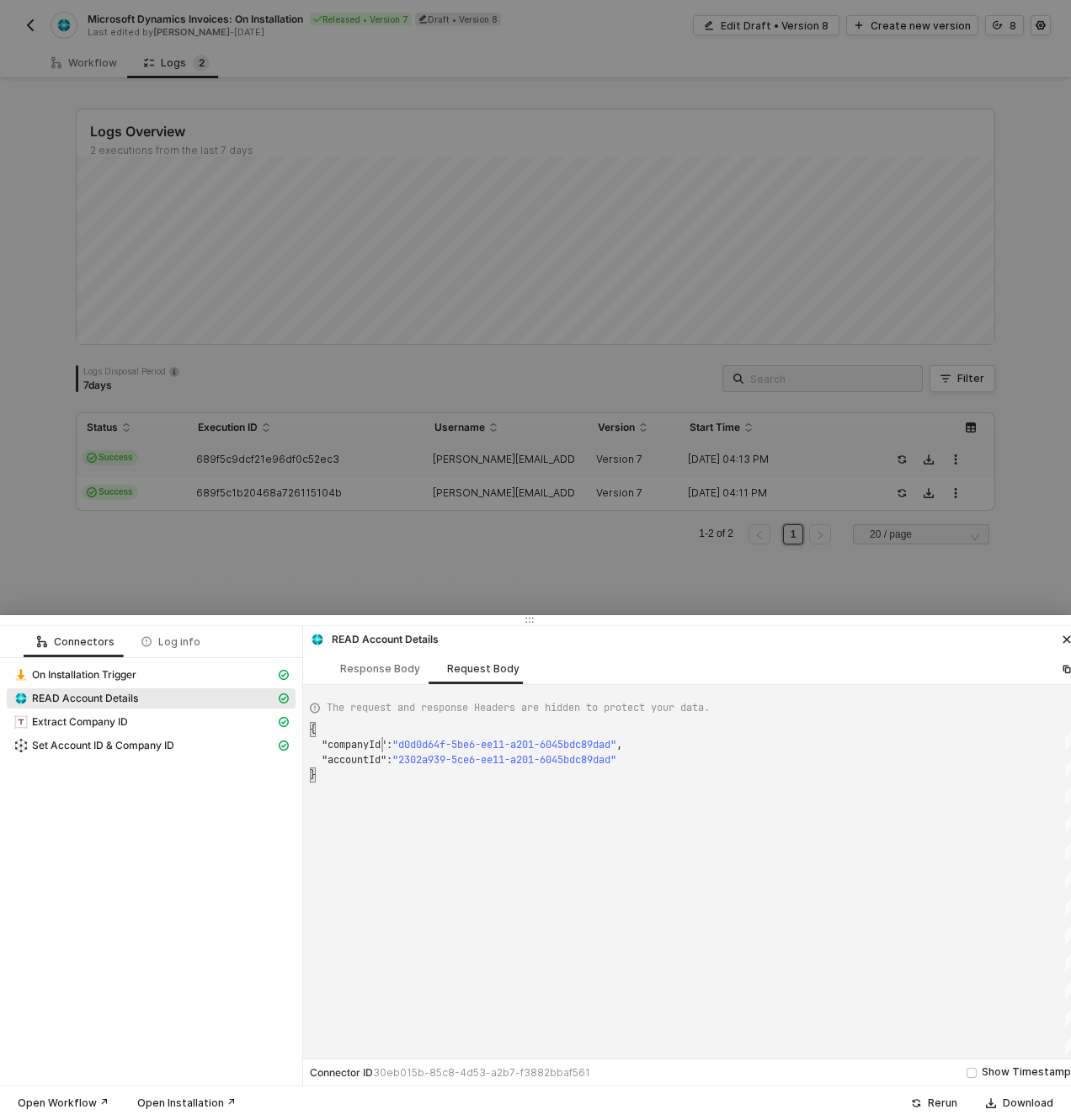
scroll to position [15, 72]
click at [385, 749] on span ""companyId"" at bounding box center [354, 744] width 65 height 14
click at [385, 755] on span ""accountId"" at bounding box center [354, 760] width 65 height 14
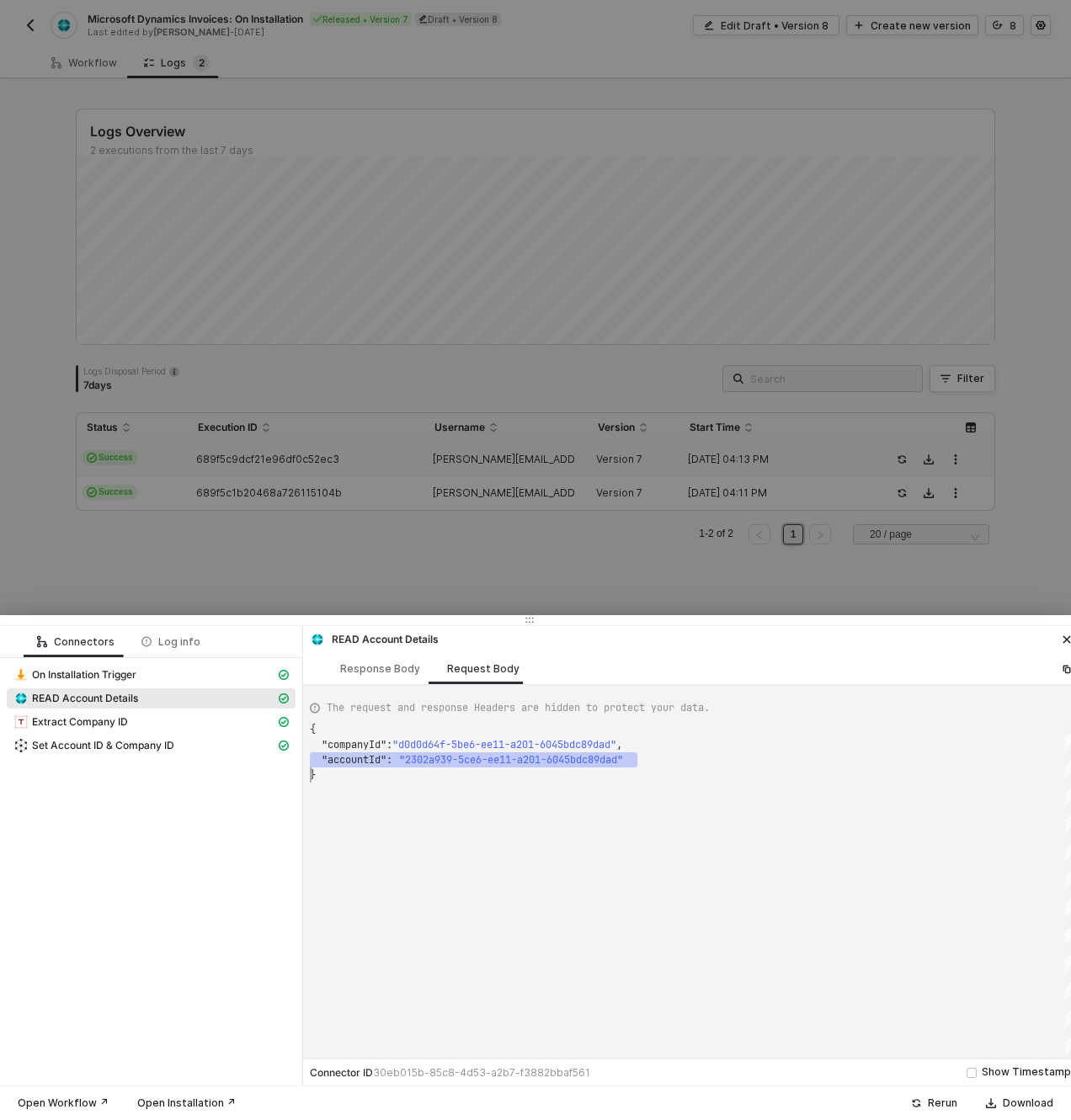
click at [385, 755] on span ""accountId"" at bounding box center [354, 760] width 65 height 14
click at [351, 663] on div "Response Body" at bounding box center [380, 669] width 80 height 14
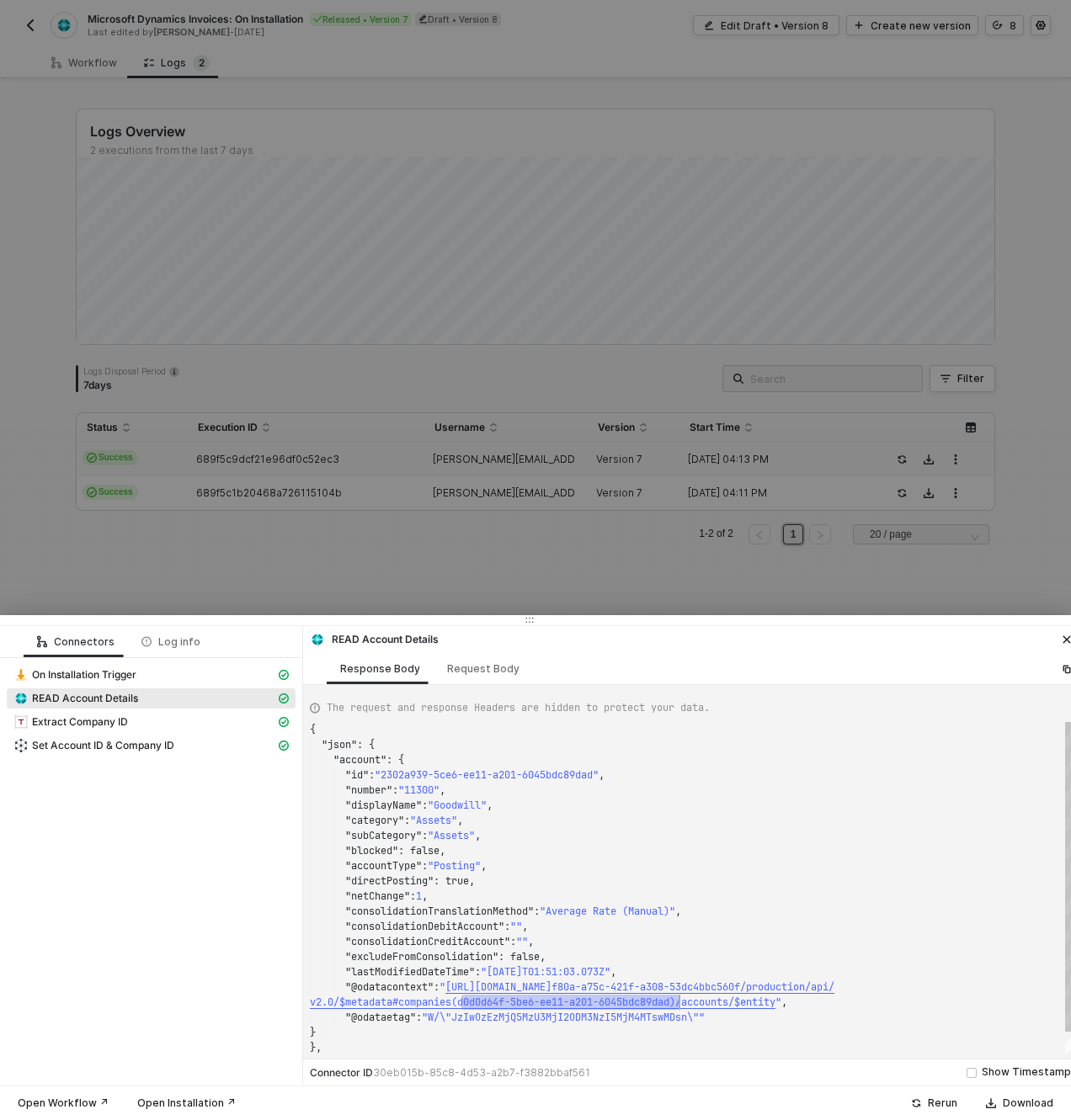
scroll to position [106, 369]
drag, startPoint x: 458, startPoint y: 1005, endPoint x: 677, endPoint y: 1006, distance: 219.0
click at [501, 669] on div "Request Body" at bounding box center [484, 669] width 72 height 14
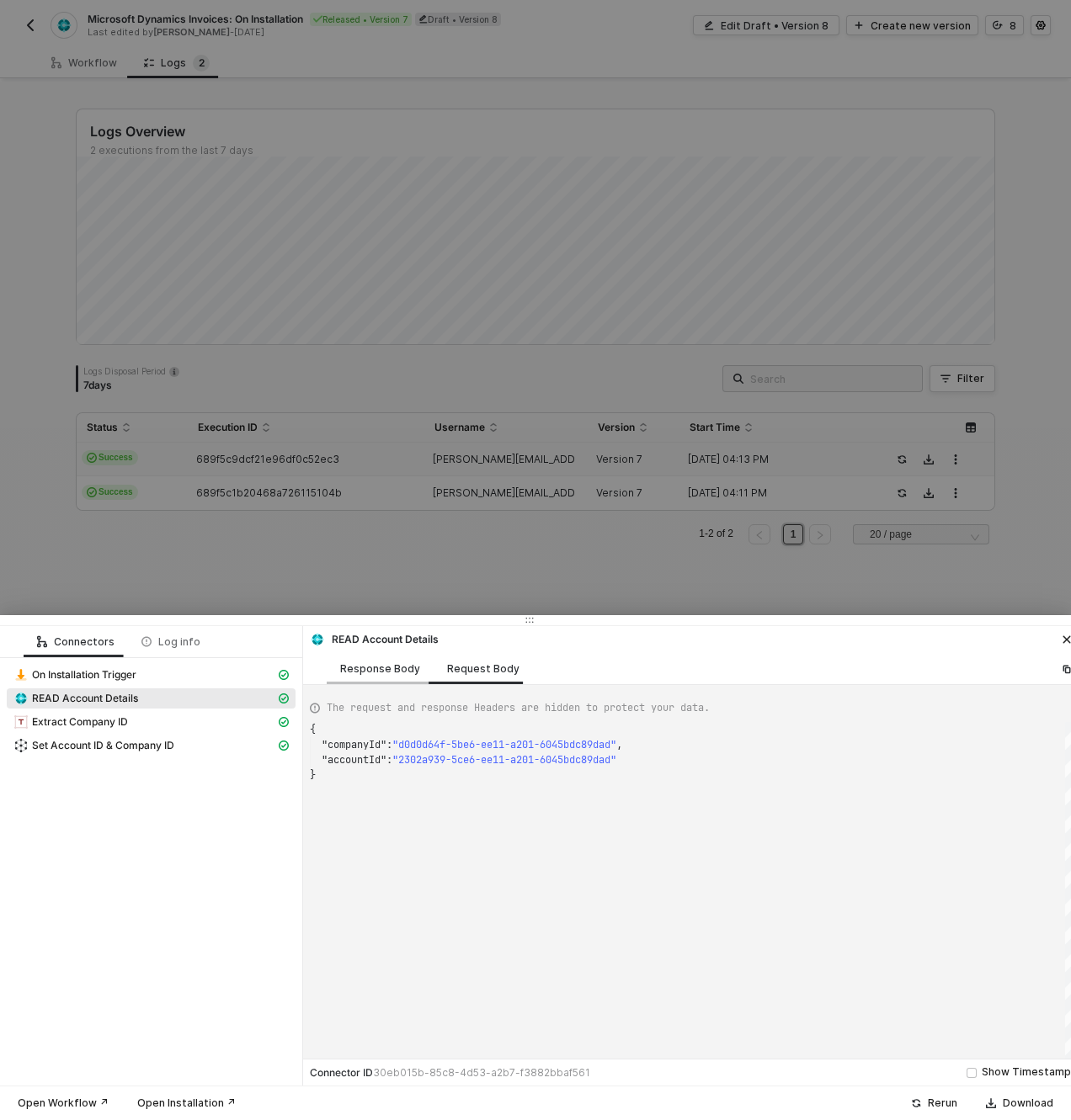
click at [342, 663] on div "Response Body" at bounding box center [380, 669] width 80 height 14
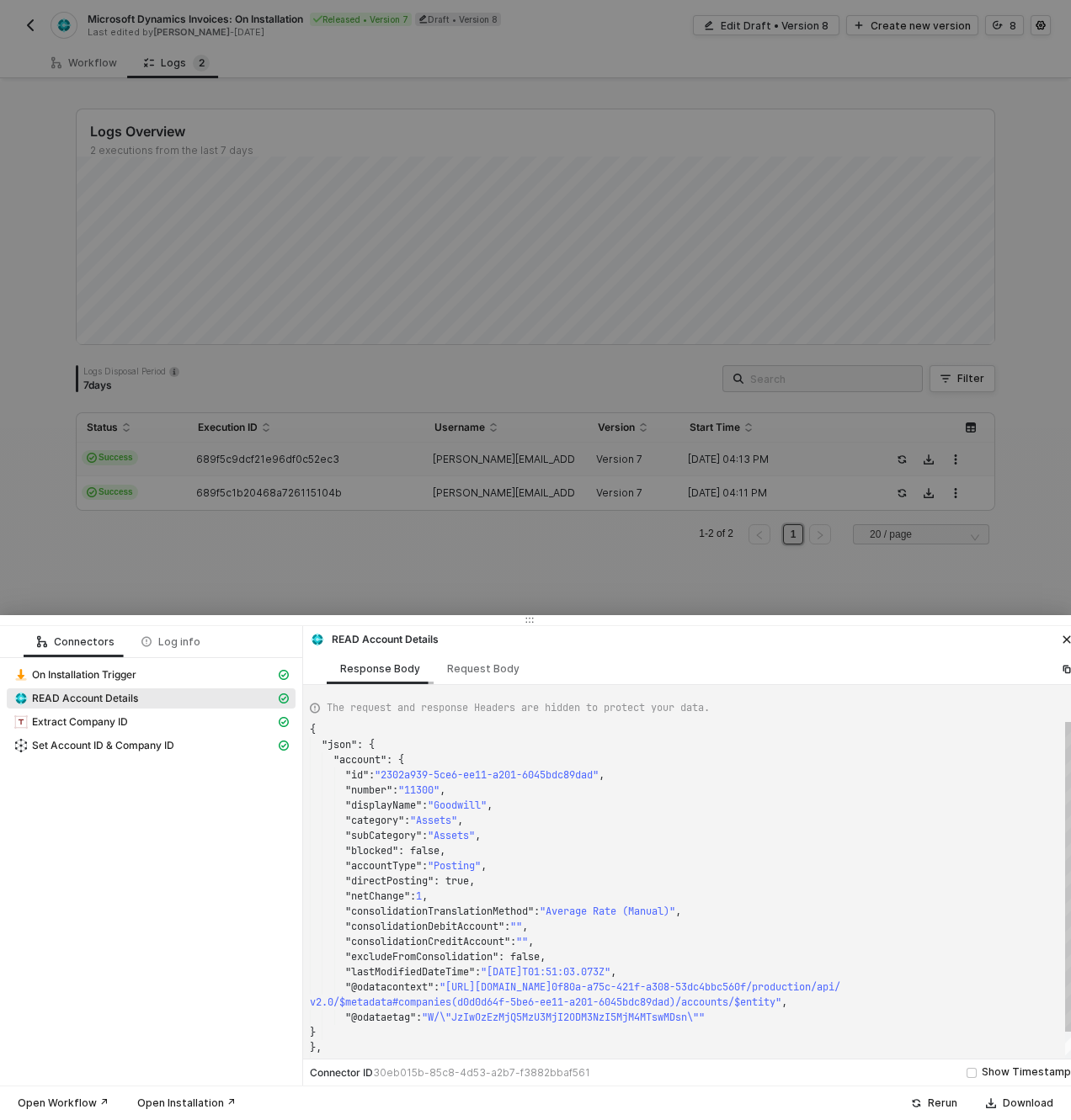
scroll to position [151, 0]
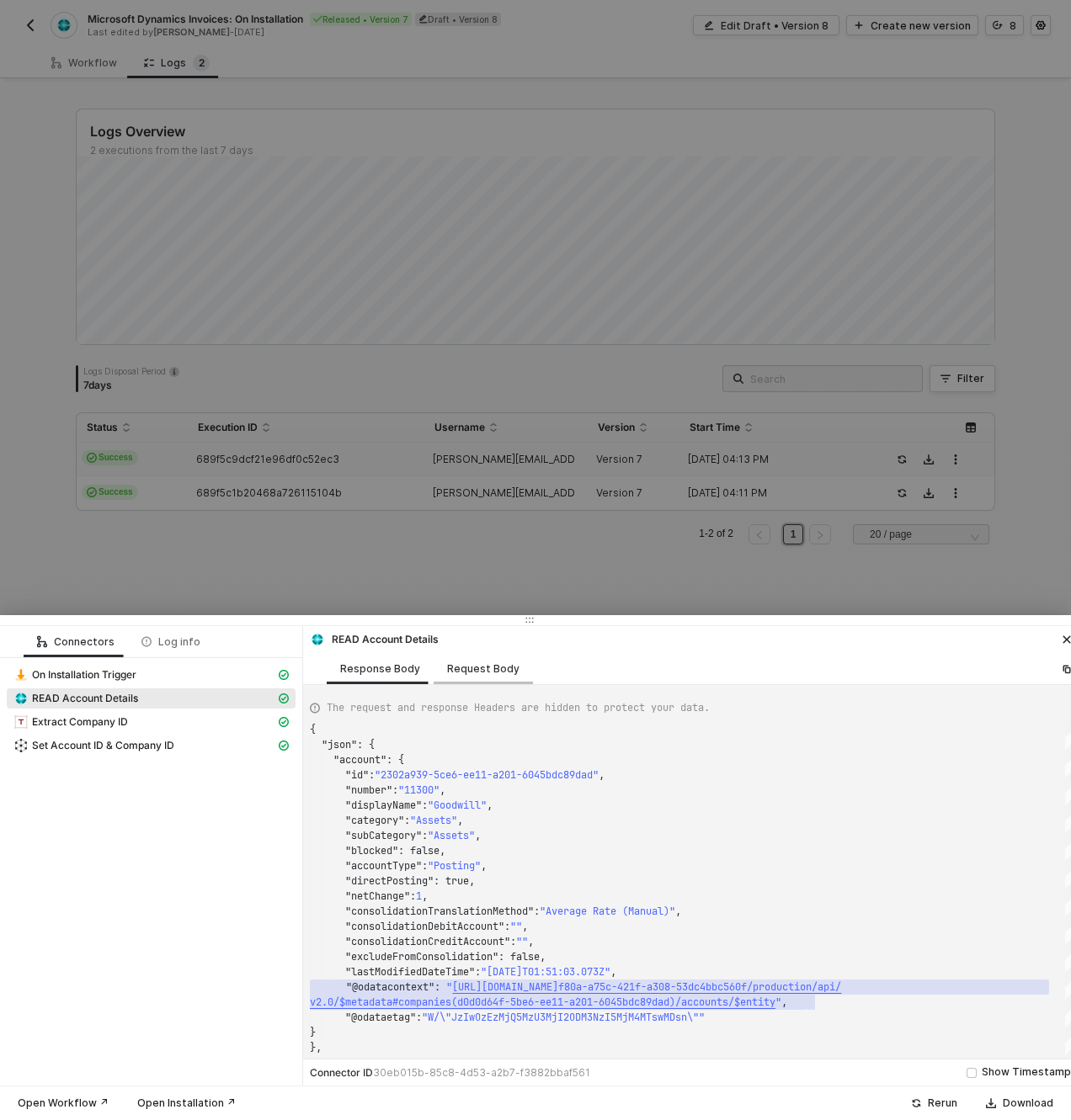
click at [468, 664] on div "Request Body" at bounding box center [484, 669] width 72 height 14
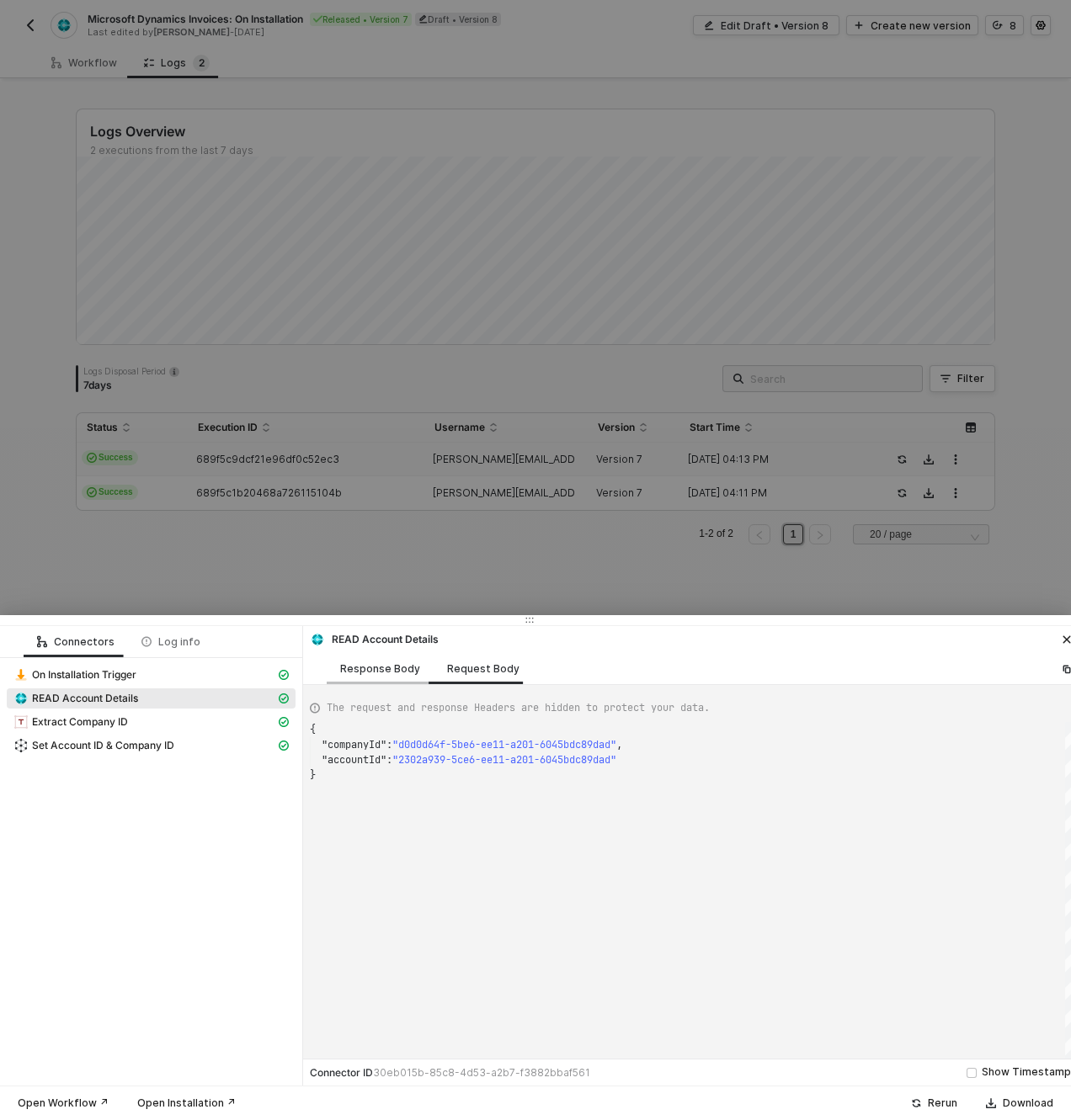
click at [390, 663] on div "Response Body" at bounding box center [380, 669] width 80 height 14
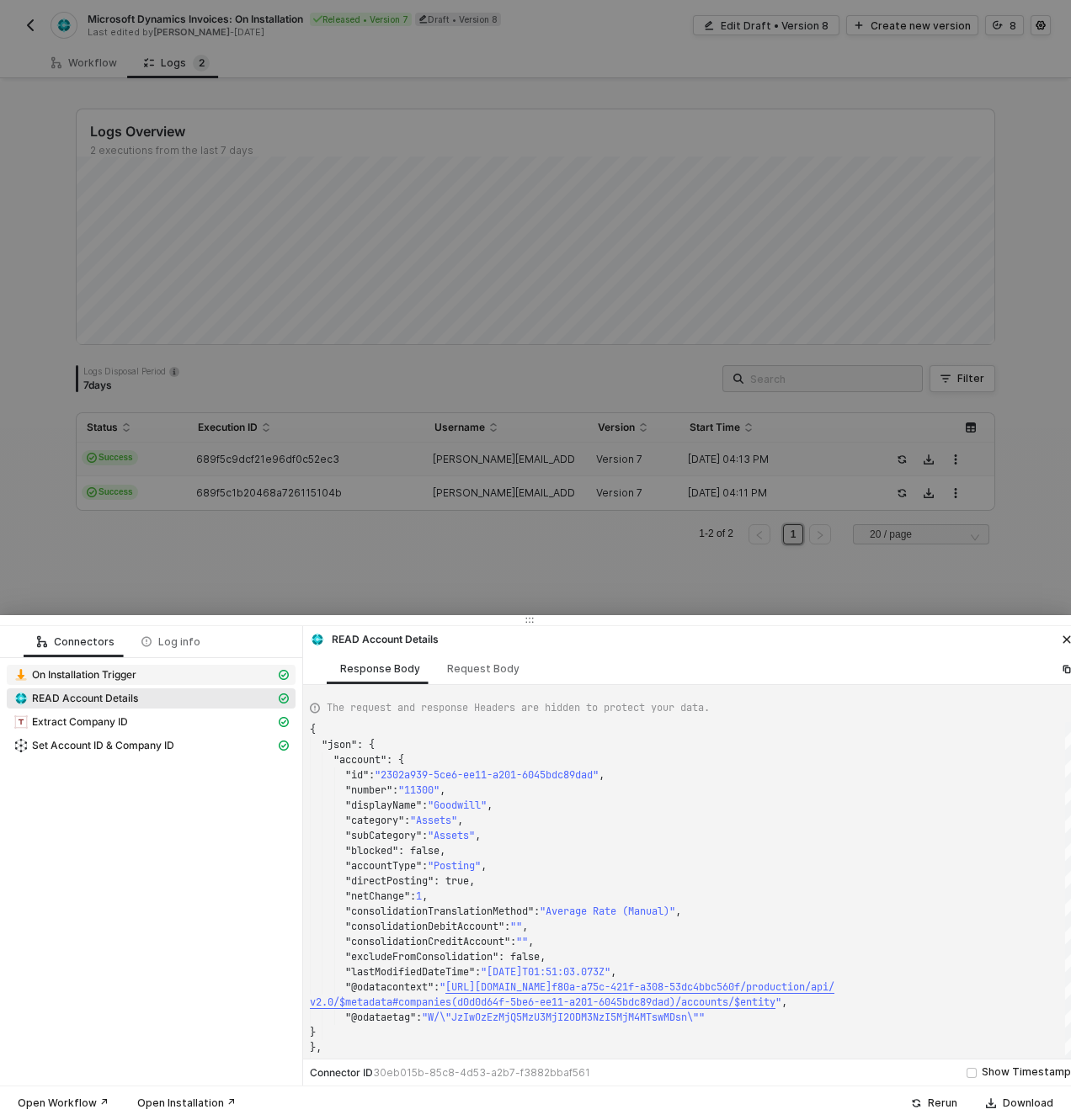
click at [46, 669] on span "On Installation Trigger" at bounding box center [84, 675] width 104 height 14
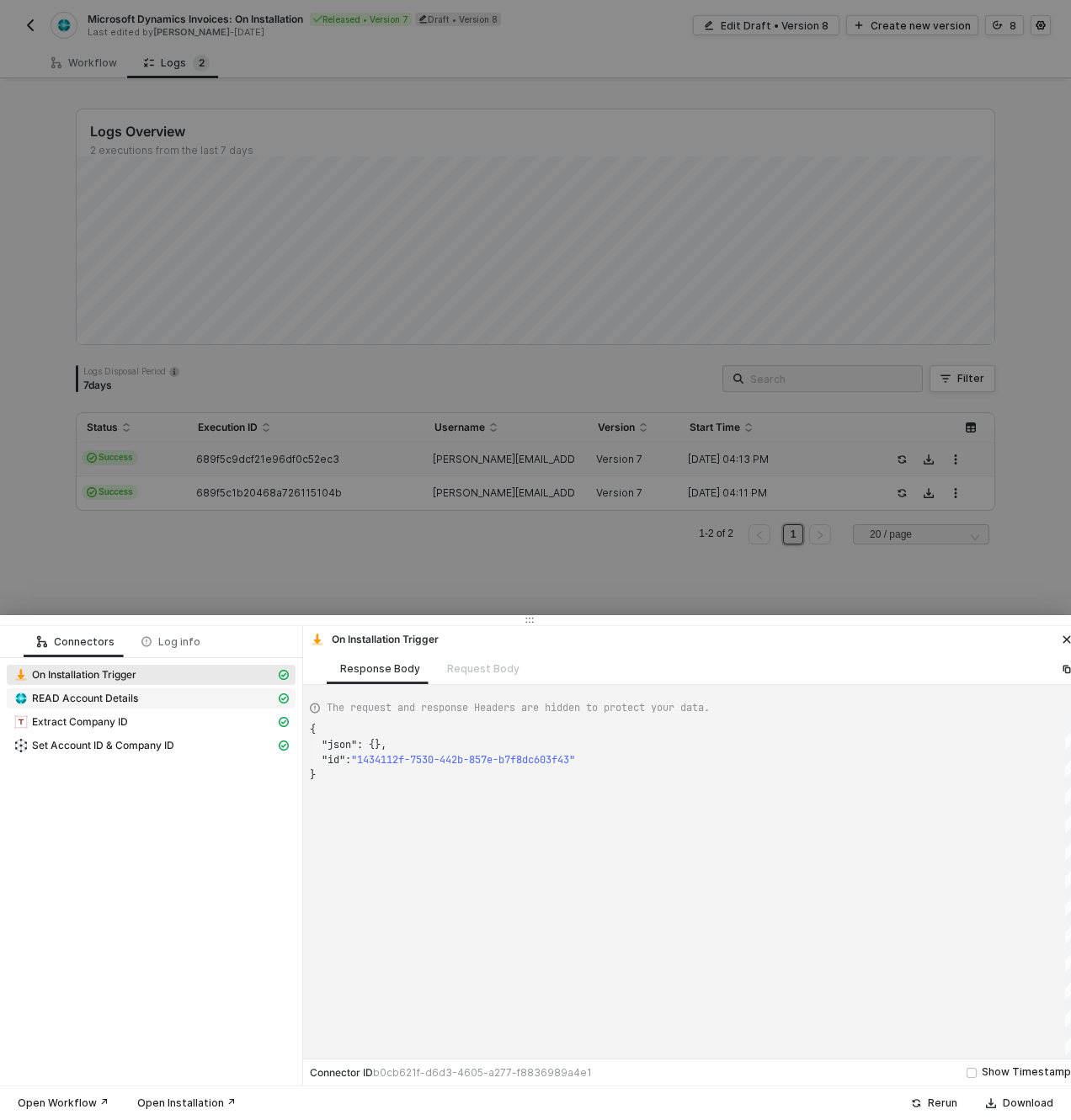
click at [141, 702] on div "READ Account Details" at bounding box center [145, 699] width 262 height 15
type textarea "{ "json": { "account": { "id": "2302a939-5ce6-ee11-a201-6045bdc89dad", "number"…"
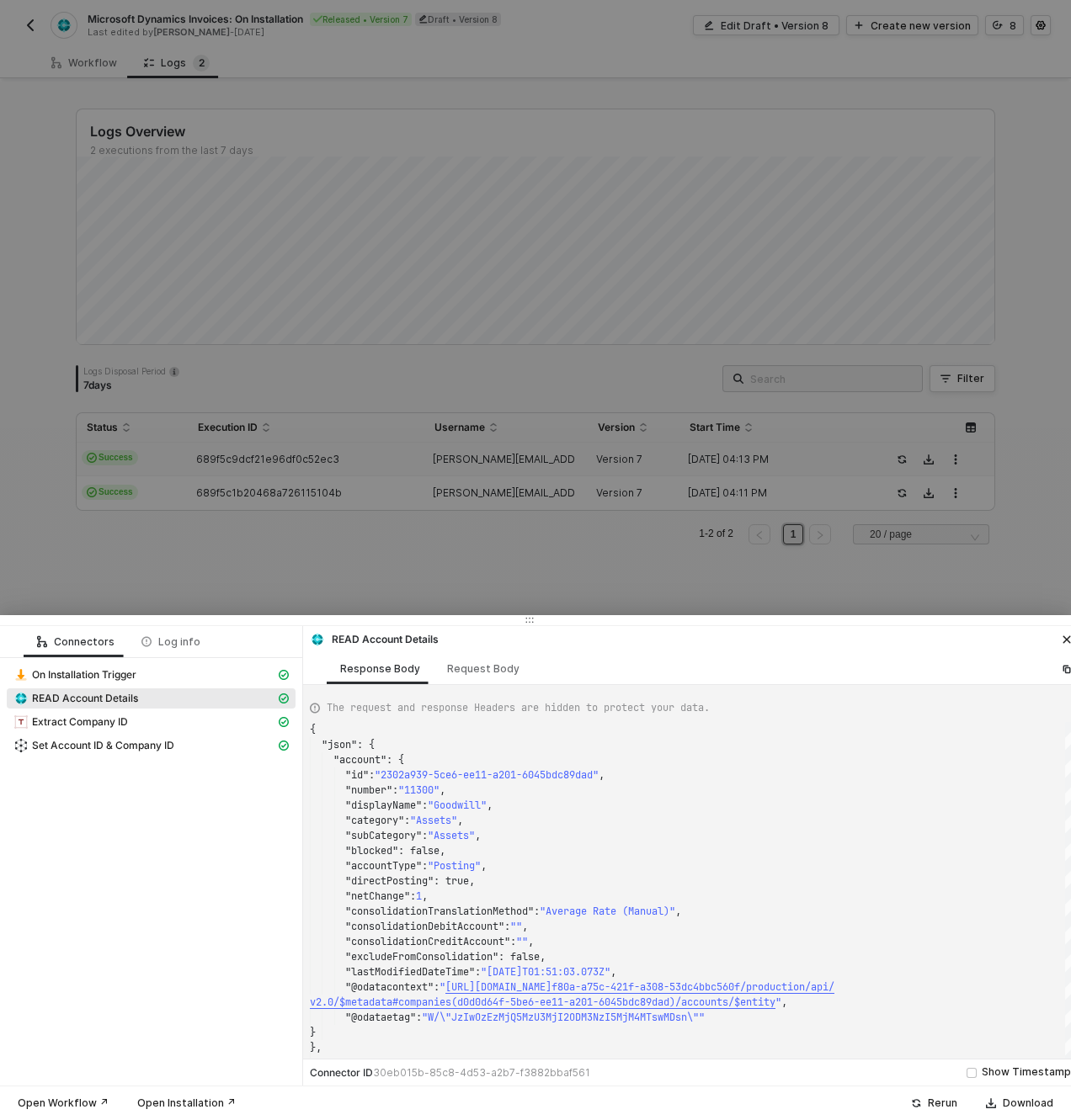
click at [180, 582] on div at bounding box center [536, 560] width 1071 height 1120
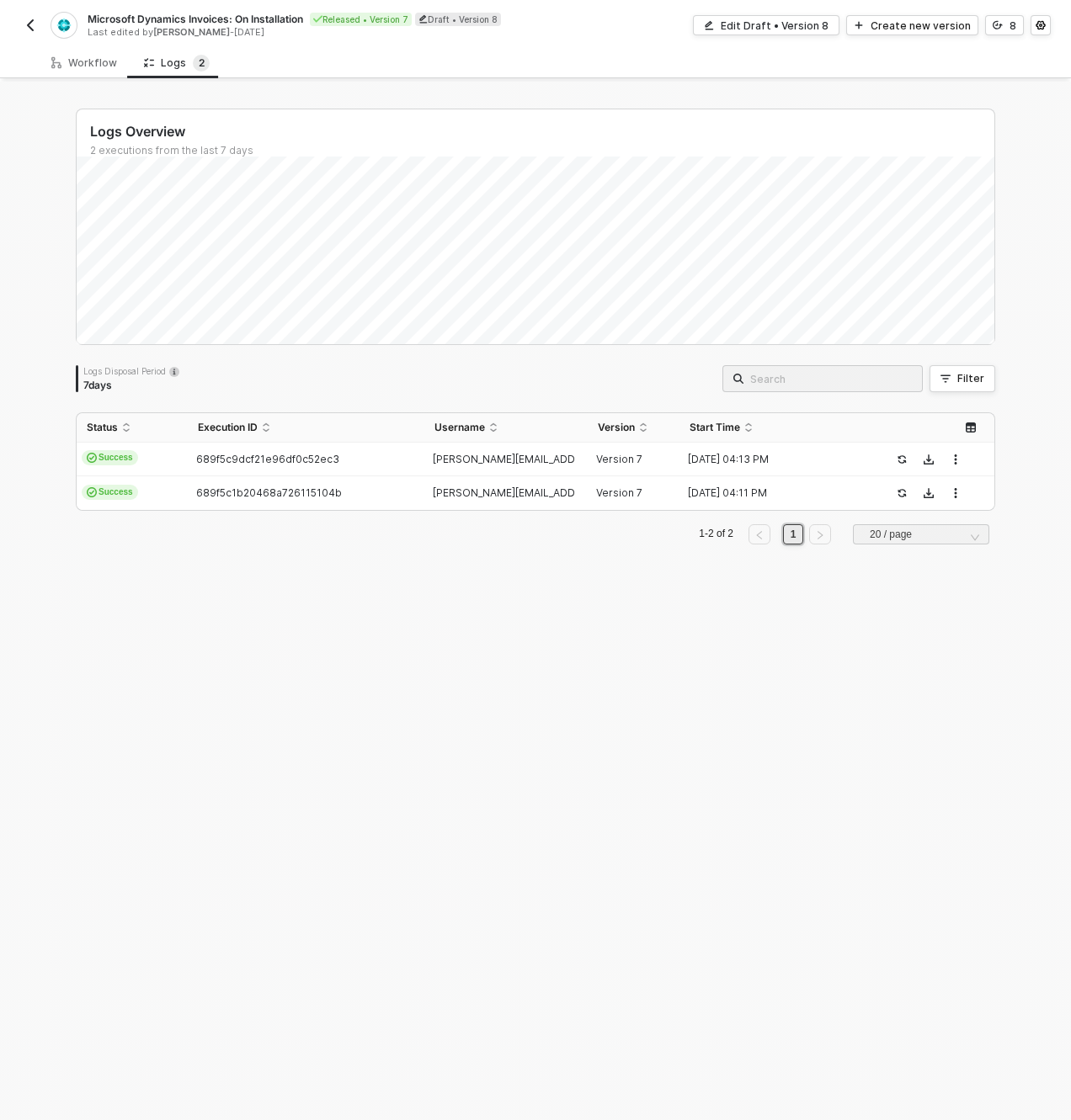
click at [22, 23] on button "button" at bounding box center [31, 25] width 20 height 20
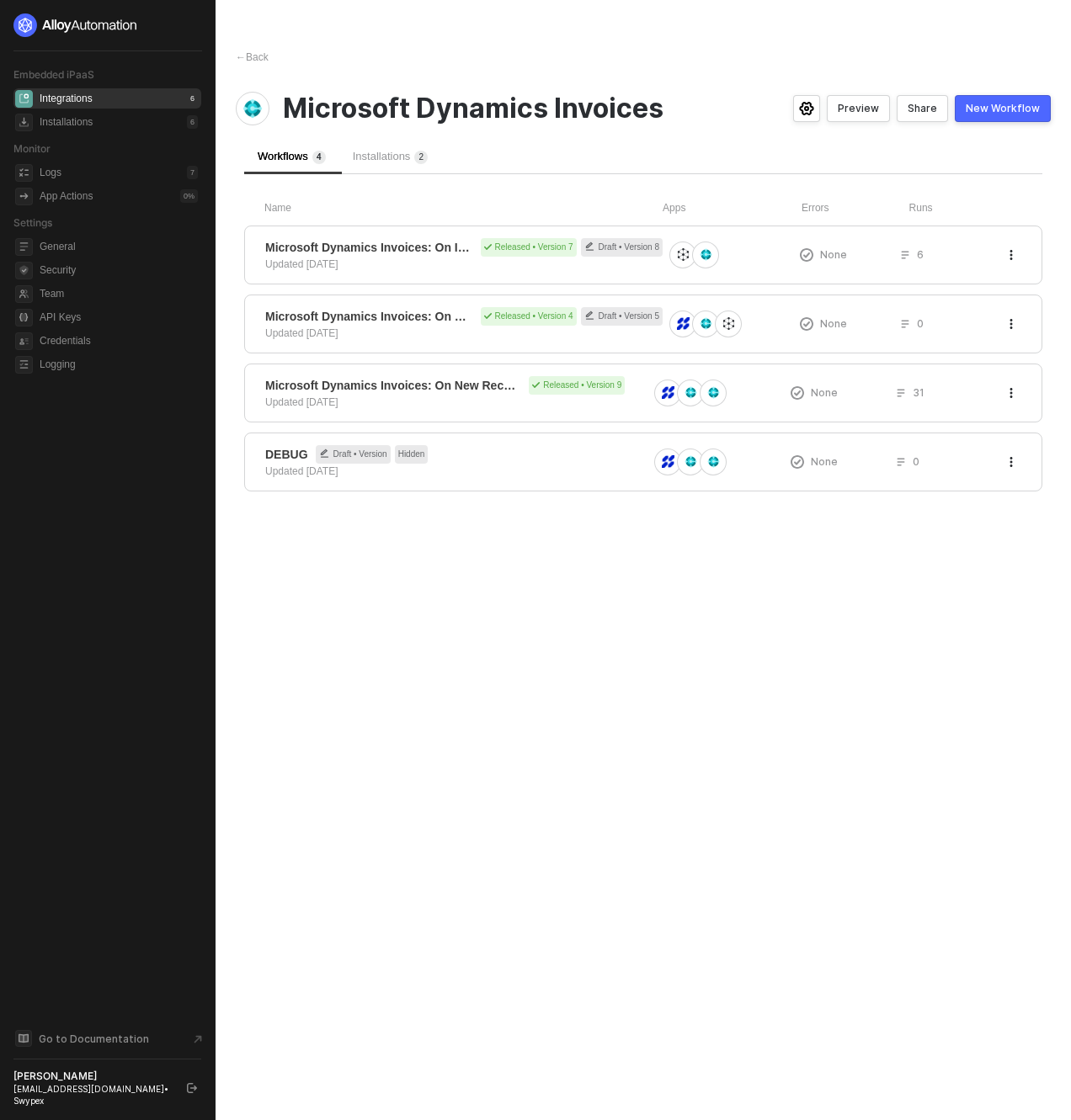
click at [999, 109] on div "New Workflow" at bounding box center [1002, 109] width 74 height 14
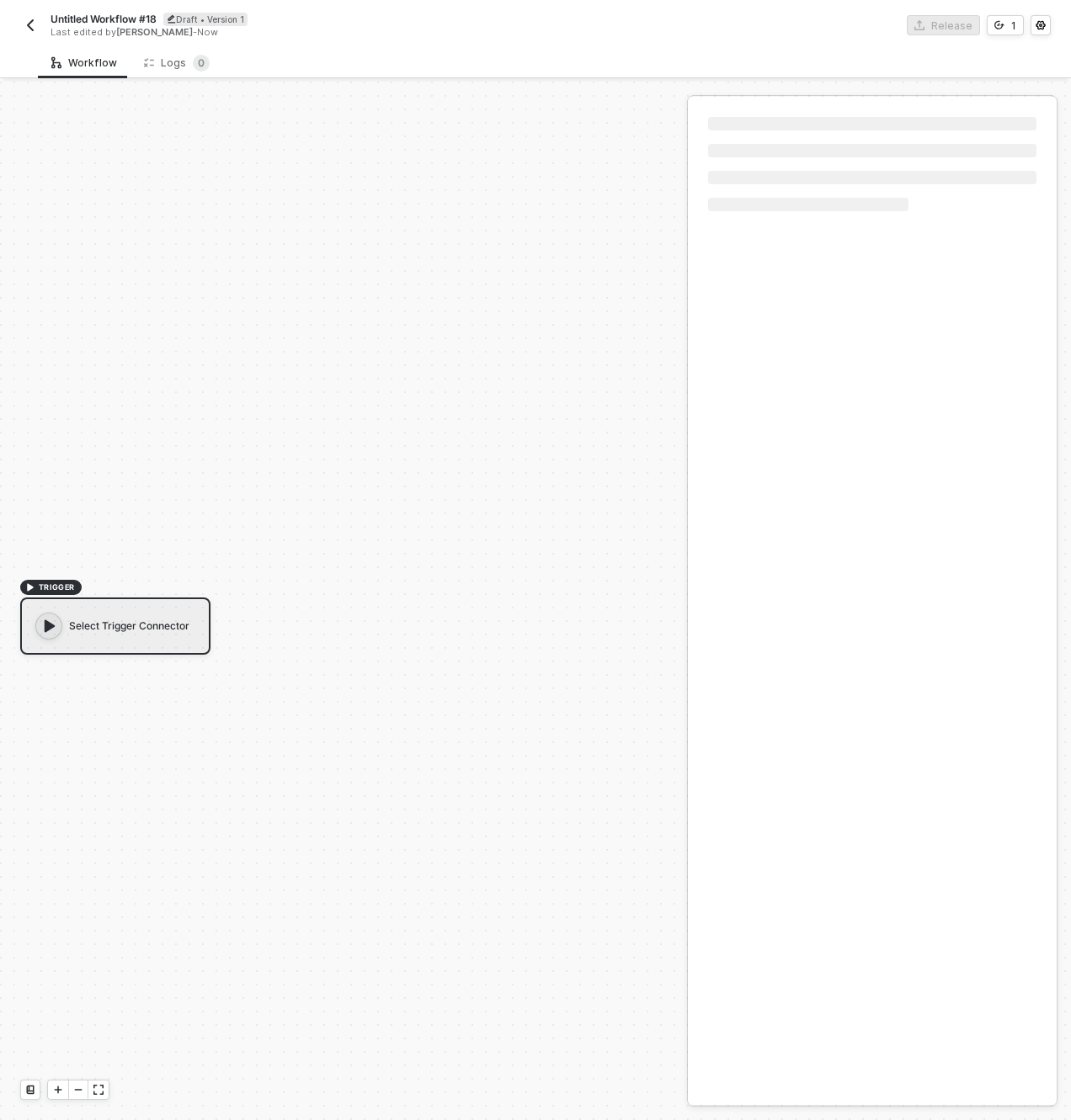
scroll to position [32, 0]
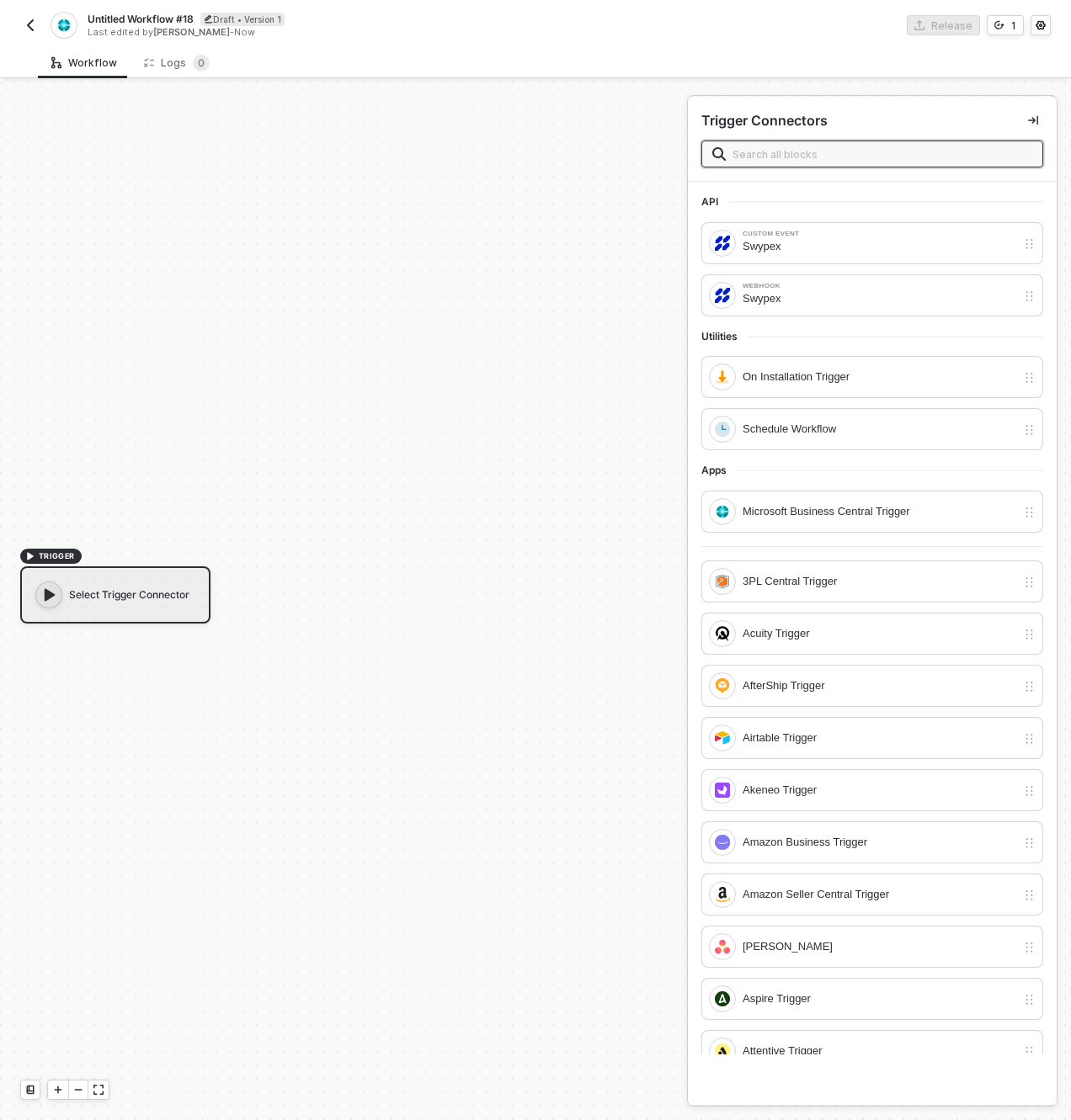
click at [36, 27] on img "button" at bounding box center [30, 25] width 14 height 14
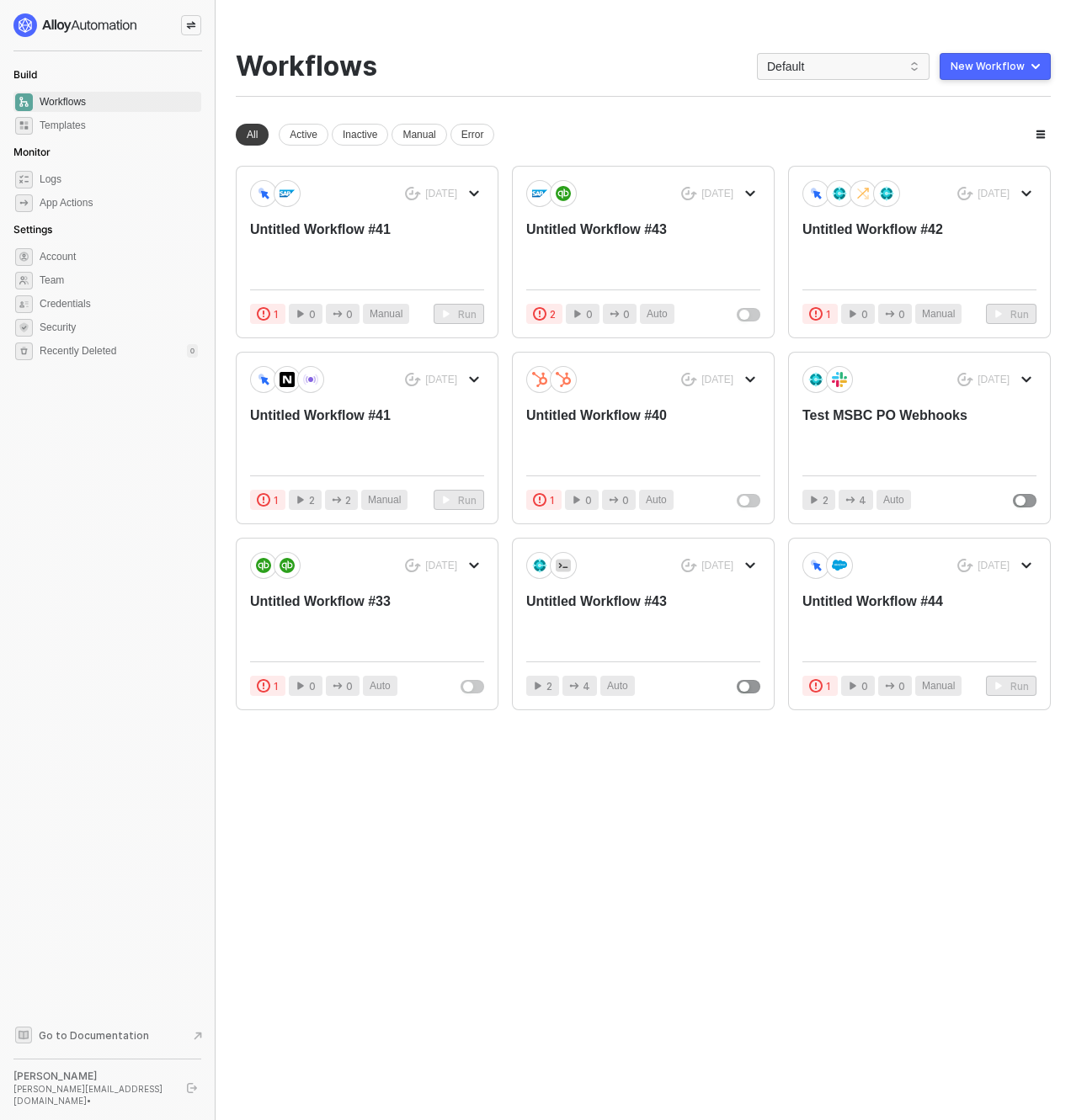
click at [975, 62] on div "New Workflow" at bounding box center [987, 66] width 74 height 14
click at [973, 129] on div "Start From Scratch" at bounding box center [948, 134] width 85 height 16
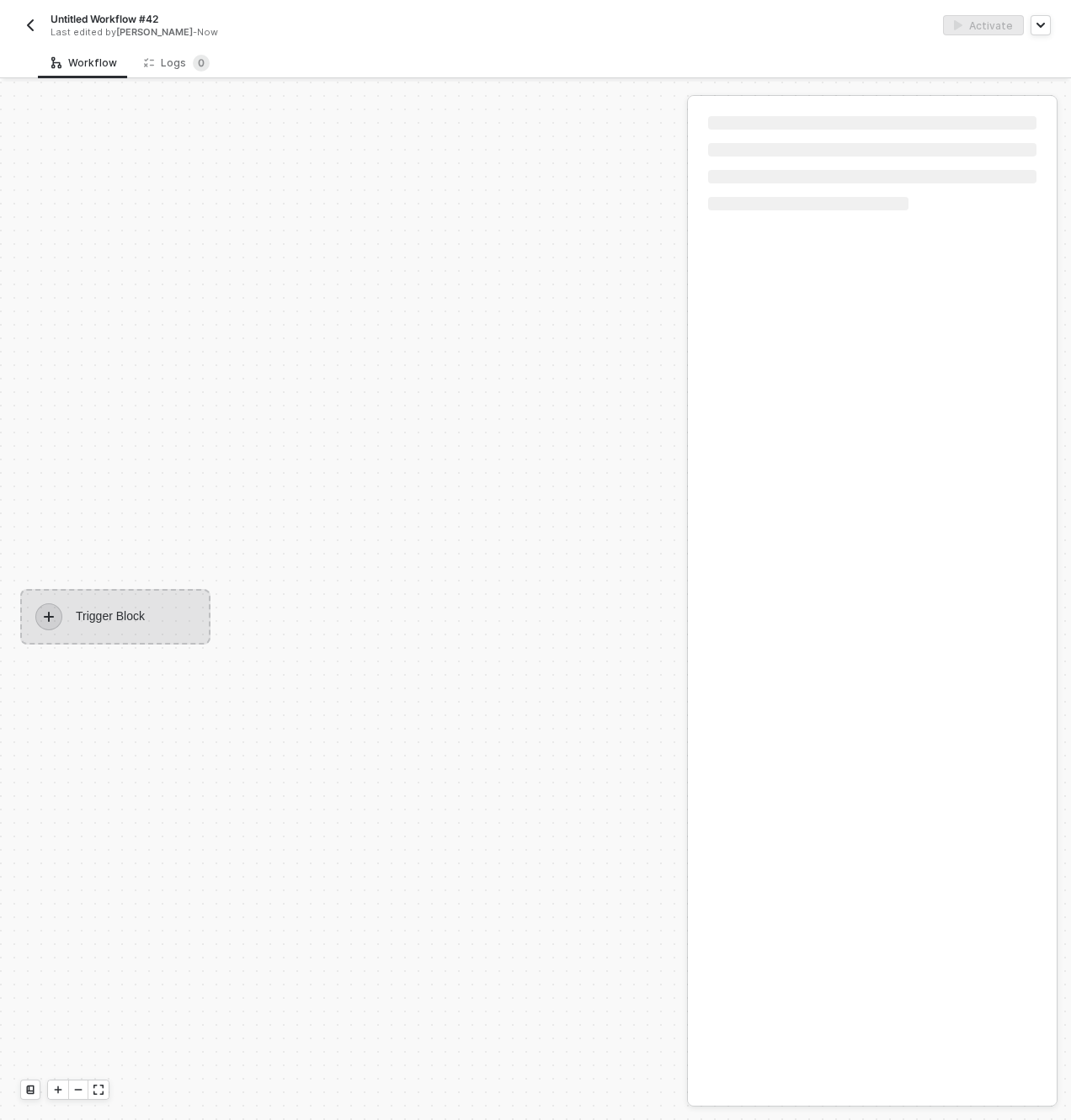
scroll to position [32, 0]
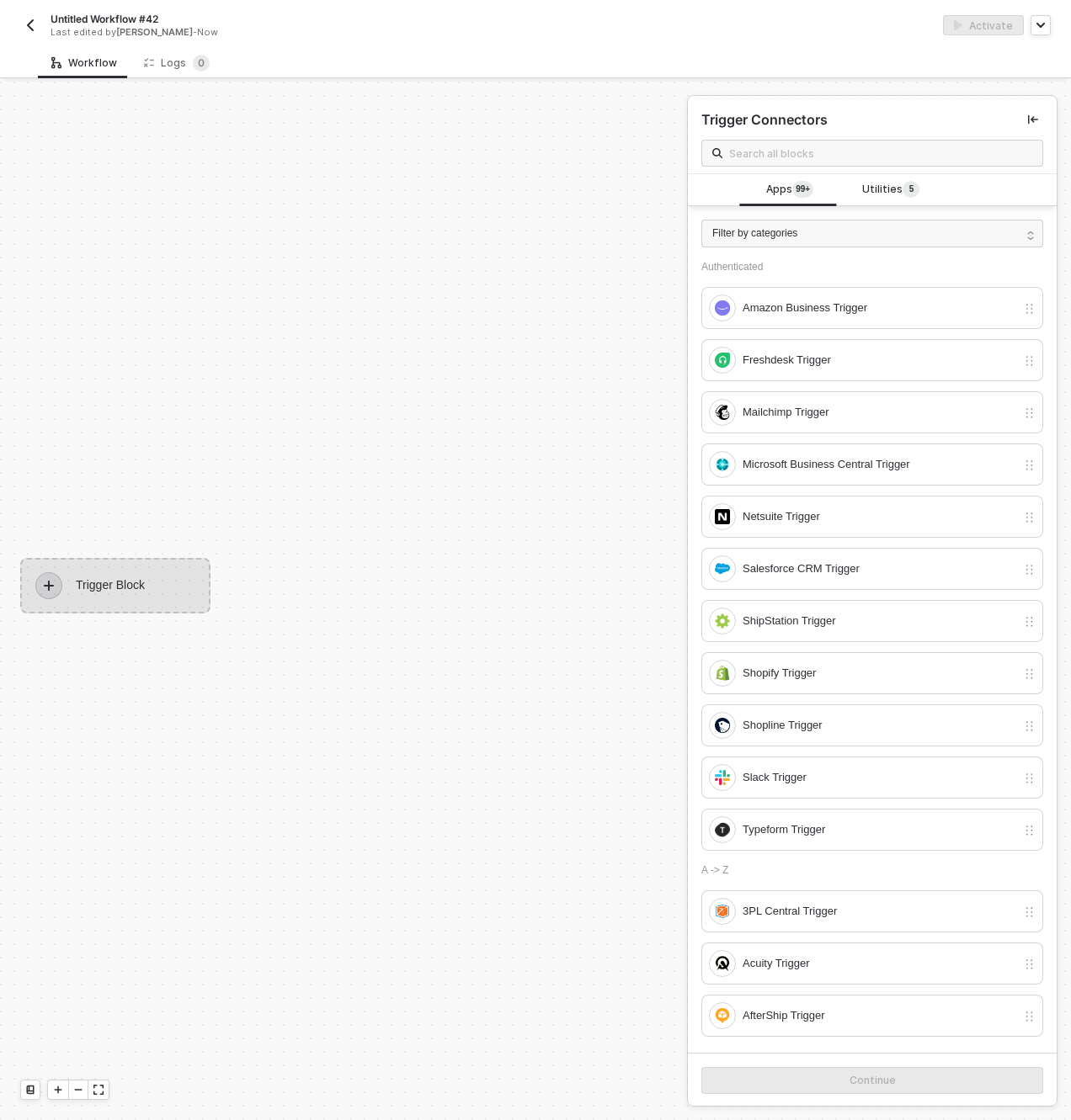
click at [903, 167] on div "Trigger Connectors" at bounding box center [871, 135] width 368 height 78
click at [895, 181] on span "Utilities 5" at bounding box center [891, 190] width 58 height 19
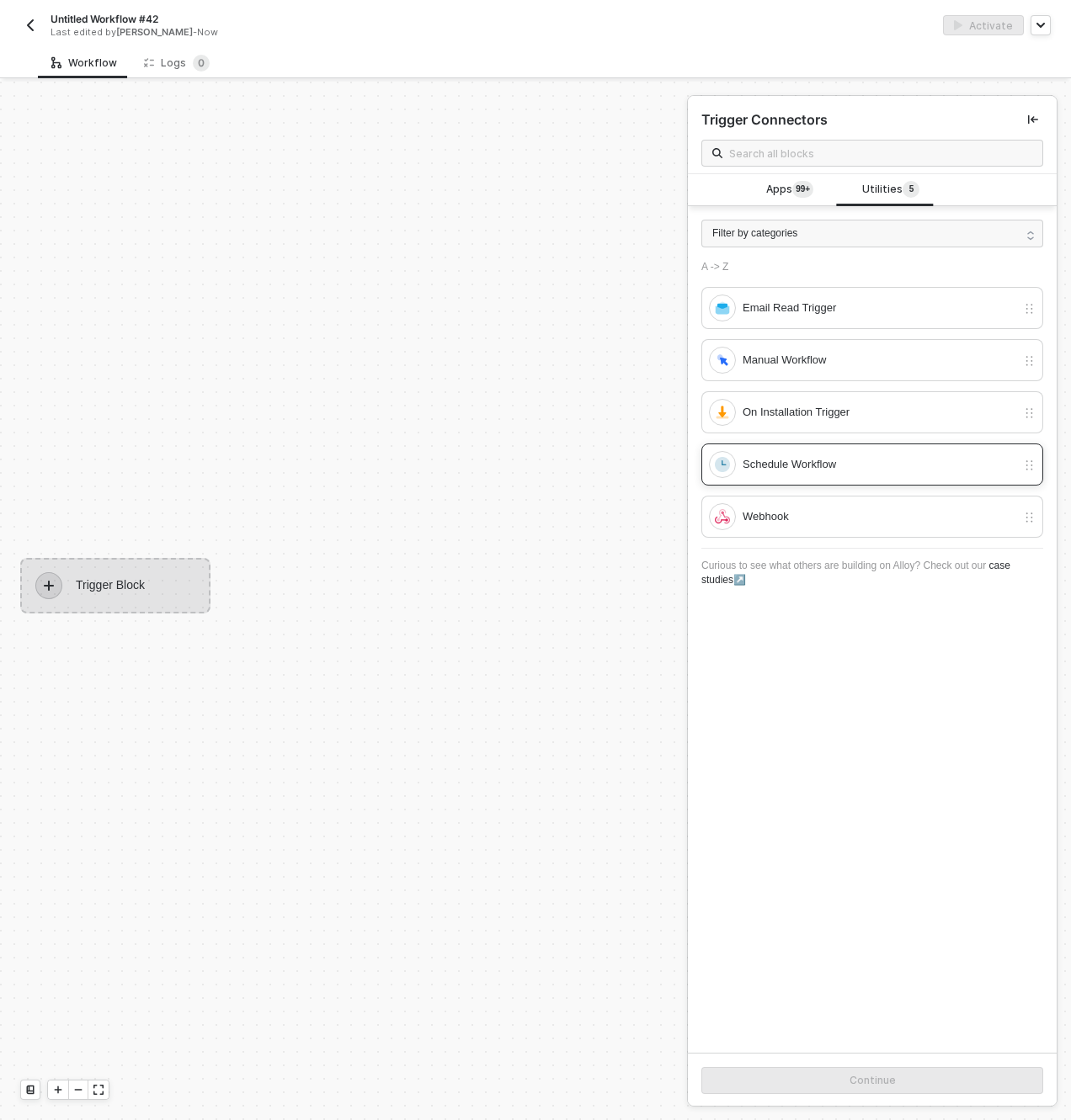
click at [832, 467] on div "Schedule Workflow" at bounding box center [879, 465] width 274 height 19
click at [893, 1068] on button "Continue" at bounding box center [872, 1080] width 342 height 27
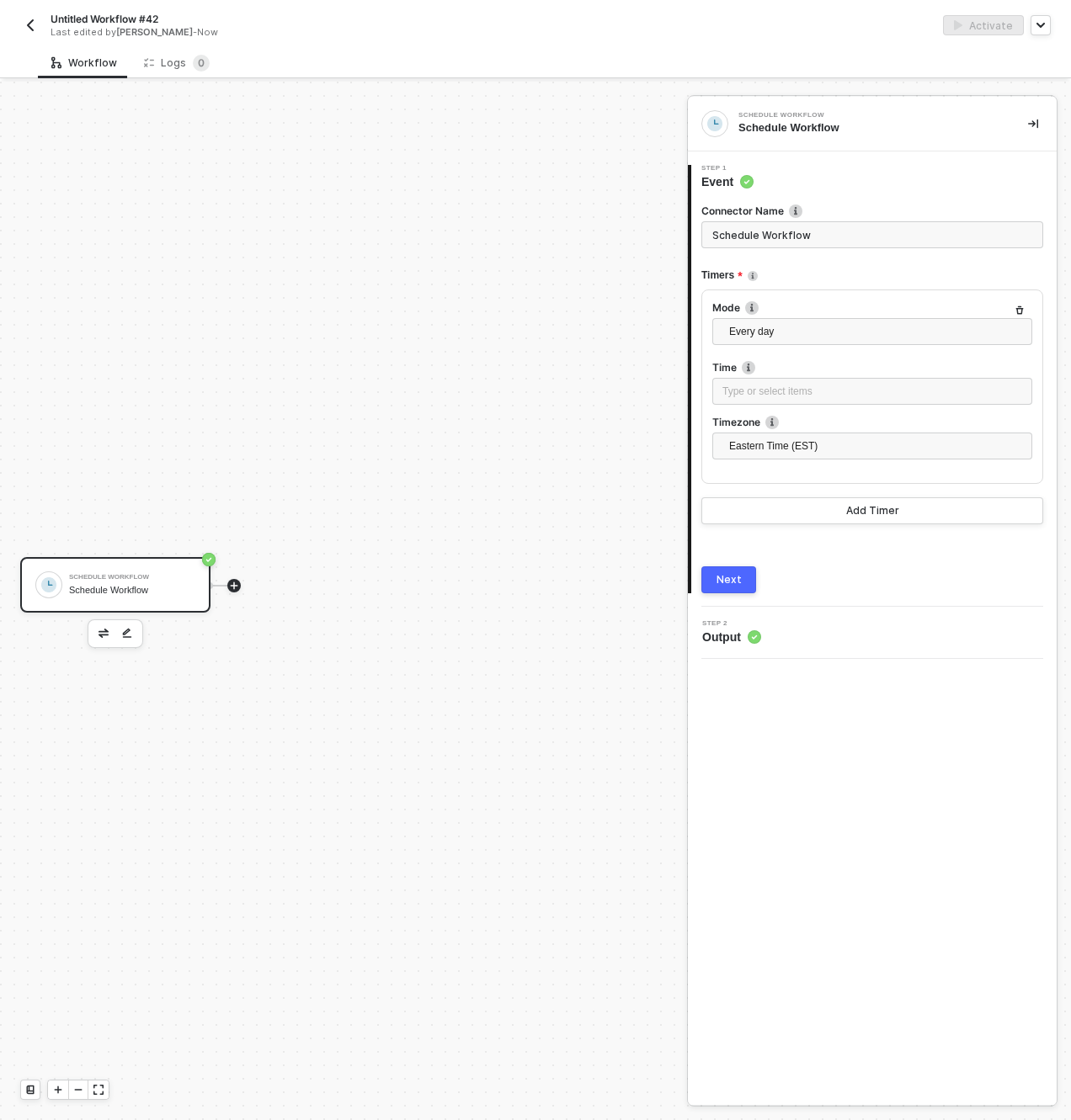
click at [234, 585] on icon "icon-play" at bounding box center [235, 586] width 7 height 7
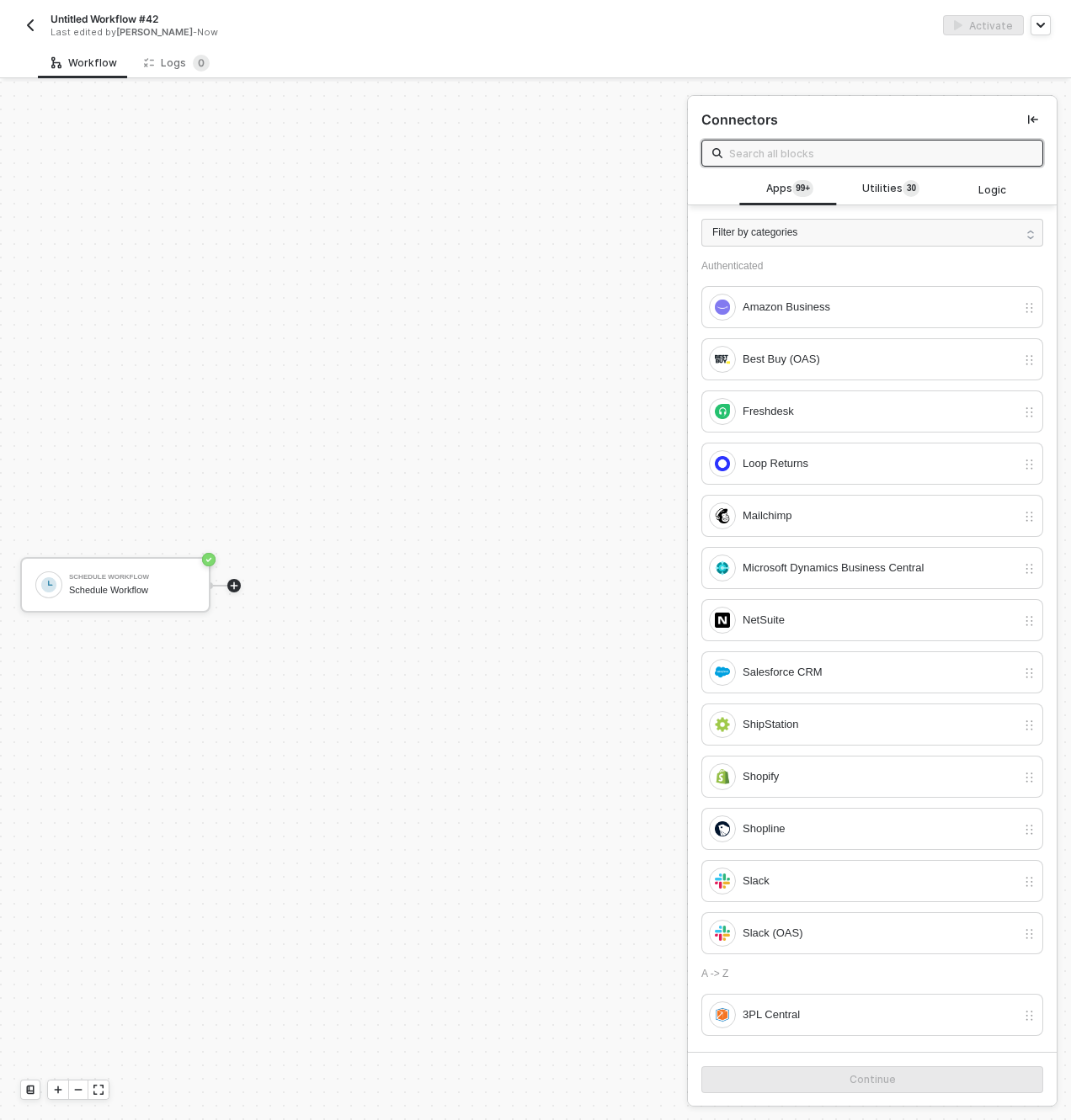
click at [810, 161] on input "text" at bounding box center [880, 153] width 303 height 19
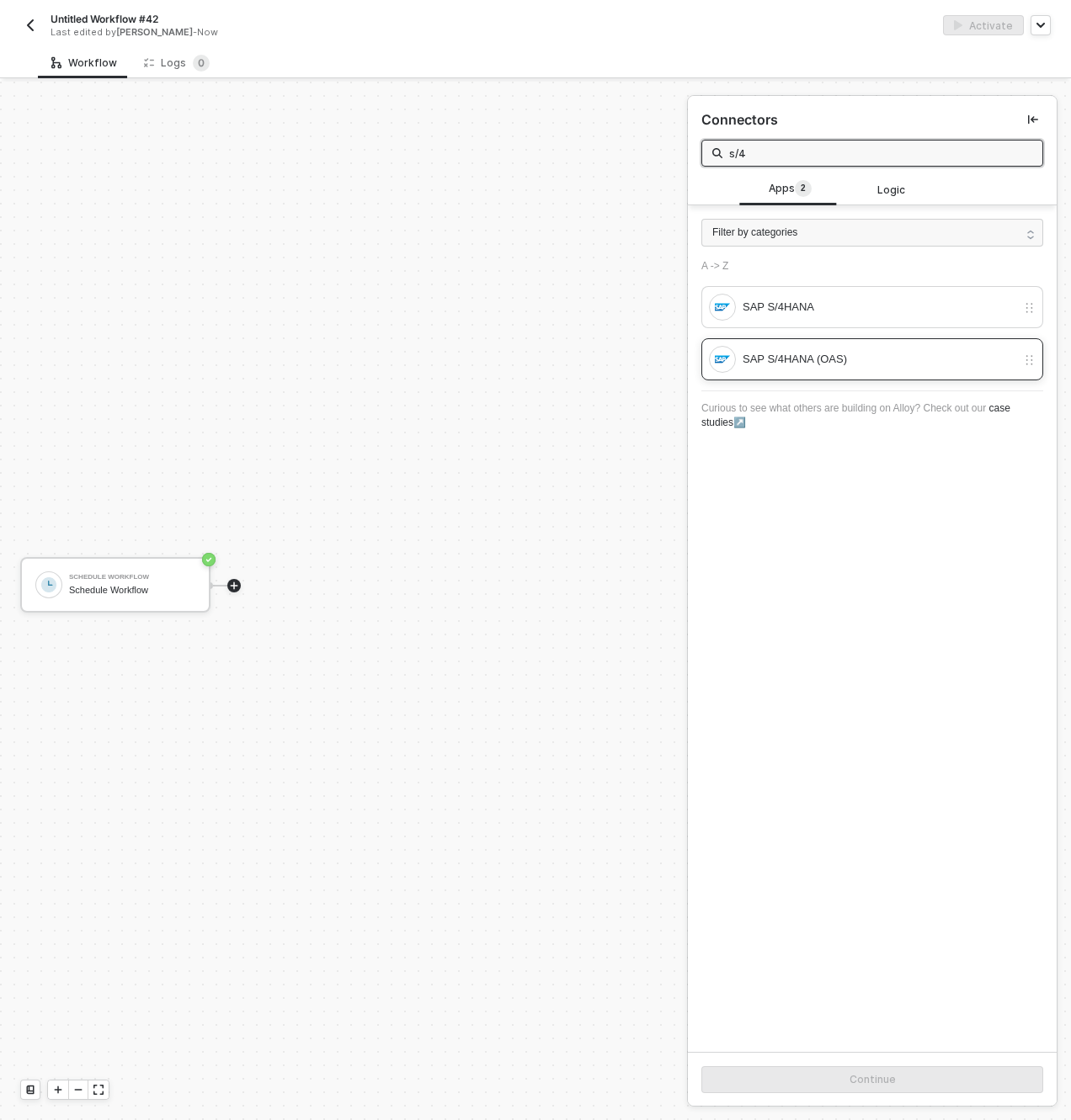
type input "s/4"
click at [892, 353] on div "SAP S/4HANA (OAS)" at bounding box center [879, 359] width 274 height 19
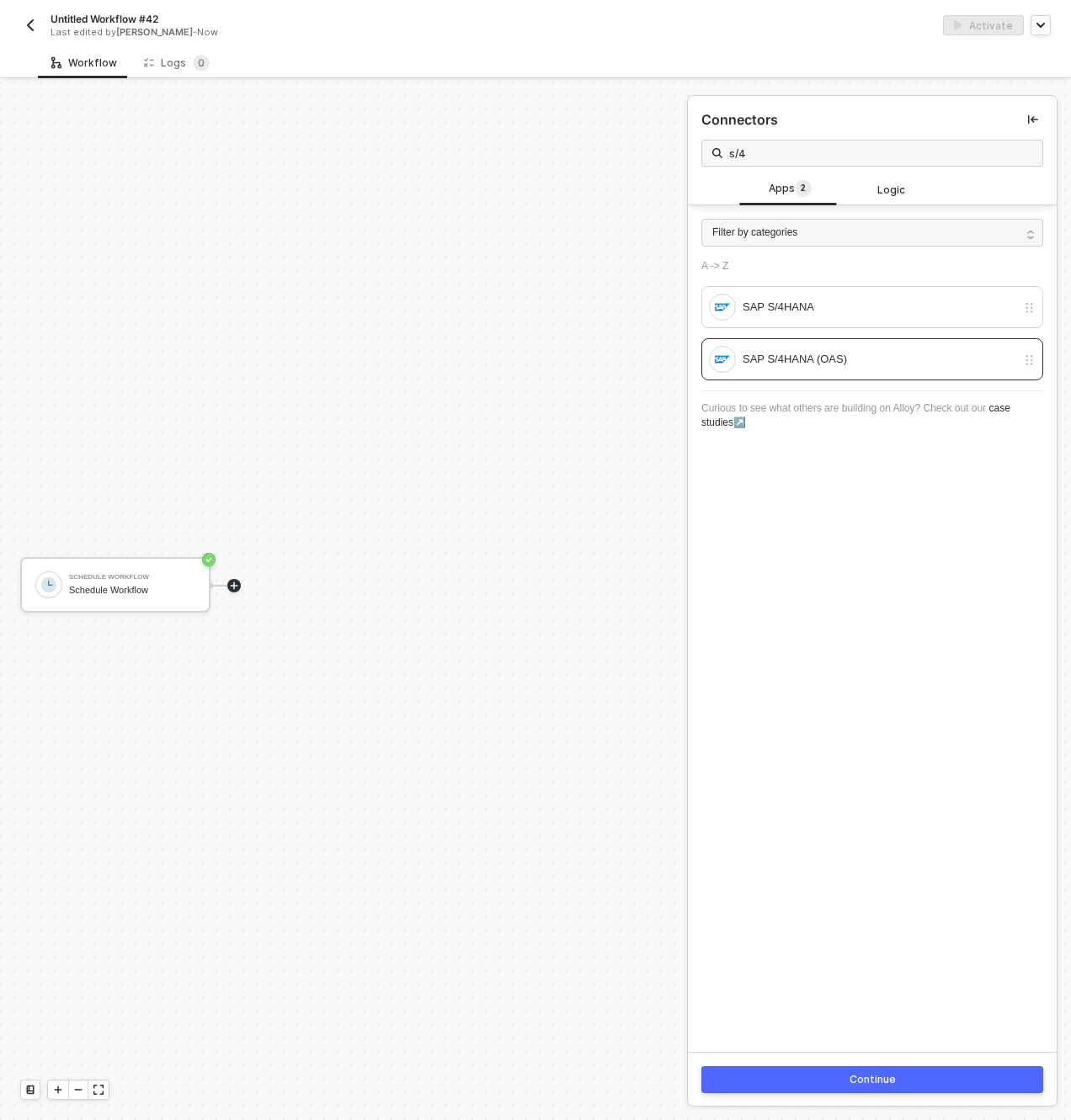
click at [765, 1078] on button "Continue" at bounding box center [872, 1079] width 342 height 27
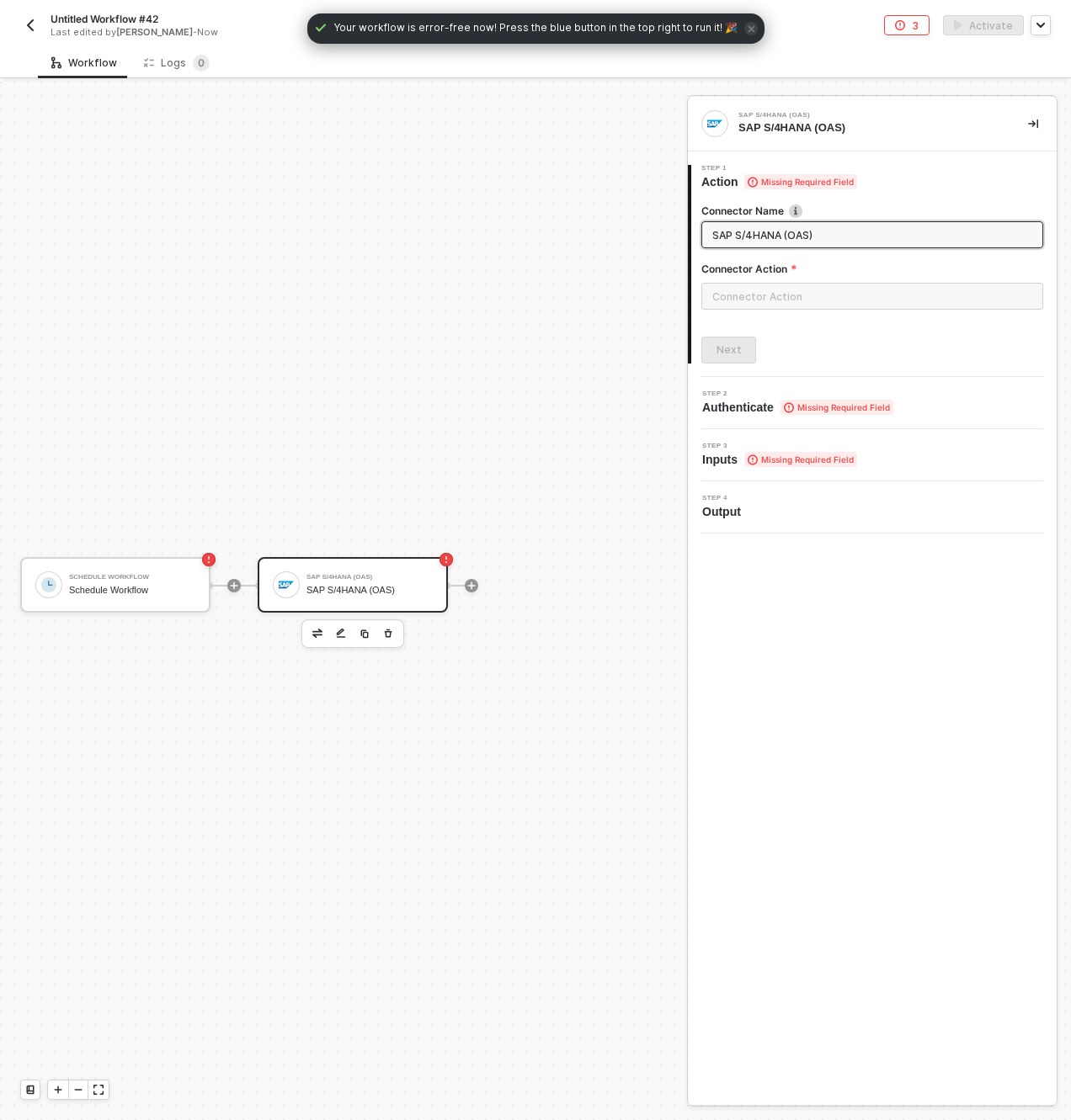
click at [384, 602] on div "SAP S/4HANA (OAS) SAP S/4HANA (OAS)" at bounding box center [353, 585] width 190 height 56
click at [837, 291] on input "text" at bounding box center [872, 296] width 342 height 27
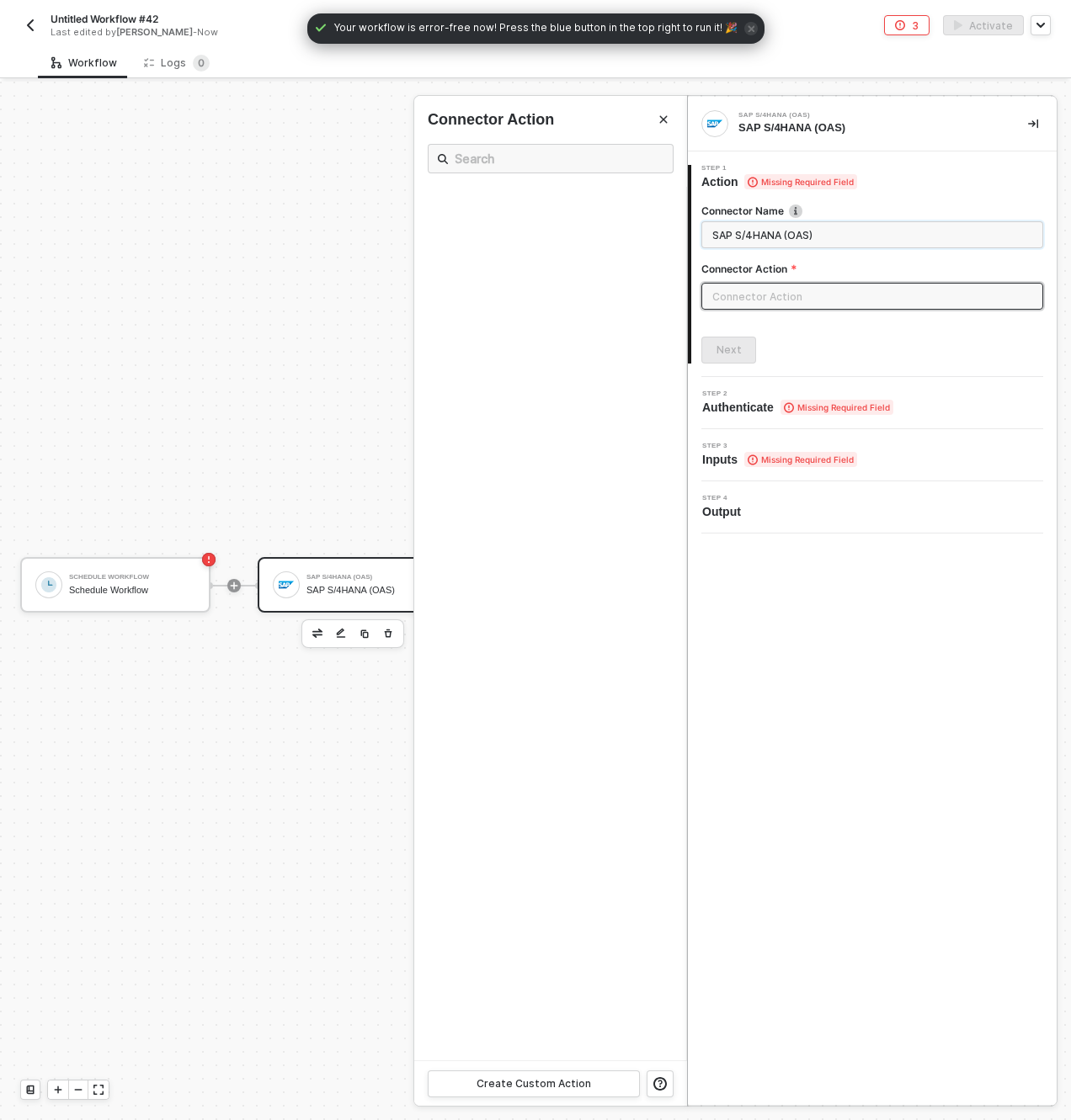
drag, startPoint x: 804, startPoint y: 235, endPoint x: 801, endPoint y: 290, distance: 55.1
click at [804, 235] on input "SAP S/4HANA (OAS)" at bounding box center [870, 235] width 316 height 19
click at [794, 305] on input "text" at bounding box center [872, 296] width 342 height 27
click at [806, 225] on input "SAP S/4HANA (OAS)" at bounding box center [870, 235] width 316 height 19
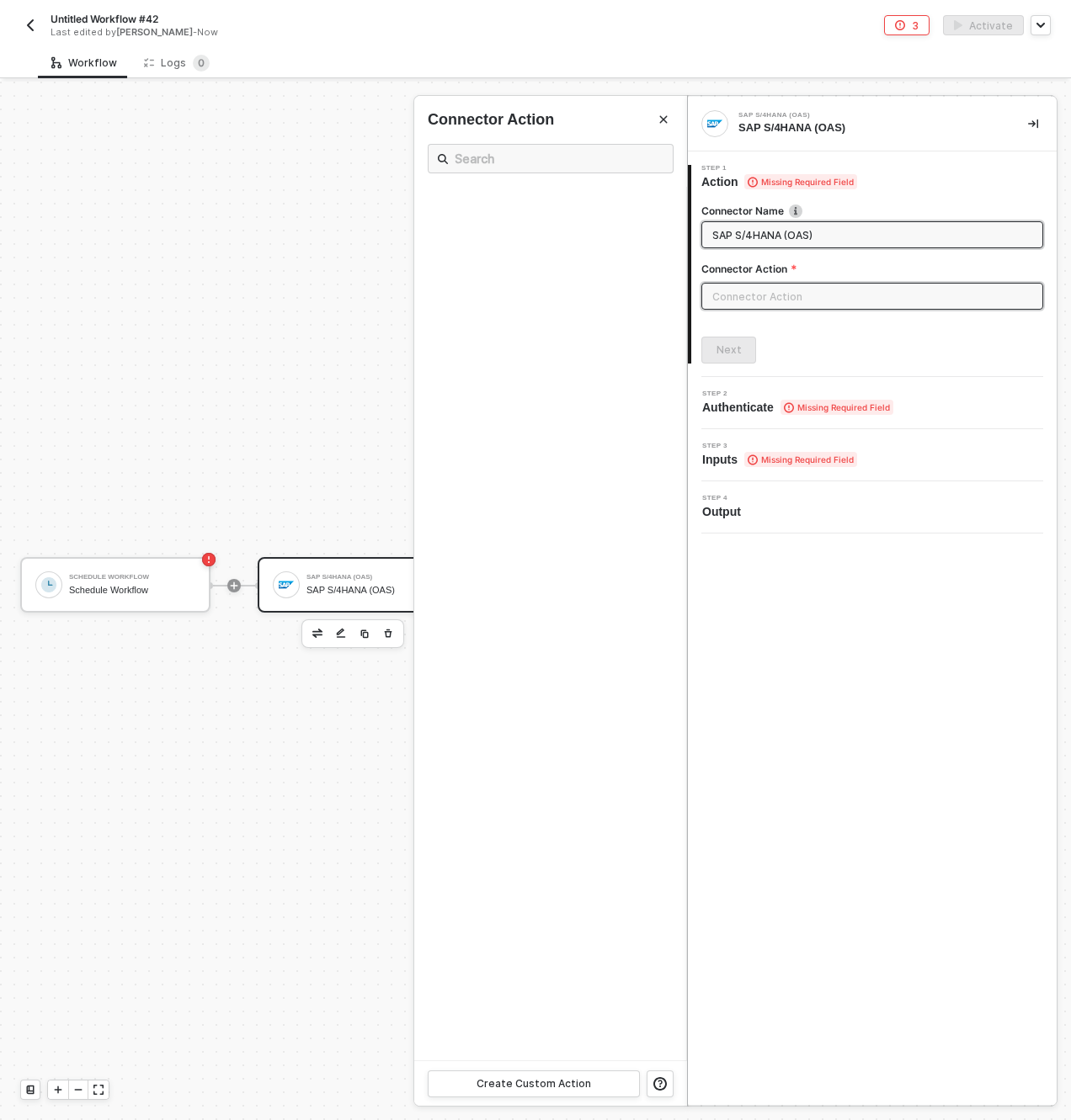
click at [814, 238] on input "SAP S/4HANA (OAS)" at bounding box center [870, 235] width 316 height 19
click at [803, 303] on input "text" at bounding box center [872, 296] width 342 height 27
click at [391, 122] on div at bounding box center [536, 600] width 1071 height 1038
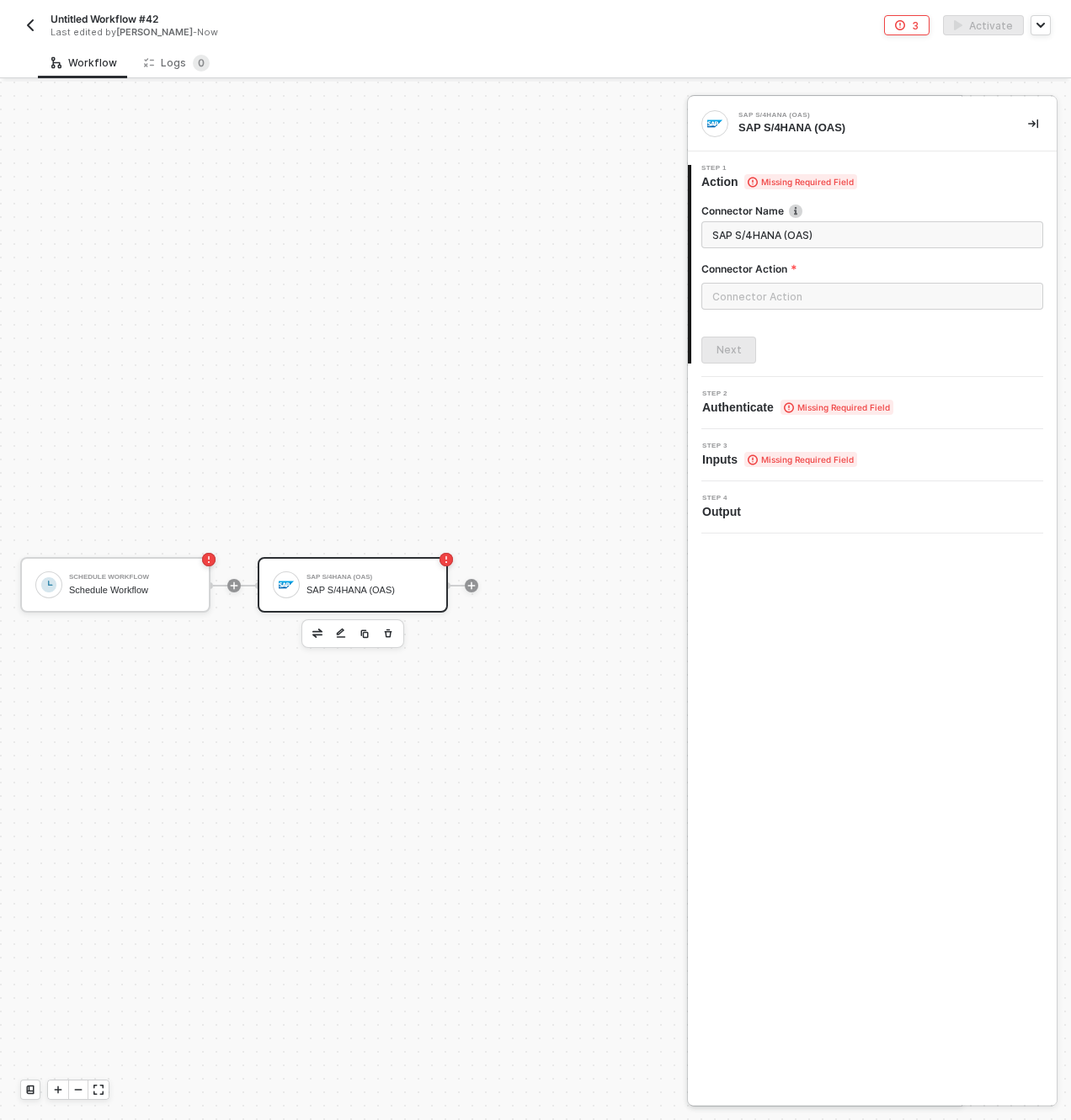
click at [508, 145] on div at bounding box center [536, 600] width 1071 height 1038
click at [372, 558] on div "SAP S/4HANA (OAS) SAP S/4HANA (OAS)" at bounding box center [353, 585] width 190 height 56
click at [812, 293] on input "text" at bounding box center [872, 296] width 342 height 27
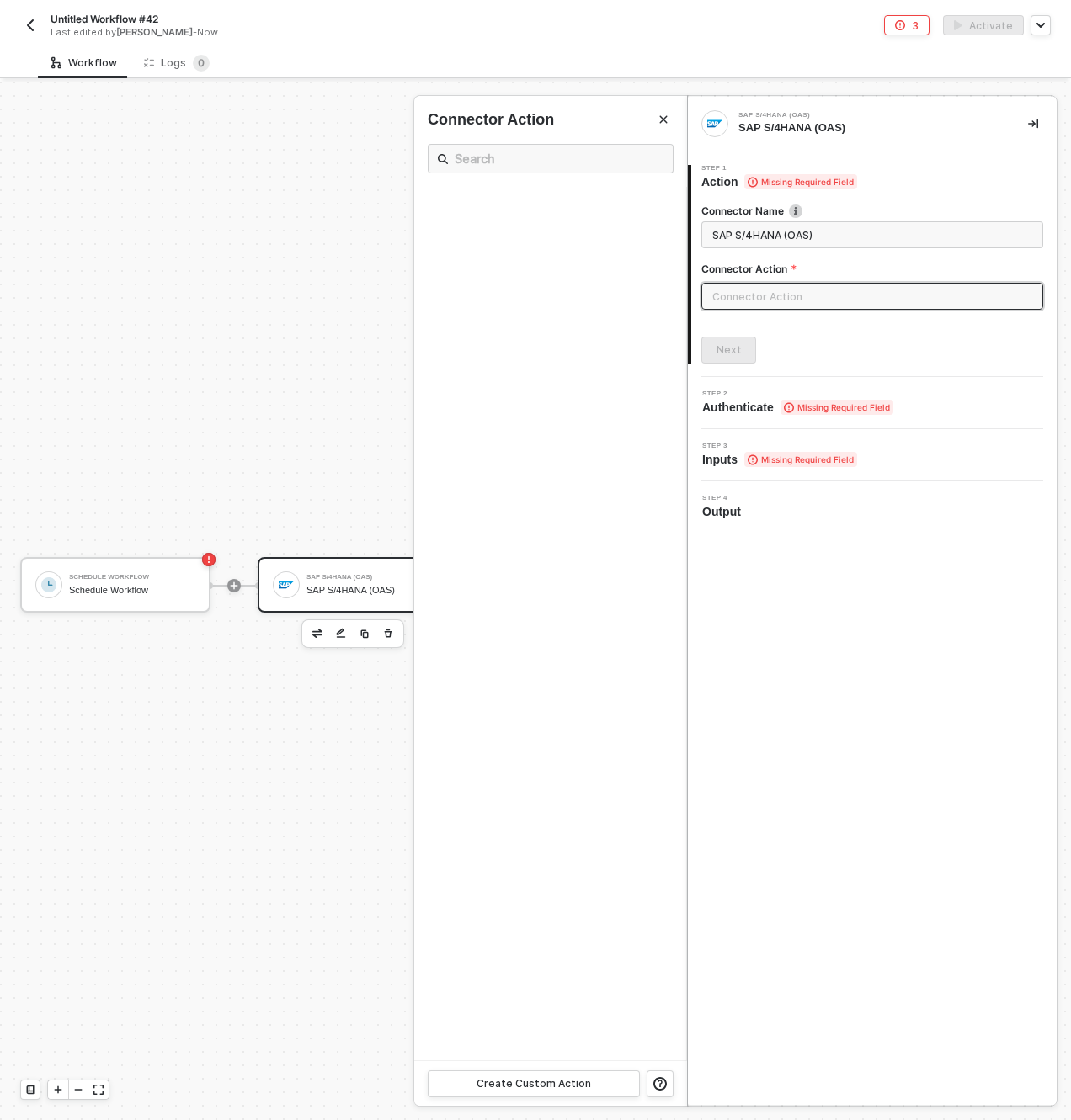
click at [775, 14] on div "Untitled Workflow #42 Last edited by Dan Shapiro - Now 3 Activate" at bounding box center [536, 23] width 1030 height 47
click at [381, 55] on div "Workflow Logs 0" at bounding box center [554, 63] width 1033 height 32
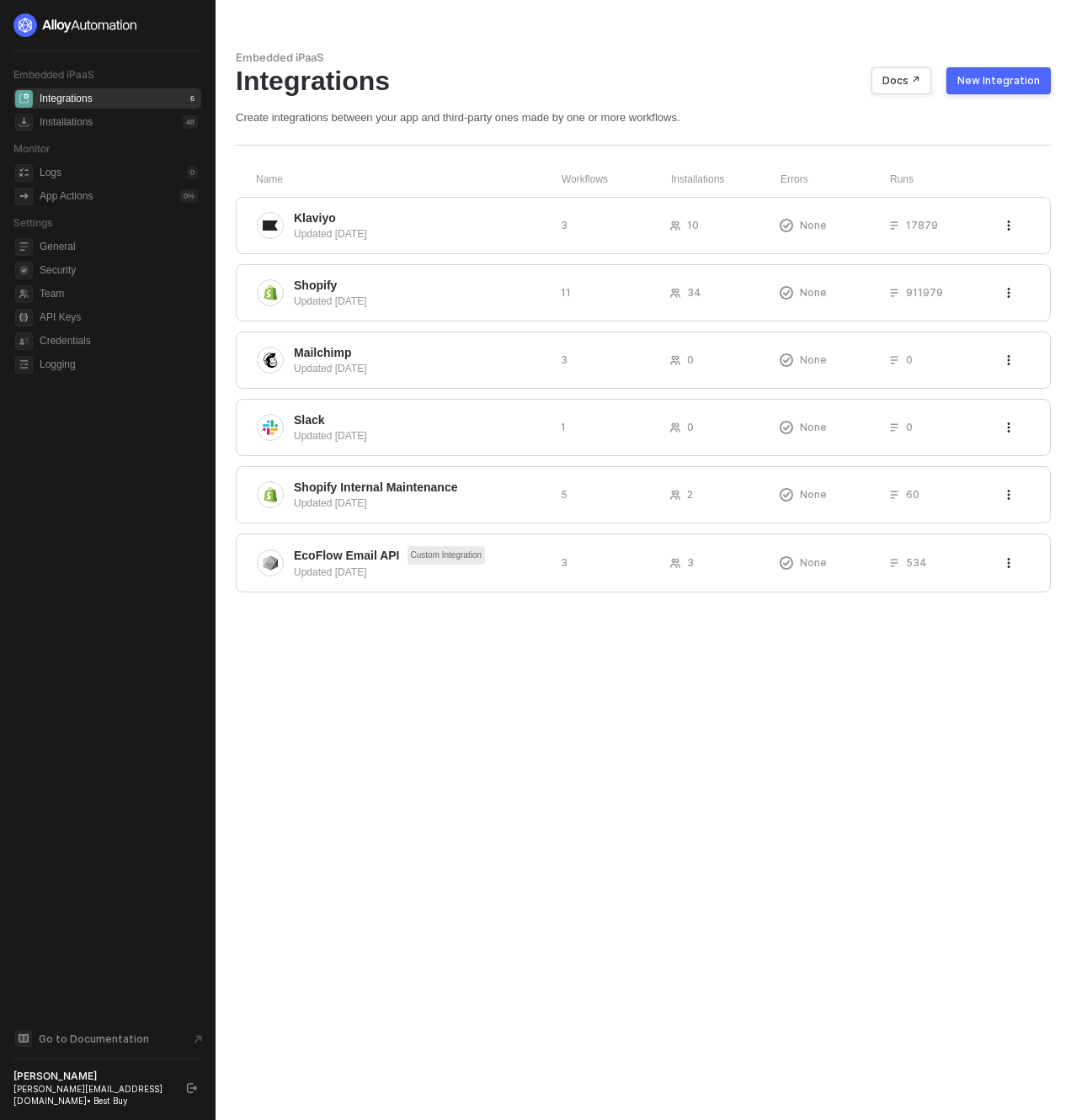
click at [593, 689] on div "Embedded iPaaS Integrations Docs ↗ New Integration Create integrations between …" at bounding box center [643, 560] width 856 height 1120
click at [304, 215] on span "Klaviyo" at bounding box center [315, 218] width 42 height 17
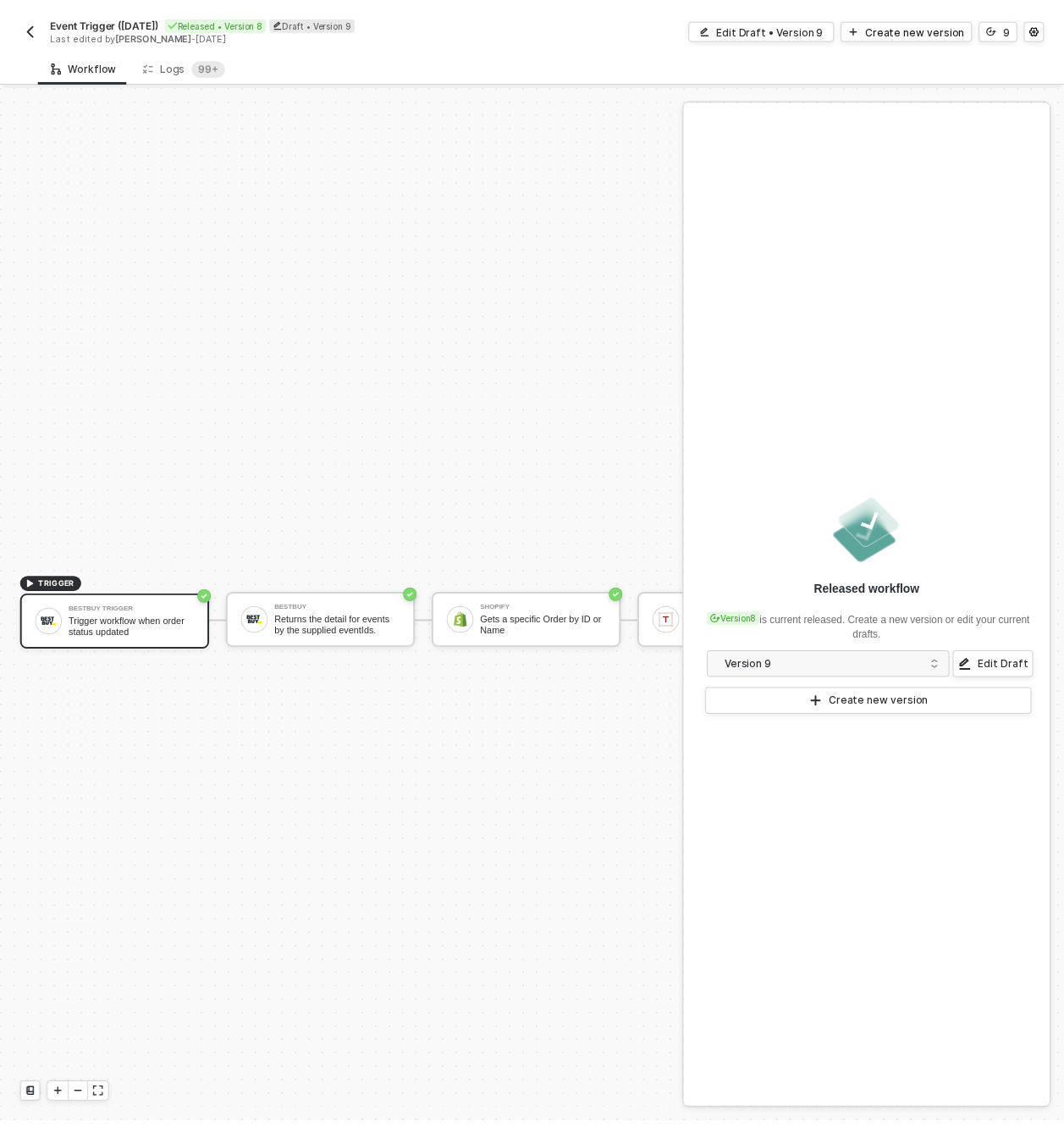
scroll to position [44, 0]
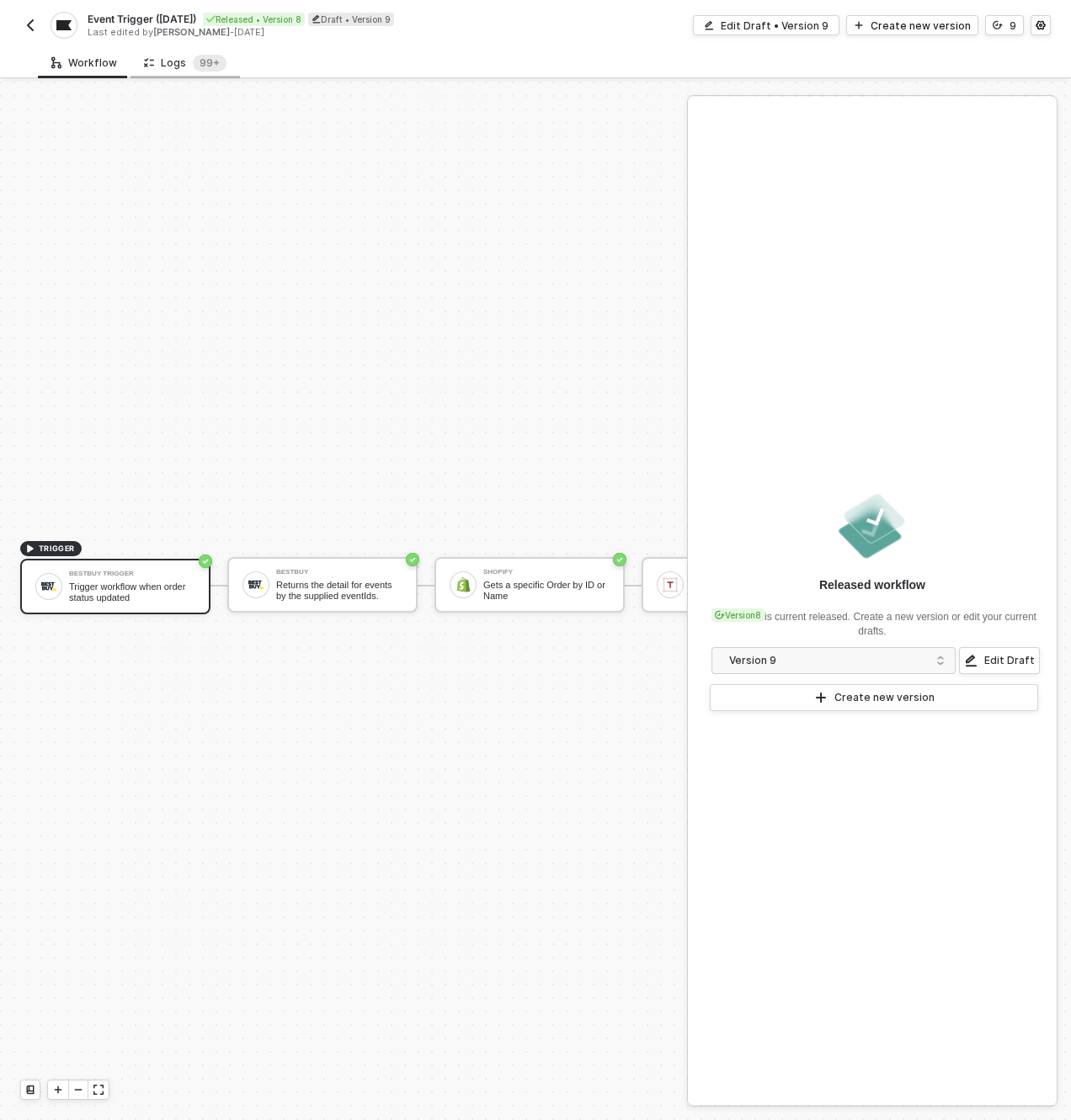
click at [166, 62] on div "Logs 99+" at bounding box center [185, 63] width 83 height 17
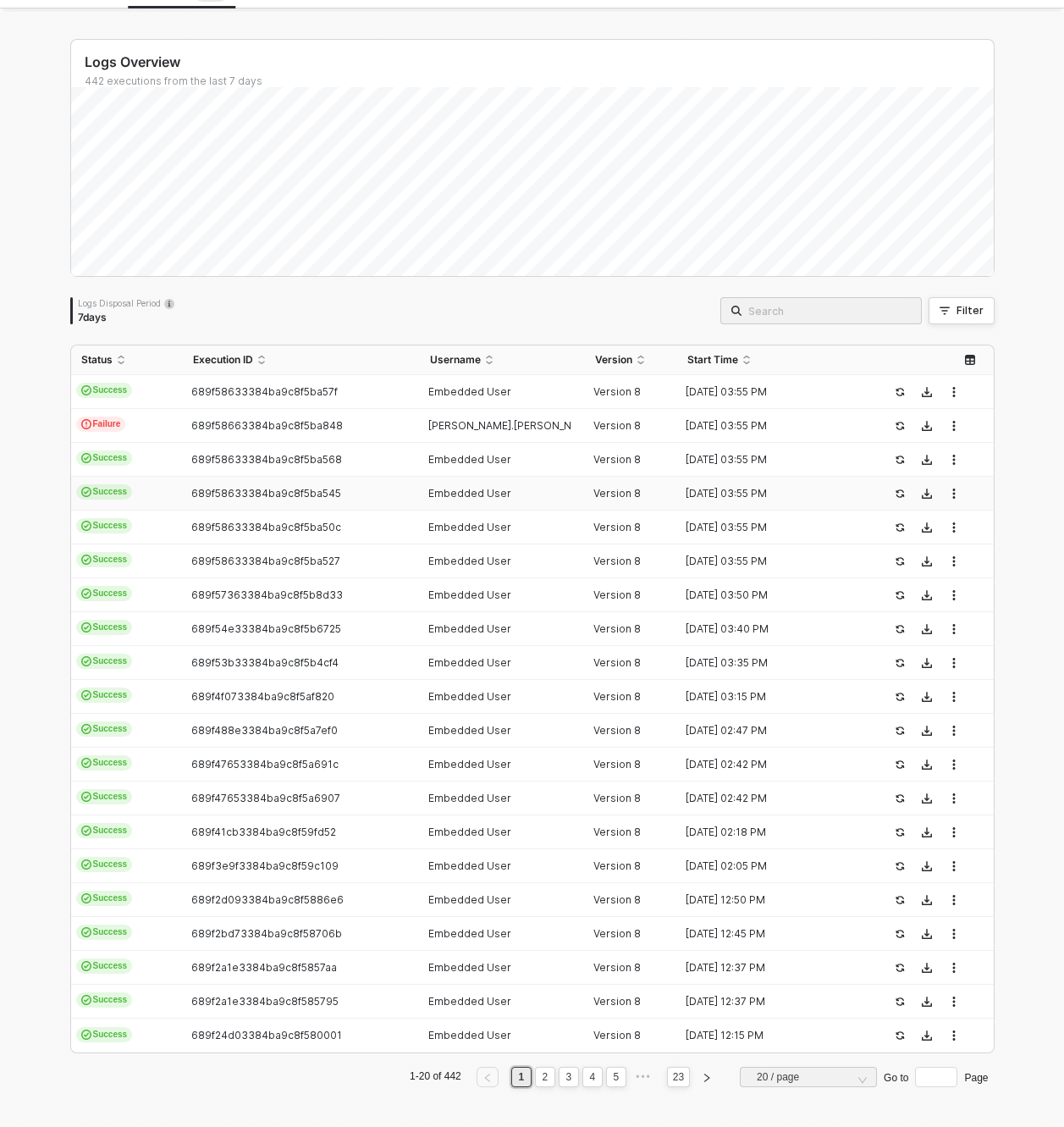
scroll to position [71, 0]
click at [152, 396] on td "Success" at bounding box center [127, 391] width 112 height 34
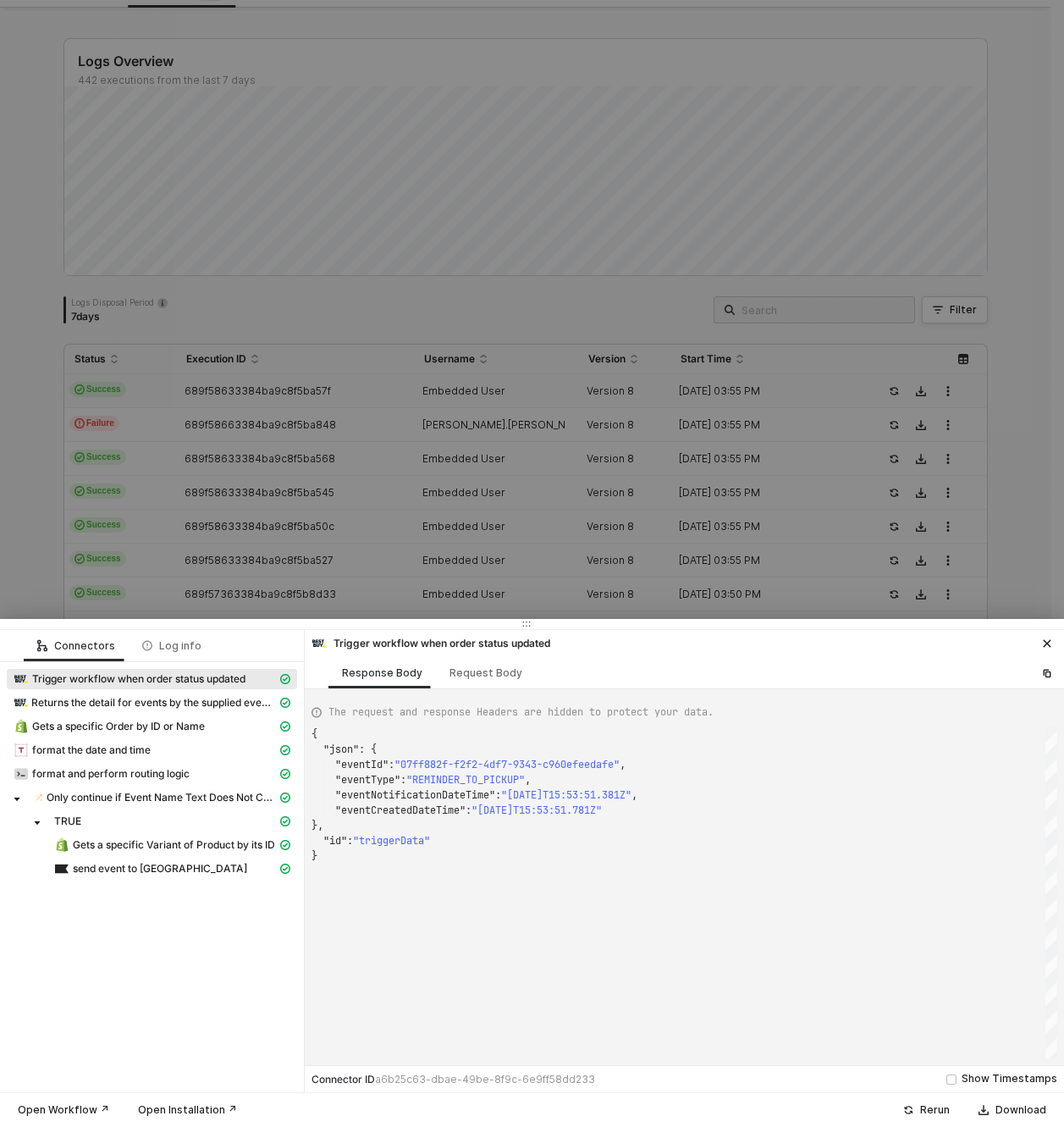
scroll to position [122, 0]
click at [196, 711] on span "Returns the detail for events by the supplied eventIds." at bounding box center [151, 703] width 290 height 21
type textarea "{ "json": { "orderEvents": { "search": { "eventIds": [ "07ff882f-f2f2-4df7-9343…"
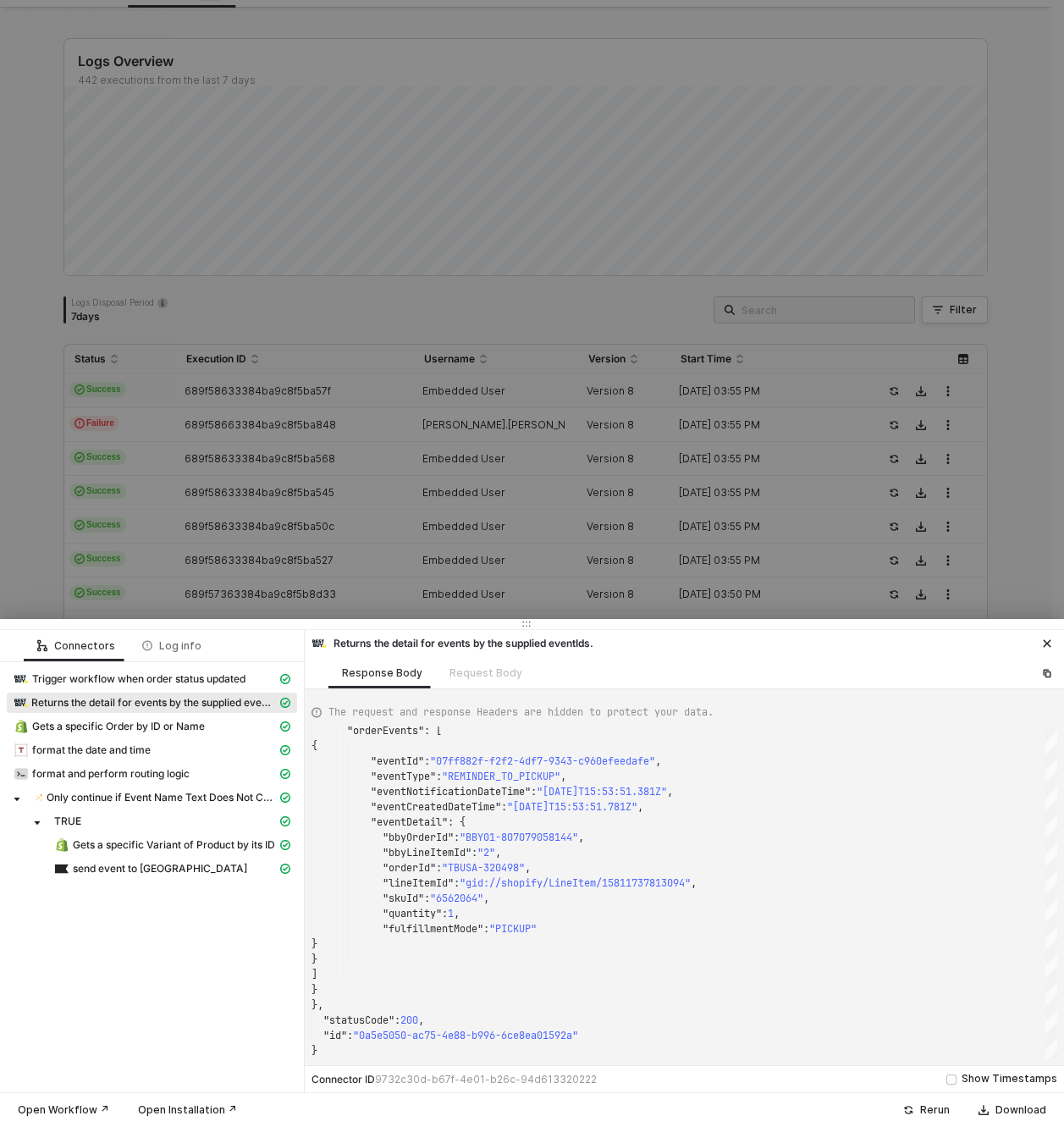
click at [433, 408] on div at bounding box center [532, 563] width 1064 height 1127
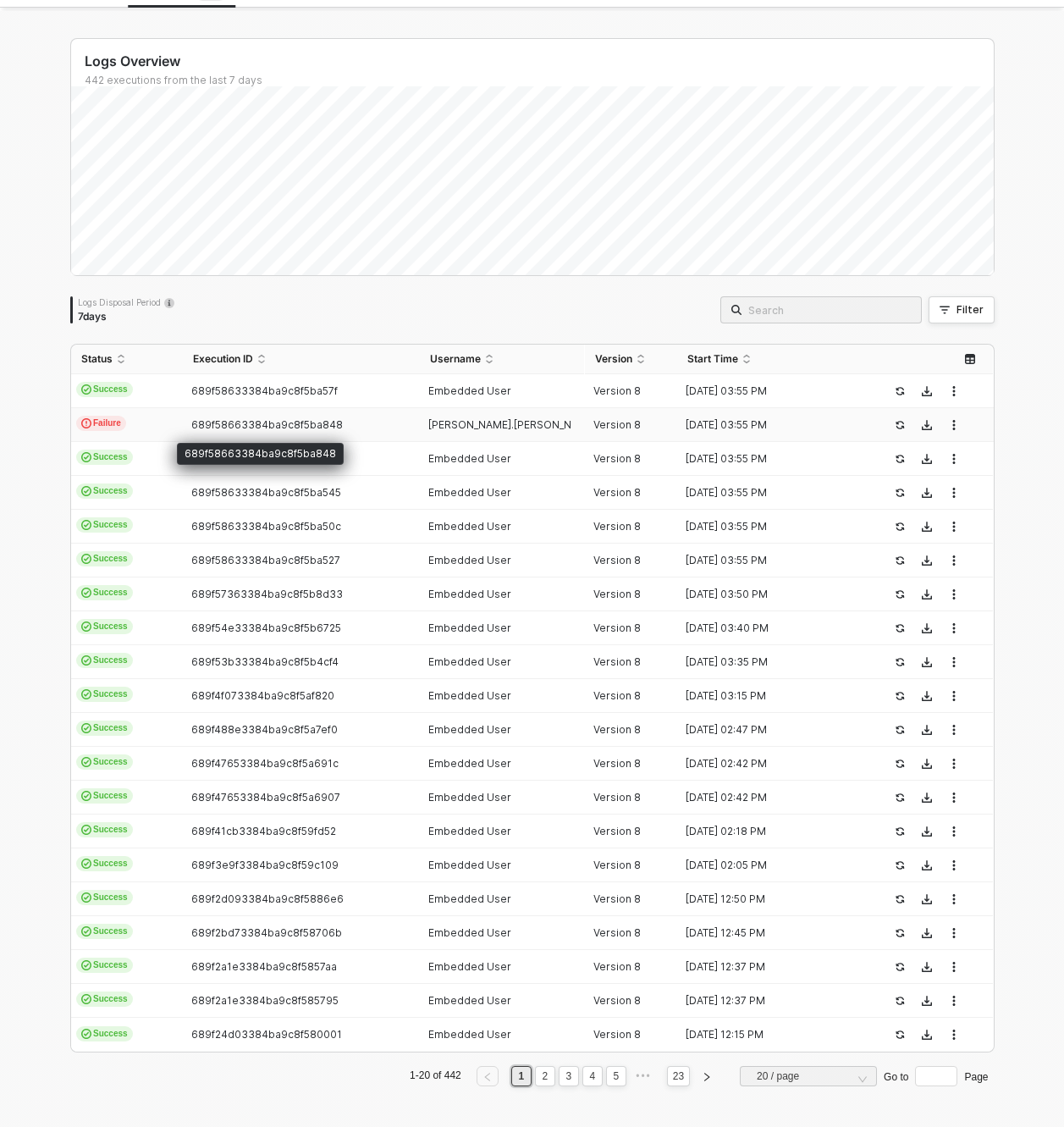
click at [191, 418] on span "689f58663384ba9c8f5ba848" at bounding box center [267, 425] width 151 height 13
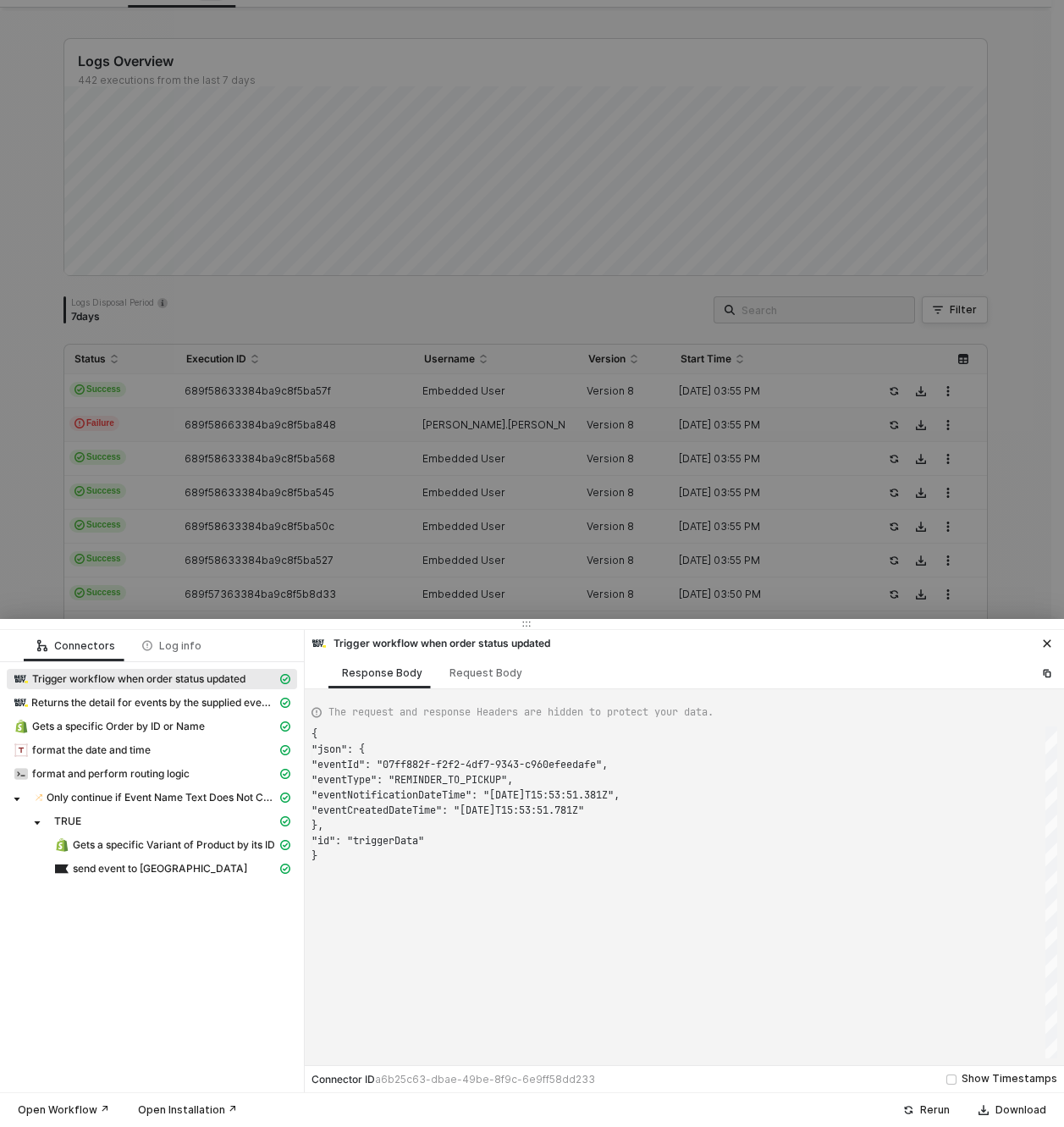
scroll to position [122, 0]
type textarea "{ "json": { "eventId": "c7b8722a-dbec-46a5-812f-3a3c8cd7d62e", "eventType": "RE…"
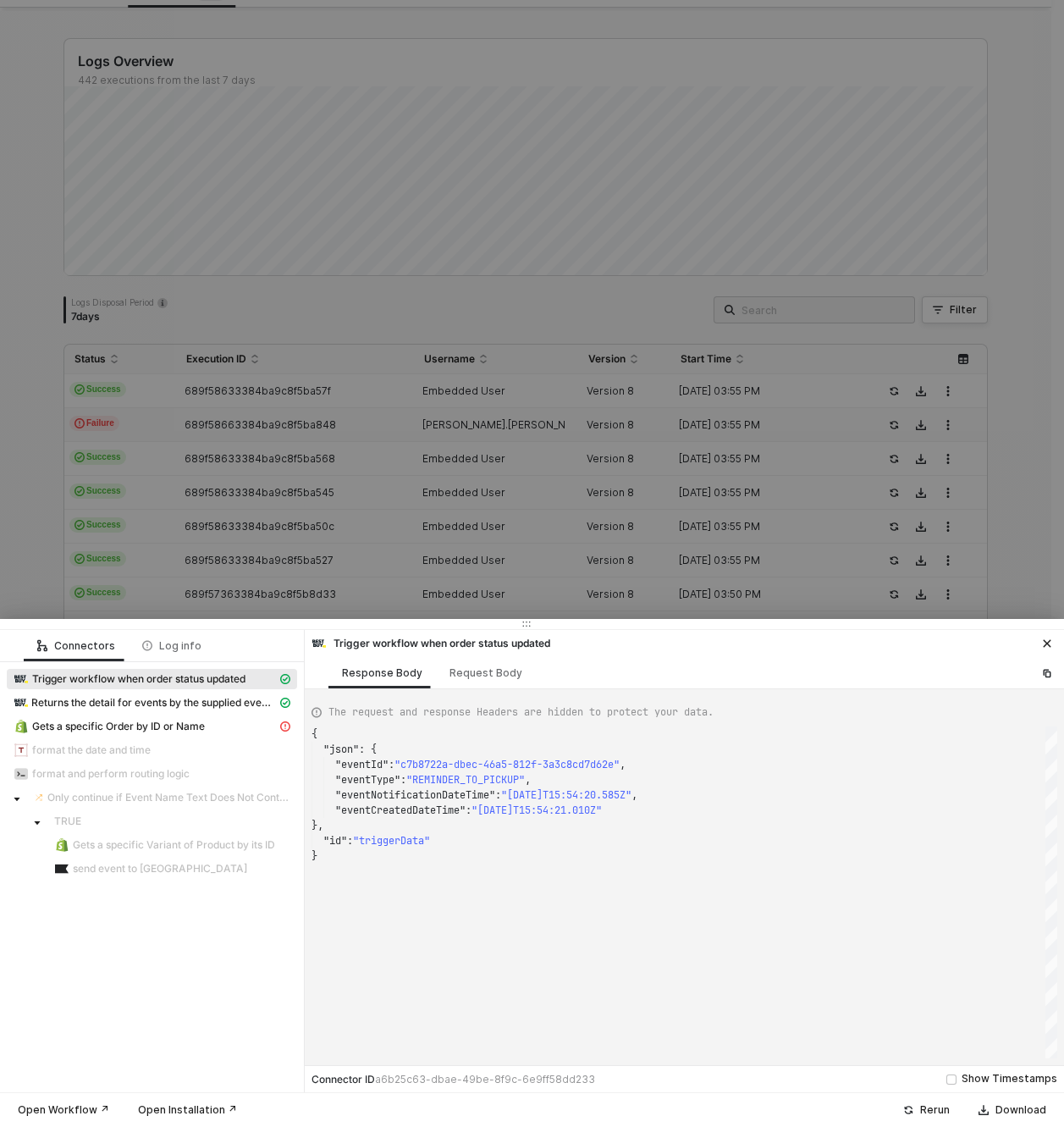
click at [643, 322] on div at bounding box center [532, 563] width 1064 height 1127
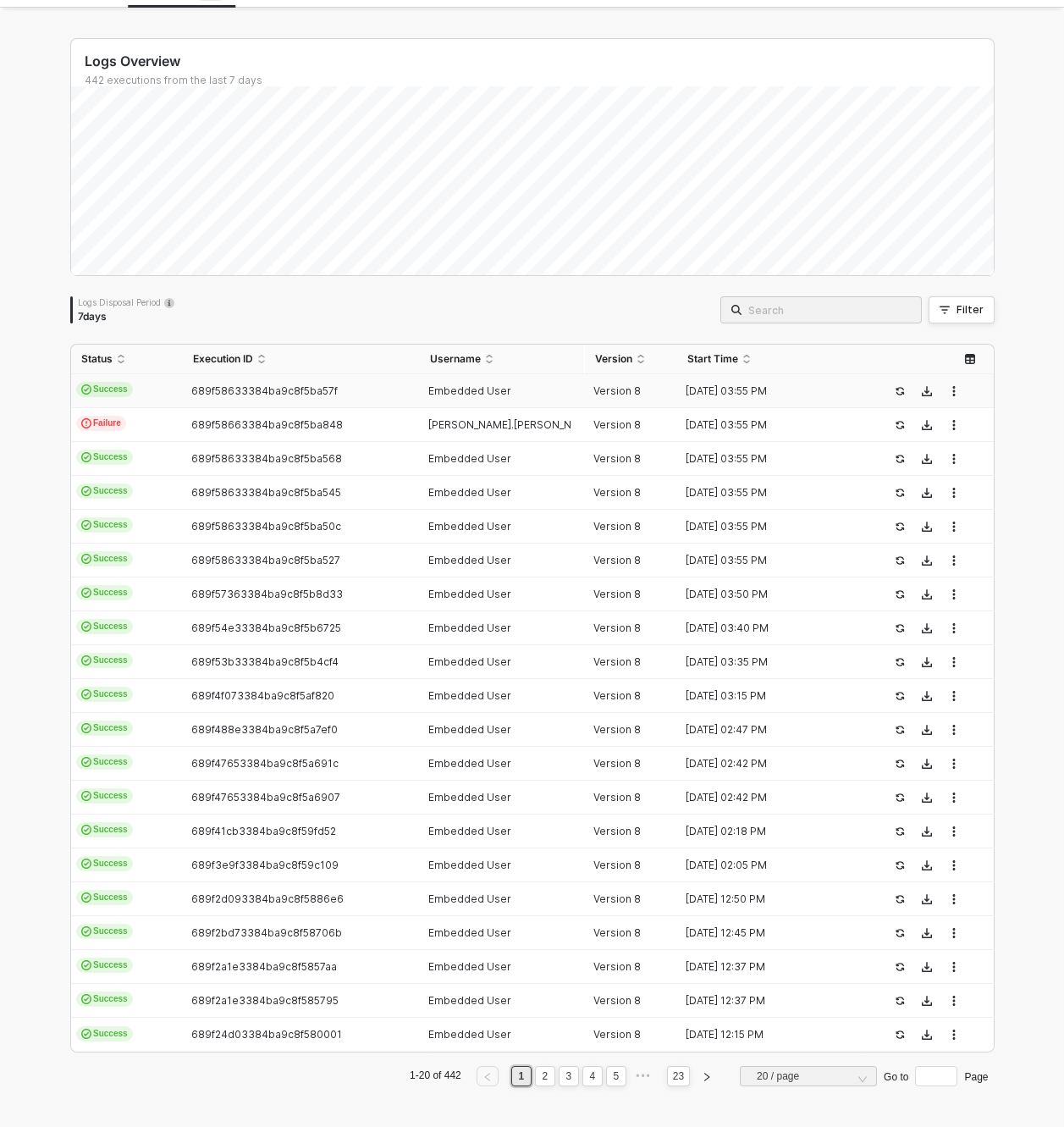
click at [328, 396] on div "689f58633384ba9c8f5ba57f" at bounding box center [294, 391] width 223 height 14
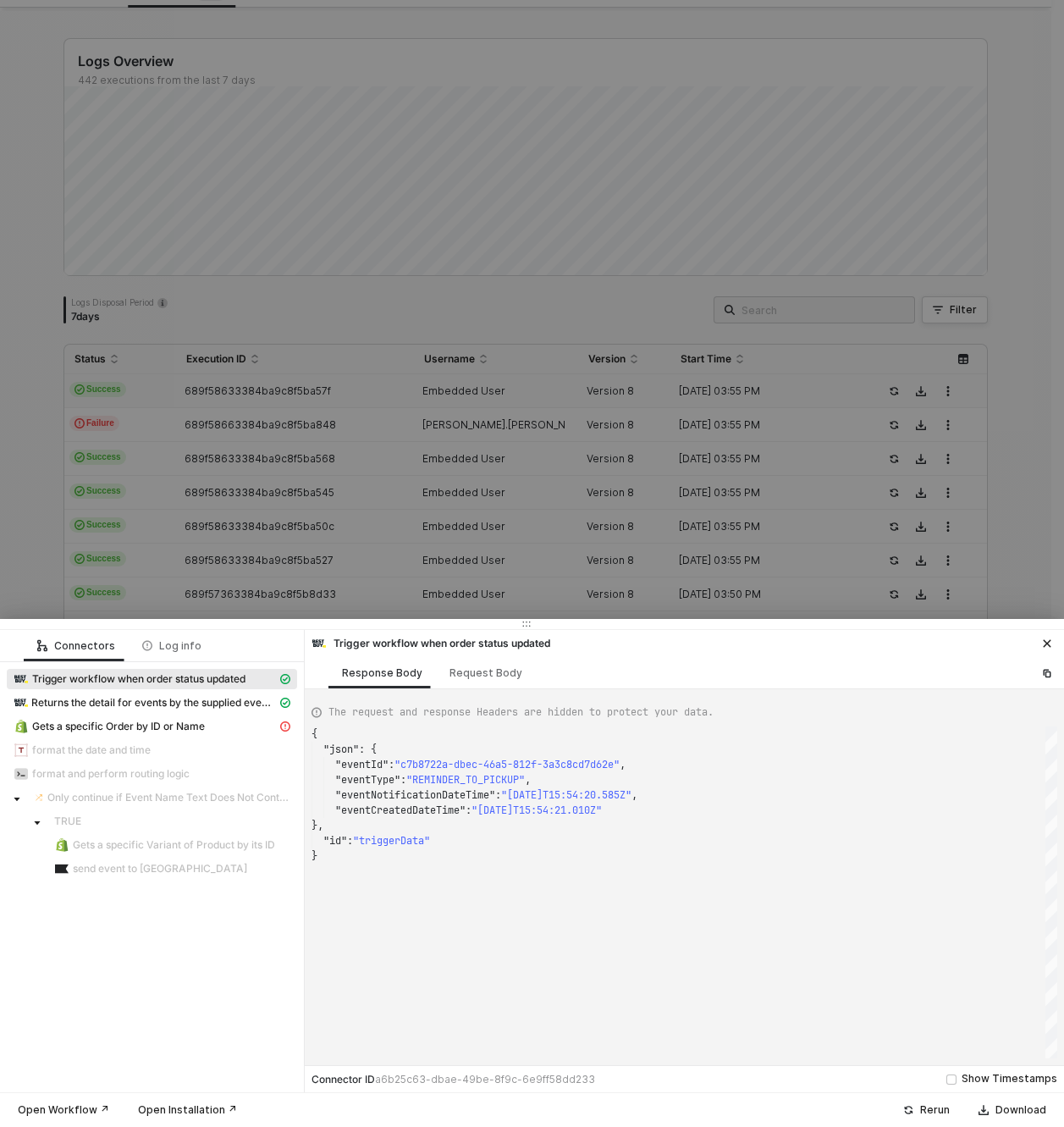
type textarea "{ "json": { "eventId": "07ff882f-f2f2-4df7-9343-c960efeedafe", "eventType": "RE…"
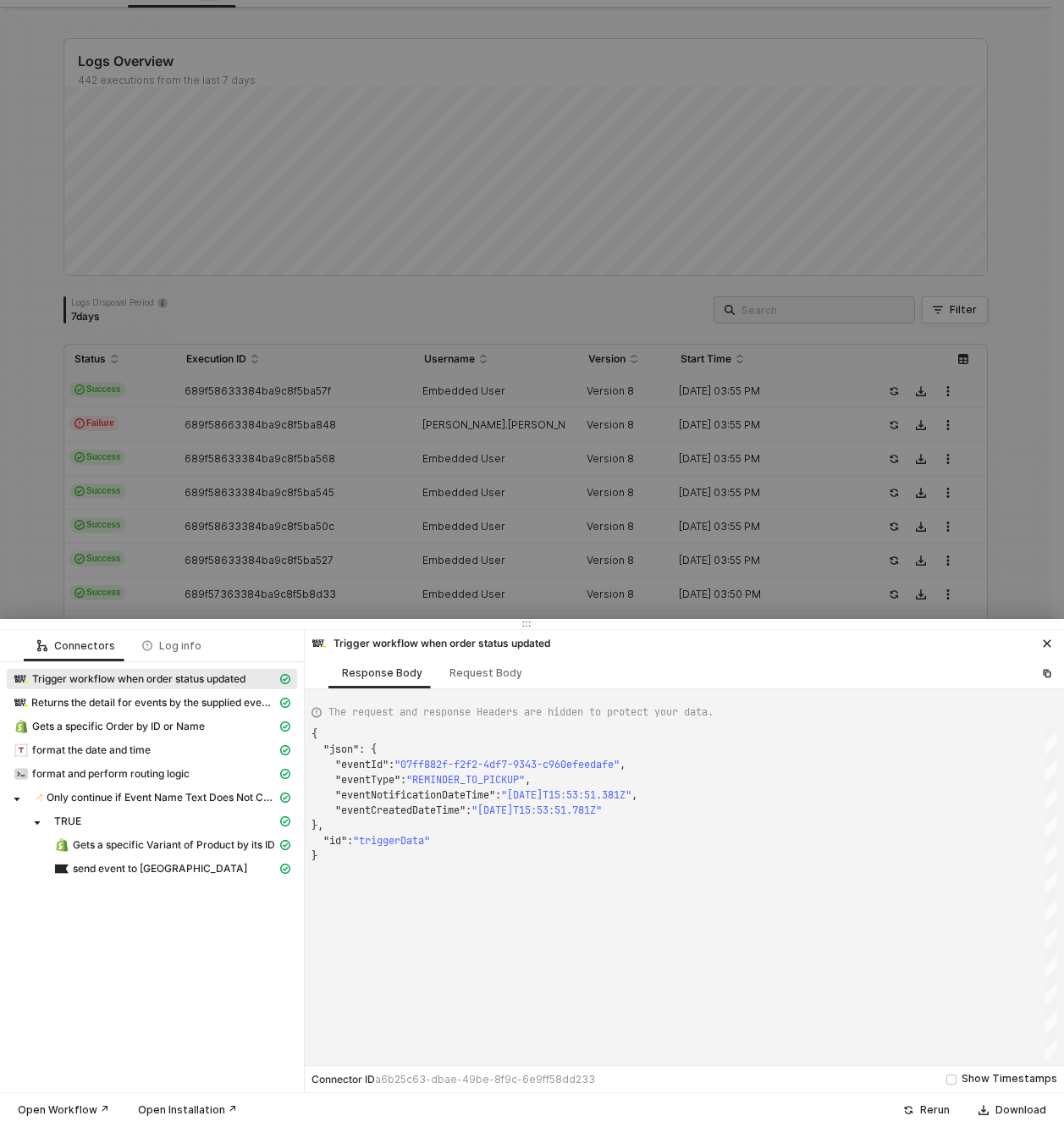
click at [398, 553] on div at bounding box center [532, 563] width 1064 height 1127
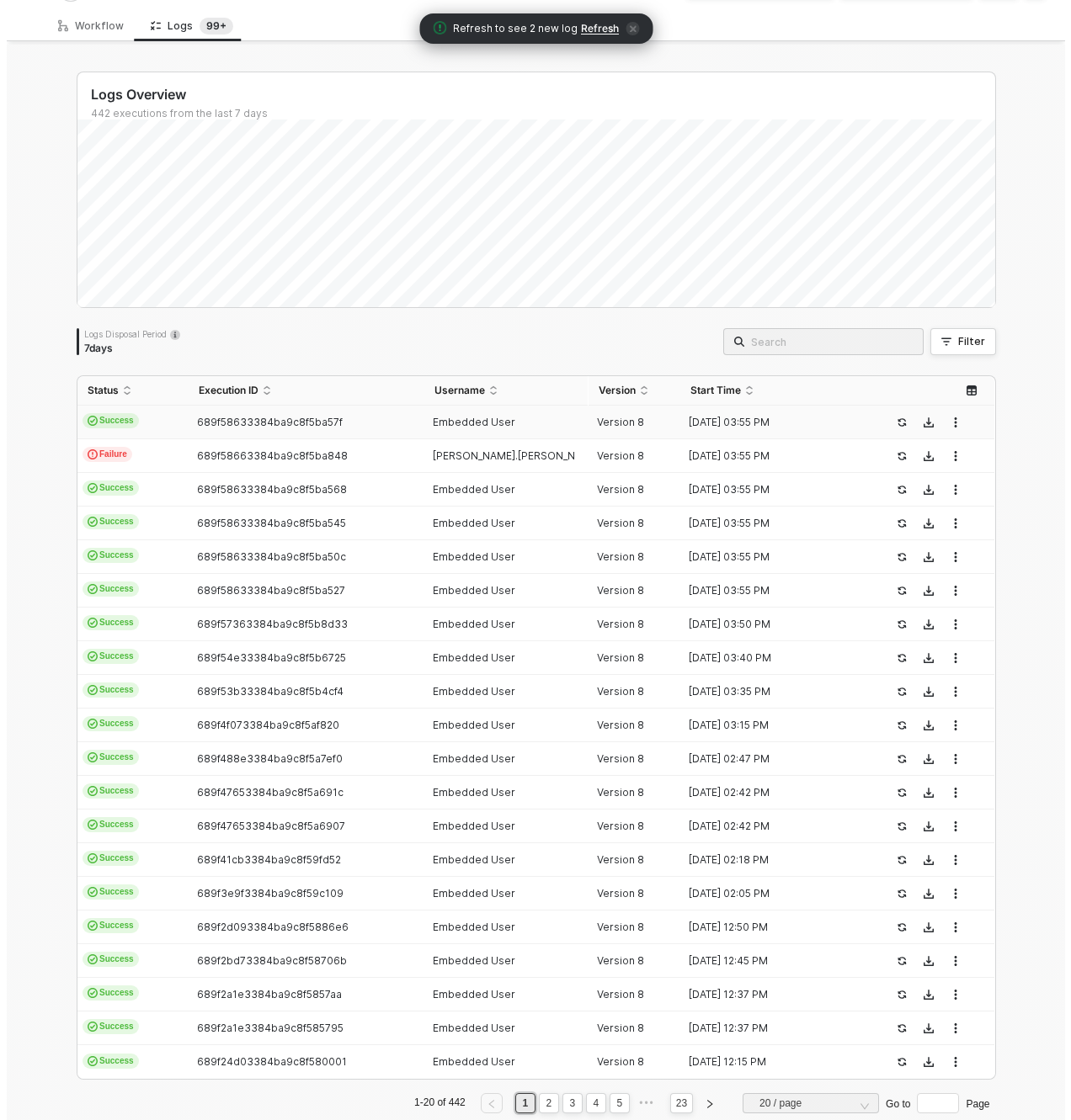
scroll to position [0, 0]
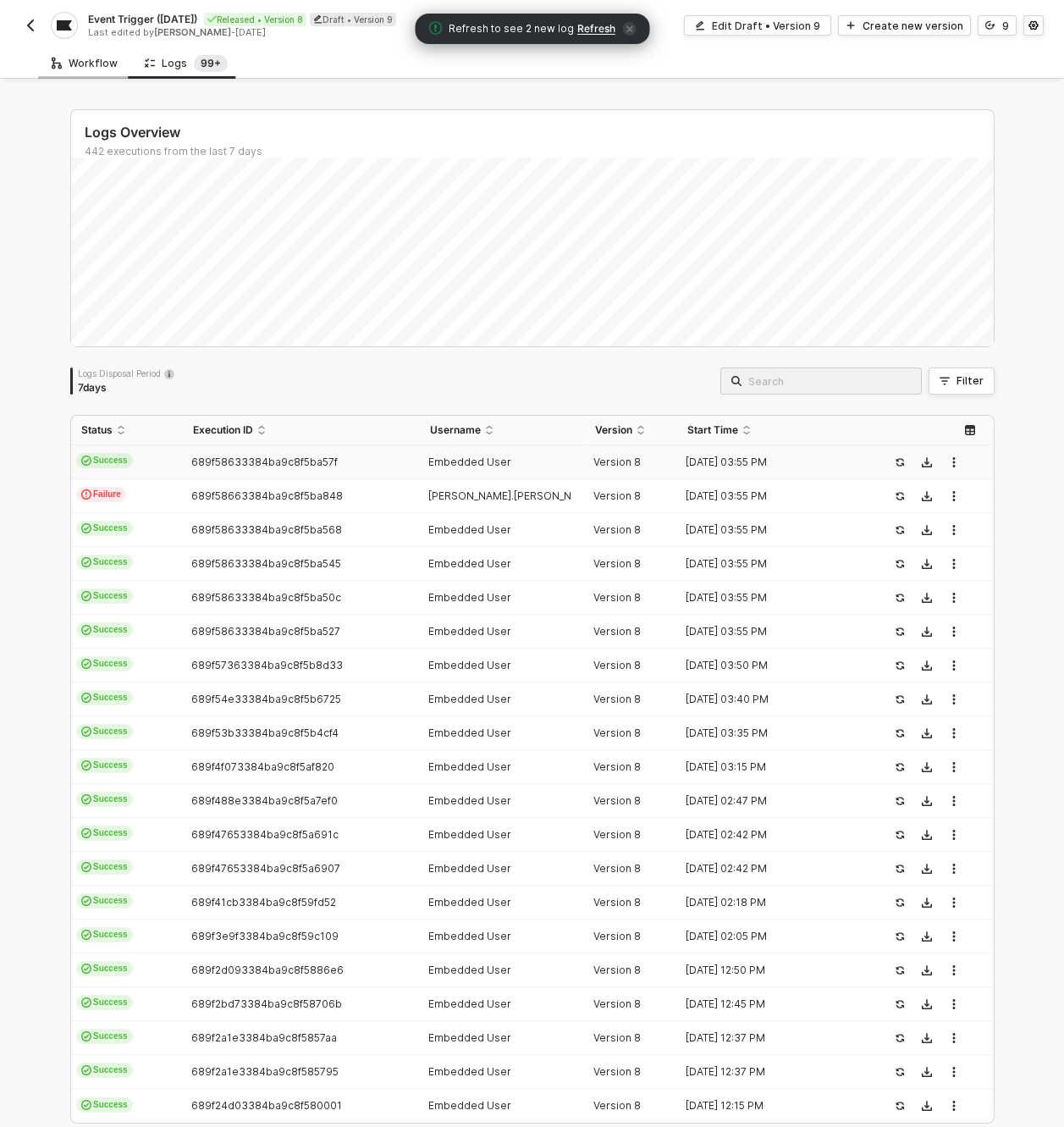
click at [95, 68] on div "Workflow" at bounding box center [84, 63] width 66 height 14
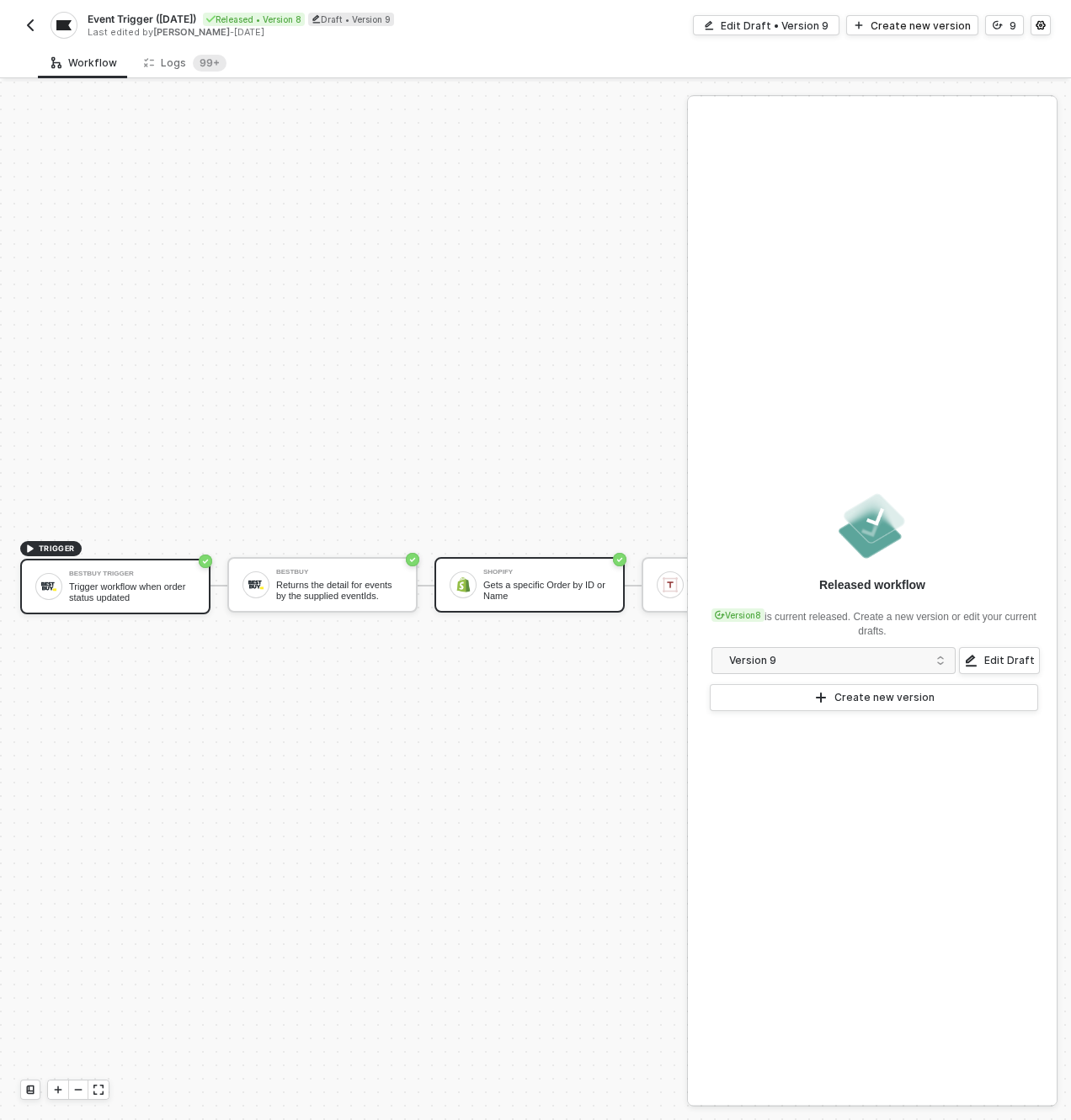
click at [543, 588] on div "Shopify Gets a specific Order by ID or Name" at bounding box center [529, 585] width 190 height 56
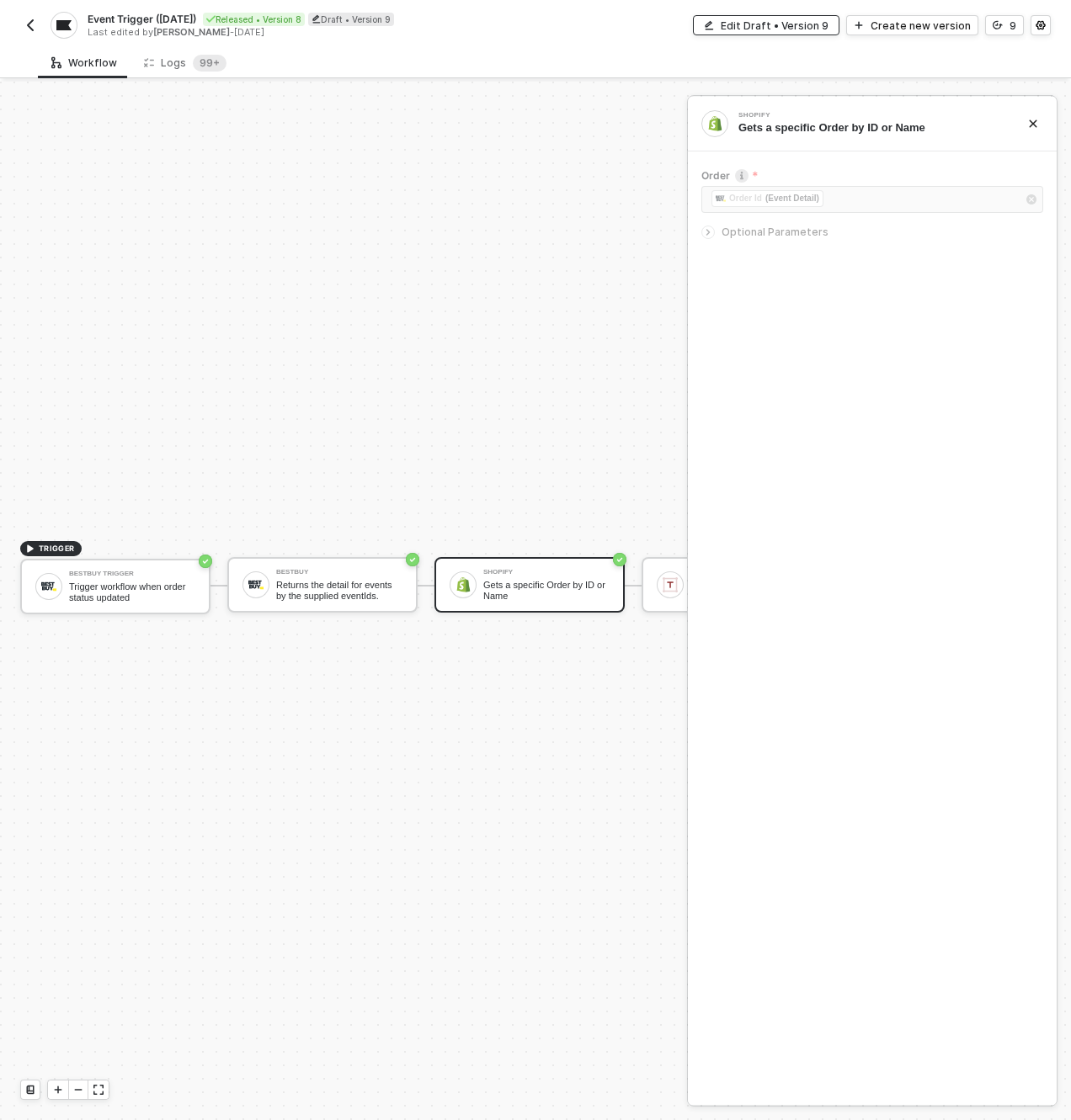
click at [825, 20] on div "Edit Draft • Version 9" at bounding box center [774, 25] width 108 height 14
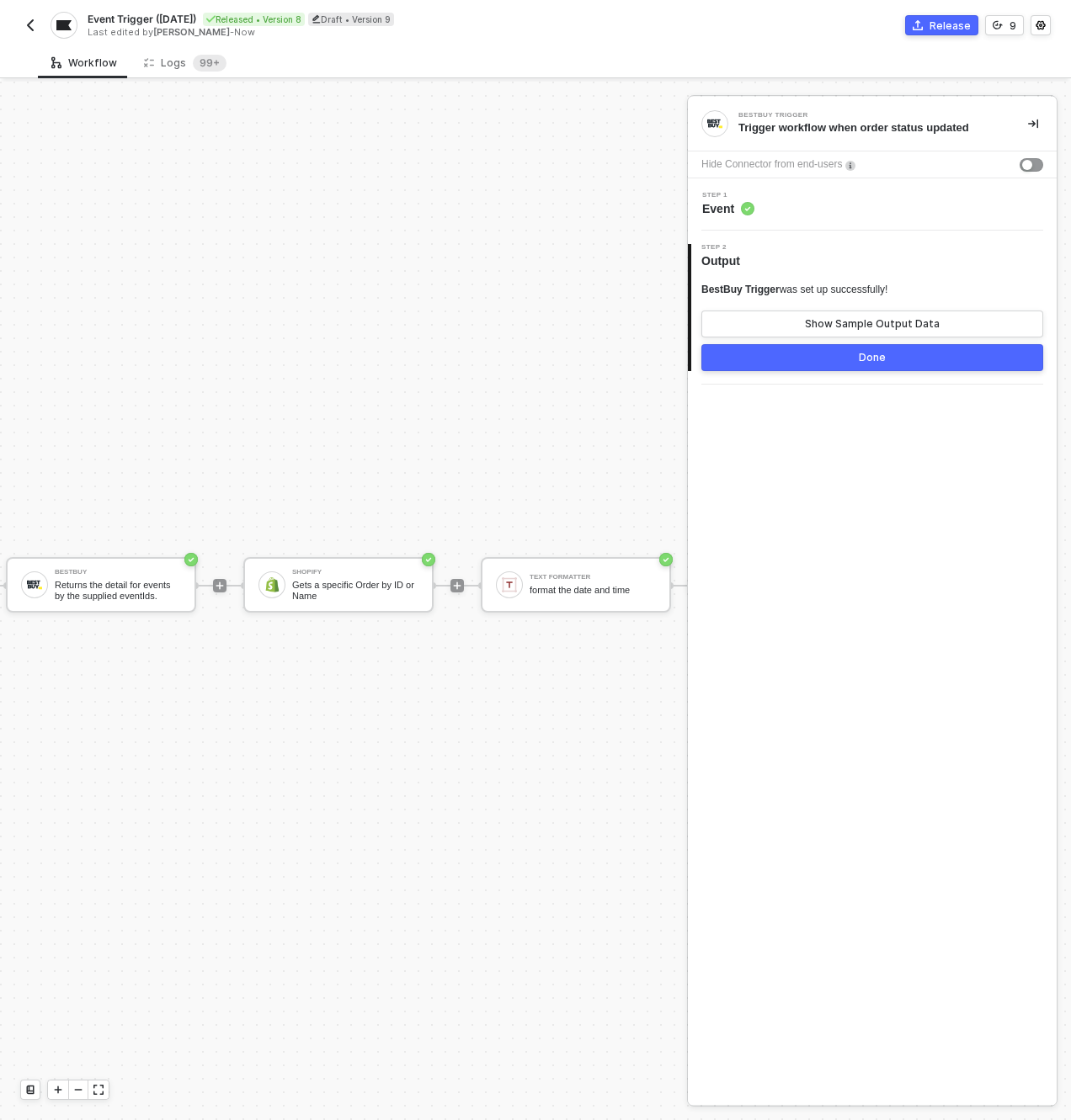
scroll to position [44, 269]
click at [368, 580] on div "Gets a specific Order by ID or Name" at bounding box center [338, 590] width 126 height 21
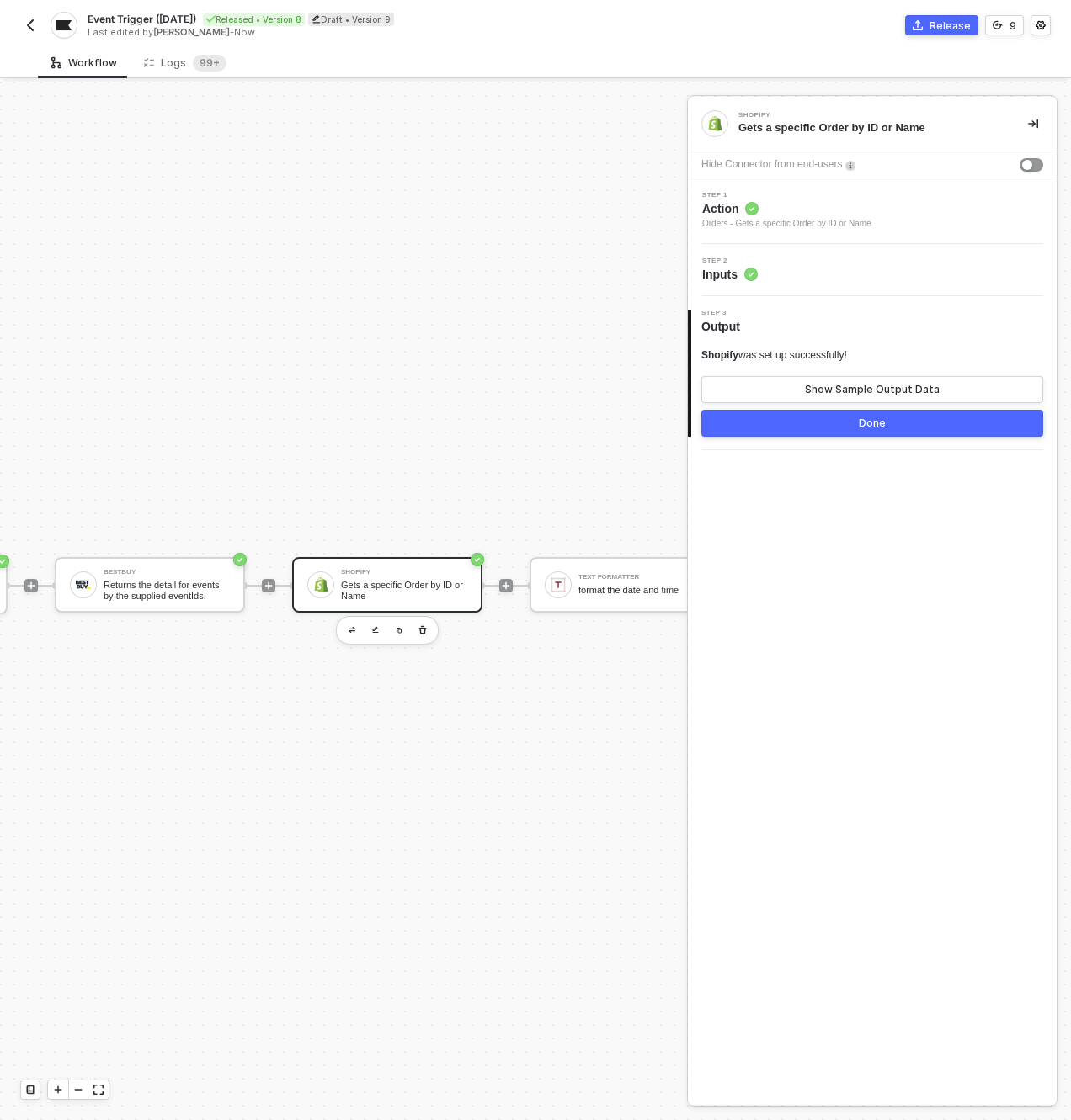
scroll to position [44, 202]
click at [940, 265] on div "Step 2 Inputs" at bounding box center [874, 270] width 365 height 25
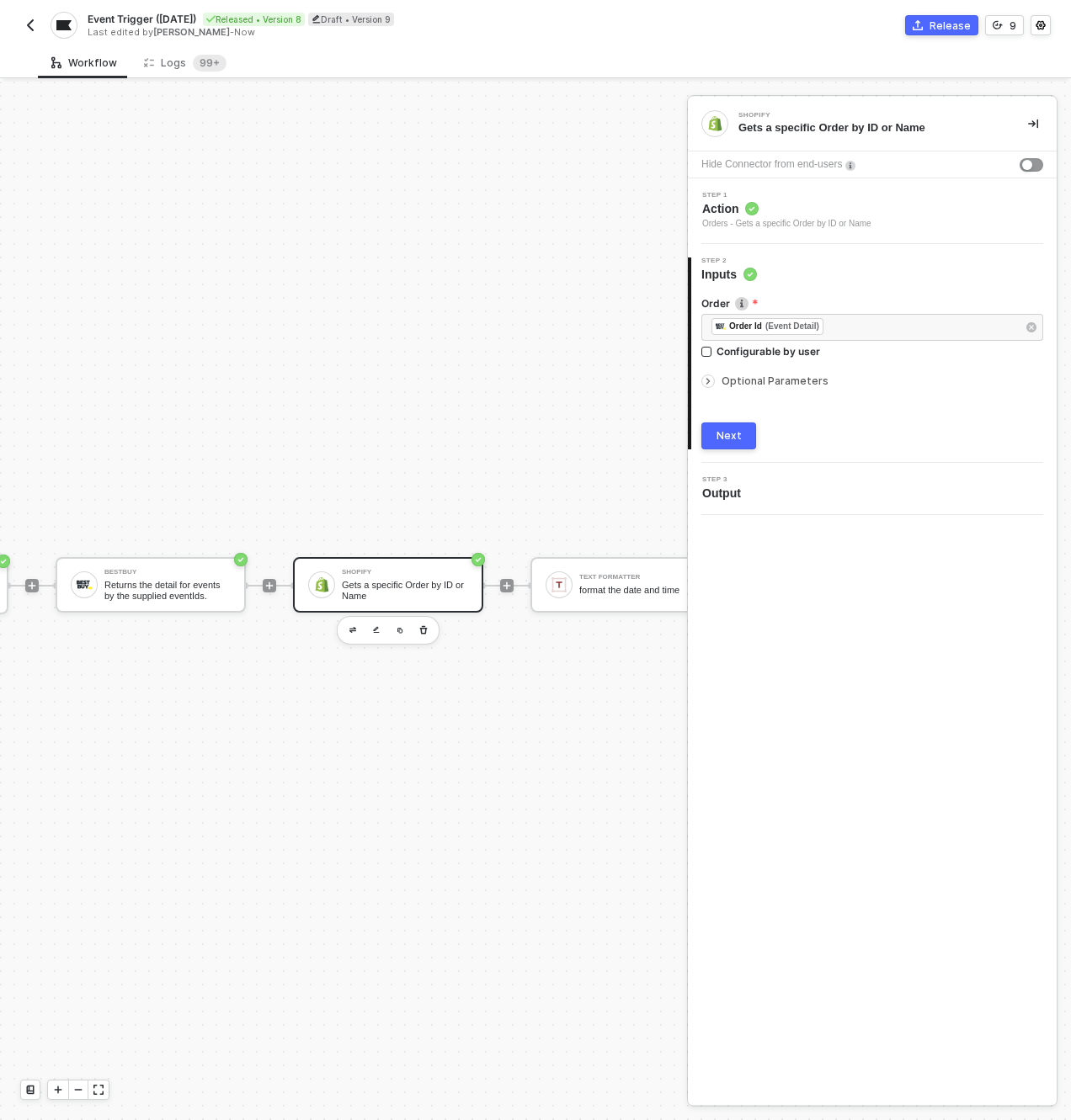
click at [36, 30] on img "button" at bounding box center [30, 25] width 14 height 14
